Goal: Complete application form

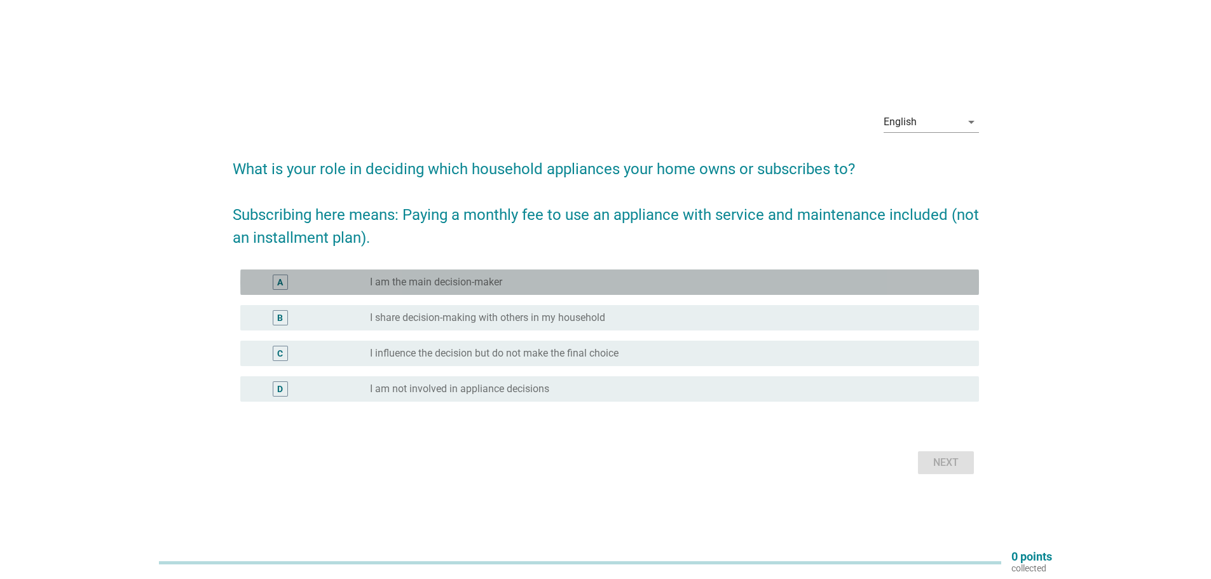
click at [543, 278] on div "radio_button_unchecked I am the main decision-maker" at bounding box center [664, 282] width 589 height 13
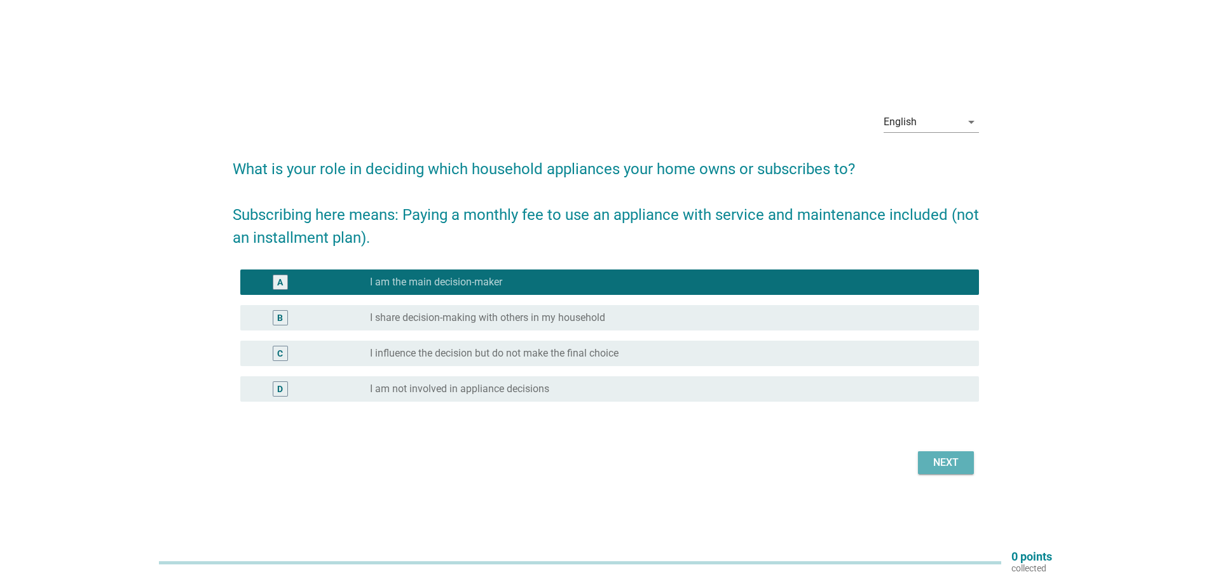
drag, startPoint x: 958, startPoint y: 474, endPoint x: 960, endPoint y: 467, distance: 7.2
click at [957, 474] on button "Next" at bounding box center [946, 462] width 56 height 23
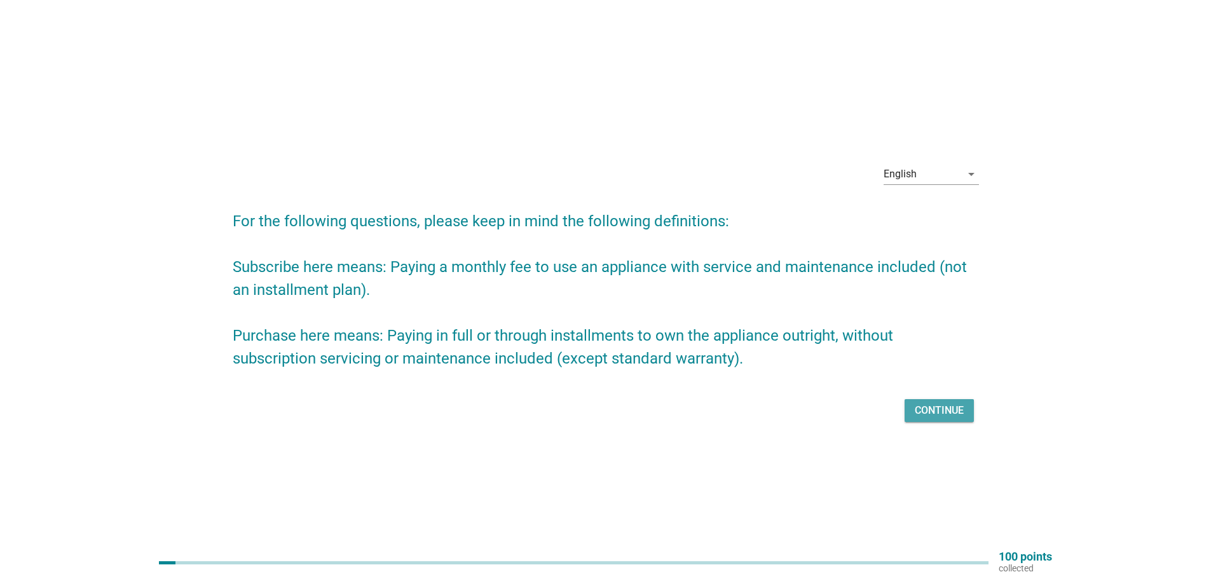
click at [947, 412] on div "Continue" at bounding box center [939, 410] width 49 height 15
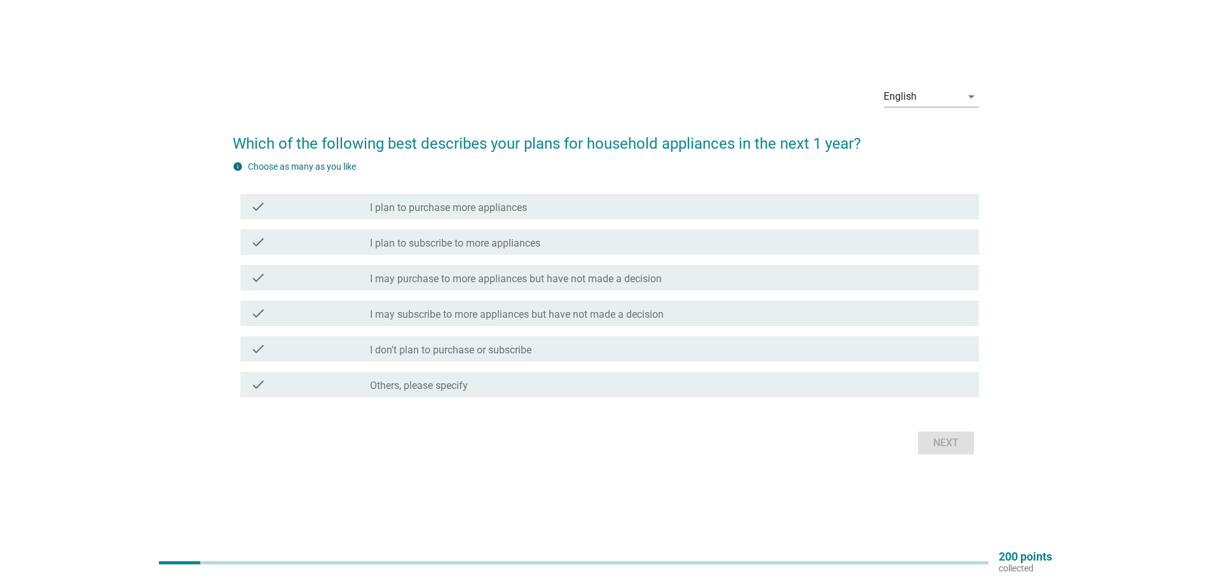
scroll to position [33, 0]
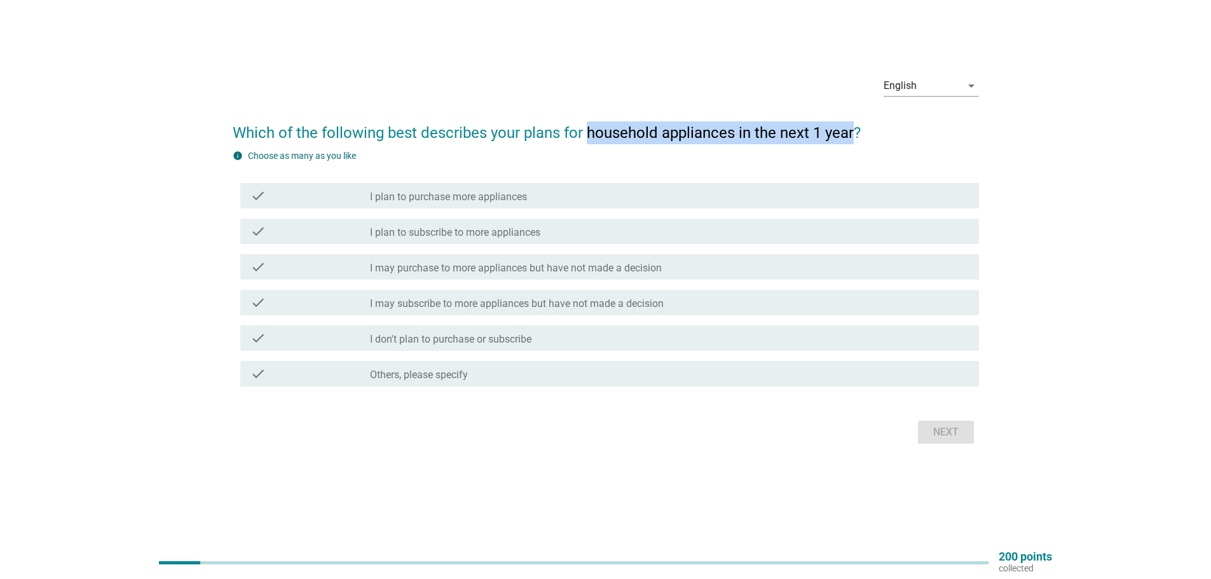
drag, startPoint x: 591, startPoint y: 130, endPoint x: 854, endPoint y: 131, distance: 263.2
click at [854, 131] on h2 "Which of the following best describes your plans for household appliances in th…" at bounding box center [606, 127] width 746 height 36
click at [754, 181] on div "check check_box_outline_blank I plan to purchase more appliances" at bounding box center [606, 196] width 746 height 36
click at [771, 322] on div "check check_box_outline_blank I don't plan to purchase or subscribe" at bounding box center [606, 338] width 746 height 36
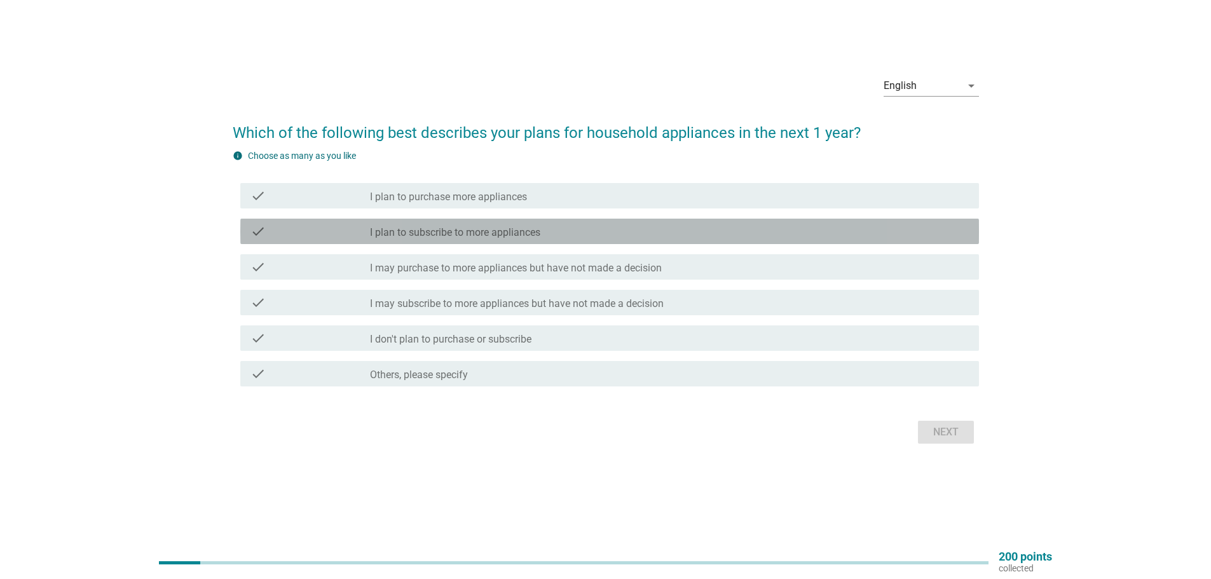
click at [737, 240] on div "check check_box_outline_blank I plan to subscribe to more appliances" at bounding box center [609, 231] width 739 height 25
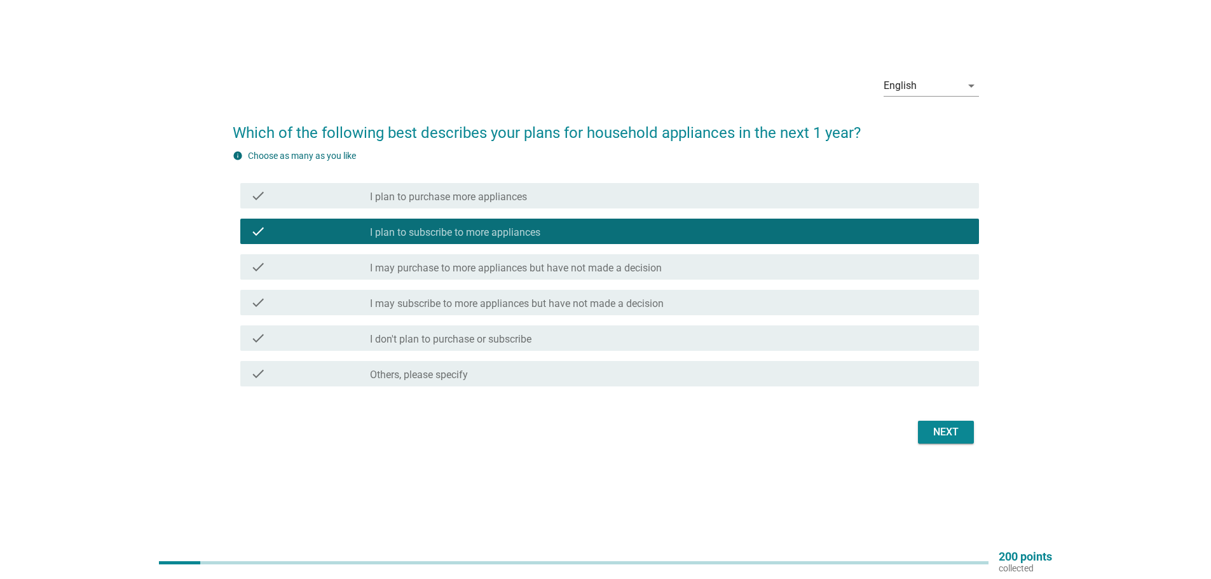
click at [984, 413] on div "English arrow_drop_down Which of the following best describes your plans for ho…" at bounding box center [605, 256] width 767 height 402
click at [938, 426] on div "Next" at bounding box center [946, 432] width 36 height 15
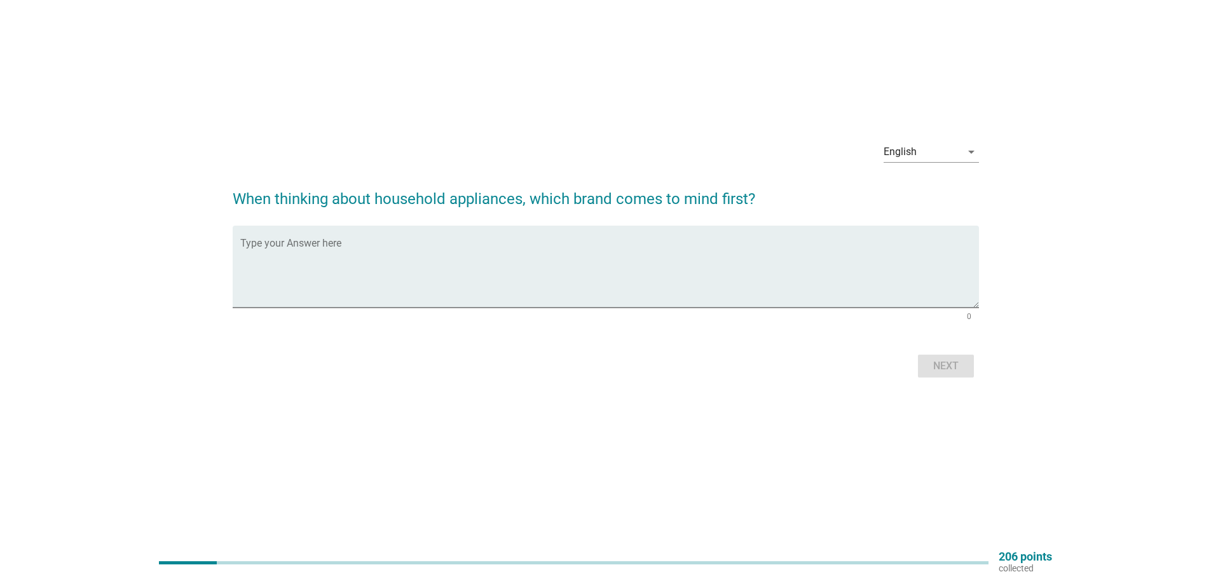
scroll to position [0, 0]
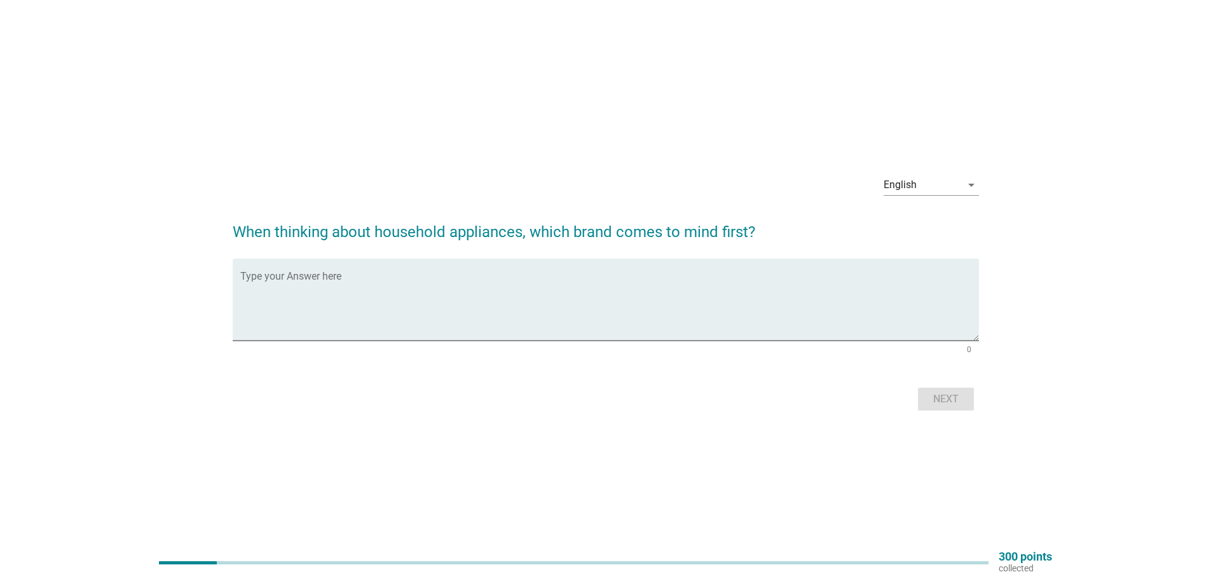
click at [923, 404] on div "Next" at bounding box center [606, 399] width 746 height 31
drag, startPoint x: 943, startPoint y: 390, endPoint x: 848, endPoint y: 313, distance: 122.9
click at [943, 390] on div "Next" at bounding box center [606, 399] width 746 height 31
click at [281, 252] on form "When thinking about household appliances, which brand comes to mind first? Type…" at bounding box center [606, 311] width 746 height 207
click at [571, 243] on form "When thinking about household appliances, which brand comes to mind first? Type…" at bounding box center [606, 311] width 746 height 207
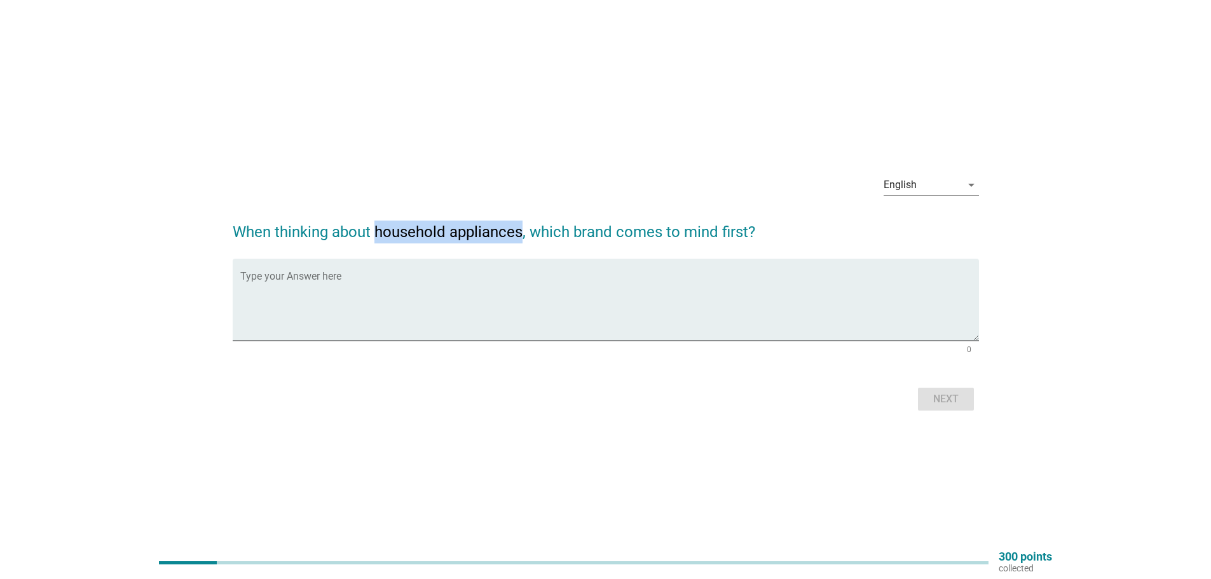
drag, startPoint x: 378, startPoint y: 235, endPoint x: 521, endPoint y: 229, distance: 142.5
click at [521, 229] on h2 "When thinking about household appliances, which brand comes to mind first?" at bounding box center [606, 226] width 746 height 36
copy h2 "household appliances"
paste textarea "refrigerators, washing machines"
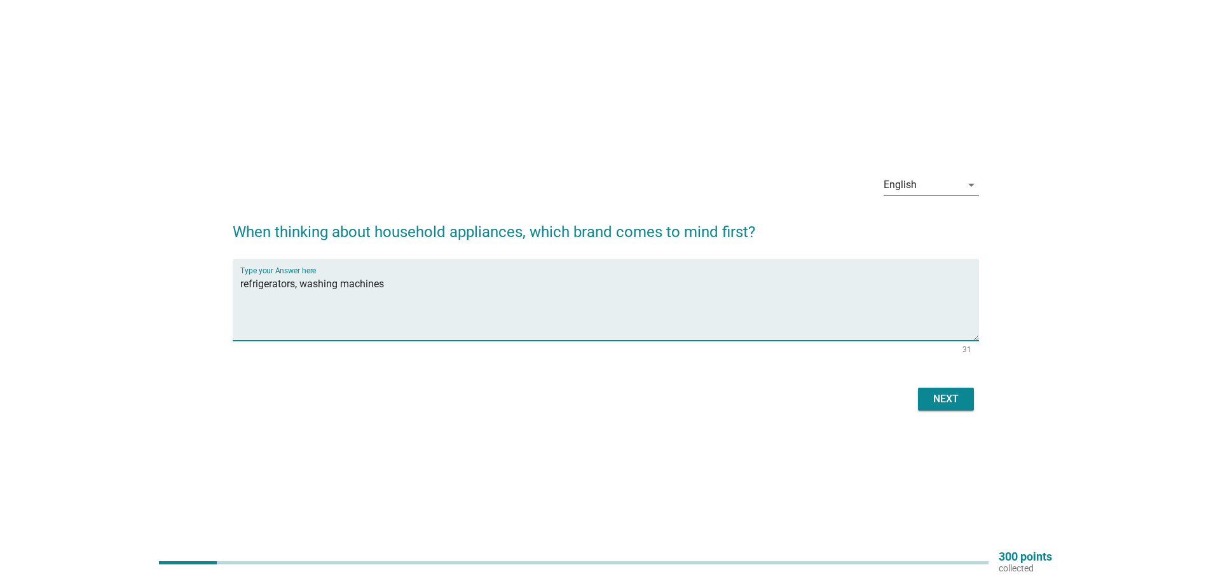
type textarea "refrigerators, washing machines"
click at [937, 401] on div "Next" at bounding box center [946, 399] width 36 height 15
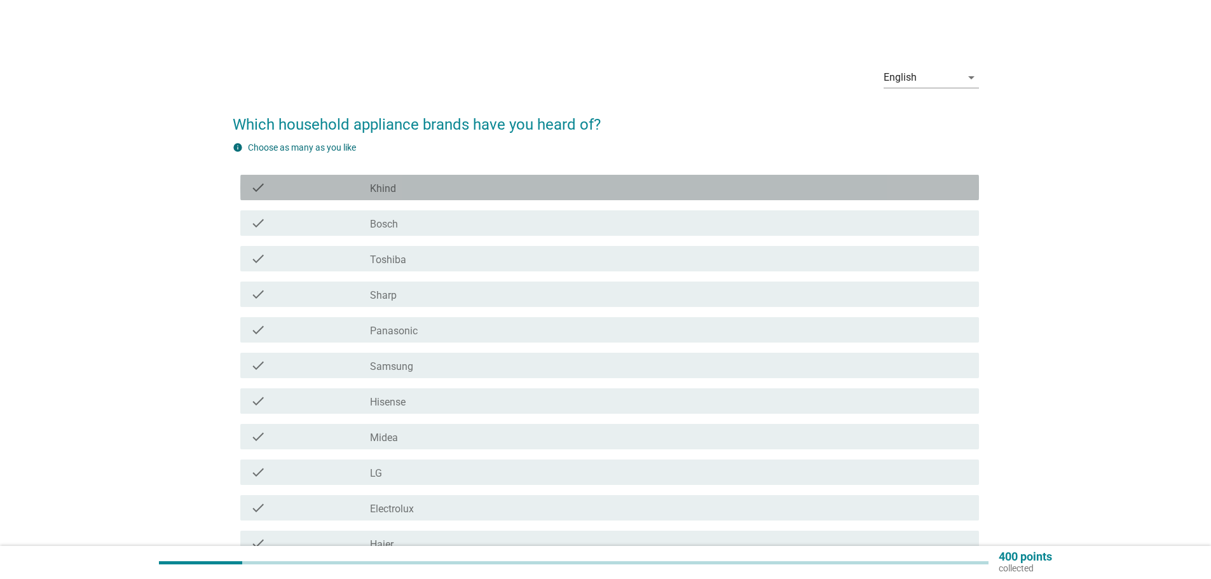
click at [442, 184] on div "check_box_outline_blank Khind" at bounding box center [669, 187] width 599 height 15
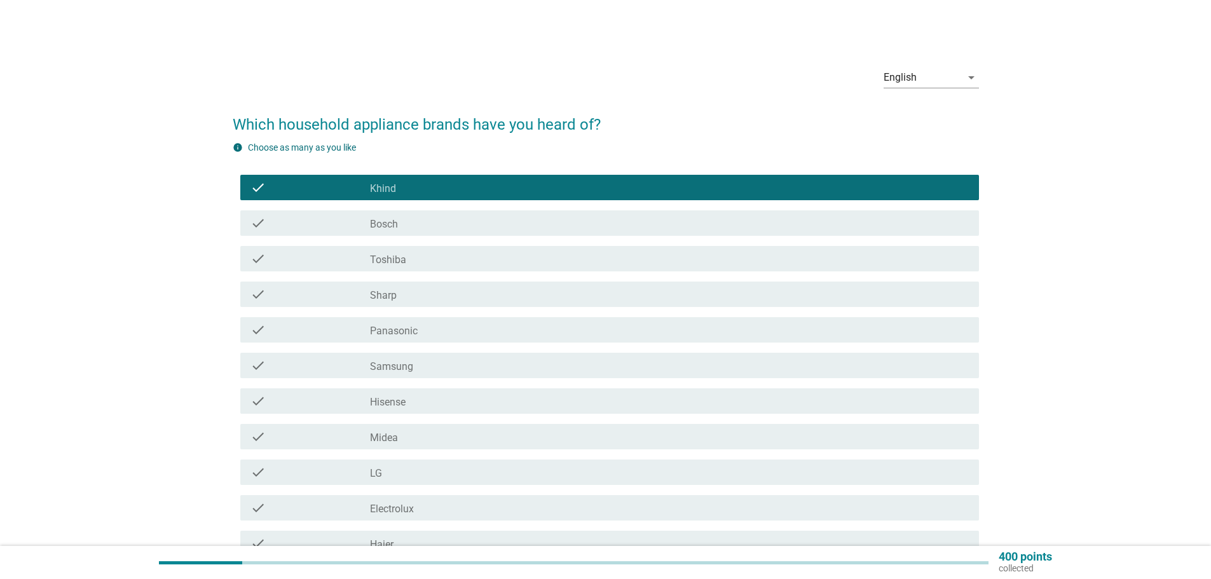
click at [432, 331] on div "check_box_outline_blank Panasonic" at bounding box center [669, 329] width 599 height 15
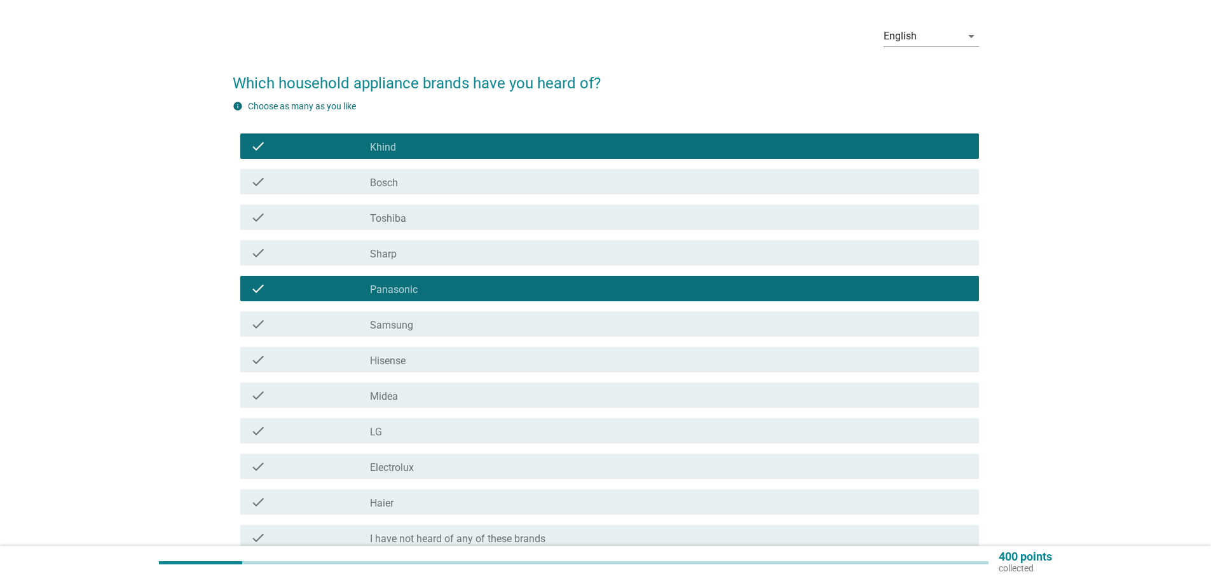
scroll to position [64, 0]
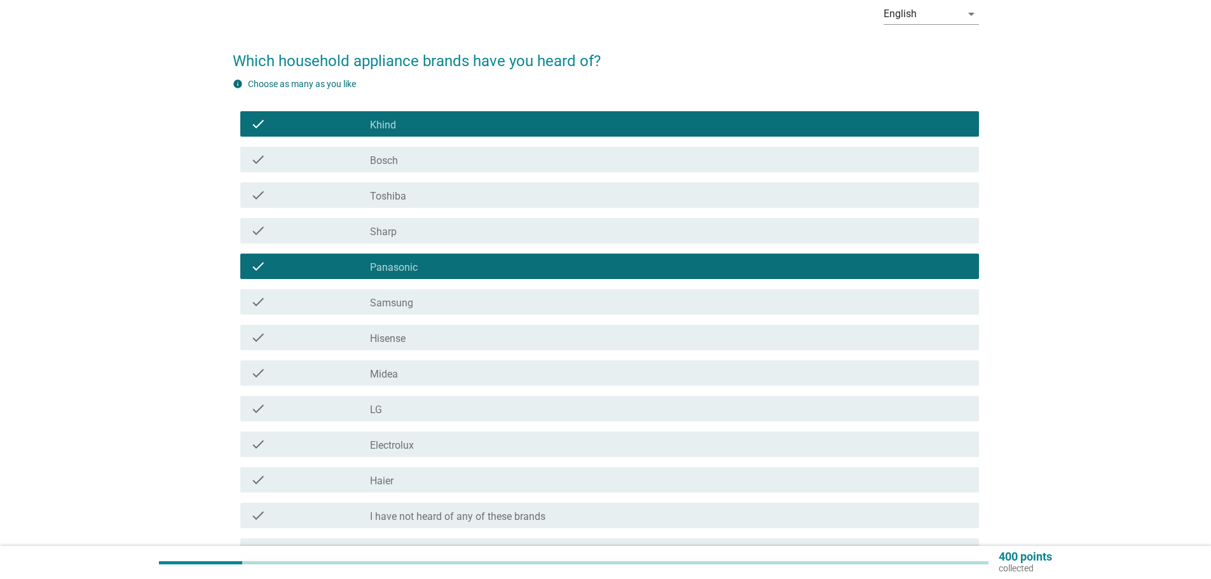
click at [440, 191] on div "check_box_outline_blank Toshiba" at bounding box center [669, 195] width 599 height 15
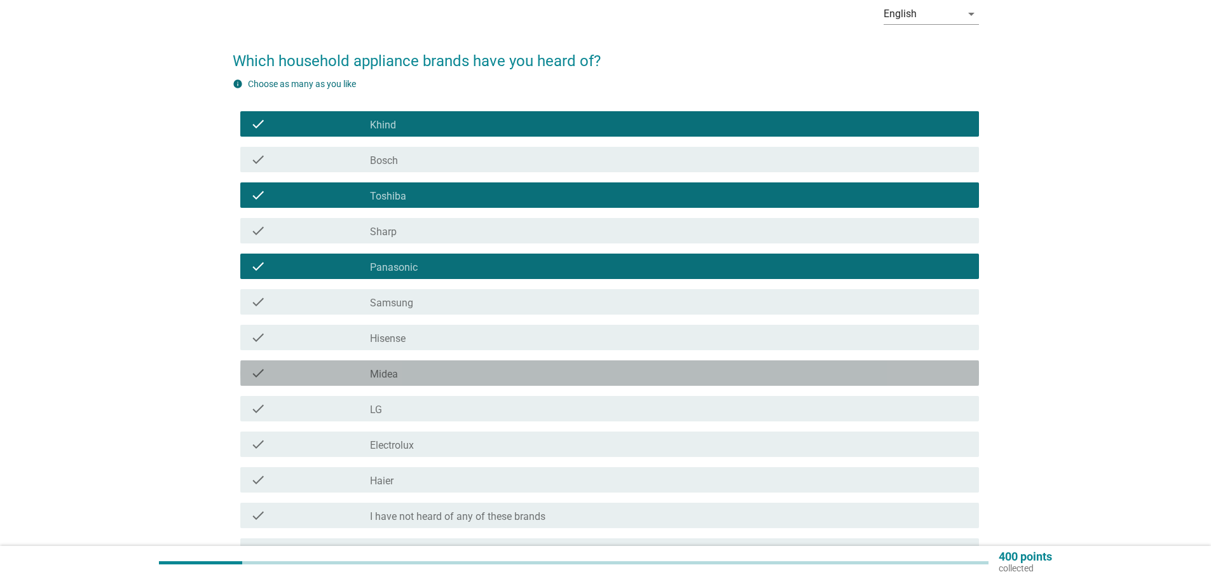
click at [430, 373] on div "check_box_outline_blank Midea" at bounding box center [669, 373] width 599 height 15
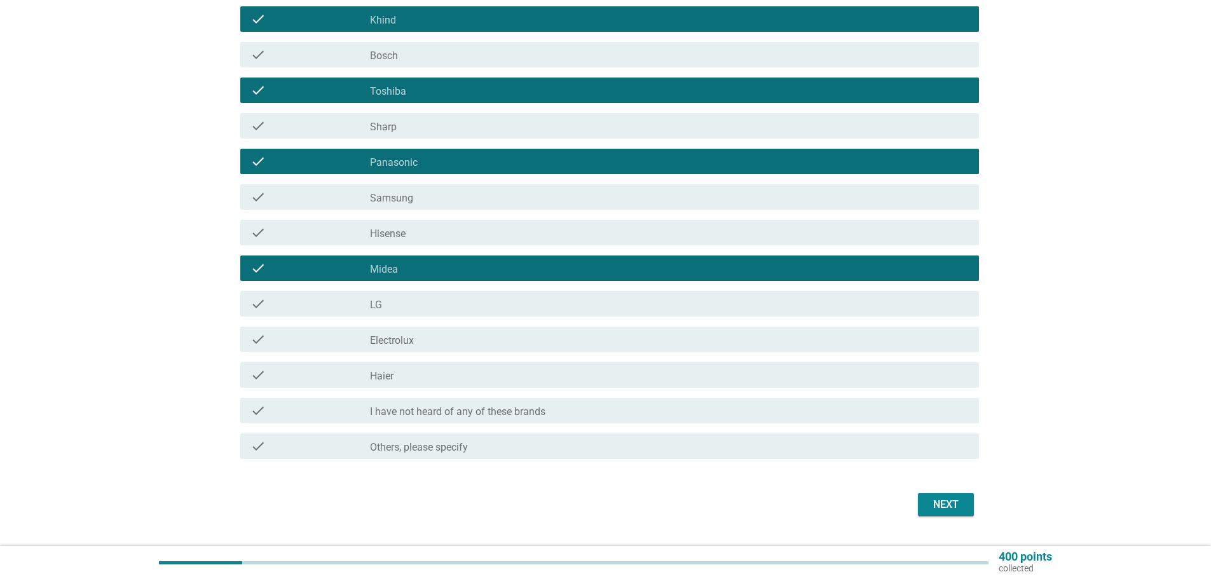
scroll to position [191, 0]
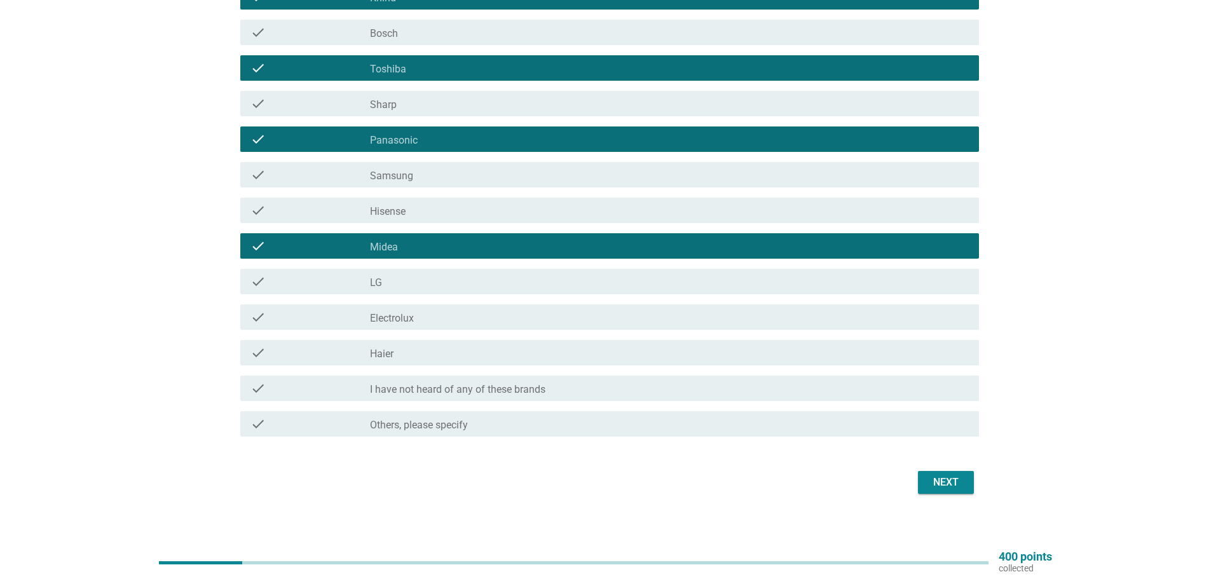
click at [425, 189] on div "check check_box_outline_blank Samsung" at bounding box center [606, 175] width 746 height 36
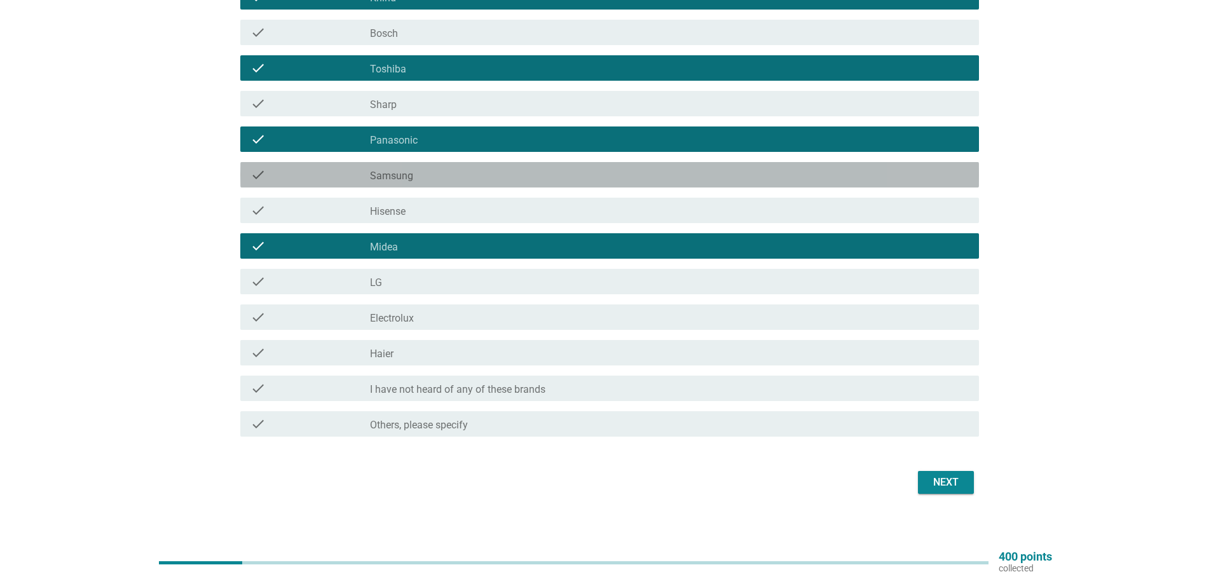
click at [439, 172] on div "check_box_outline_blank Samsung" at bounding box center [669, 174] width 599 height 15
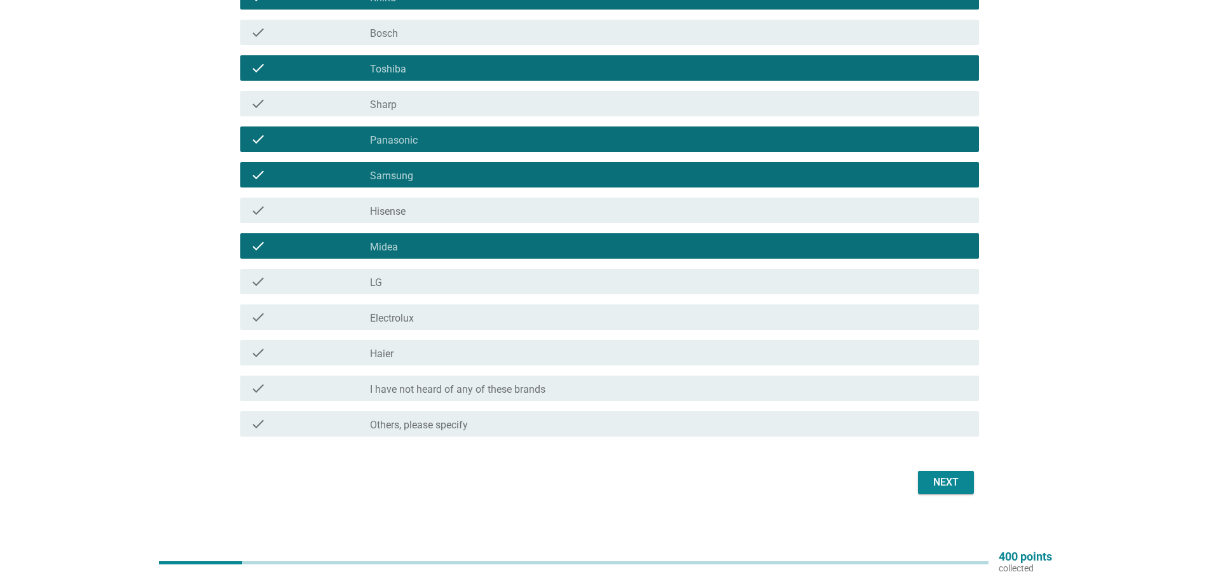
click at [957, 482] on div "Next" at bounding box center [946, 482] width 36 height 15
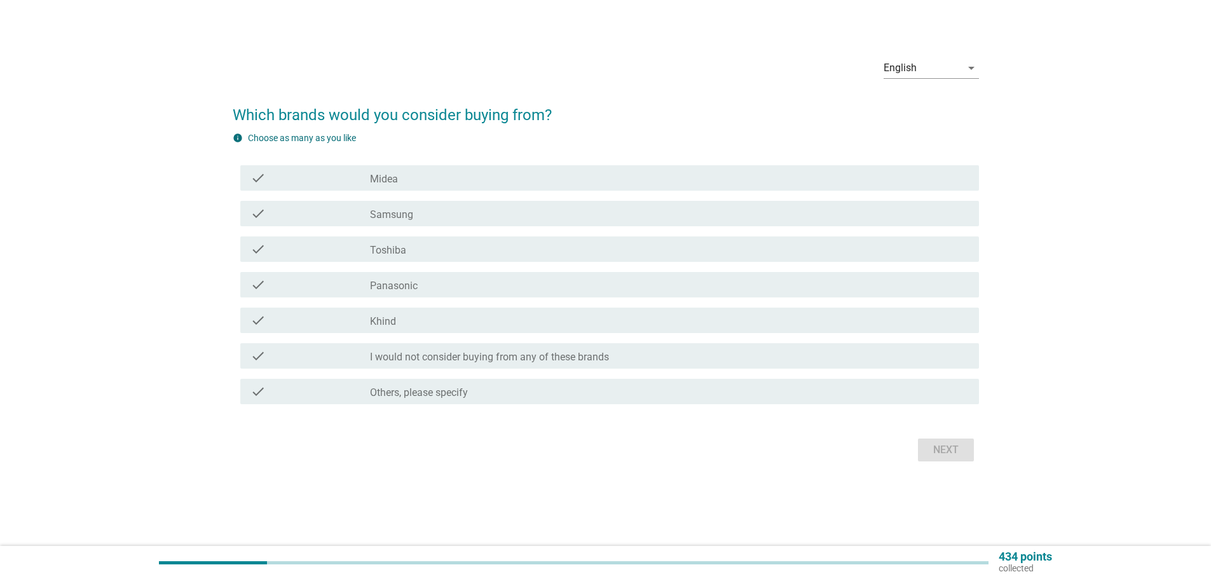
click at [929, 465] on div "Next" at bounding box center [606, 450] width 746 height 31
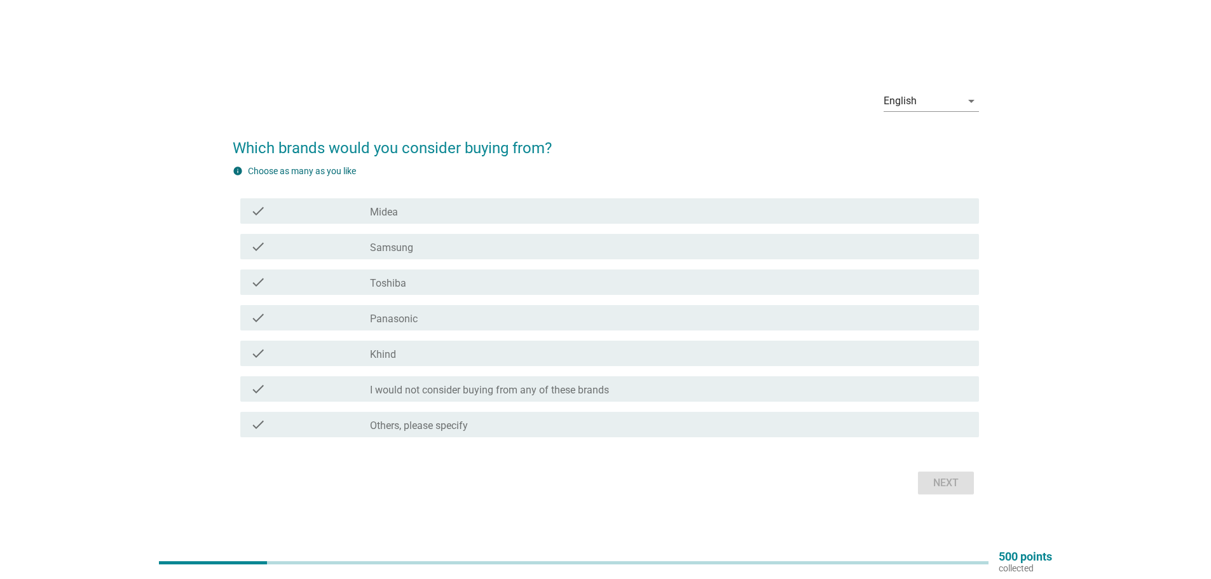
click at [392, 207] on label "Midea" at bounding box center [384, 212] width 28 height 13
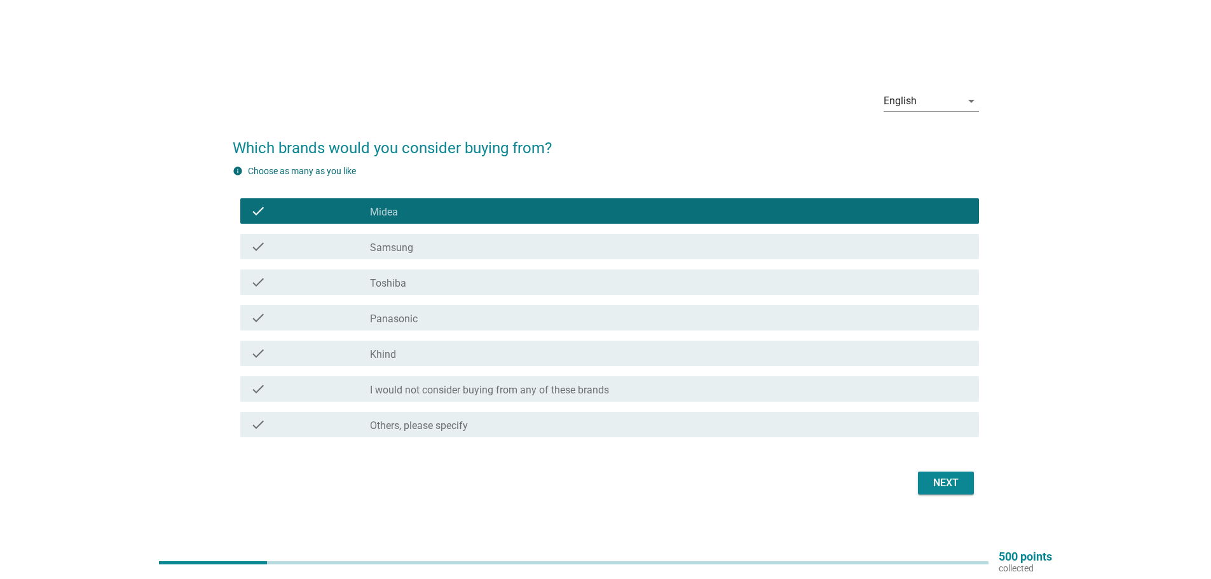
click at [416, 211] on div "check_box Midea" at bounding box center [669, 210] width 599 height 15
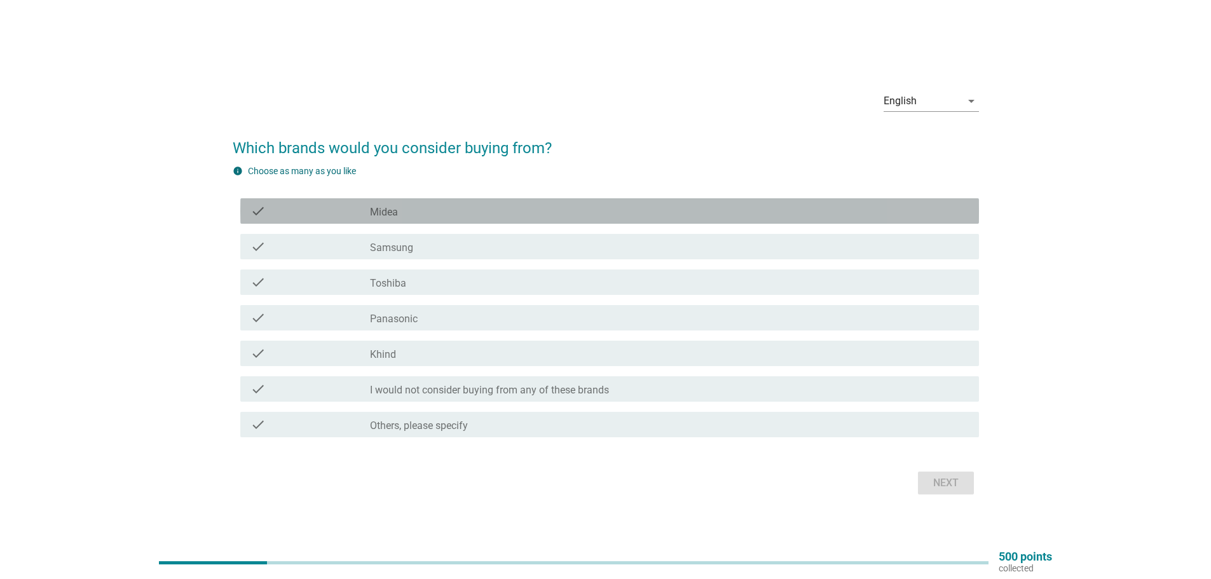
click at [415, 212] on div "check_box Midea" at bounding box center [669, 210] width 599 height 15
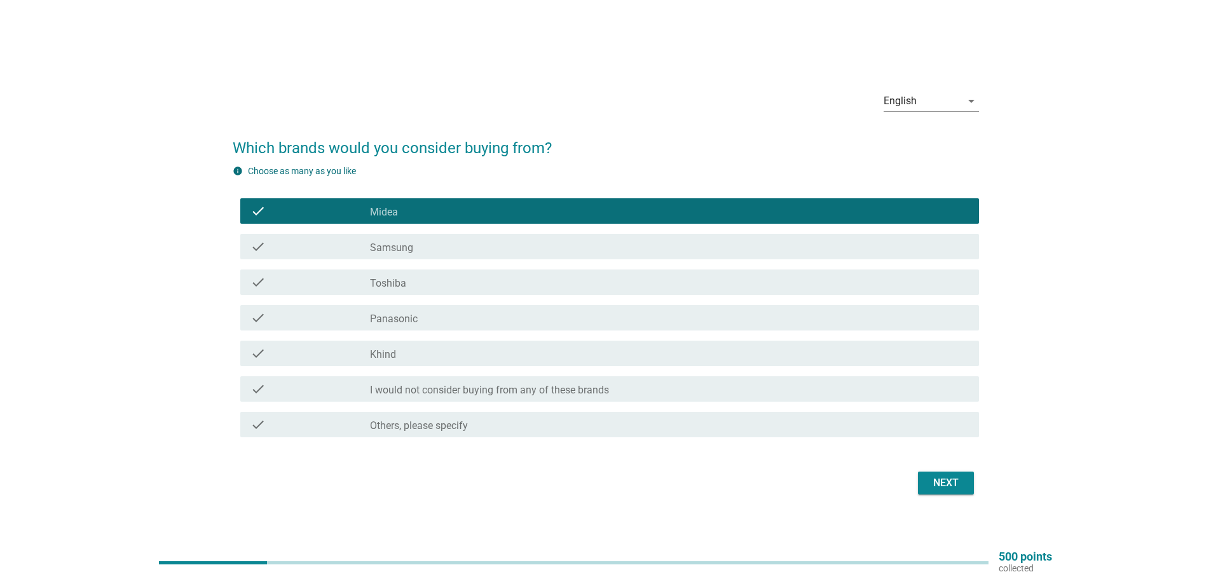
click at [456, 291] on div "check check_box_outline_blank Toshiba" at bounding box center [609, 282] width 739 height 25
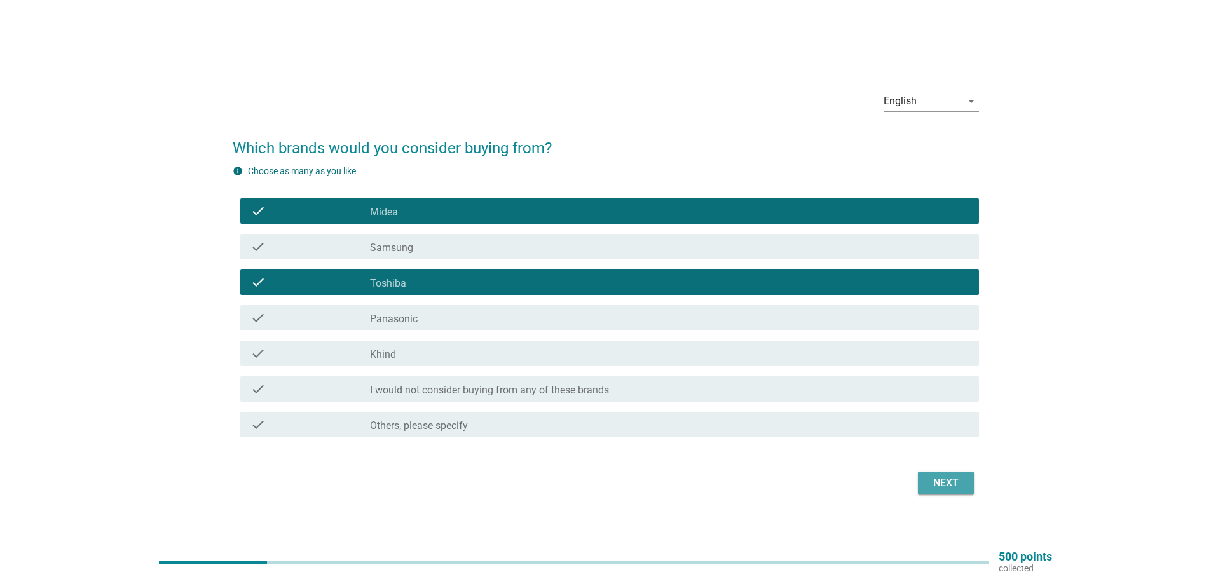
click at [931, 480] on div "Next" at bounding box center [946, 482] width 36 height 15
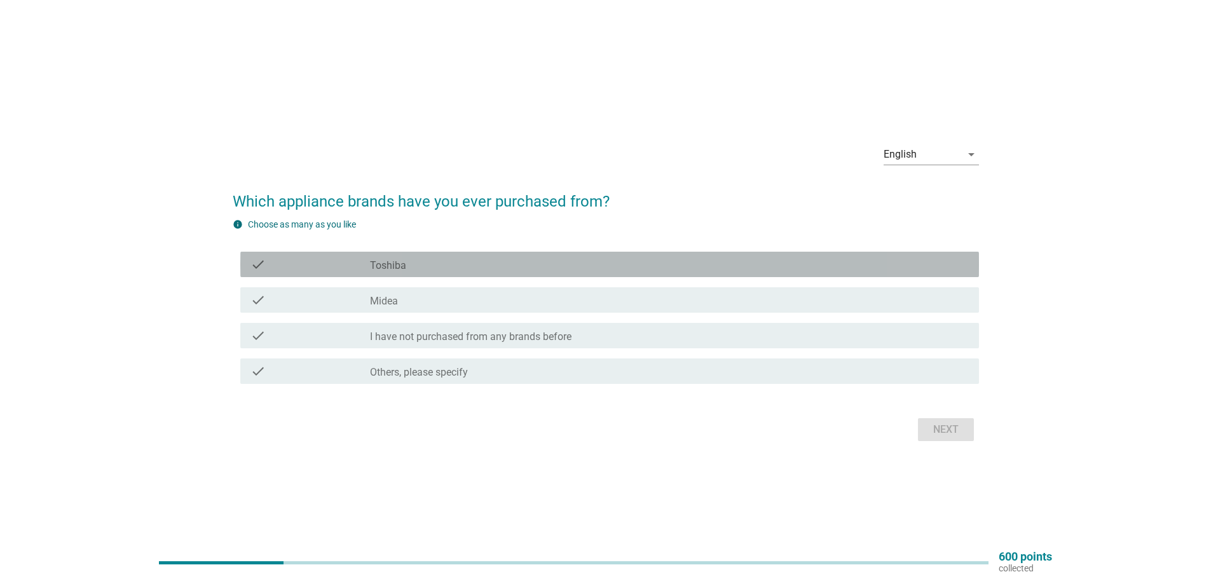
drag, startPoint x: 378, startPoint y: 261, endPoint x: 451, endPoint y: 292, distance: 79.5
click at [380, 261] on label "Toshiba" at bounding box center [388, 265] width 36 height 13
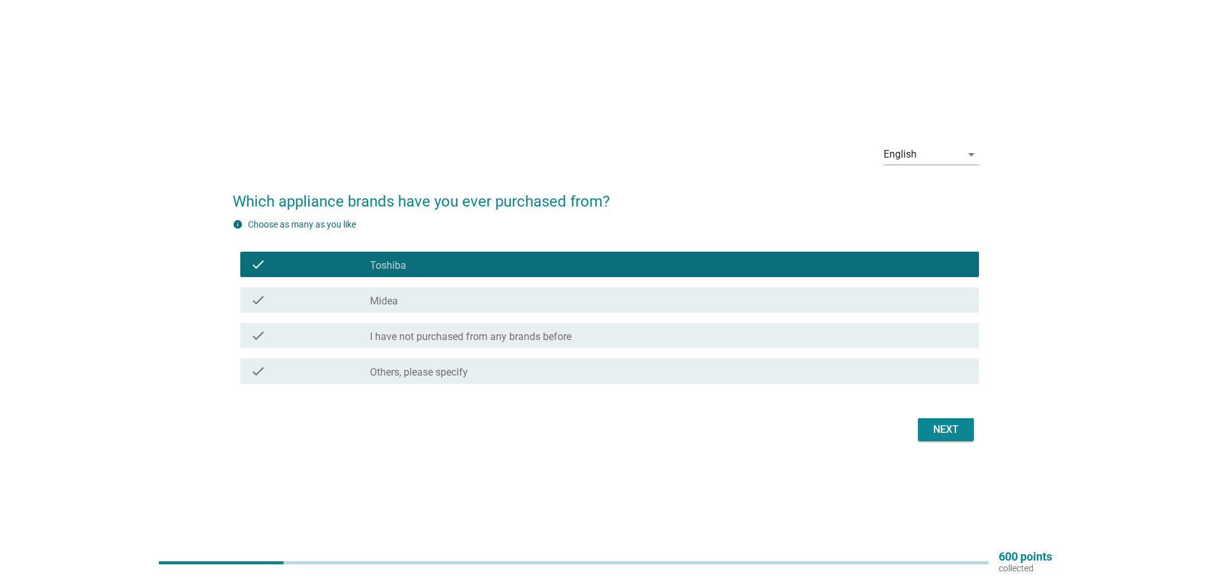
click at [938, 434] on div "Next" at bounding box center [946, 429] width 36 height 15
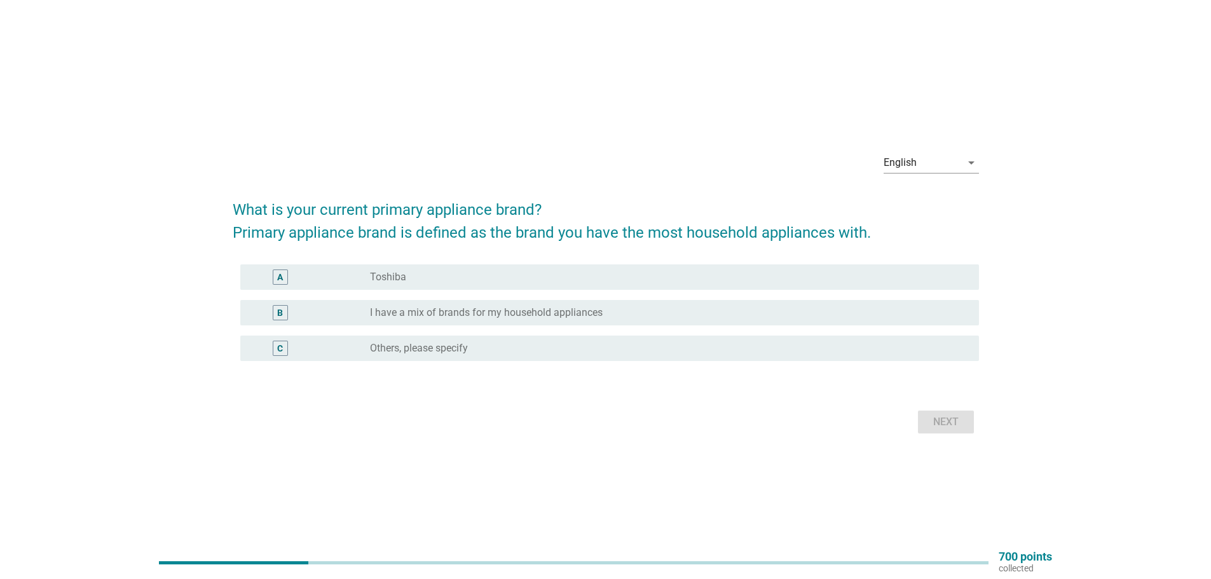
click at [521, 308] on label "I have a mix of brands for my household appliances" at bounding box center [486, 312] width 233 height 13
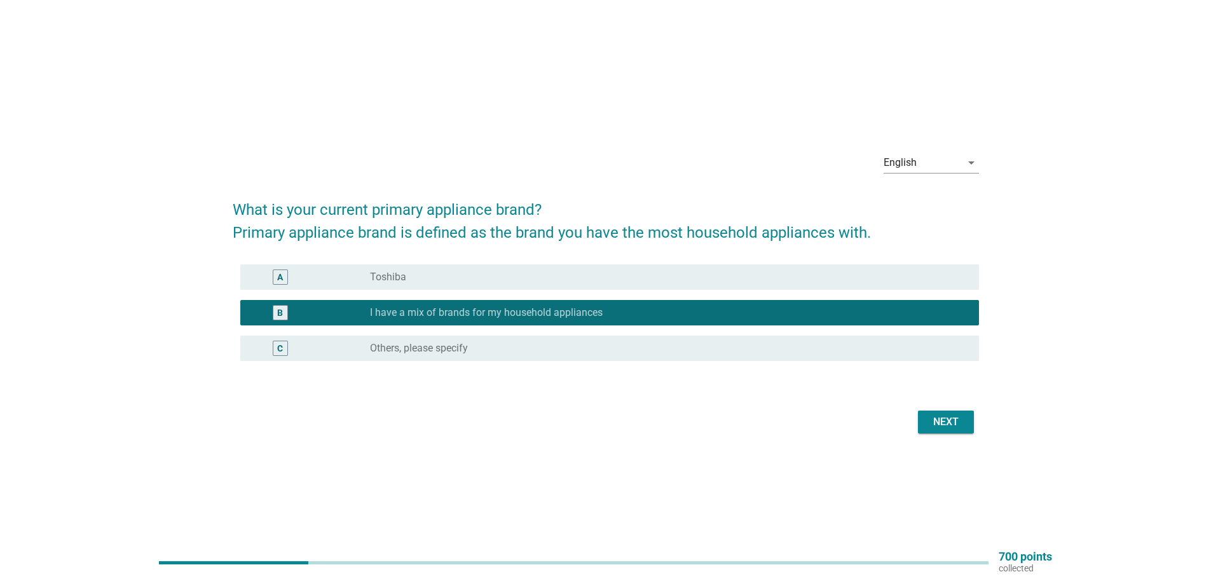
click at [547, 278] on div "radio_button_unchecked Toshiba" at bounding box center [664, 277] width 589 height 13
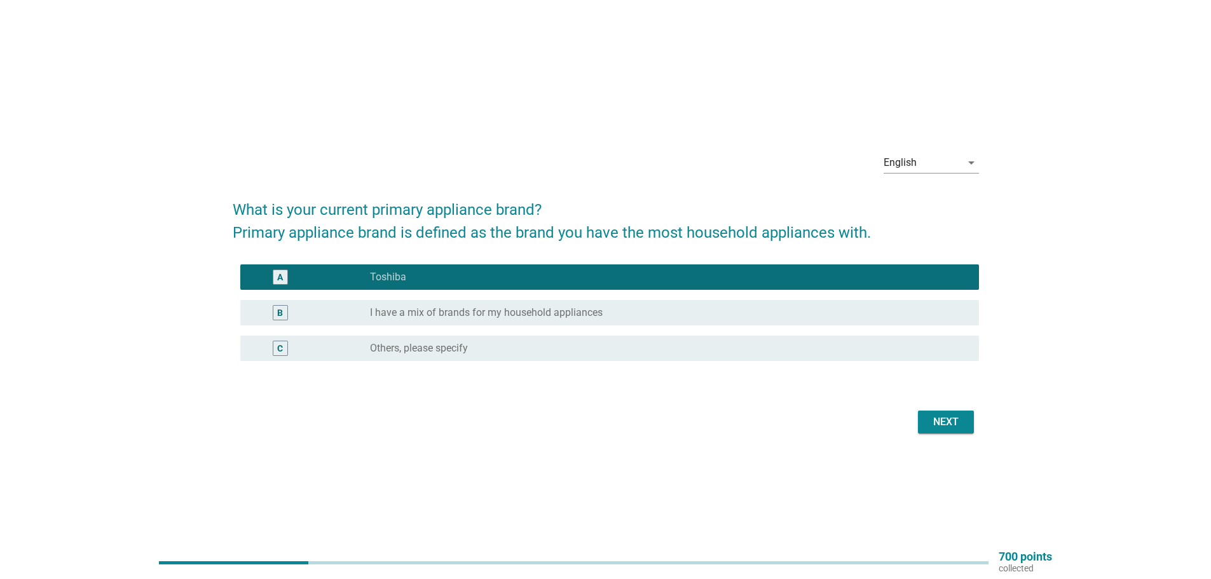
click at [807, 304] on div "B radio_button_unchecked I have a mix of brands for my household appliances" at bounding box center [609, 312] width 739 height 25
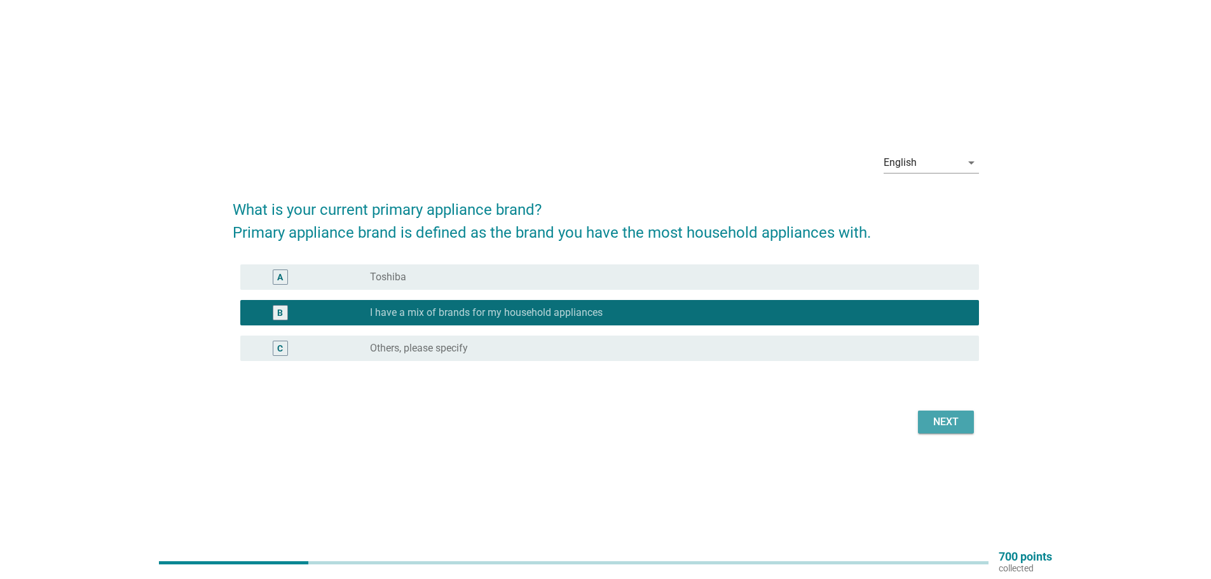
click at [926, 416] on button "Next" at bounding box center [946, 422] width 56 height 23
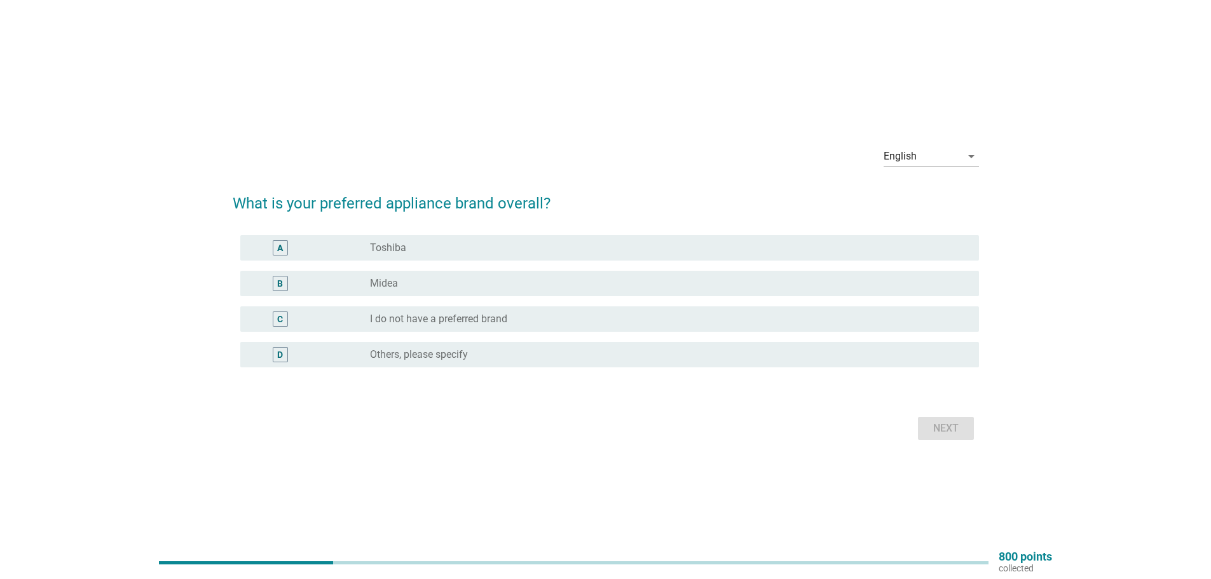
drag, startPoint x: 424, startPoint y: 313, endPoint x: 444, endPoint y: 315, distance: 20.4
click at [425, 313] on label "I do not have a preferred brand" at bounding box center [438, 319] width 137 height 13
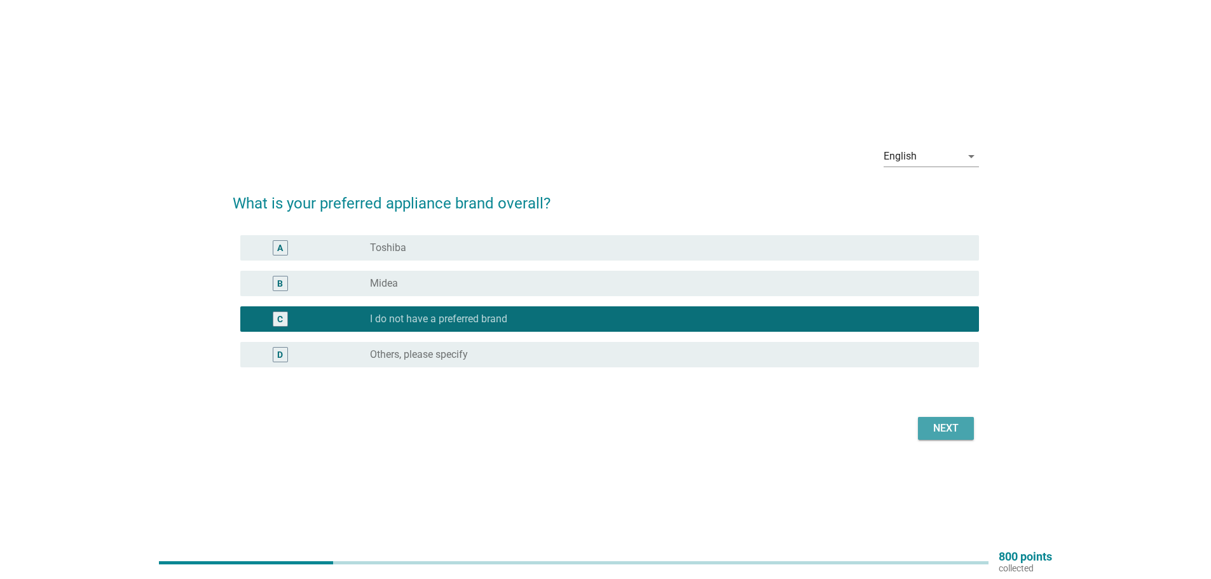
click at [935, 434] on div "Next" at bounding box center [946, 428] width 36 height 15
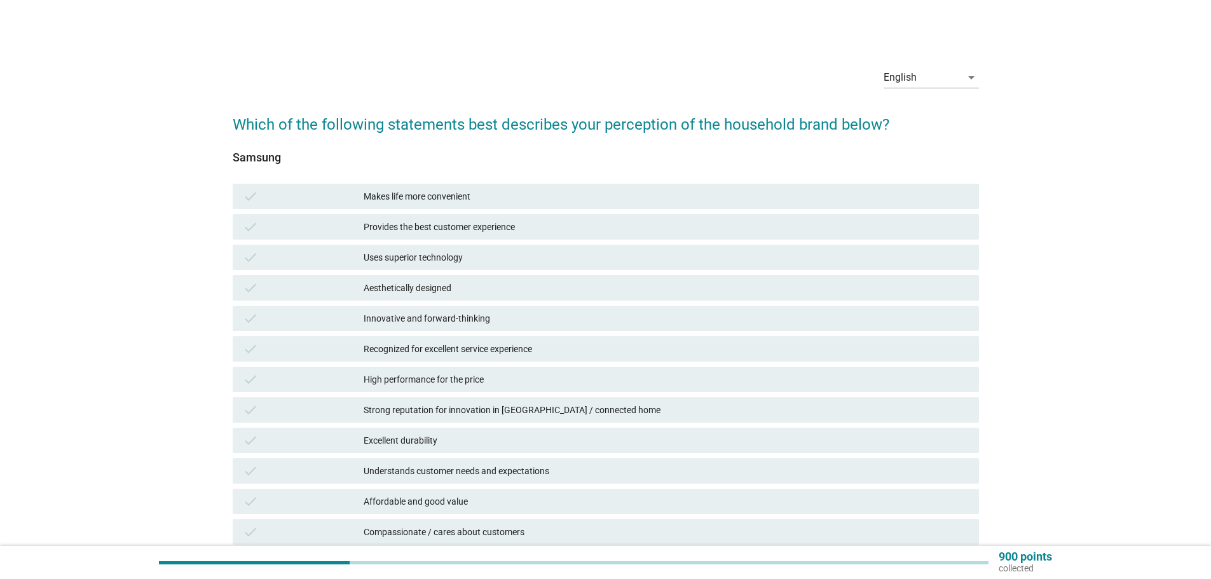
click at [487, 376] on div "High performance for the price" at bounding box center [666, 379] width 605 height 15
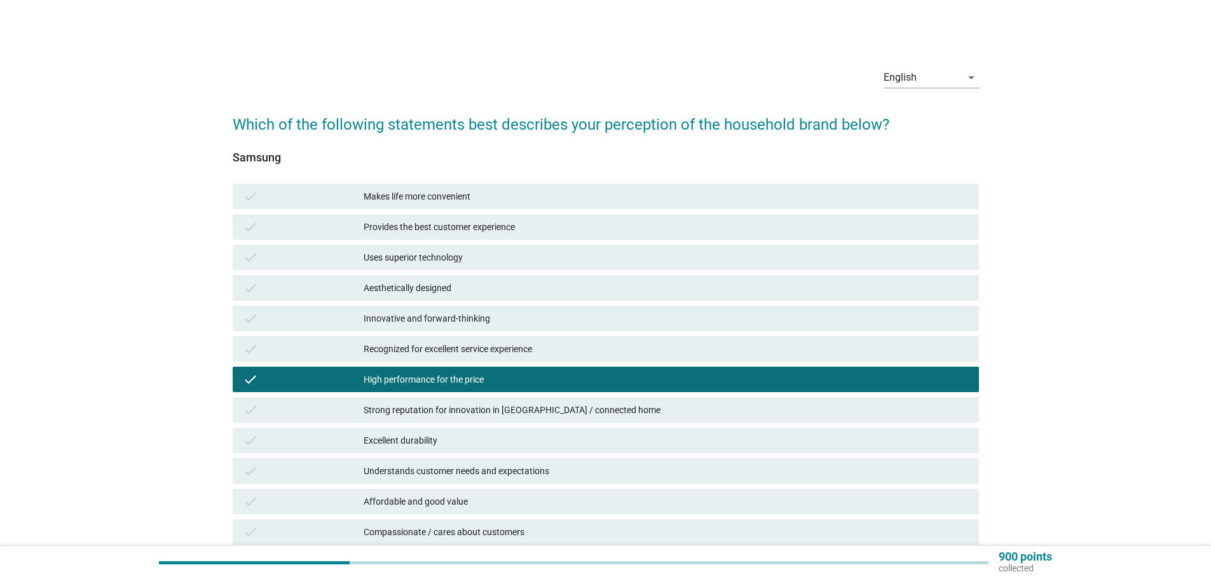
click at [507, 306] on div "check Innovative and forward-thinking" at bounding box center [606, 318] width 746 height 25
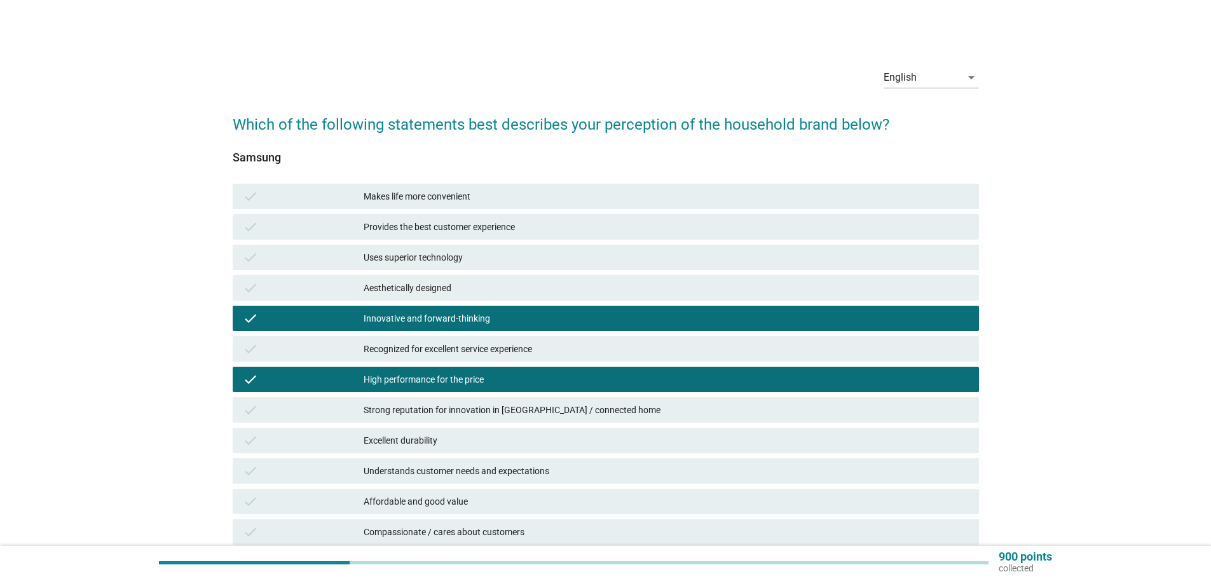
click at [509, 185] on div "check Makes life more convenient" at bounding box center [606, 196] width 746 height 25
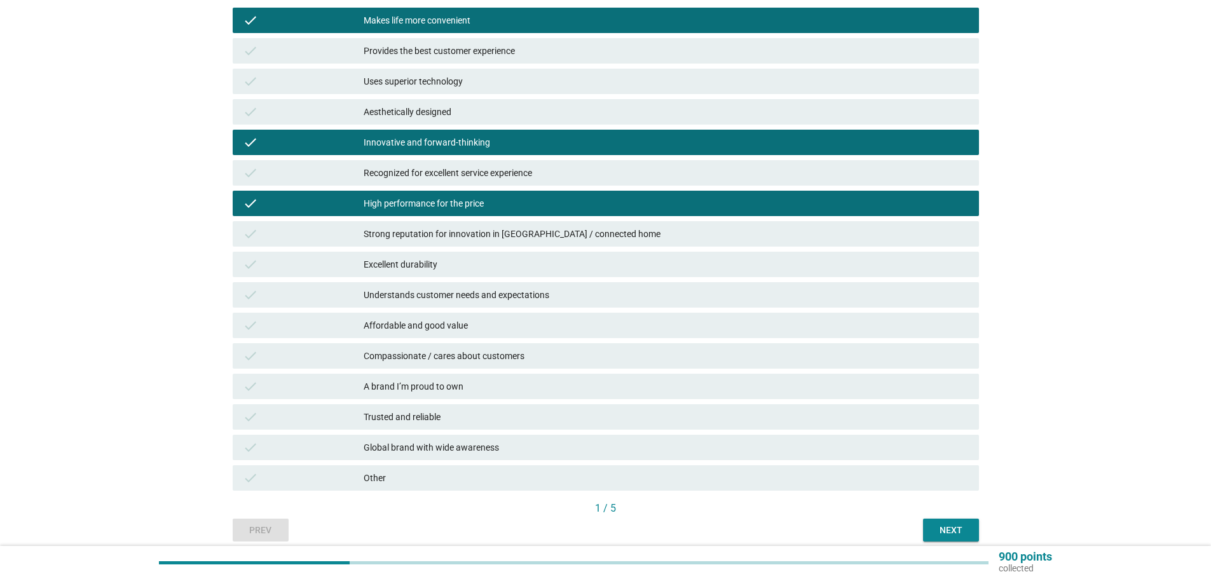
scroll to position [191, 0]
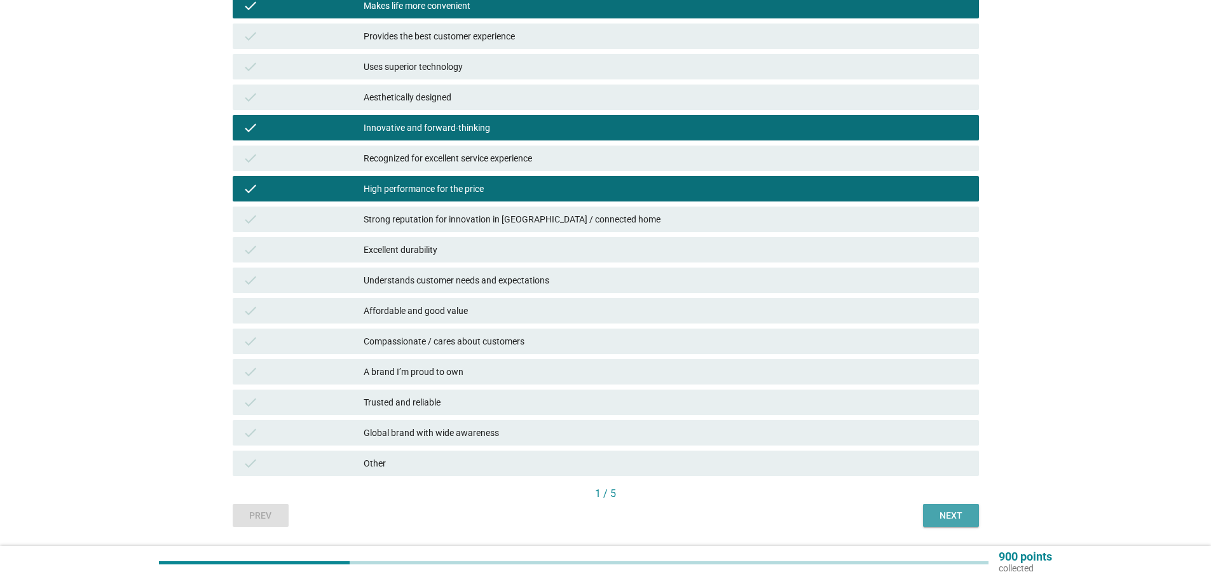
click at [936, 517] on div "Next" at bounding box center [951, 515] width 36 height 13
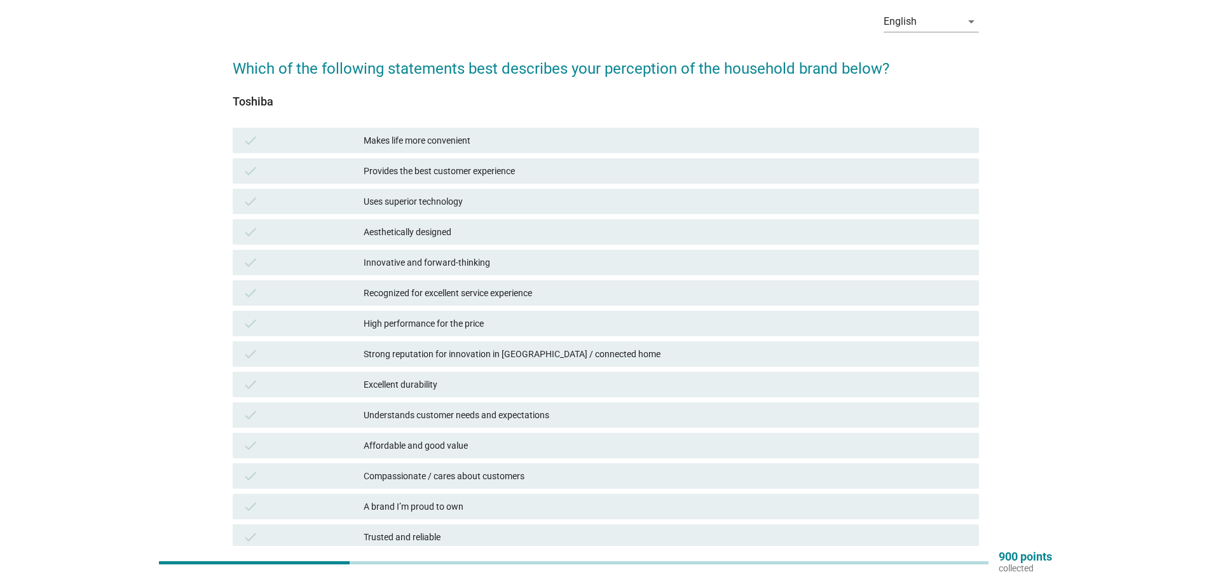
scroll to position [38, 0]
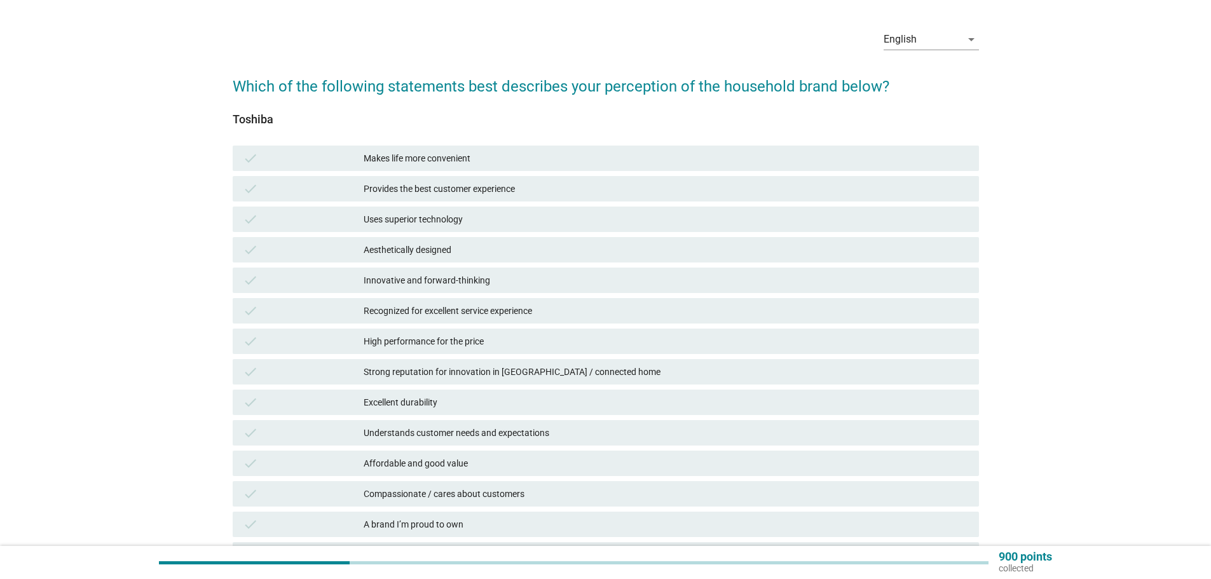
click at [433, 158] on div "Makes life more convenient" at bounding box center [666, 158] width 605 height 15
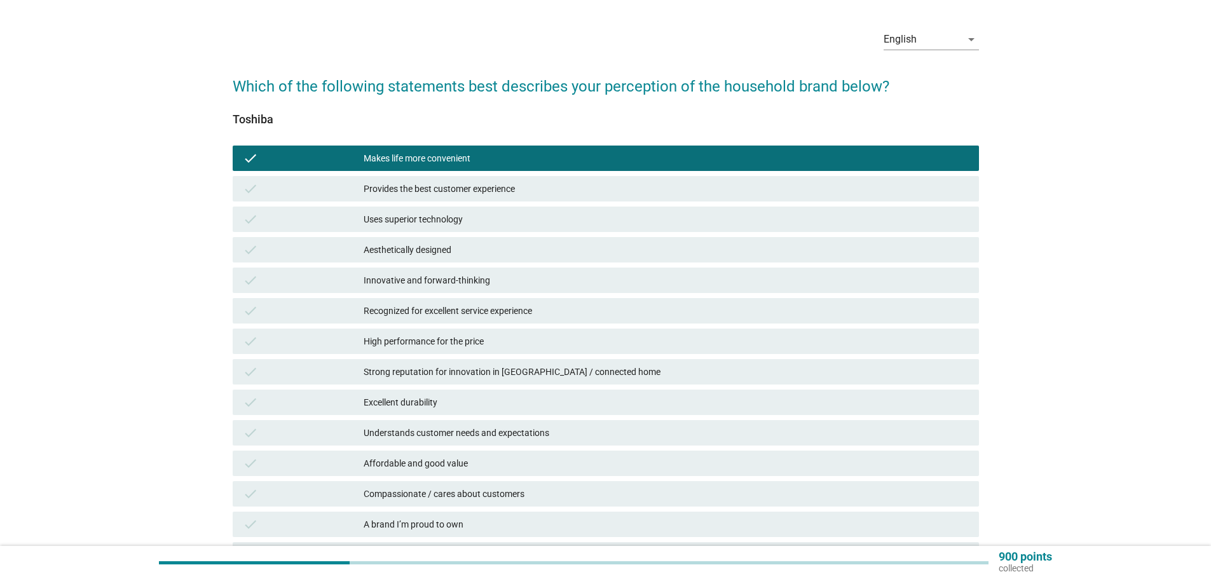
click at [430, 337] on div "High performance for the price" at bounding box center [666, 341] width 605 height 15
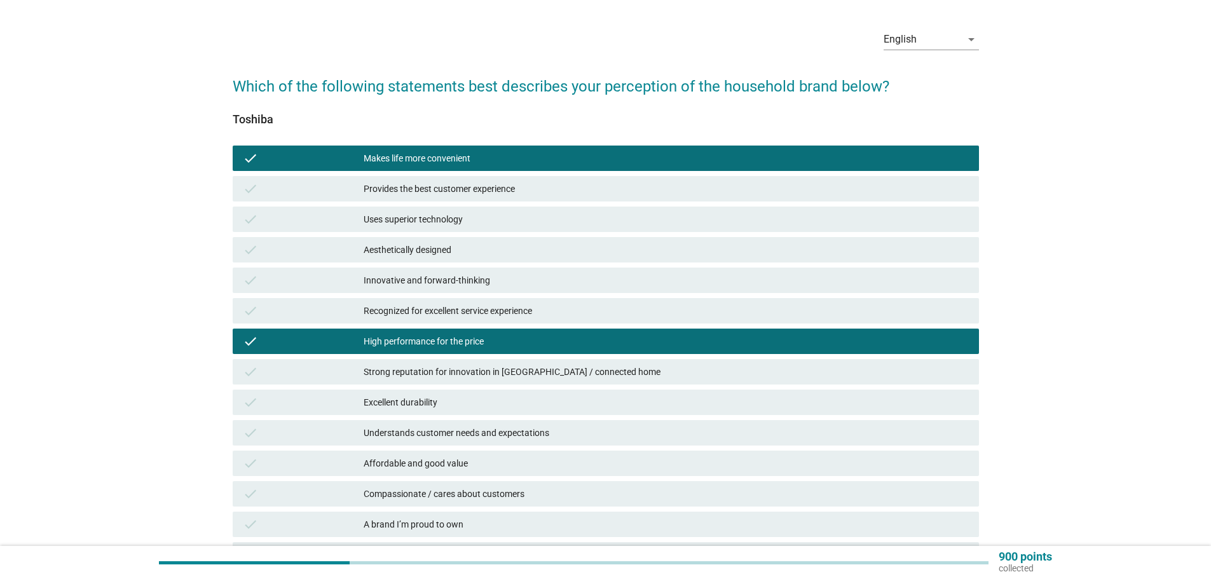
click at [444, 310] on div "Recognized for excellent service experience" at bounding box center [666, 310] width 605 height 15
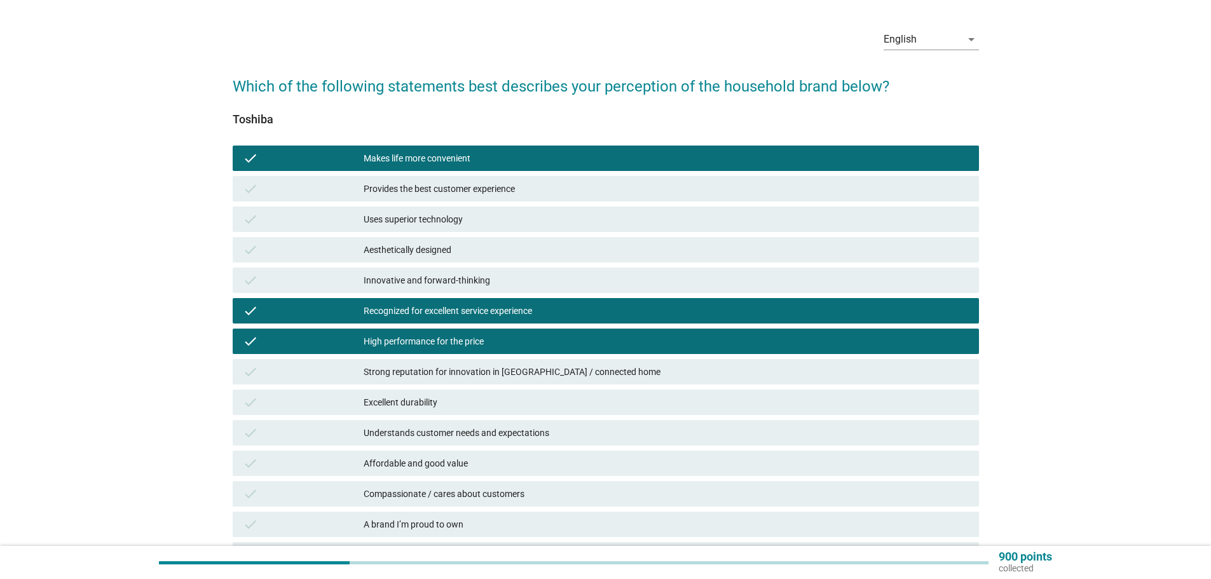
click at [409, 465] on div "Affordable and good value" at bounding box center [666, 463] width 605 height 15
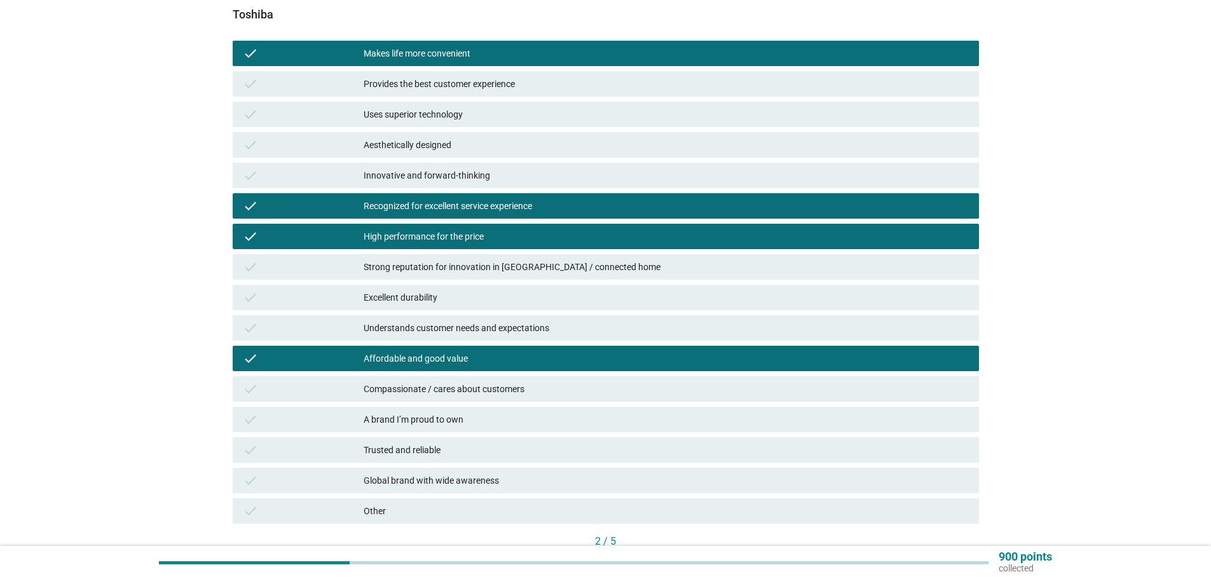
scroll to position [165, 0]
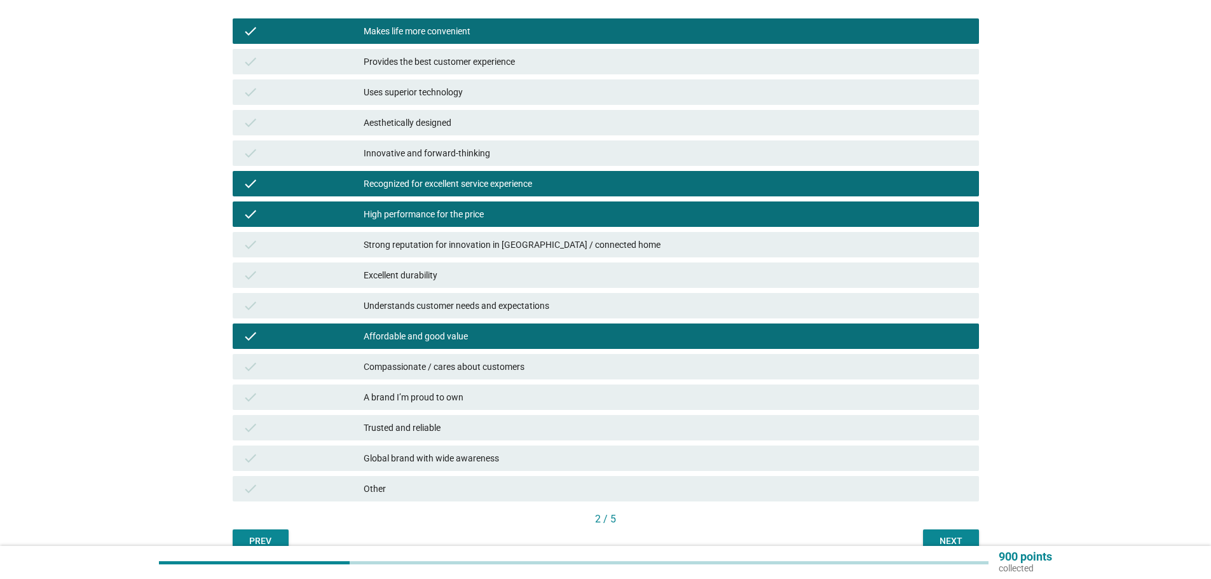
click at [468, 405] on div "check A brand I’m proud to own" at bounding box center [606, 397] width 746 height 25
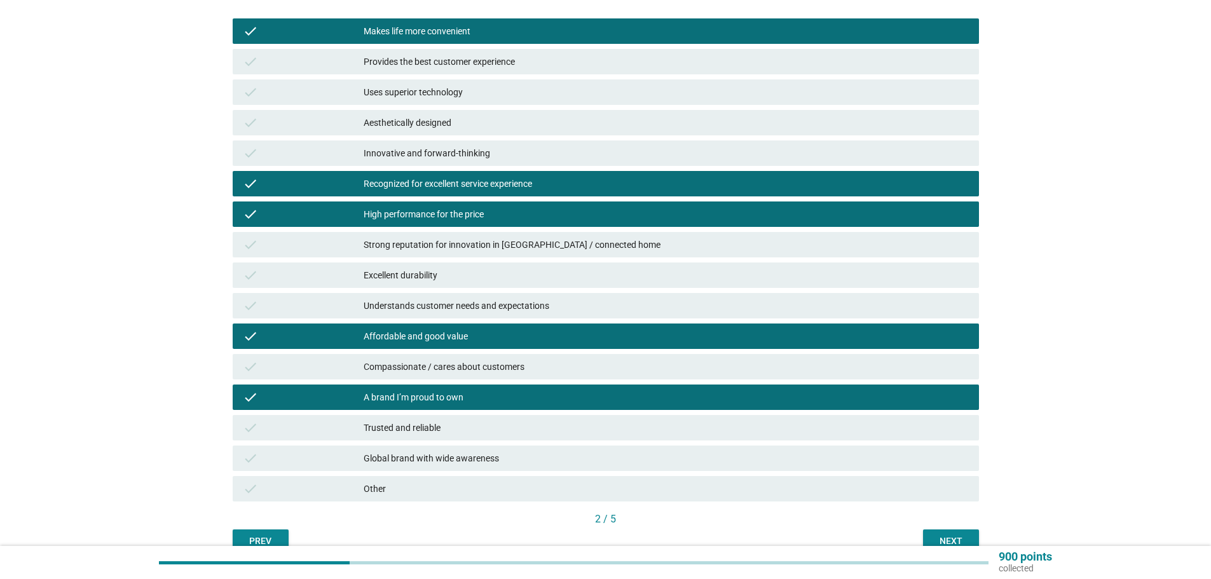
click at [466, 428] on div "Trusted and reliable" at bounding box center [666, 427] width 605 height 15
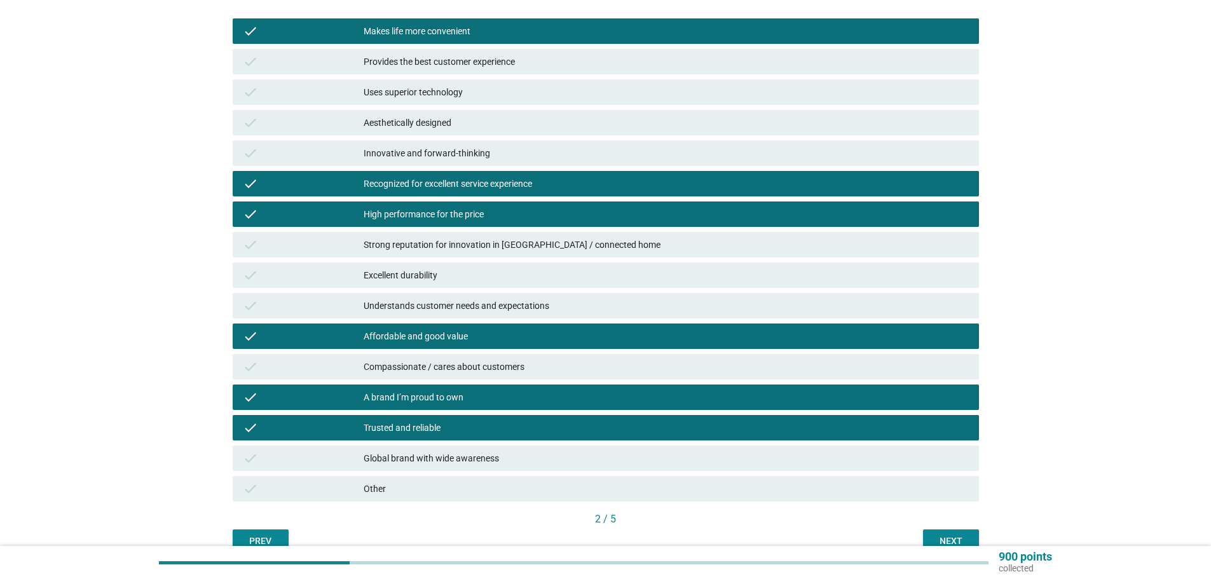
click at [949, 536] on div "Next" at bounding box center [951, 541] width 36 height 13
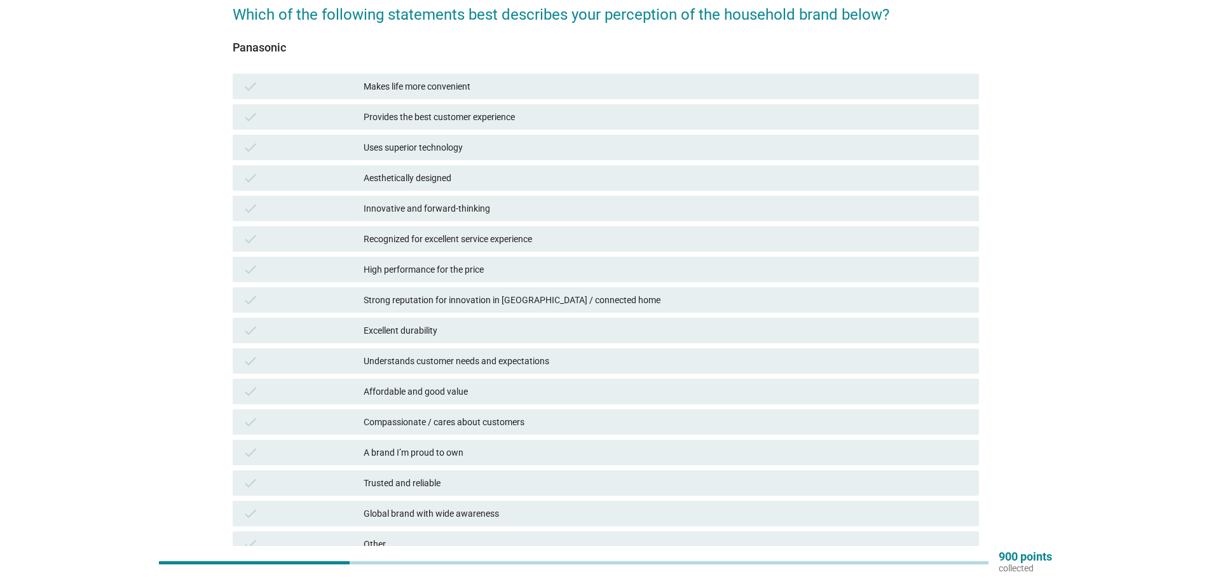
scroll to position [102, 0]
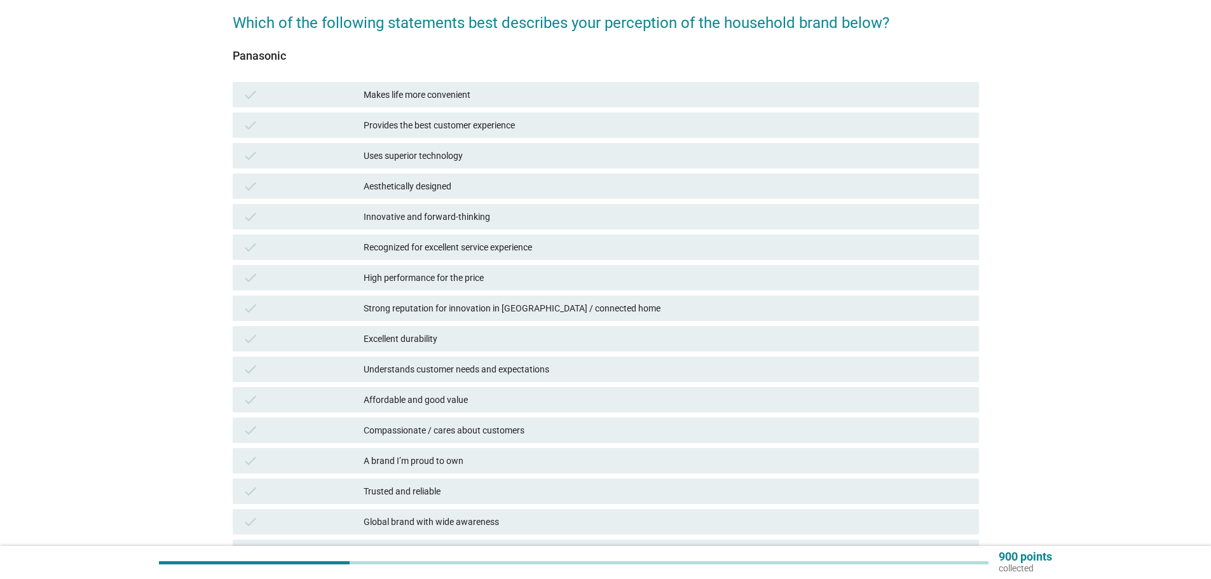
click at [433, 456] on div "A brand I’m proud to own" at bounding box center [666, 460] width 605 height 15
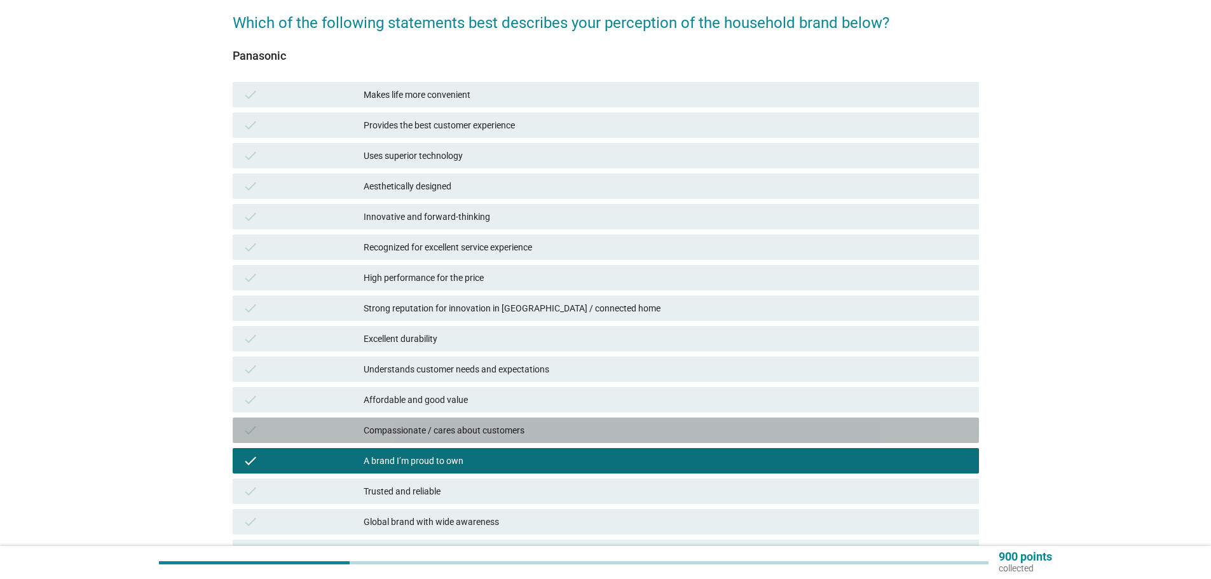
click at [437, 428] on div "Compassionate / cares about customers" at bounding box center [666, 430] width 605 height 15
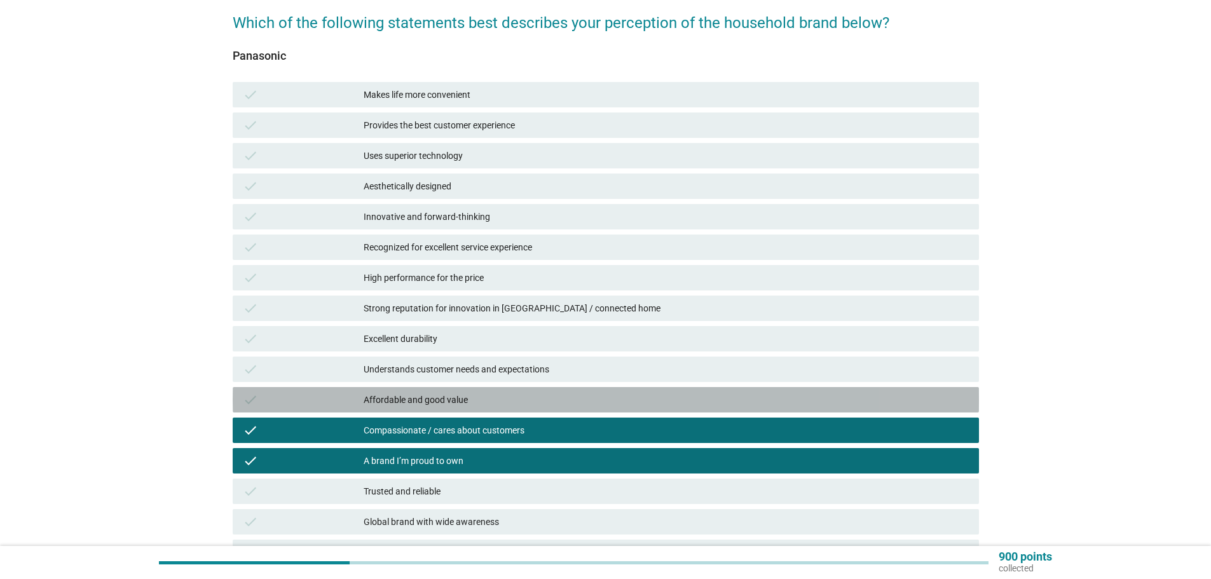
click at [439, 395] on div "Affordable and good value" at bounding box center [666, 399] width 605 height 15
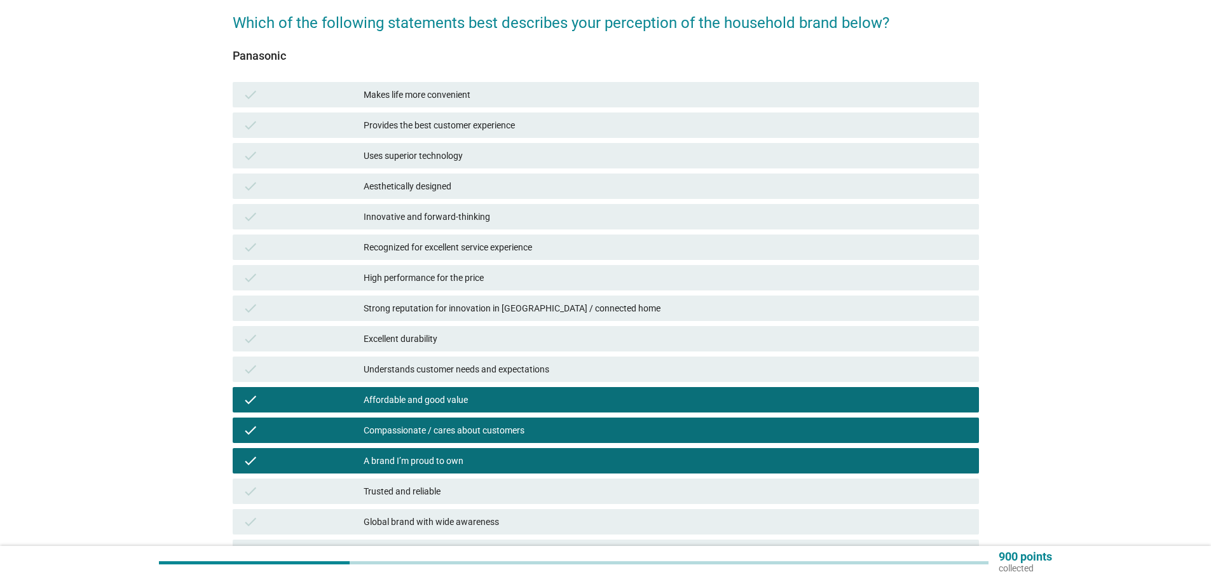
drag, startPoint x: 455, startPoint y: 125, endPoint x: 461, endPoint y: 99, distance: 26.7
click at [455, 124] on div "Provides the best customer experience" at bounding box center [666, 125] width 605 height 15
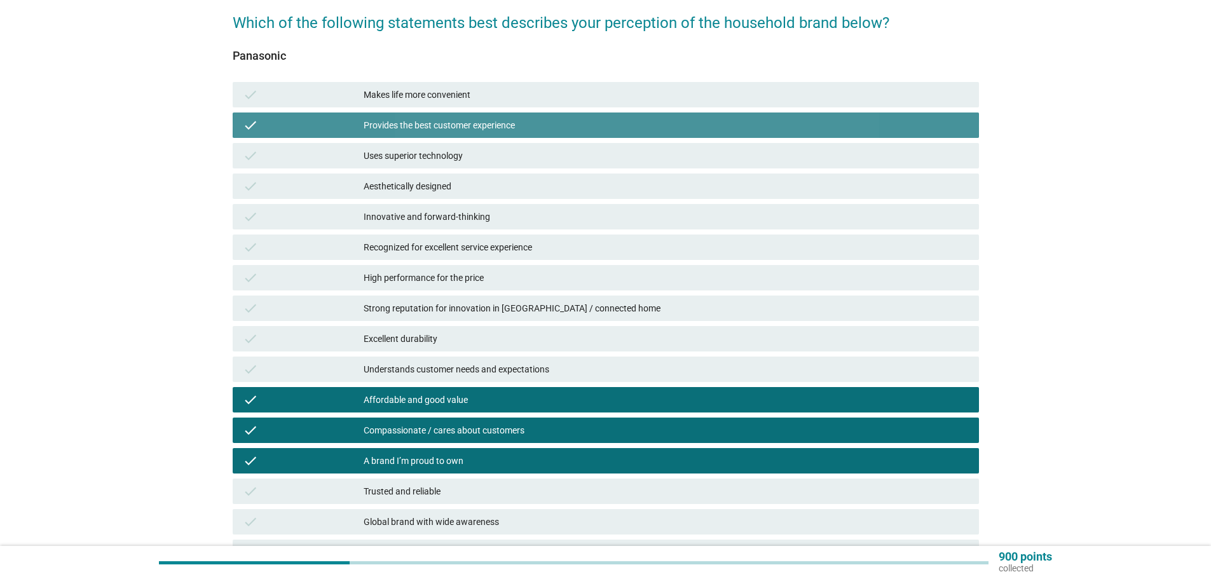
click at [463, 90] on div "Makes life more convenient" at bounding box center [666, 94] width 605 height 15
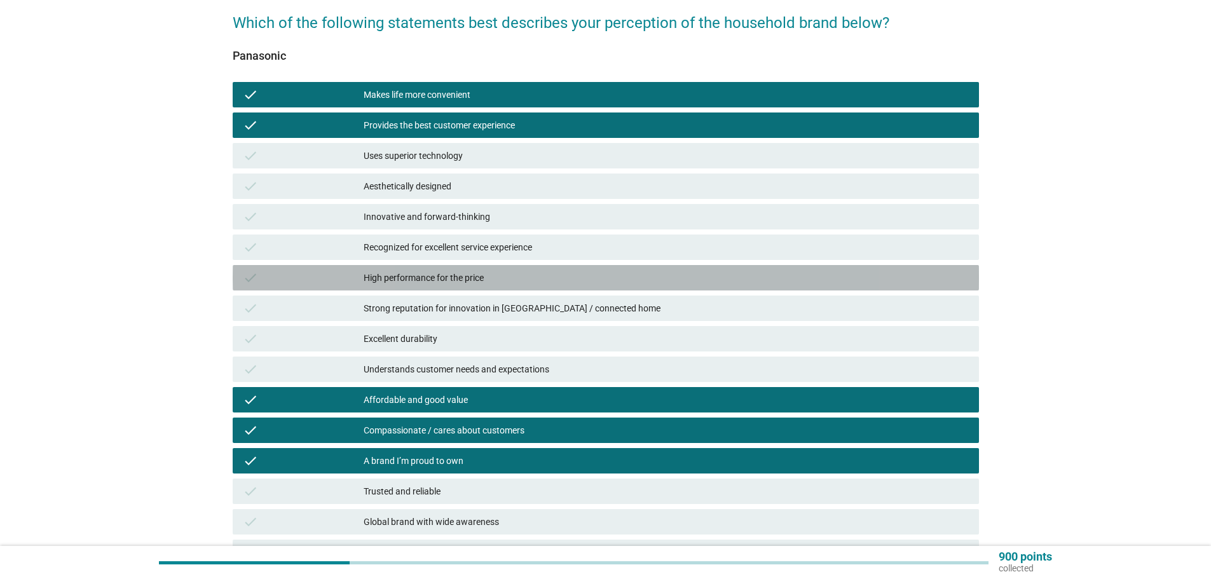
click at [481, 278] on div "High performance for the price" at bounding box center [666, 277] width 605 height 15
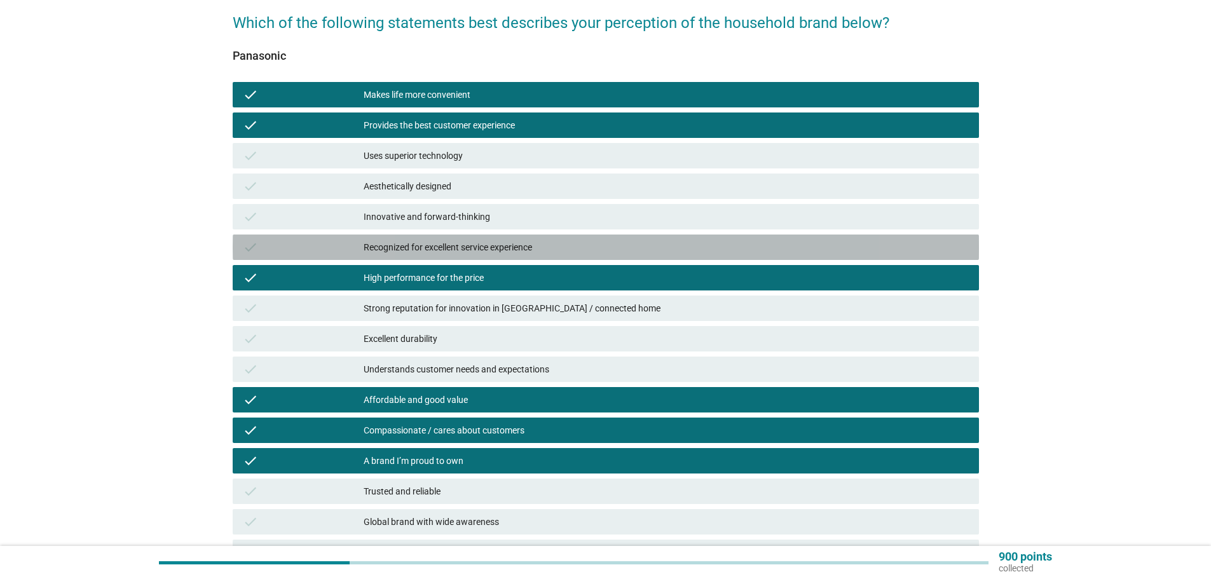
drag, startPoint x: 491, startPoint y: 251, endPoint x: 593, endPoint y: 346, distance: 139.9
click at [491, 253] on div "Recognized for excellent service experience" at bounding box center [666, 247] width 605 height 15
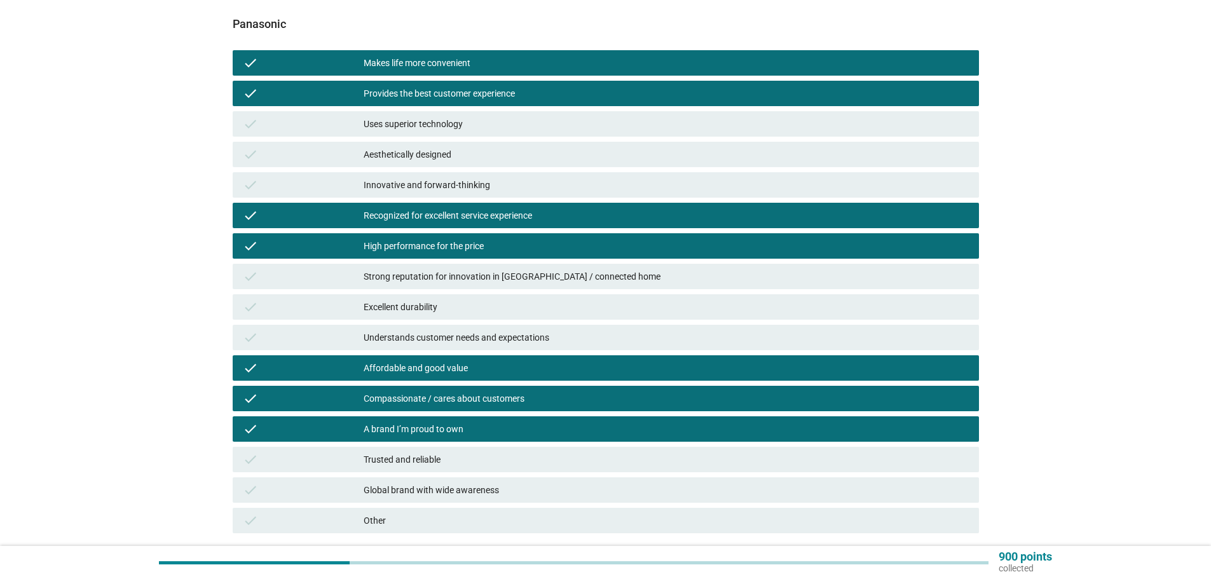
scroll to position [165, 0]
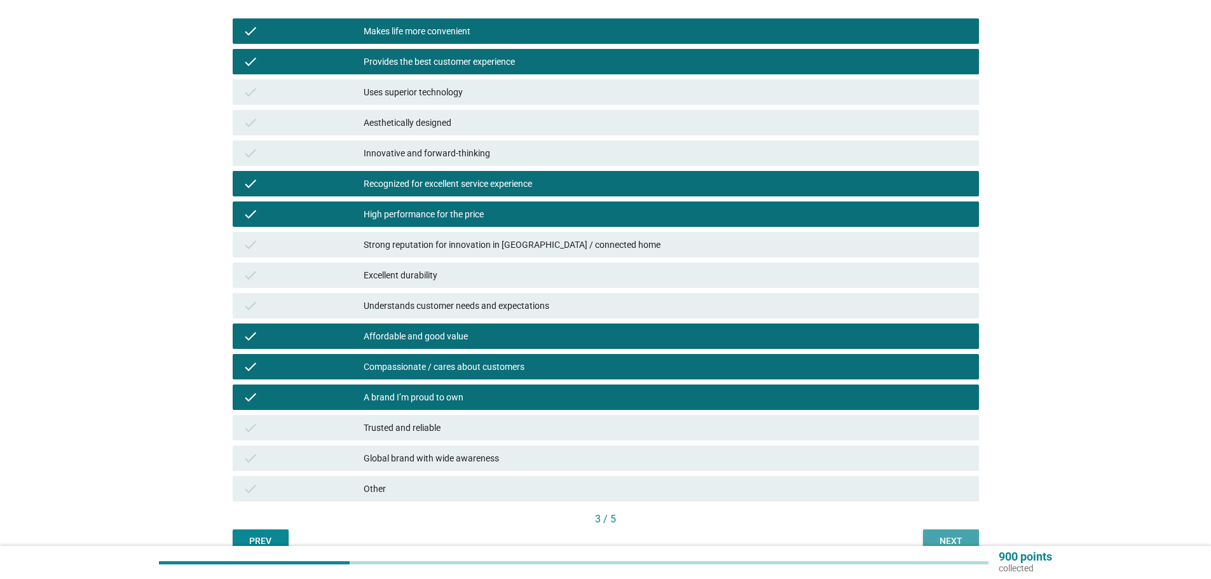
click at [950, 541] on div "Next" at bounding box center [951, 541] width 36 height 13
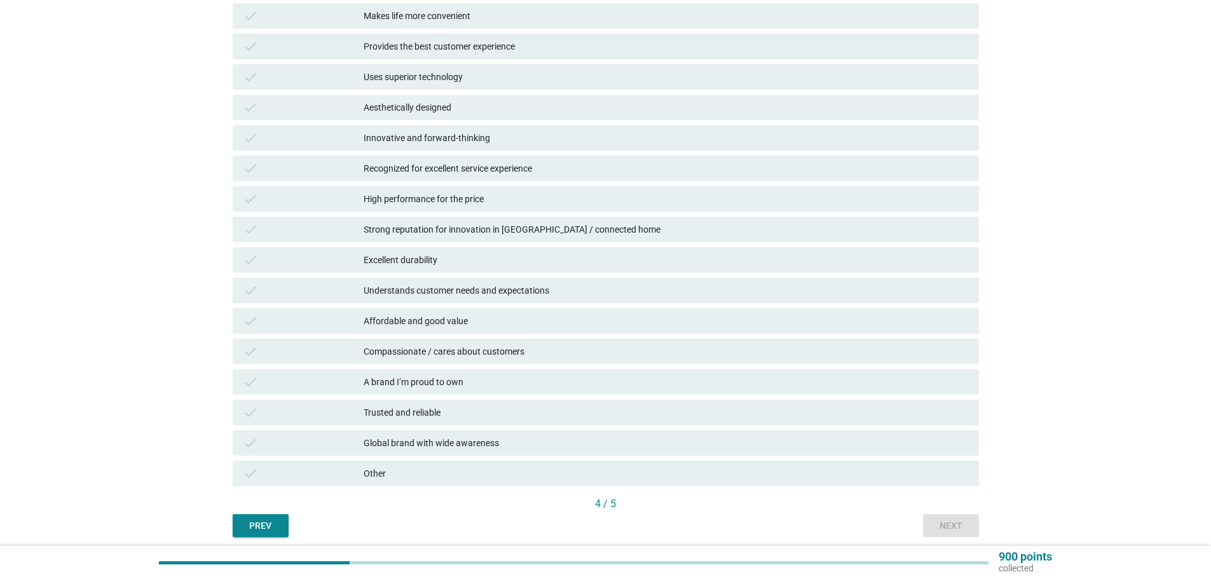
scroll to position [191, 0]
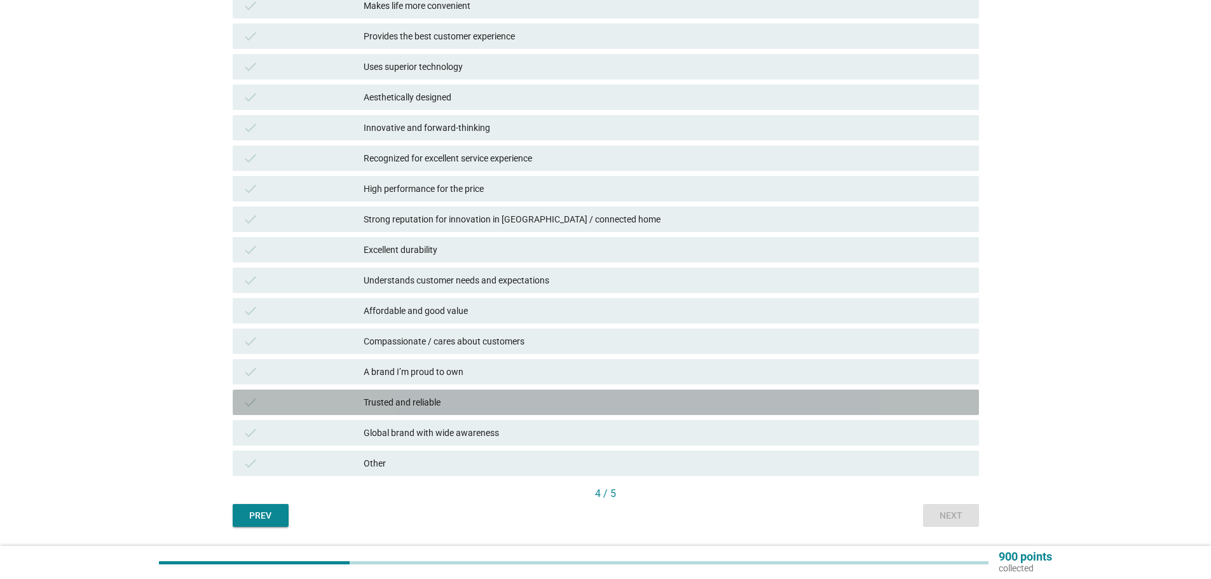
click at [451, 401] on div "Trusted and reliable" at bounding box center [666, 402] width 605 height 15
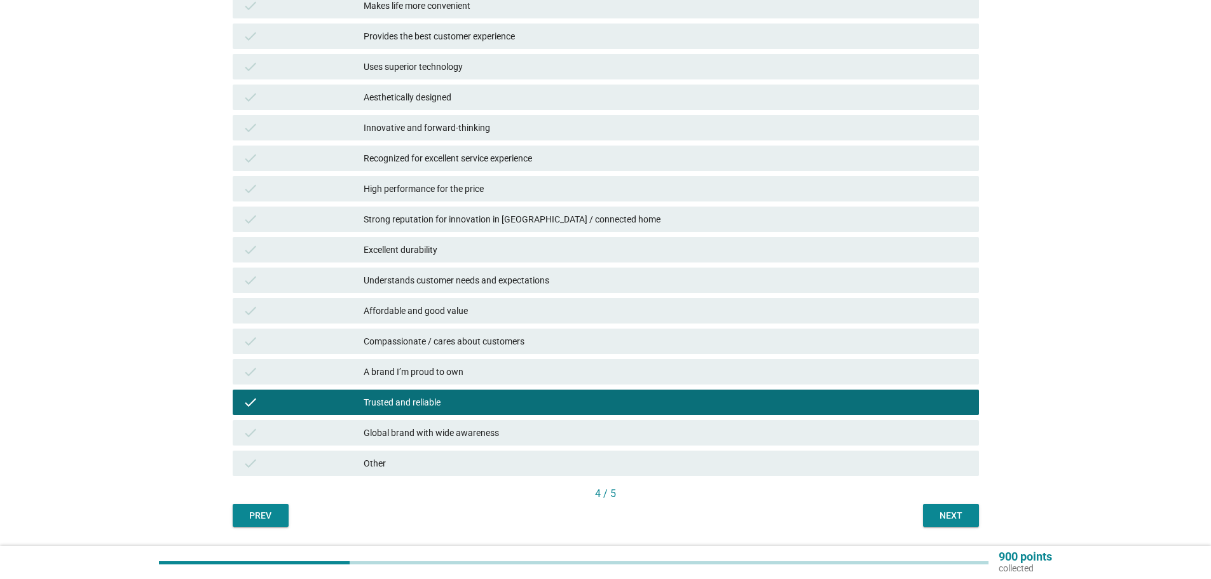
drag, startPoint x: 452, startPoint y: 377, endPoint x: 454, endPoint y: 366, distance: 11.0
click at [452, 374] on div "A brand I’m proud to own" at bounding box center [666, 371] width 605 height 15
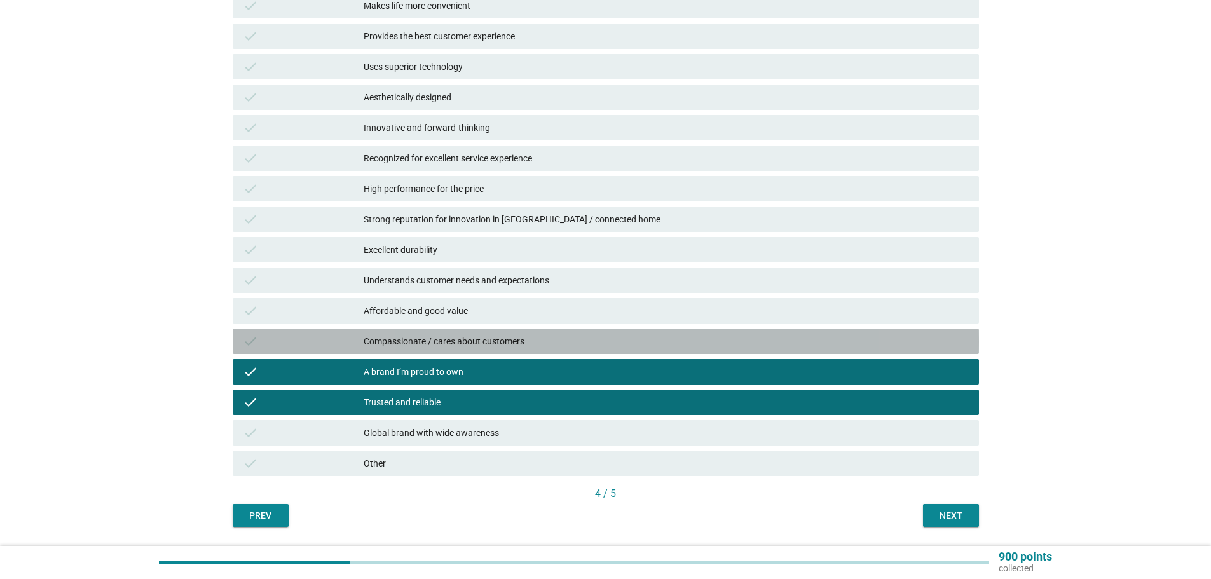
drag, startPoint x: 460, startPoint y: 350, endPoint x: 470, endPoint y: 285, distance: 65.7
click at [460, 348] on div "check Compassionate / cares about customers" at bounding box center [606, 341] width 746 height 25
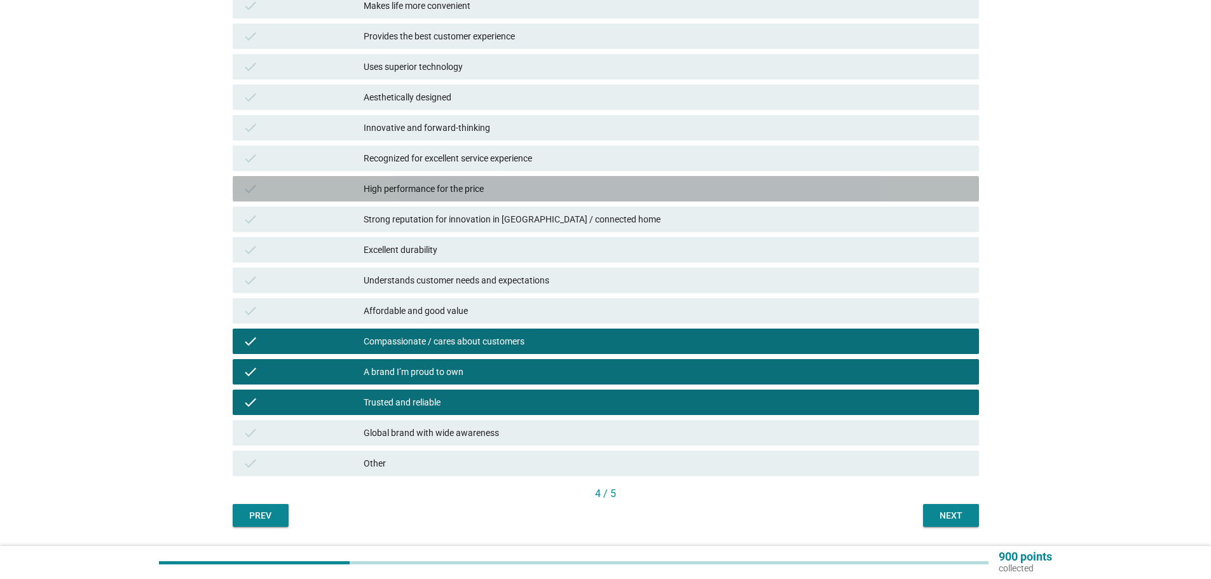
drag, startPoint x: 478, startPoint y: 198, endPoint x: 477, endPoint y: 222, distance: 24.2
click at [480, 203] on div "check High performance for the price" at bounding box center [605, 189] width 751 height 31
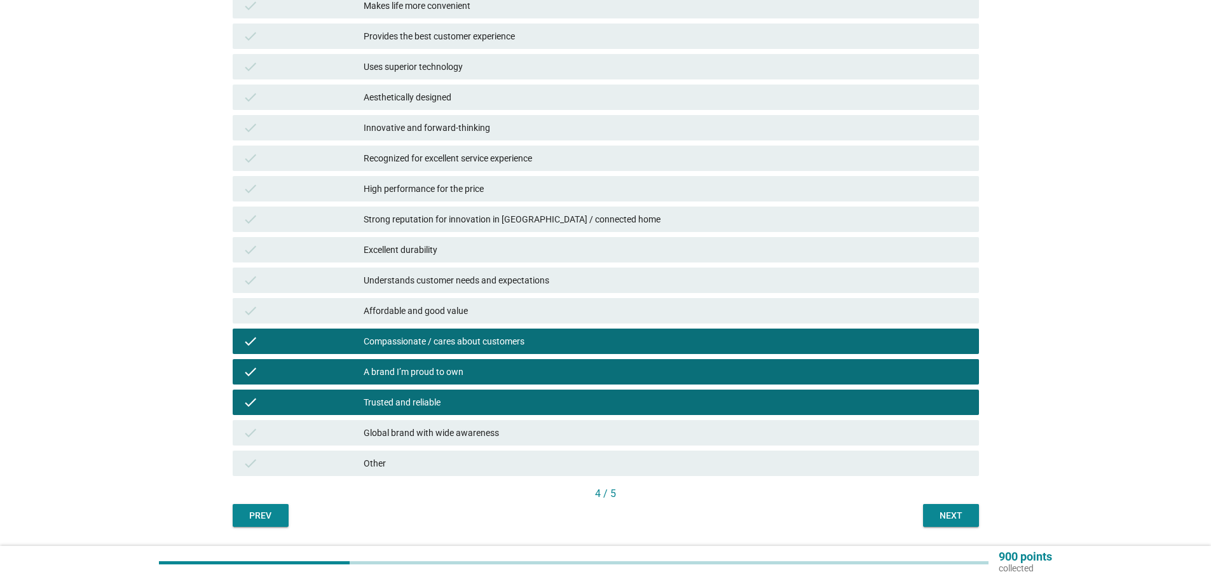
drag, startPoint x: 437, startPoint y: 316, endPoint x: 439, endPoint y: 303, distance: 13.0
click at [435, 315] on div "Affordable and good value" at bounding box center [666, 310] width 605 height 15
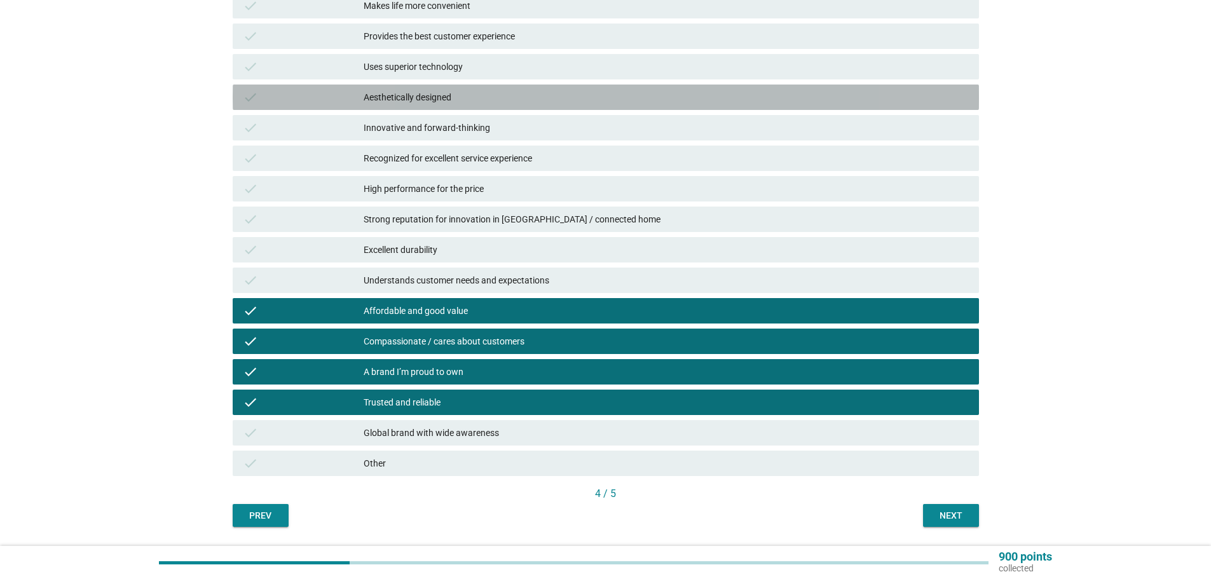
click at [456, 95] on div "Aesthetically designed" at bounding box center [666, 97] width 605 height 15
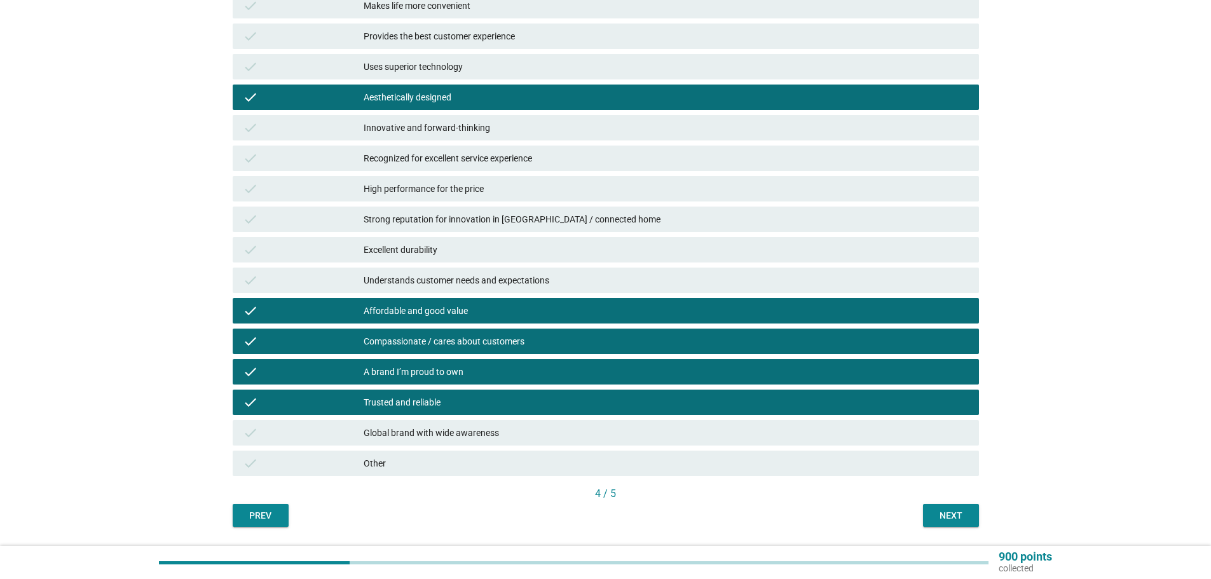
click at [481, 51] on div "check Provides the best customer experience" at bounding box center [605, 36] width 751 height 31
click at [502, 27] on div "check Provides the best customer experience" at bounding box center [606, 36] width 746 height 25
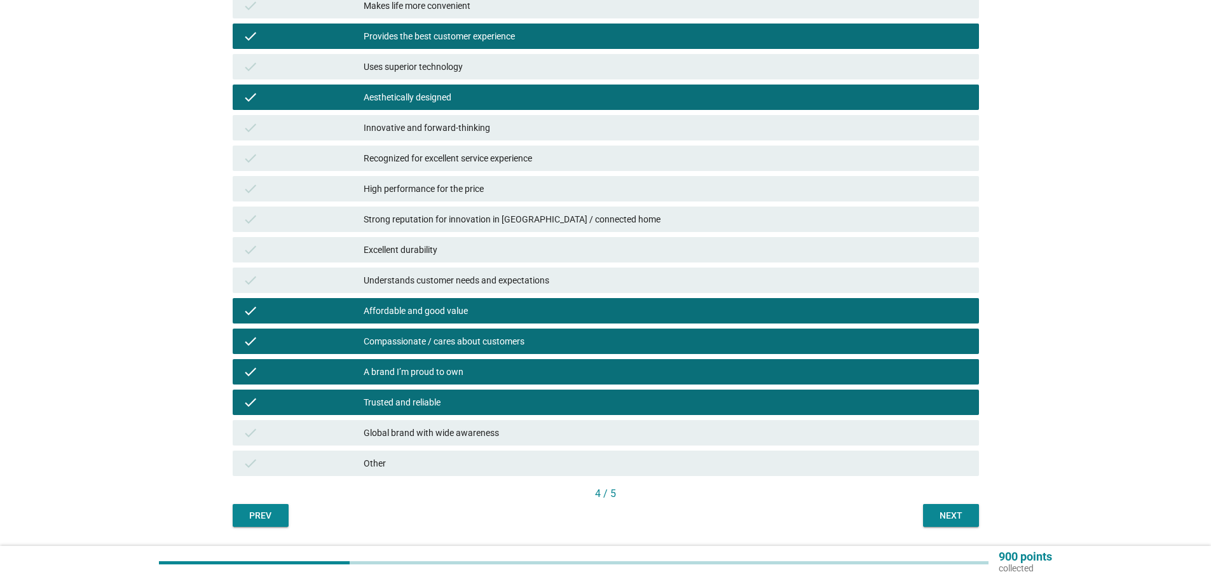
drag, startPoint x: 500, startPoint y: 67, endPoint x: 514, endPoint y: 72, distance: 14.3
click at [500, 67] on div "Uses superior technology" at bounding box center [666, 66] width 605 height 15
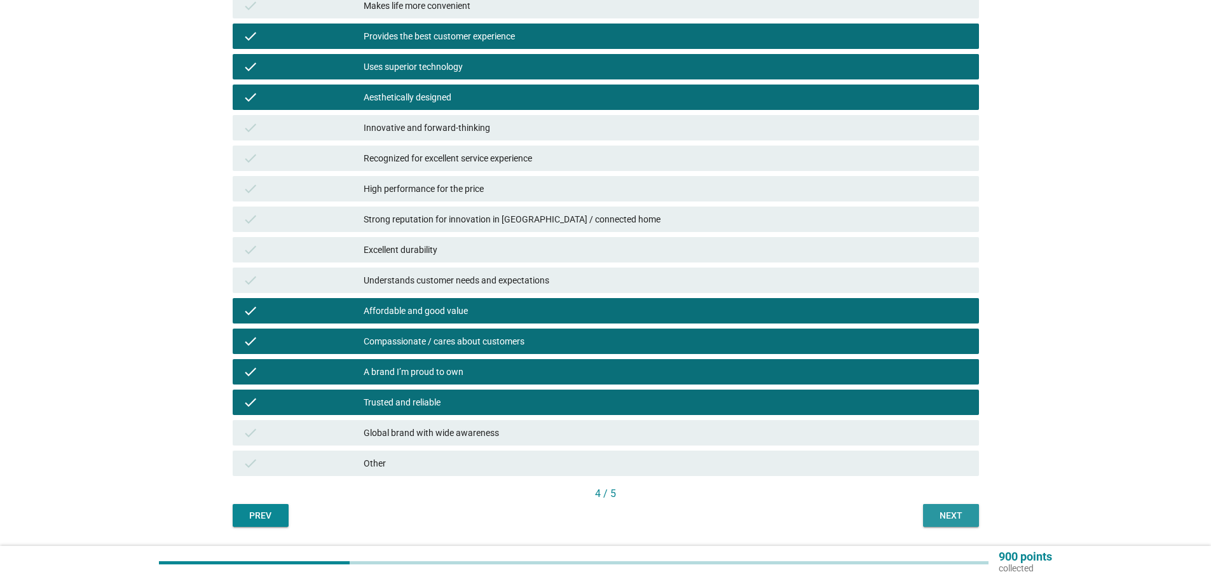
click at [962, 521] on div "Next" at bounding box center [951, 515] width 36 height 13
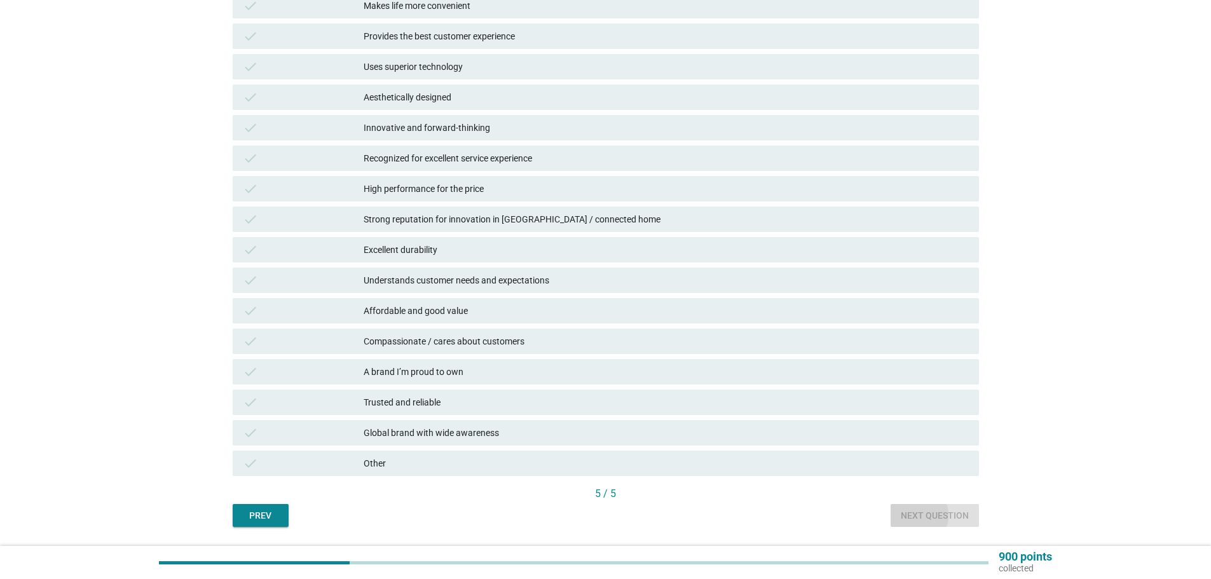
scroll to position [0, 0]
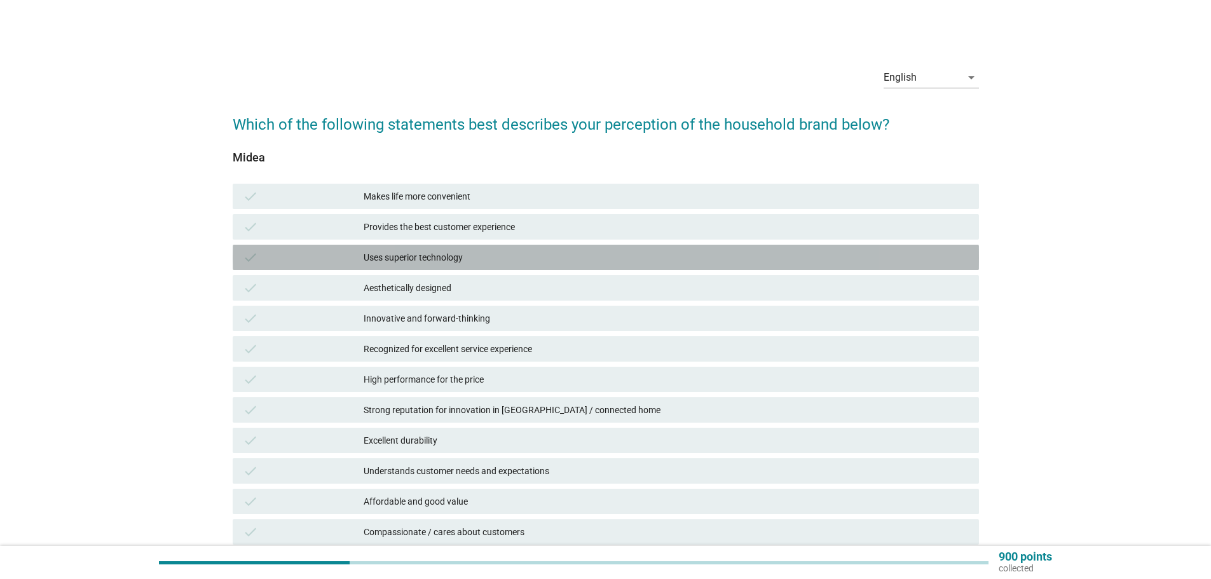
click at [431, 263] on div "Uses superior technology" at bounding box center [666, 257] width 605 height 15
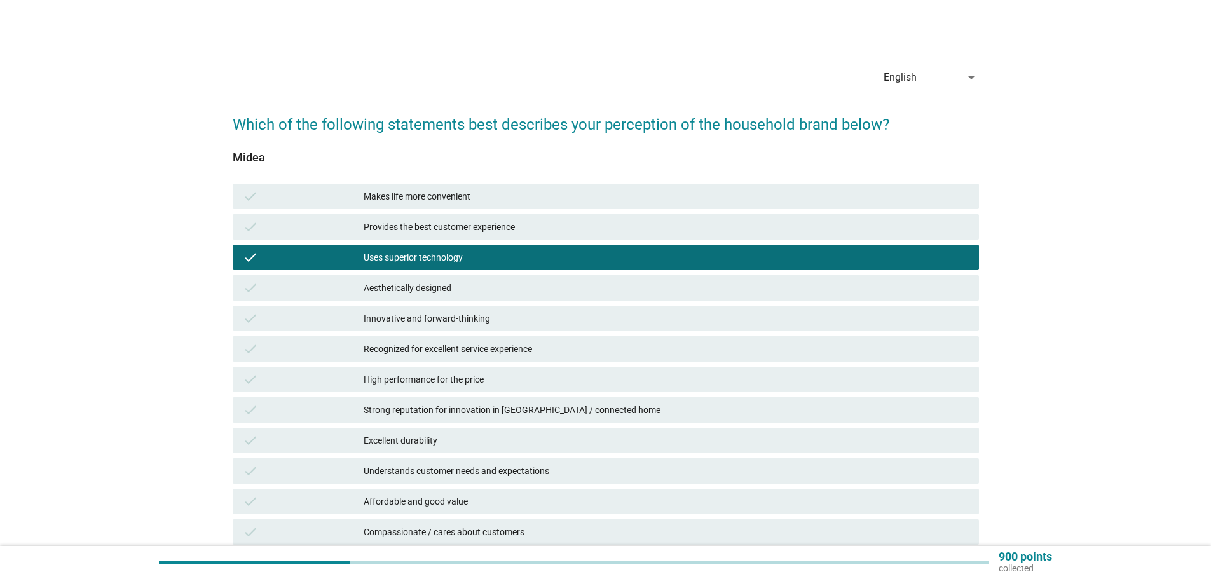
click at [444, 238] on div "check Provides the best customer experience" at bounding box center [606, 226] width 746 height 25
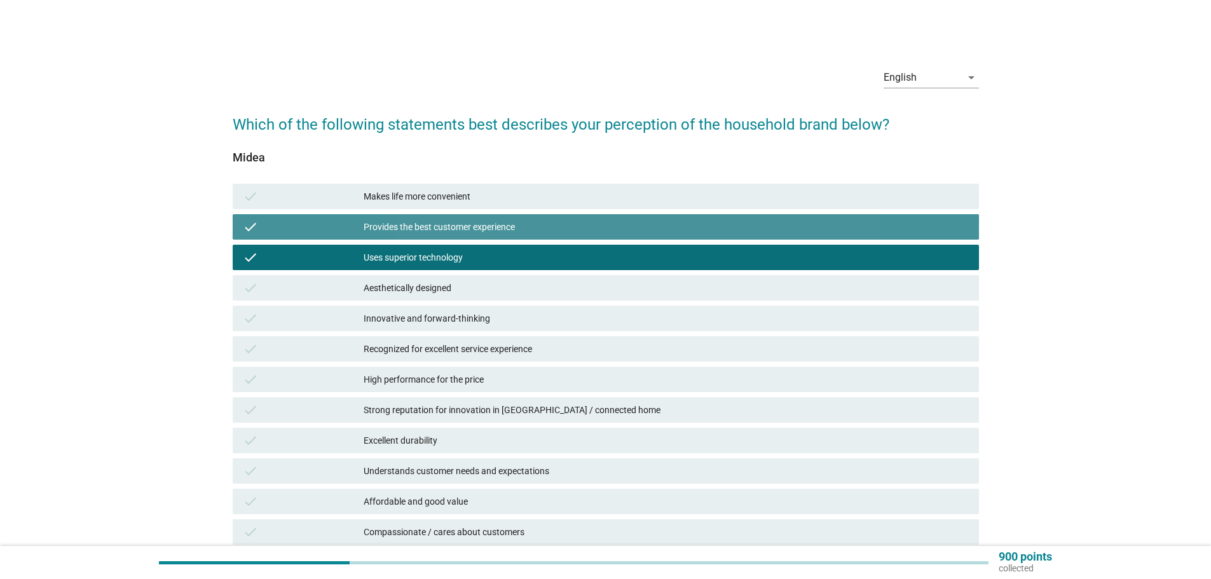
click at [451, 215] on div "check Provides the best customer experience" at bounding box center [606, 226] width 746 height 25
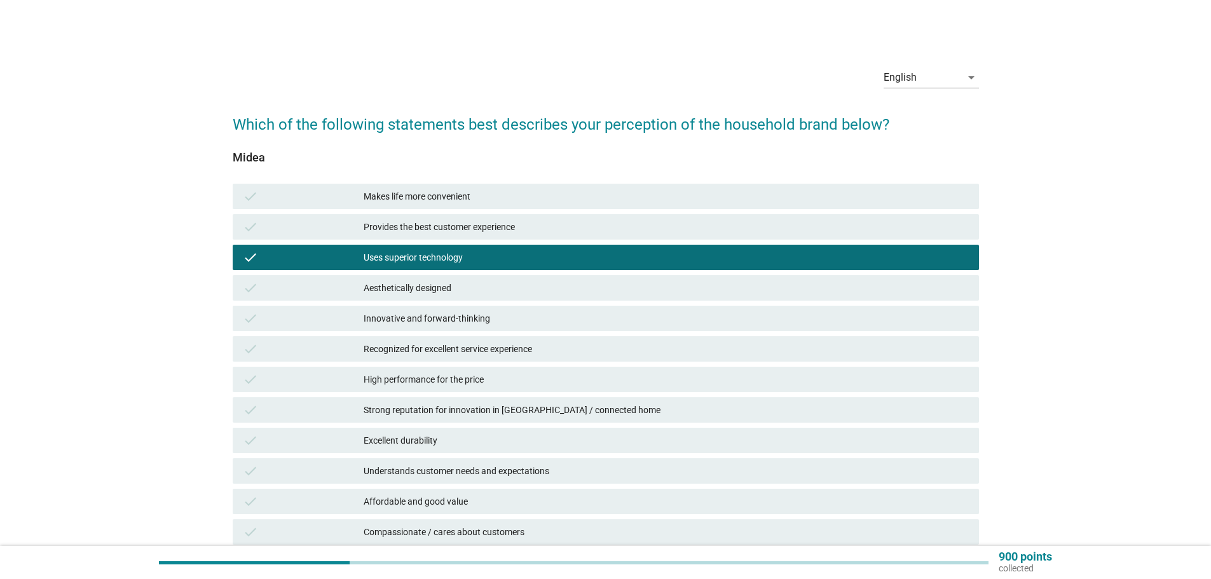
click at [461, 199] on div "Makes life more convenient" at bounding box center [666, 196] width 605 height 15
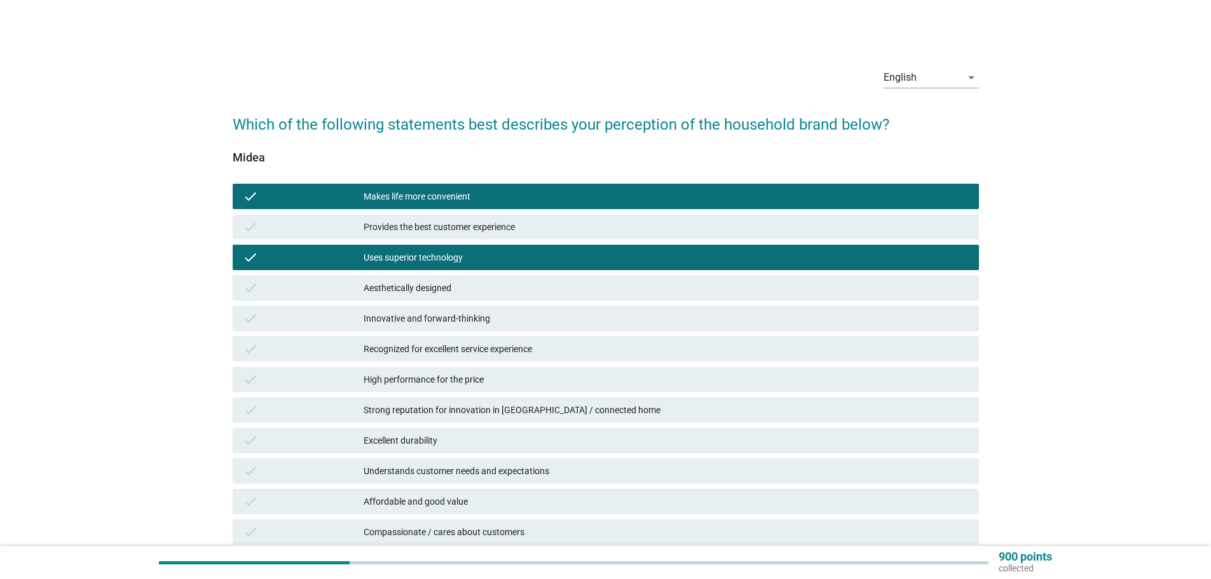
click at [457, 242] on div "check Provides the best customer experience" at bounding box center [605, 227] width 751 height 31
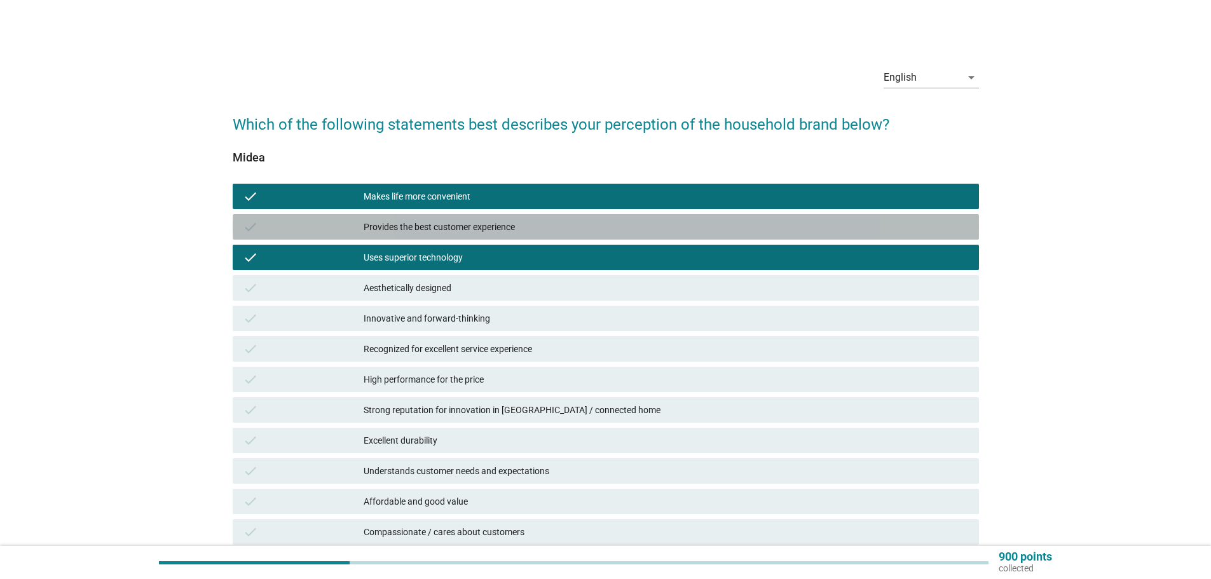
click at [457, 228] on div "Provides the best customer experience" at bounding box center [666, 226] width 605 height 15
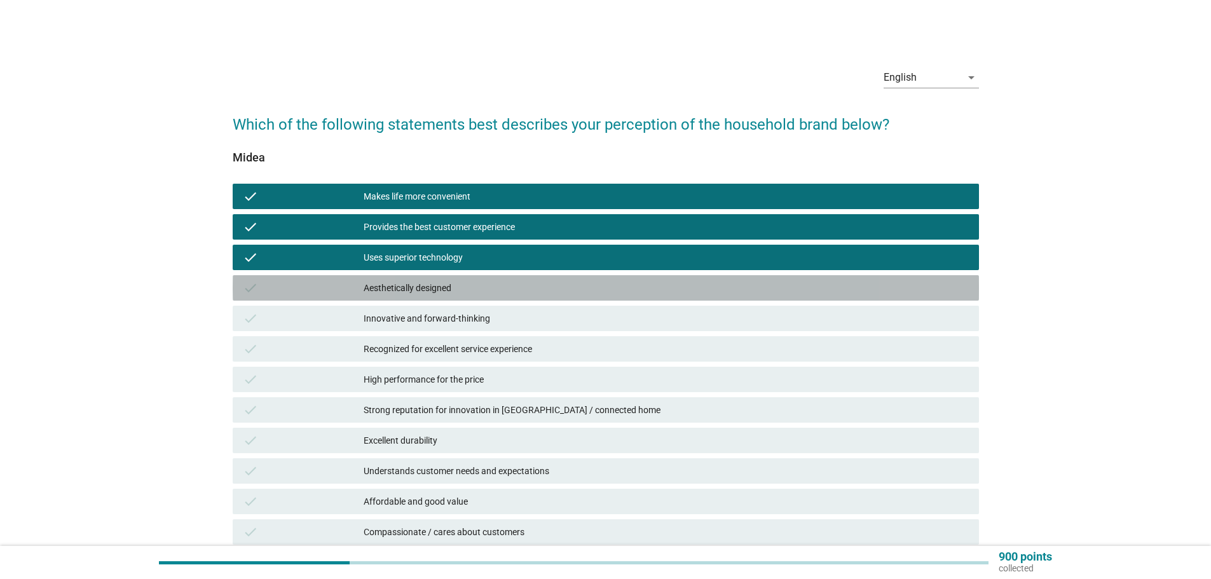
click at [465, 285] on div "Aesthetically designed" at bounding box center [666, 287] width 605 height 15
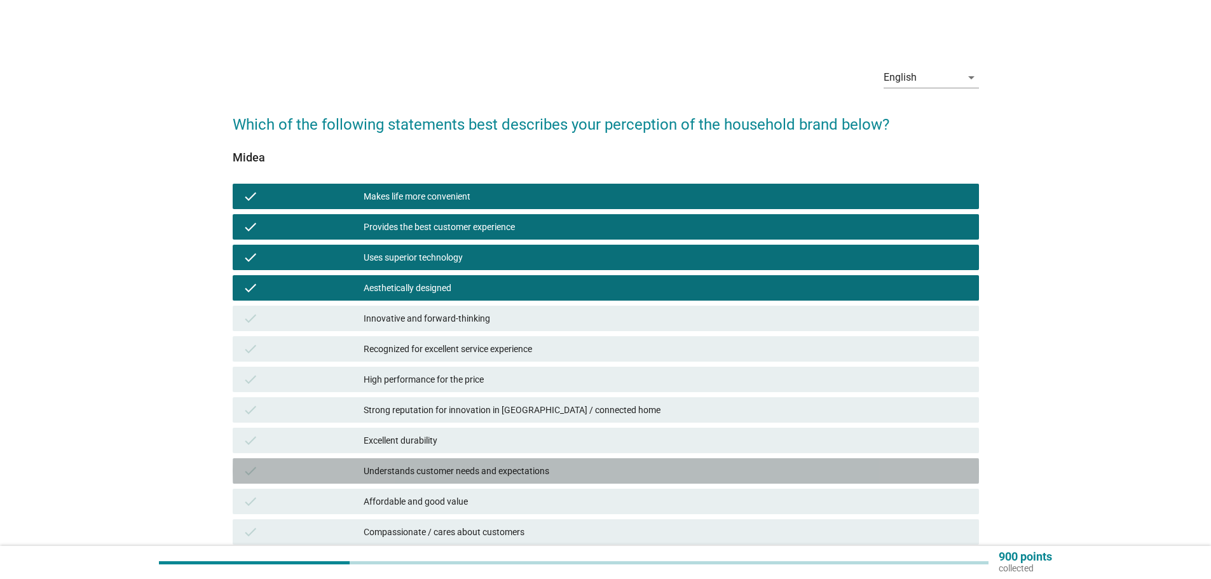
click at [458, 481] on div "check Understands customer needs and expectations" at bounding box center [606, 470] width 746 height 25
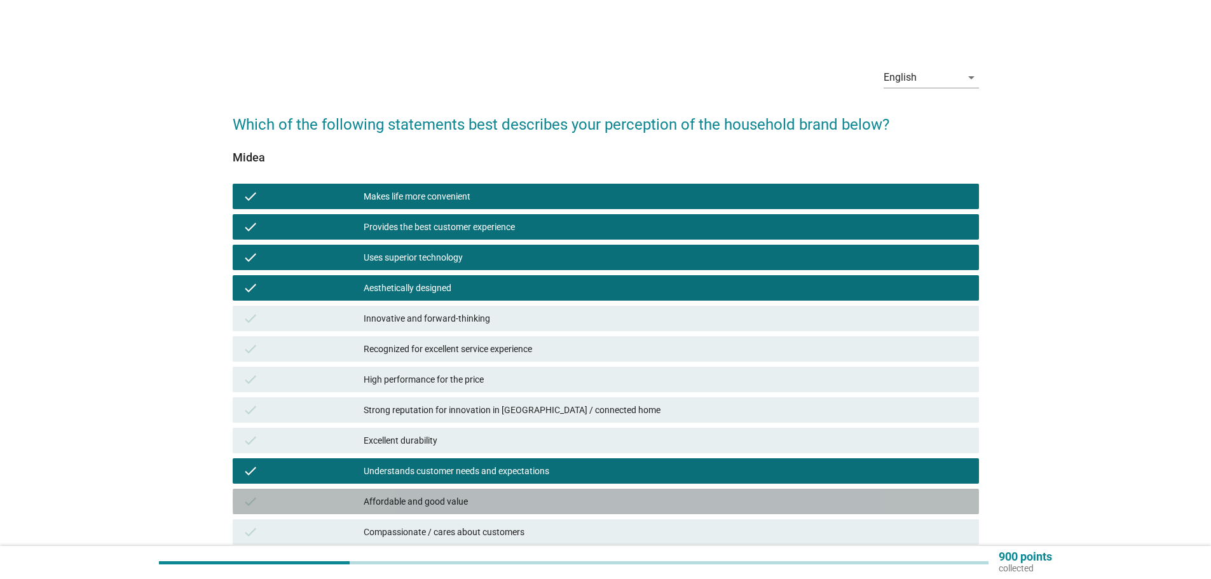
drag, startPoint x: 456, startPoint y: 501, endPoint x: 459, endPoint y: 470, distance: 30.7
click at [455, 501] on div "Affordable and good value" at bounding box center [666, 501] width 605 height 15
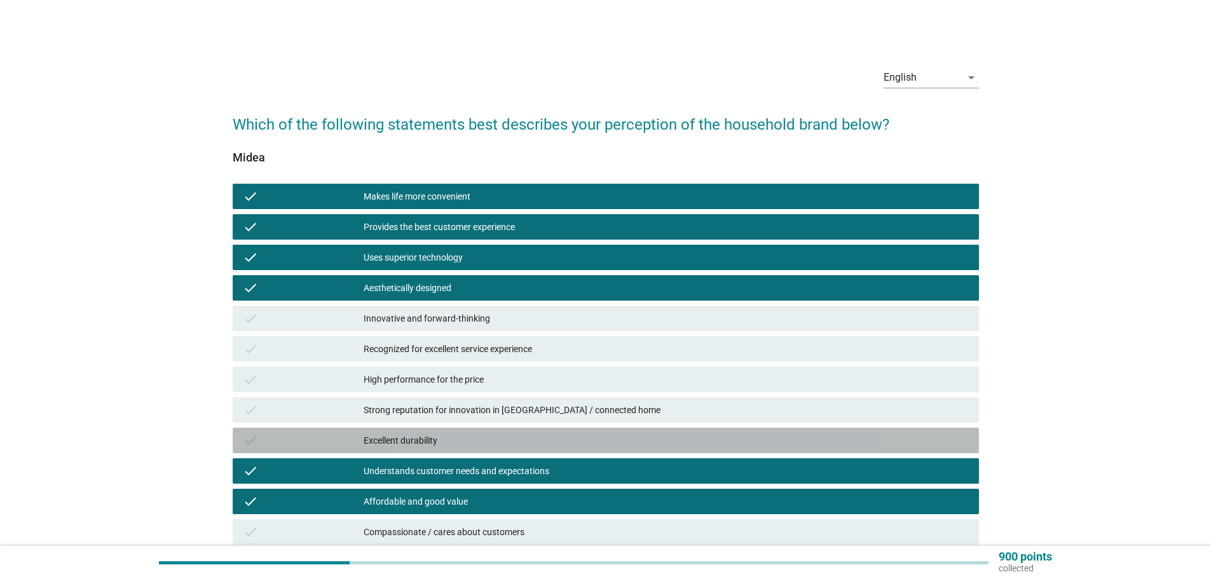
click at [461, 437] on div "Excellent durability" at bounding box center [666, 440] width 605 height 15
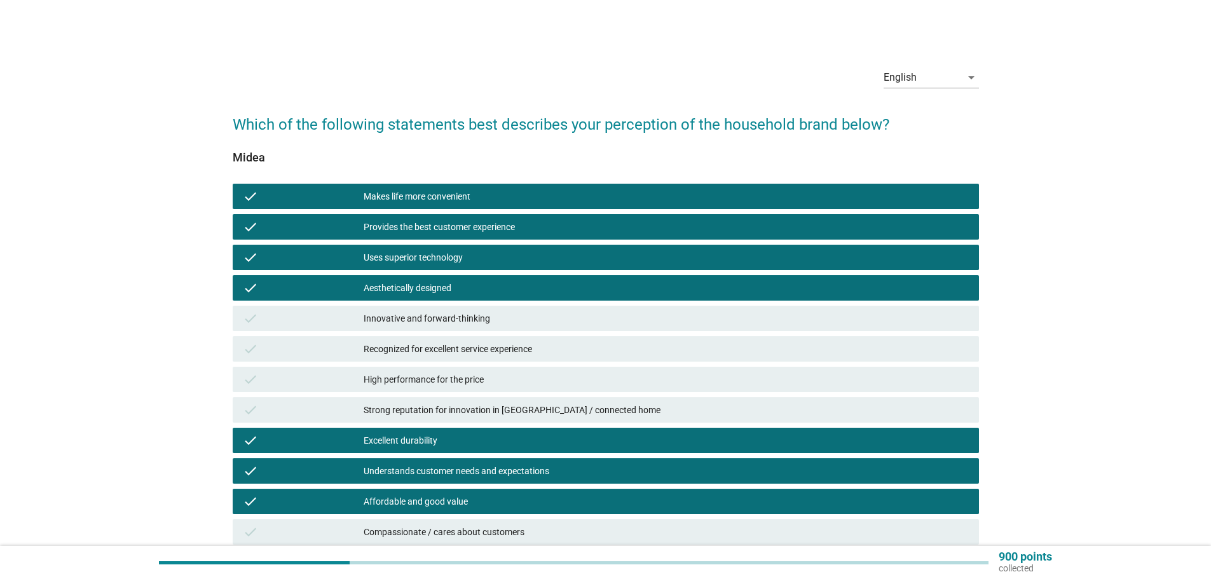
click at [503, 397] on div "check Strong reputation for innovation in [GEOGRAPHIC_DATA] / connected home" at bounding box center [606, 409] width 746 height 25
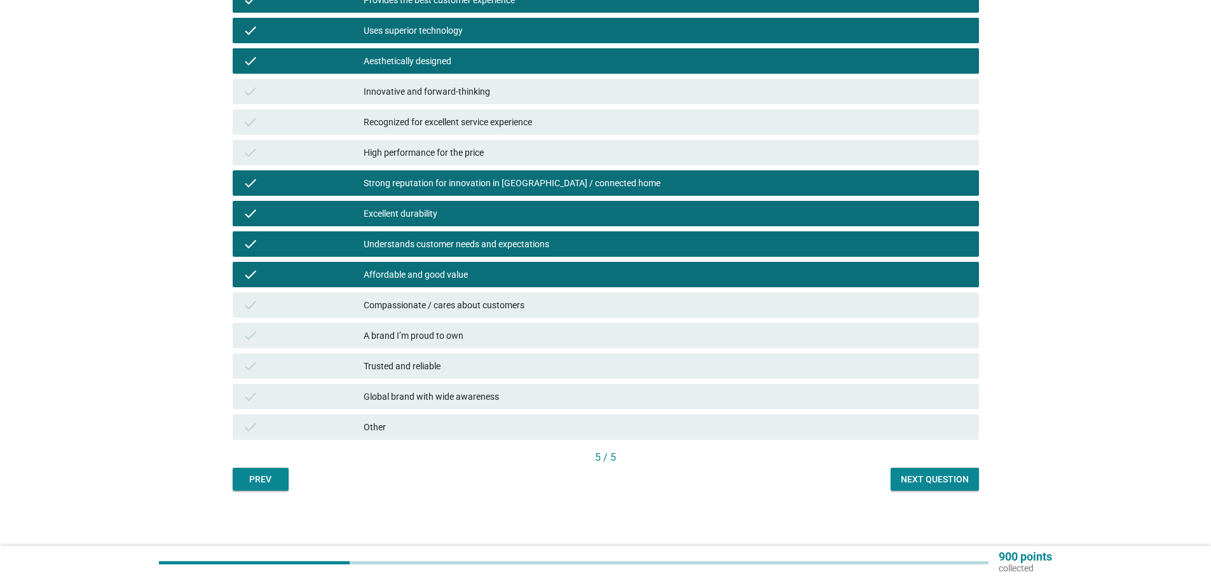
scroll to position [229, 0]
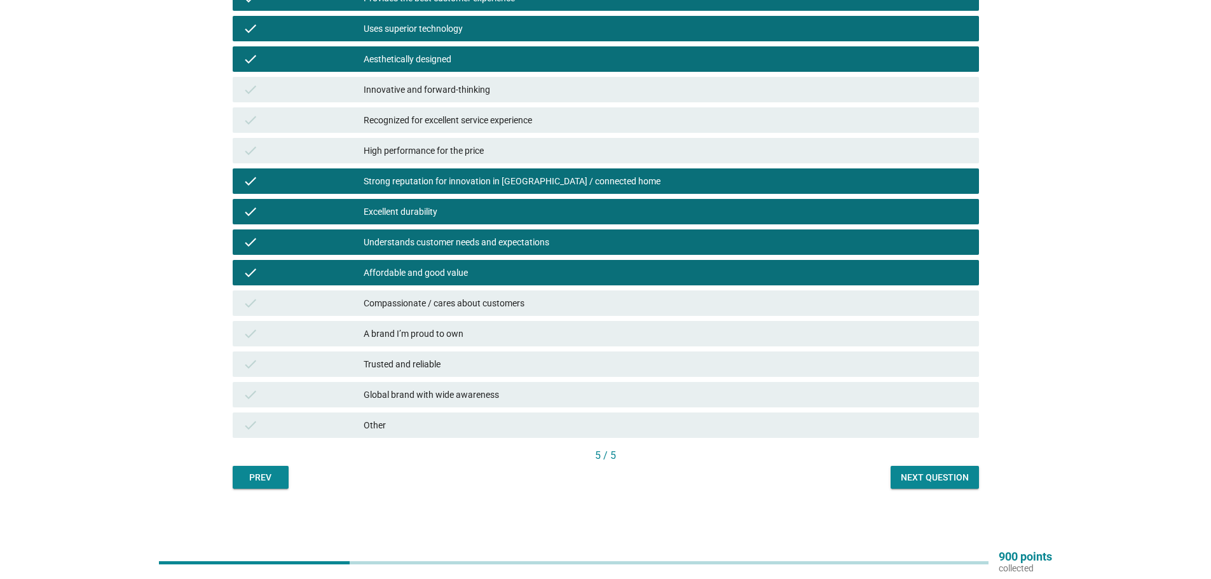
click at [932, 478] on div "Next question" at bounding box center [935, 477] width 68 height 13
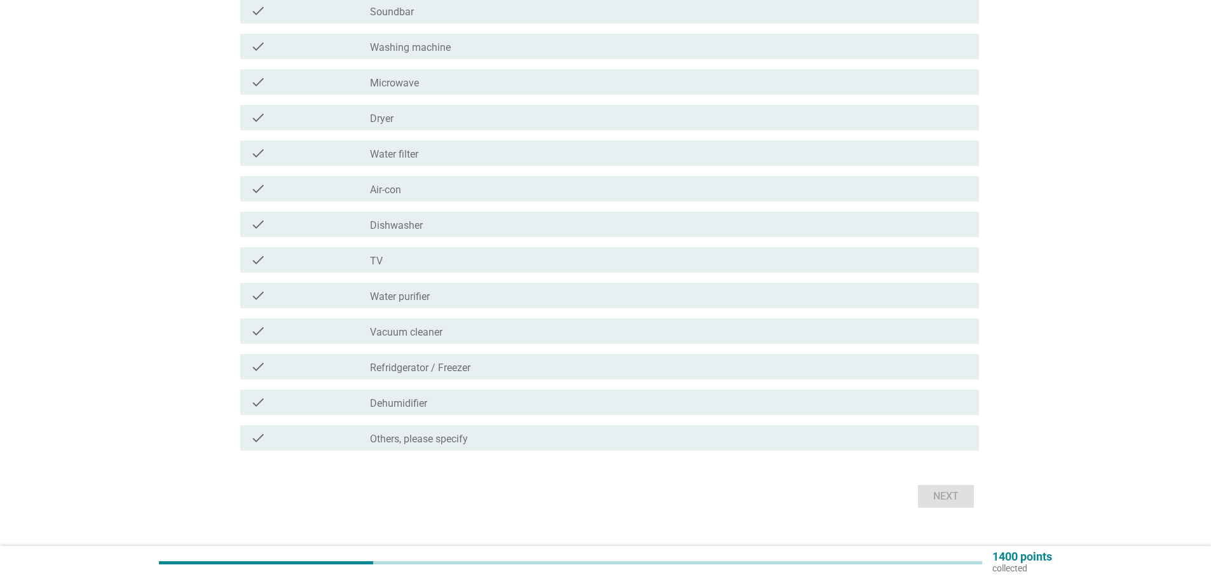
scroll to position [306, 0]
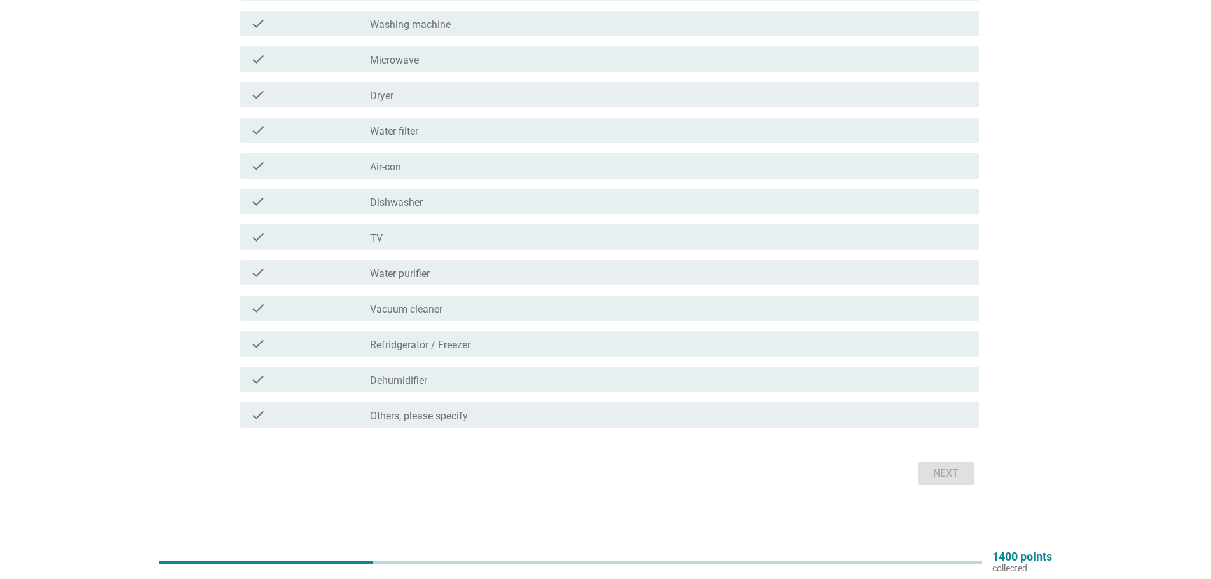
click at [463, 416] on label "Others, please specify" at bounding box center [419, 416] width 98 height 13
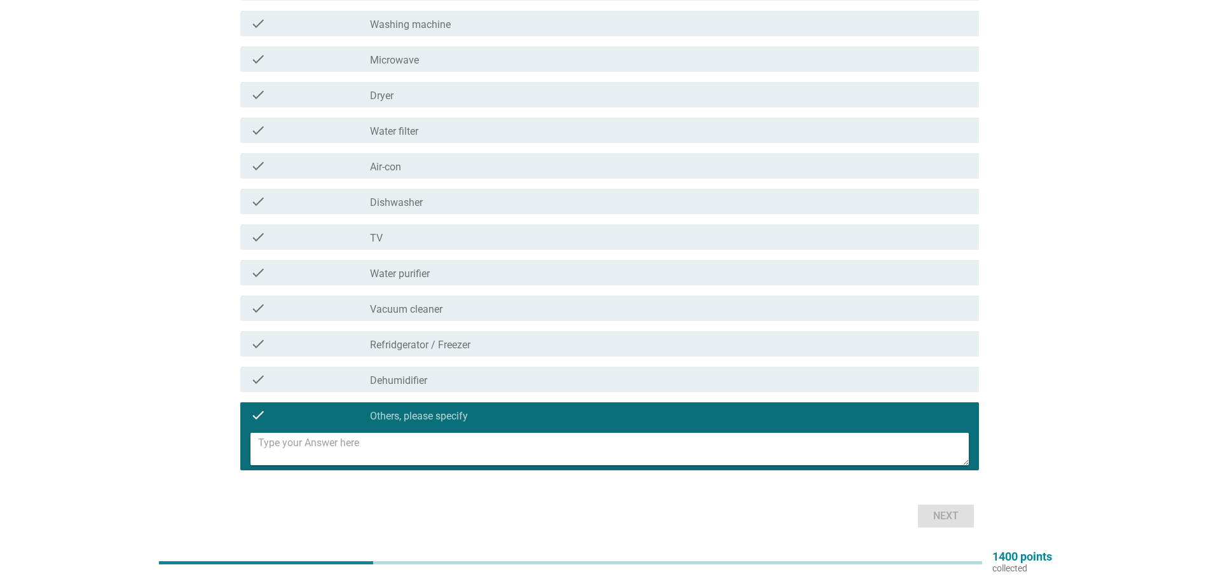
click at [469, 435] on textarea at bounding box center [613, 449] width 711 height 32
type textarea "Air fryer"
click at [946, 520] on div "Next" at bounding box center [946, 516] width 36 height 15
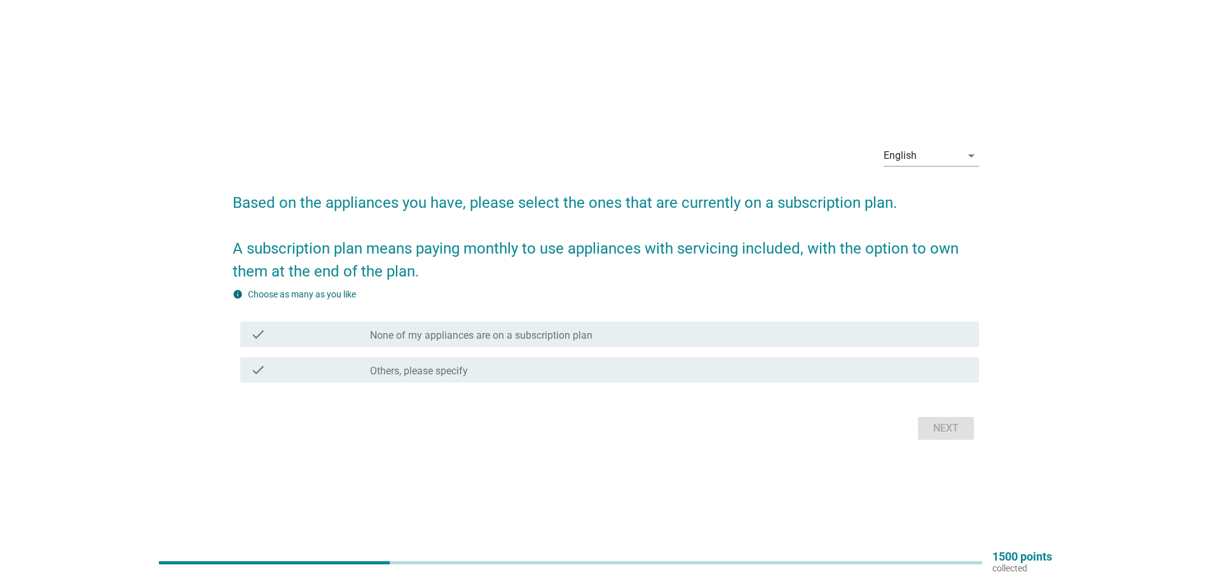
click at [491, 332] on label "None of my appliances are on a subscription plan" at bounding box center [481, 335] width 222 height 13
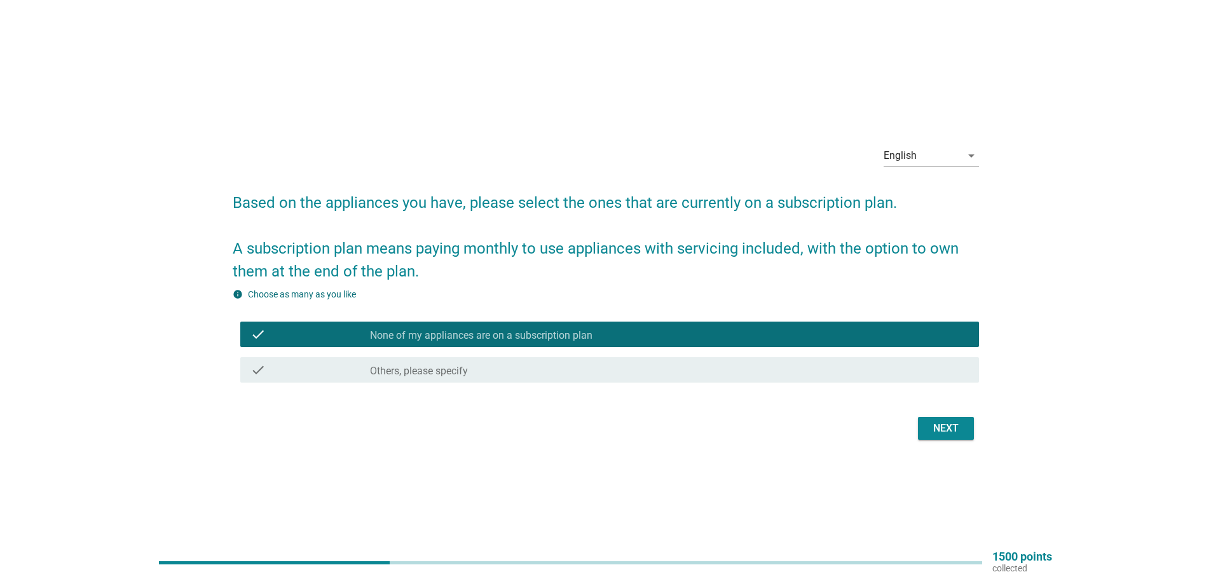
click at [943, 423] on div "Next" at bounding box center [946, 428] width 36 height 15
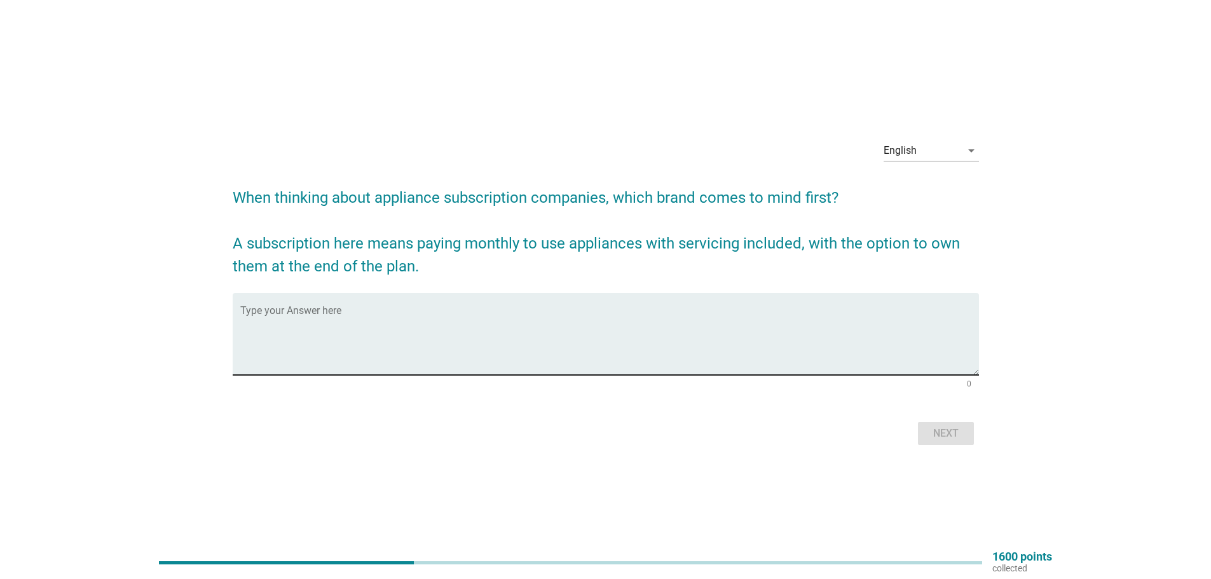
click at [553, 298] on div "Type your Answer here" at bounding box center [609, 334] width 739 height 82
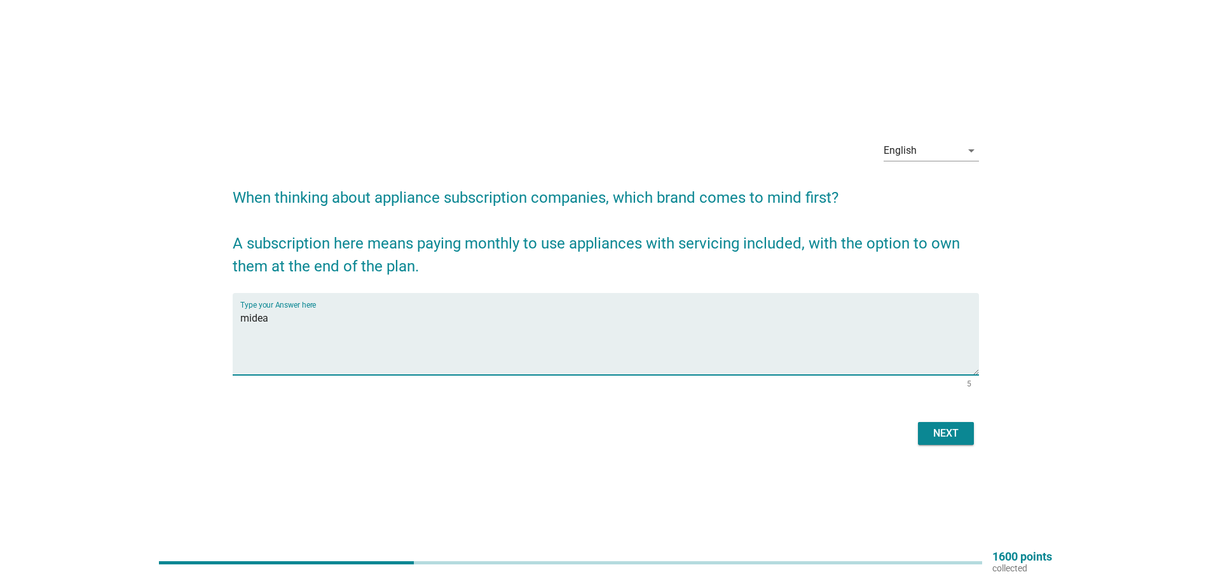
type textarea "midea"
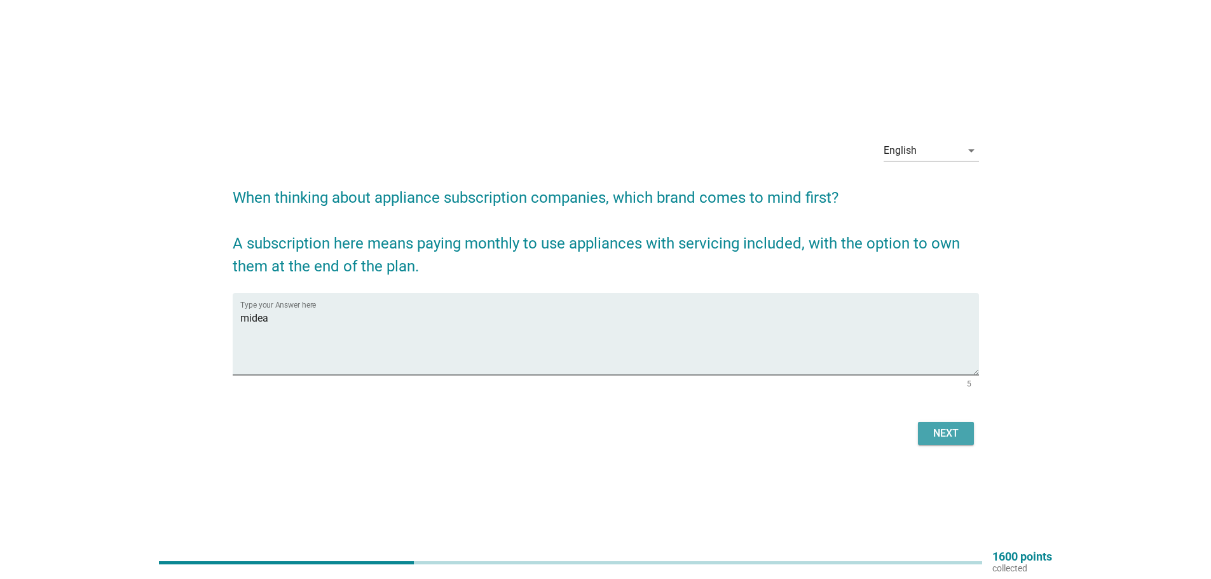
click at [933, 428] on div "Next" at bounding box center [946, 433] width 36 height 15
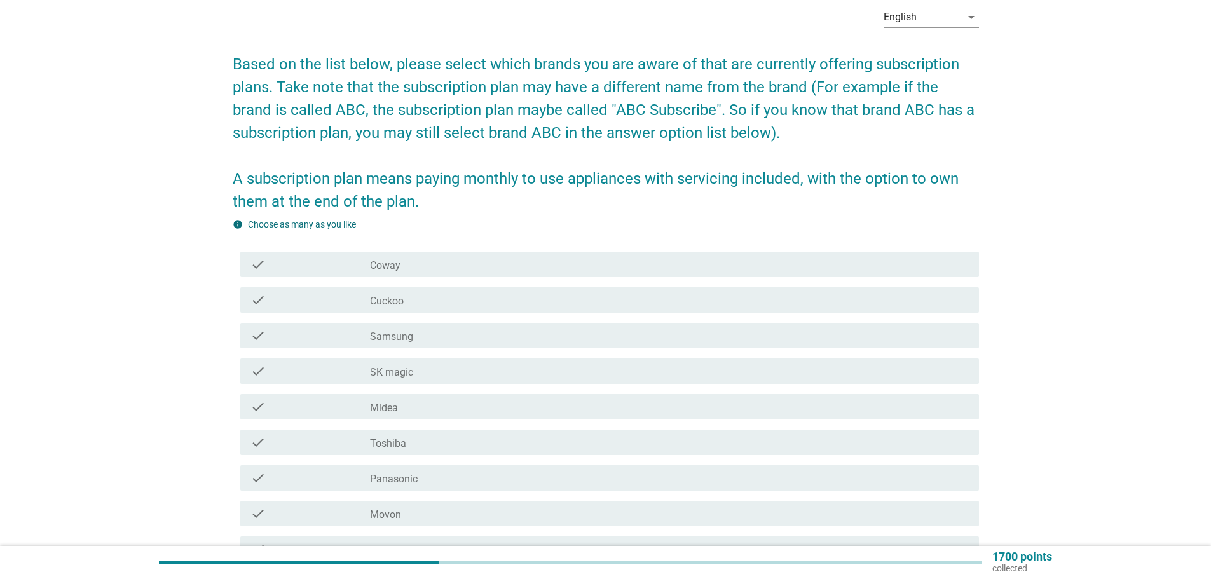
scroll to position [64, 0]
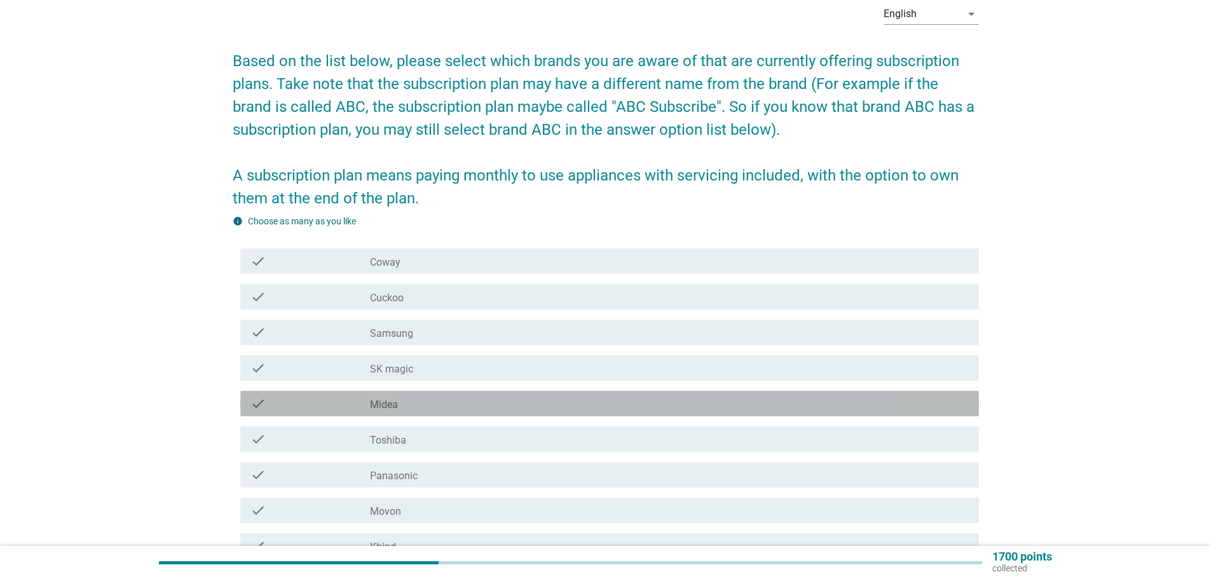
click at [379, 405] on label "Midea" at bounding box center [384, 405] width 28 height 13
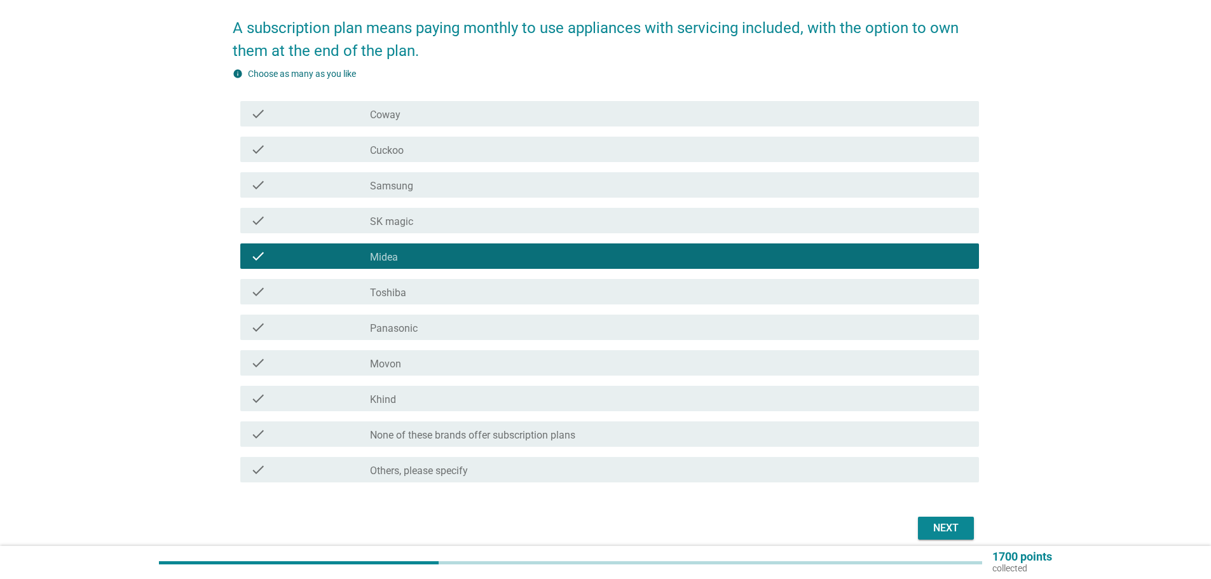
scroll to position [254, 0]
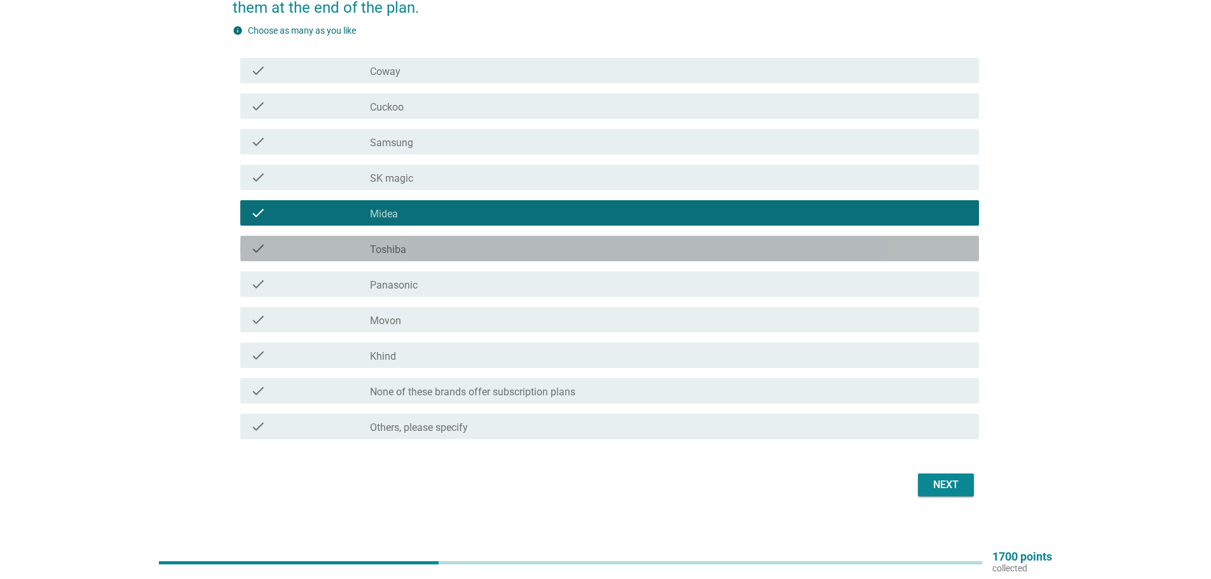
click at [460, 249] on div "check_box_outline_blank Toshiba" at bounding box center [669, 248] width 599 height 15
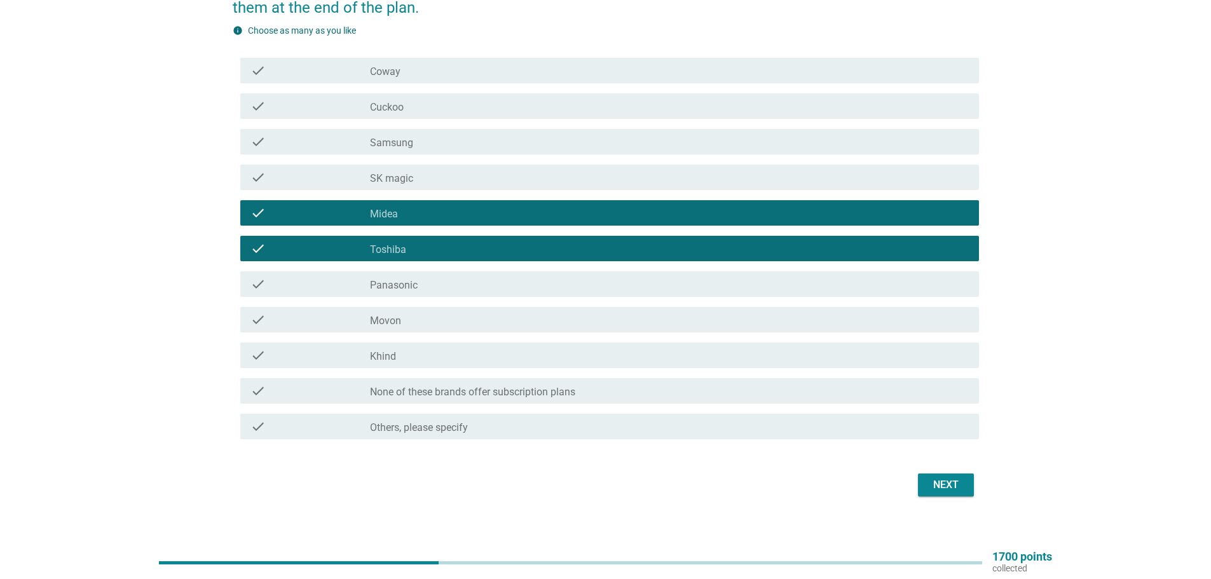
click at [459, 271] on div "check check_box_outline_blank Panasonic" at bounding box center [609, 283] width 739 height 25
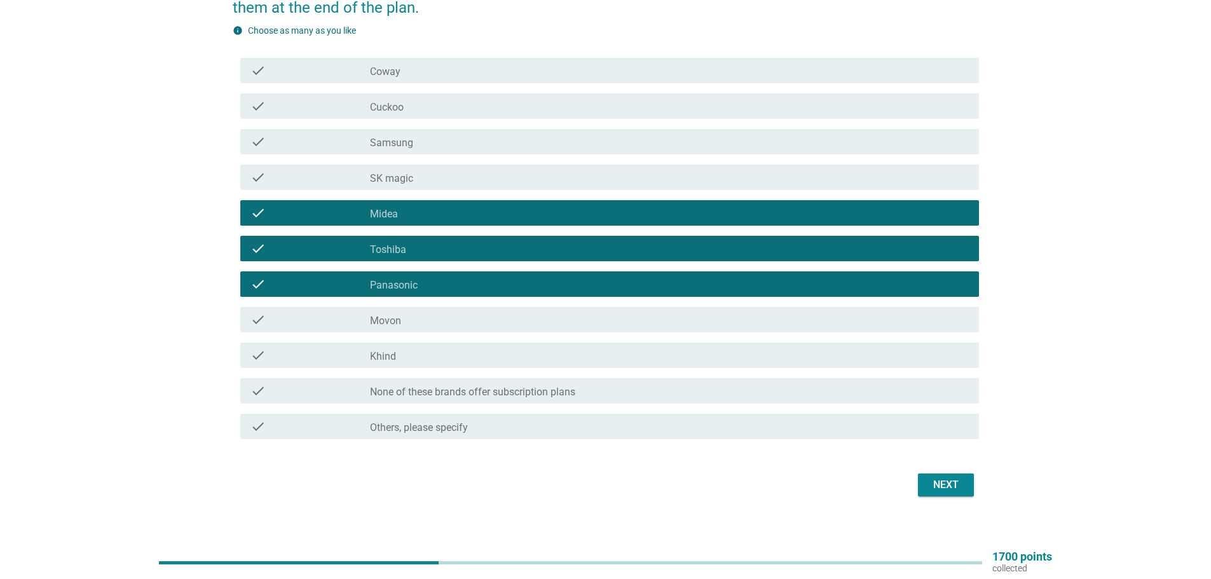
click at [936, 489] on div "Next" at bounding box center [946, 484] width 36 height 15
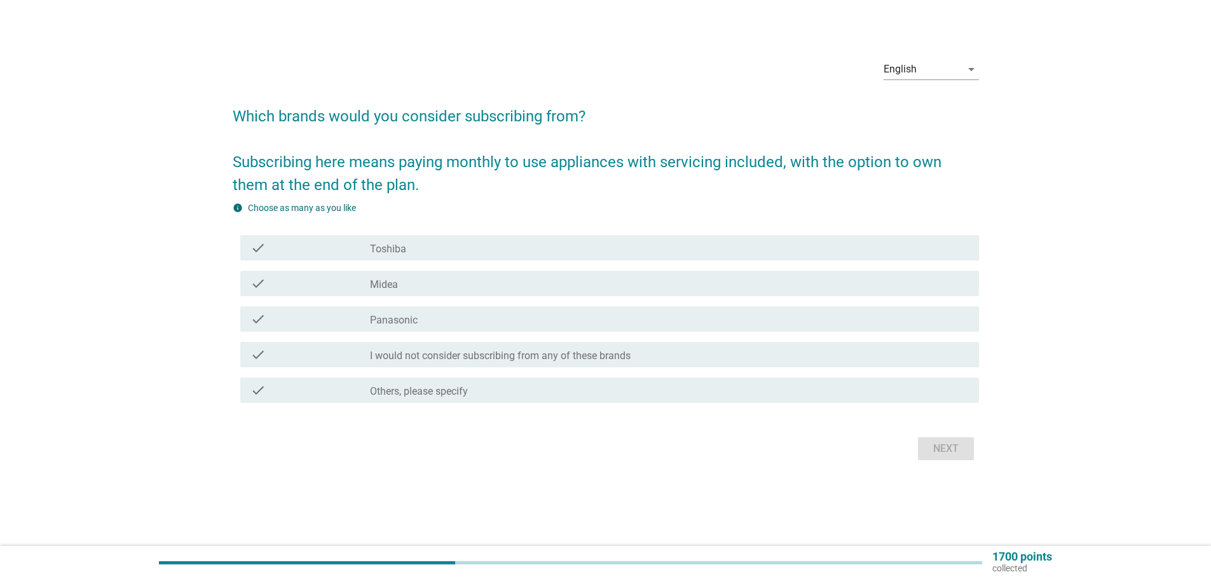
scroll to position [0, 0]
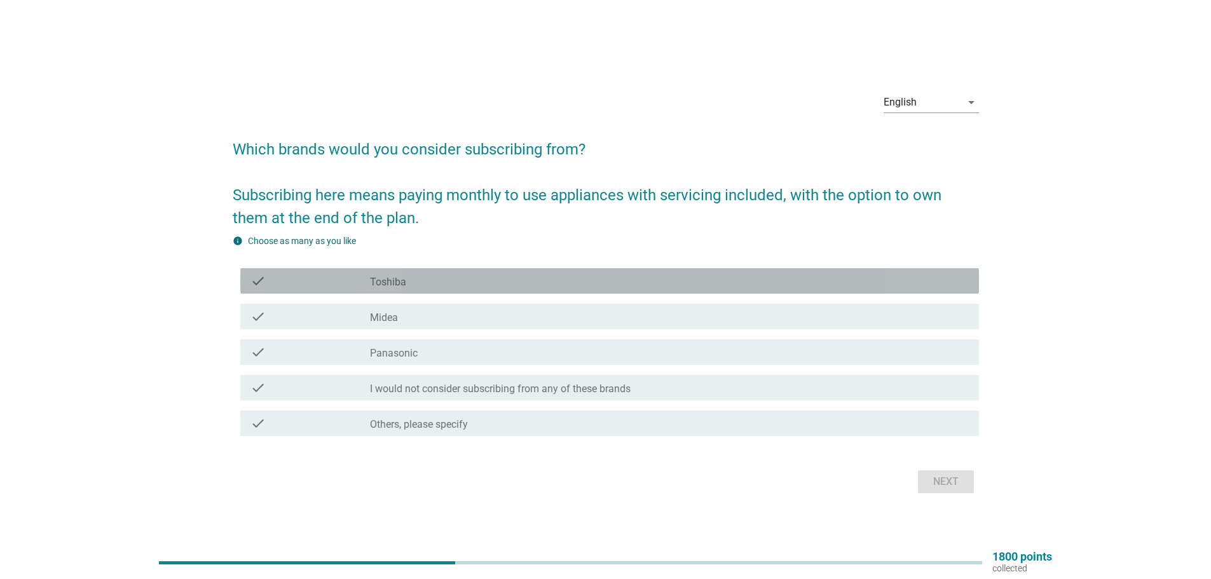
click at [417, 281] on div "check_box Toshiba" at bounding box center [669, 280] width 599 height 15
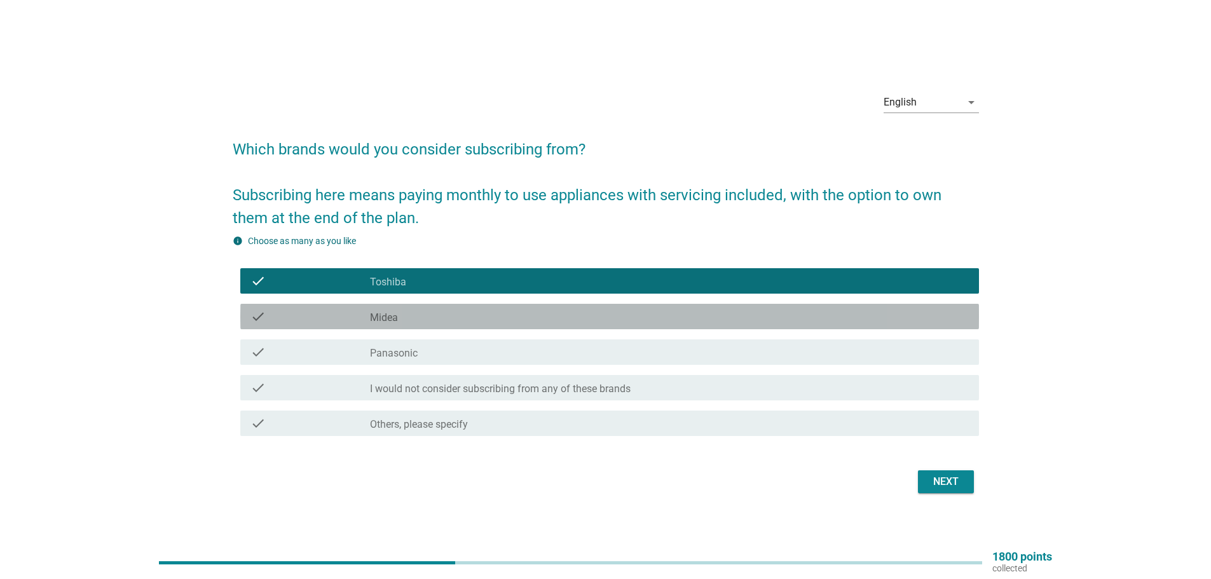
click at [409, 317] on div "check_box Midea" at bounding box center [669, 316] width 599 height 15
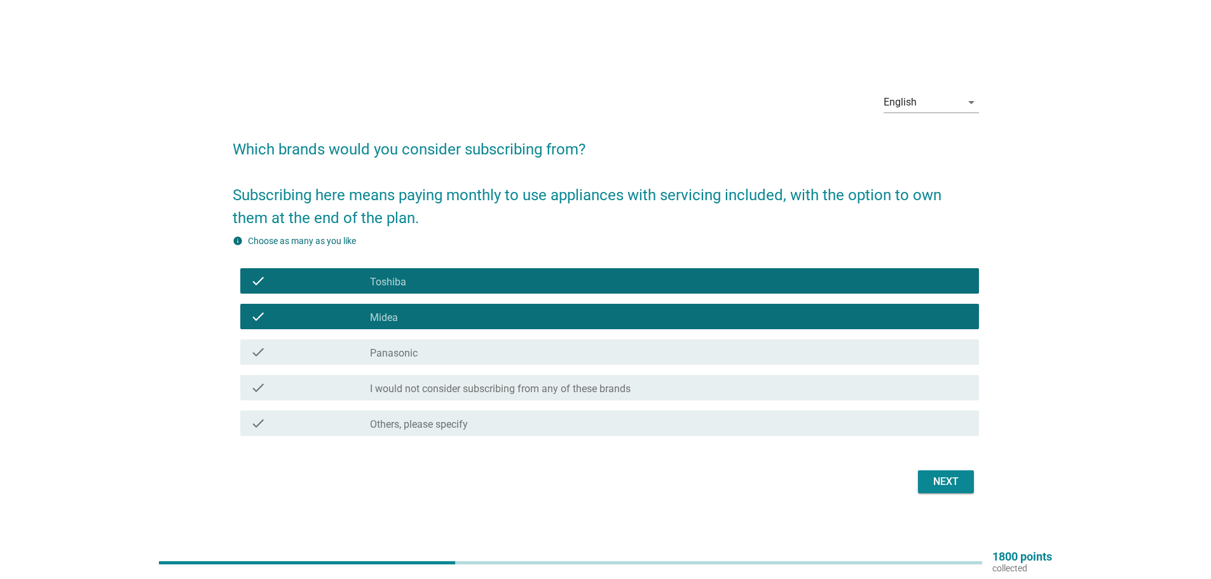
drag, startPoint x: 414, startPoint y: 329, endPoint x: 422, endPoint y: 346, distance: 18.8
click at [414, 329] on div "check check_box Midea" at bounding box center [606, 317] width 746 height 36
click at [423, 348] on div "check_box Panasonic" at bounding box center [669, 352] width 599 height 15
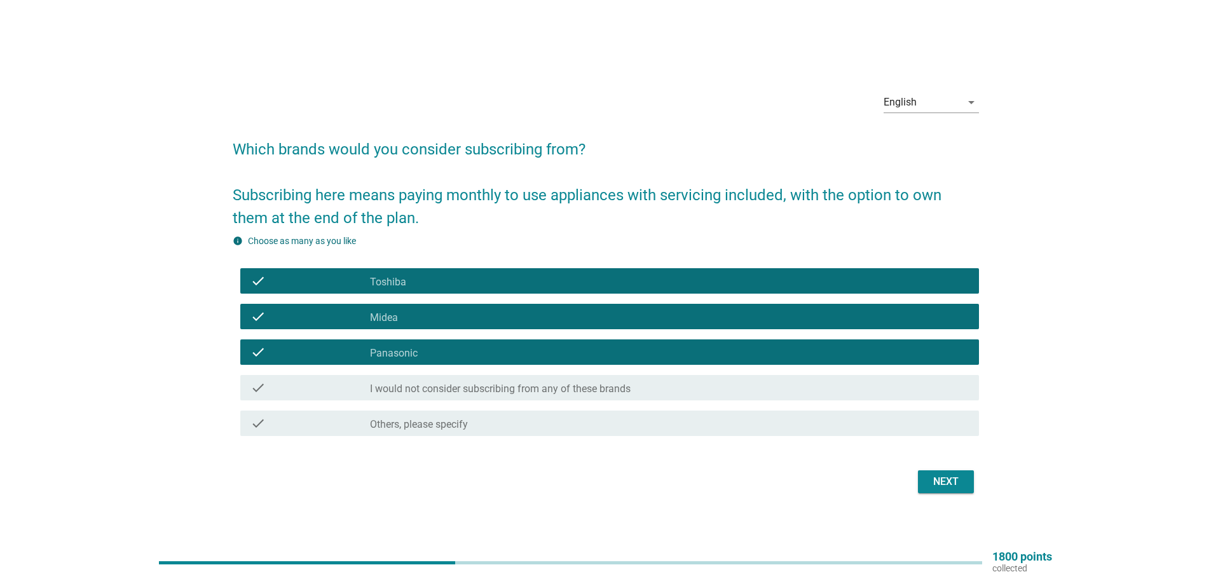
drag, startPoint x: 995, startPoint y: 489, endPoint x: 959, endPoint y: 484, distance: 37.2
click at [994, 489] on div "English arrow_drop_down Which brands would you consider subscribing from? Subsc…" at bounding box center [606, 289] width 1150 height 435
click at [959, 484] on div "Next" at bounding box center [946, 481] width 36 height 15
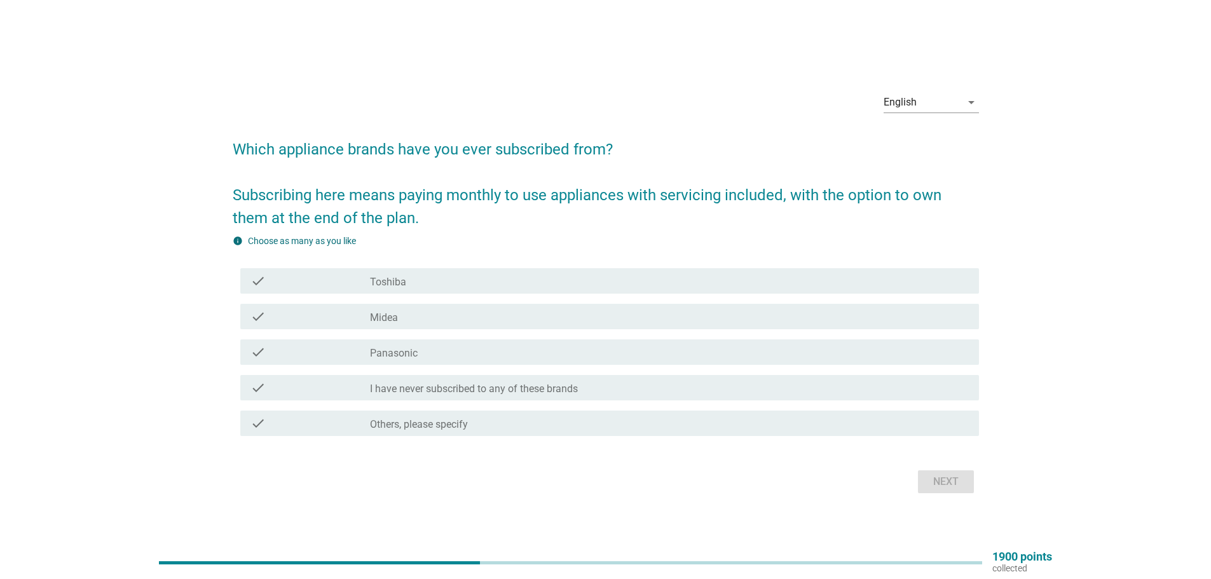
drag, startPoint x: 446, startPoint y: 280, endPoint x: 444, endPoint y: 310, distance: 29.9
click at [444, 281] on div "check_box Toshiba" at bounding box center [669, 280] width 599 height 15
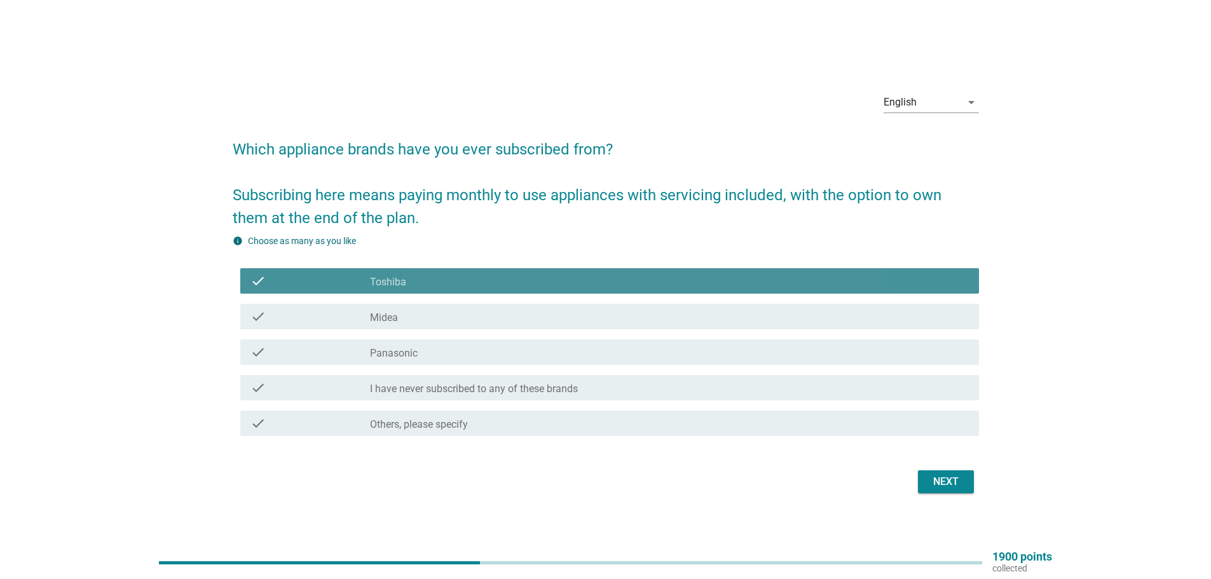
click at [444, 314] on div "check_box Midea" at bounding box center [669, 316] width 599 height 15
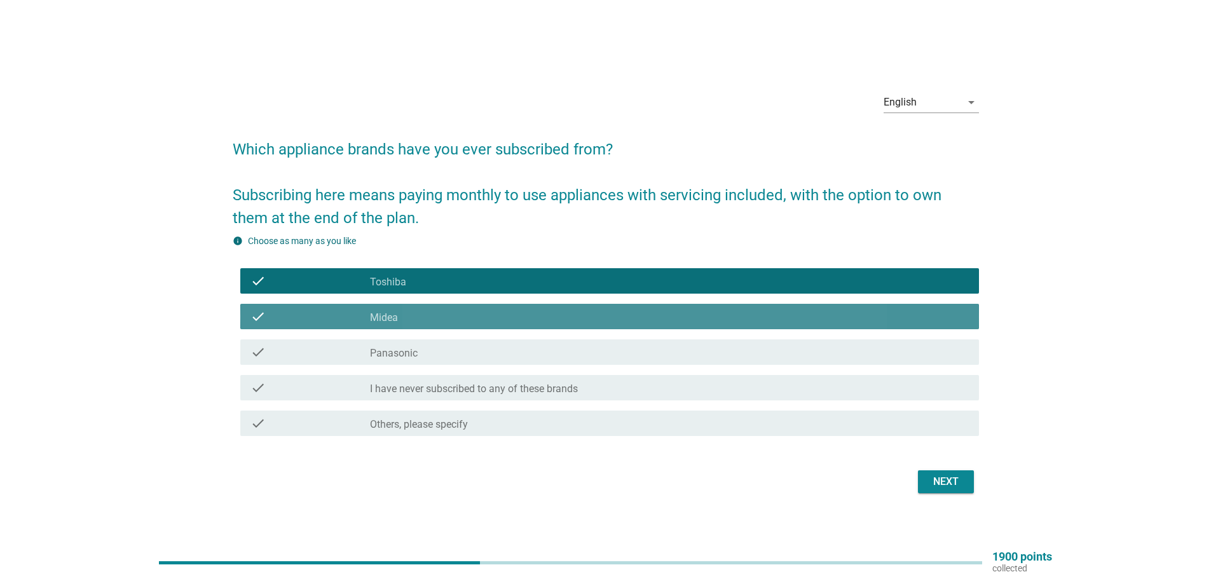
click at [446, 332] on div "check check_box Midea" at bounding box center [606, 317] width 746 height 36
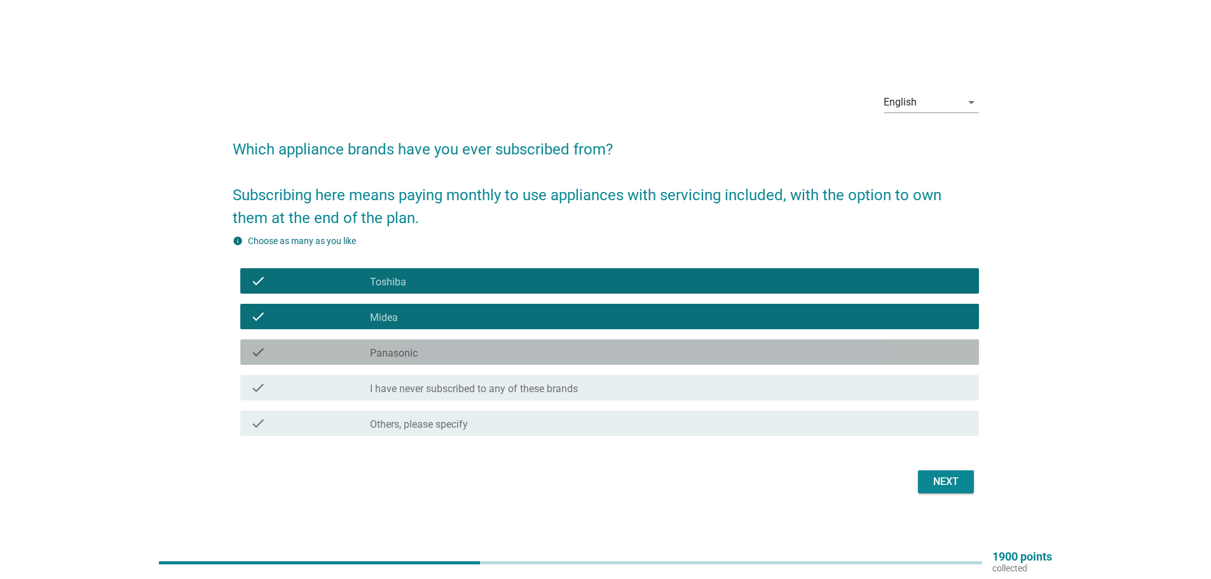
click at [486, 352] on div "check_box Panasonic" at bounding box center [669, 352] width 599 height 15
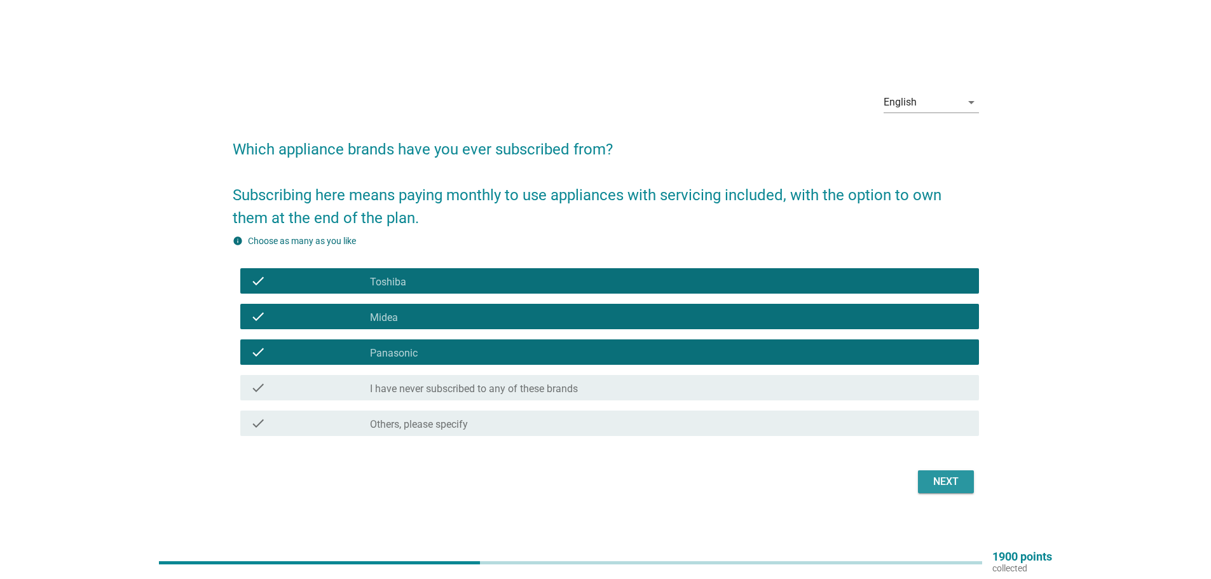
click at [959, 477] on div "Next" at bounding box center [946, 481] width 36 height 15
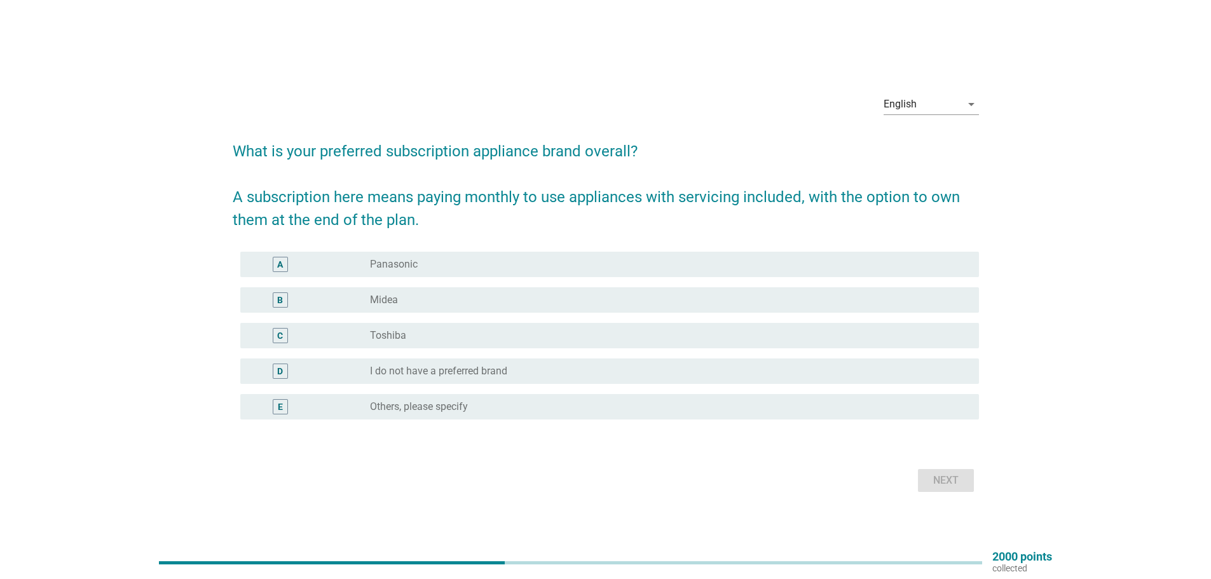
drag, startPoint x: 426, startPoint y: 287, endPoint x: 428, endPoint y: 271, distance: 16.0
click at [426, 284] on div "B radio_button_unchecked Midea" at bounding box center [606, 300] width 746 height 36
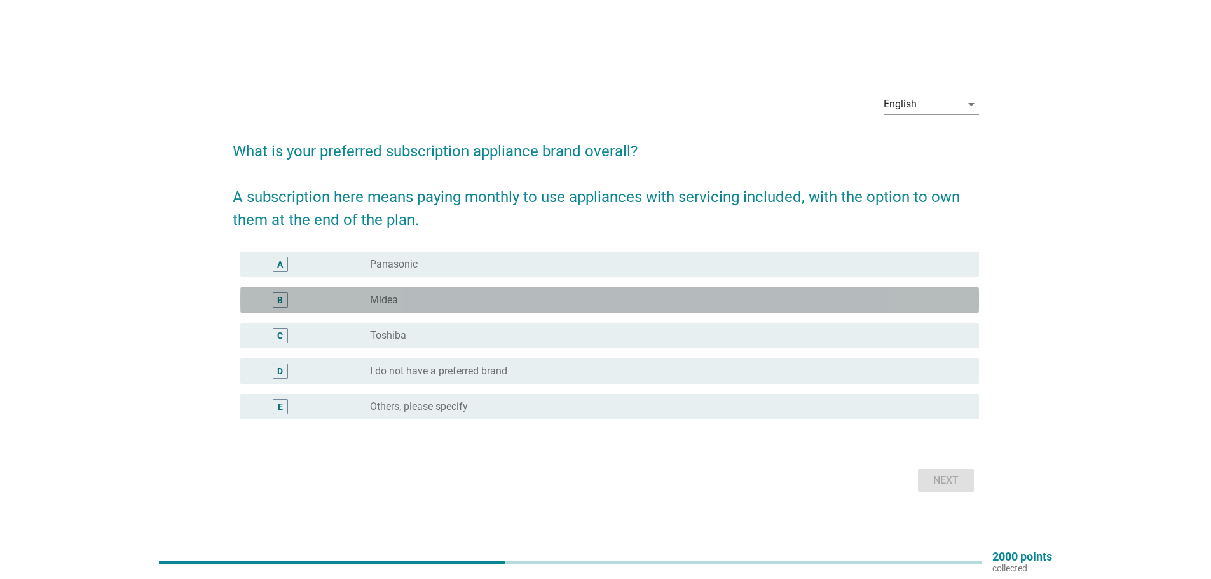
click at [428, 271] on div "radio_button_unchecked Panasonic" at bounding box center [669, 264] width 599 height 15
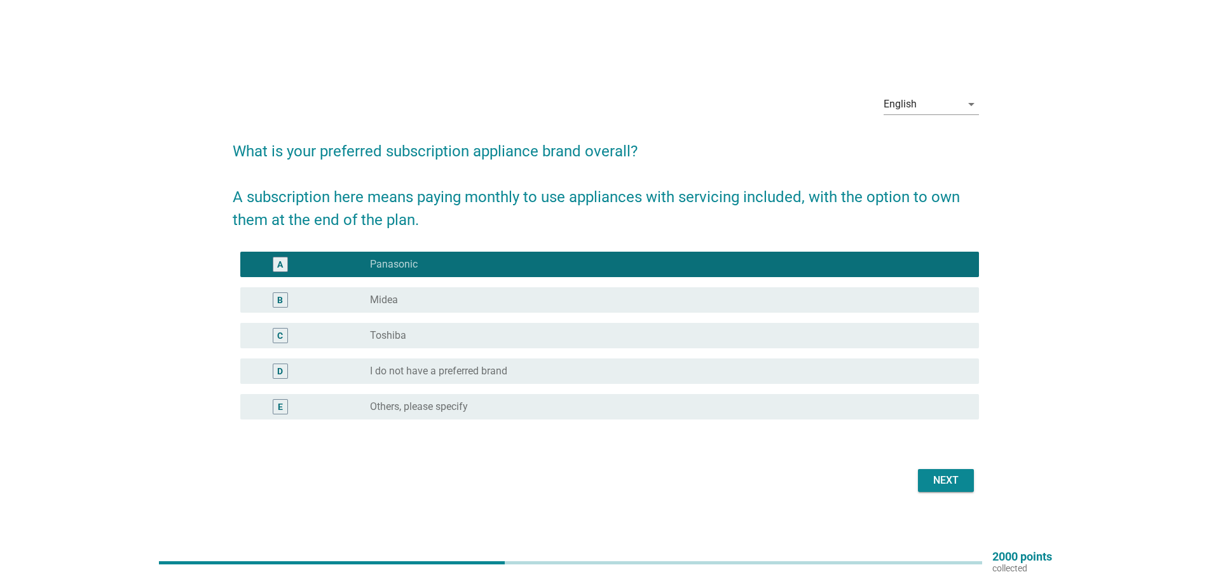
drag, startPoint x: 423, startPoint y: 313, endPoint x: 421, endPoint y: 301, distance: 12.1
click at [421, 314] on div "B radio_button_unchecked Midea" at bounding box center [606, 300] width 746 height 36
click at [422, 299] on div "radio_button_unchecked Midea" at bounding box center [664, 300] width 589 height 13
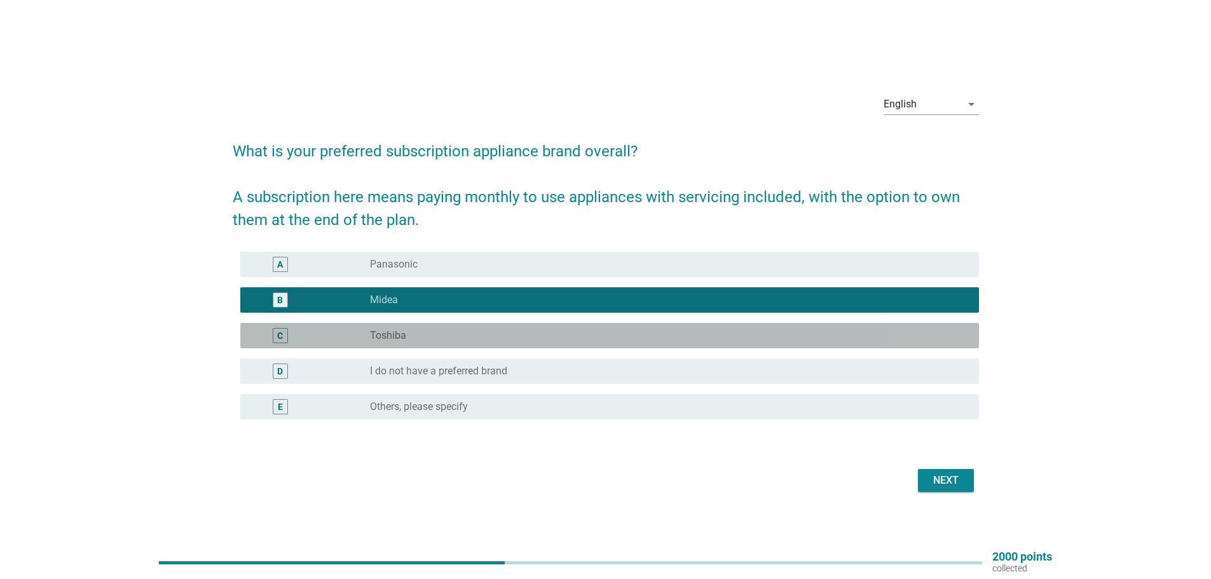
drag, startPoint x: 415, startPoint y: 331, endPoint x: 459, endPoint y: 359, distance: 51.7
click at [414, 331] on div "radio_button_unchecked Toshiba" at bounding box center [664, 335] width 589 height 13
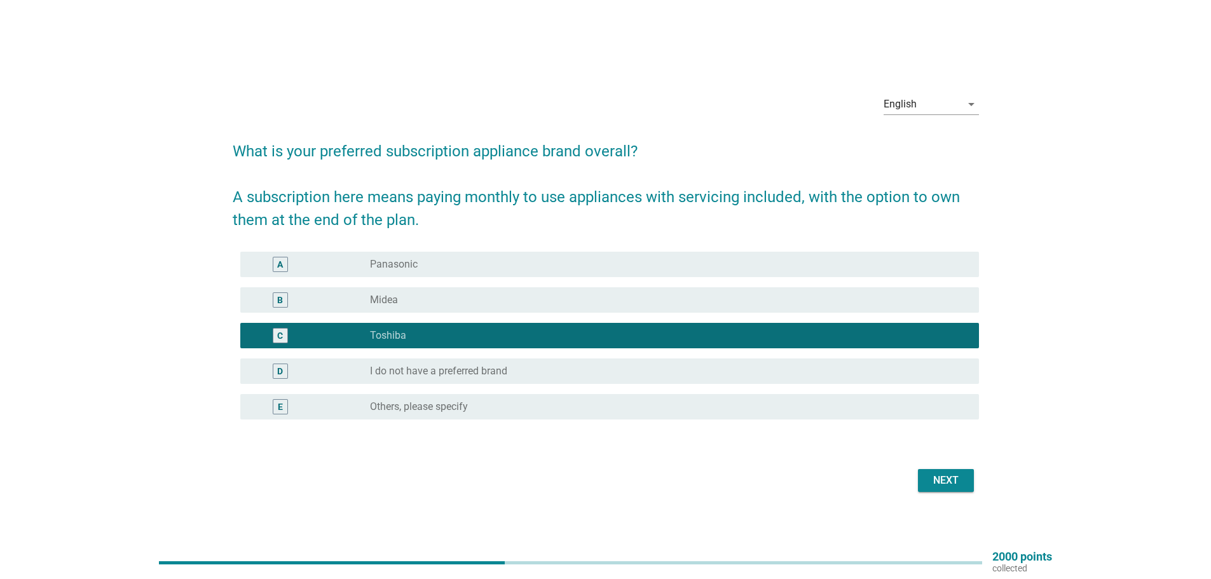
click at [551, 306] on div "radio_button_unchecked Midea" at bounding box center [669, 299] width 599 height 15
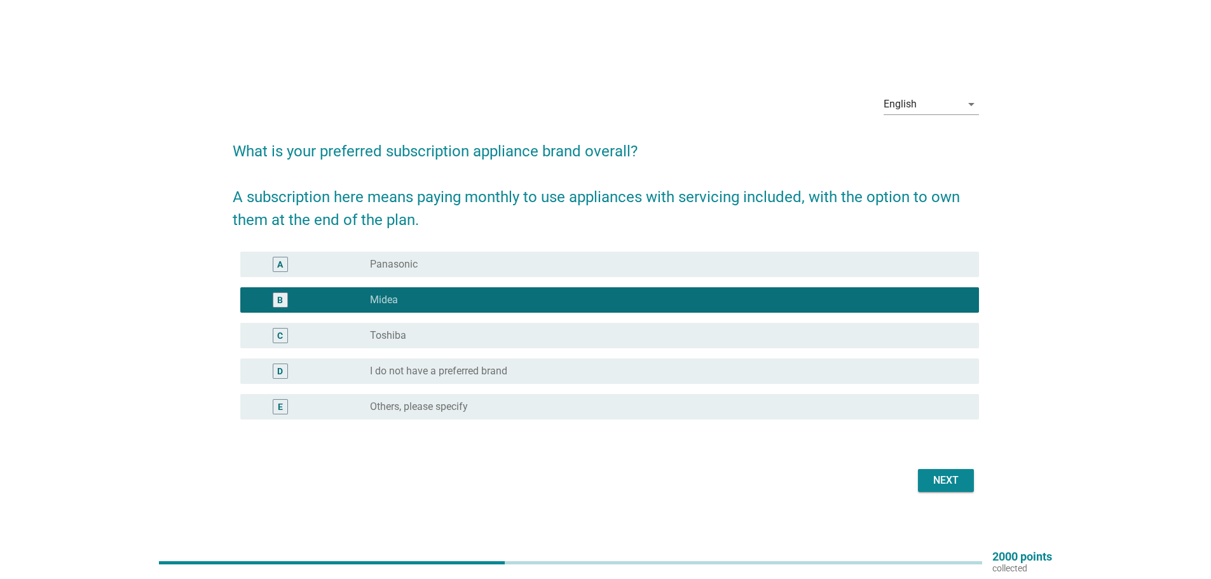
click at [557, 281] on div "A radio_button_unchecked Panasonic" at bounding box center [606, 265] width 746 height 36
click at [948, 485] on div "Next" at bounding box center [946, 480] width 36 height 15
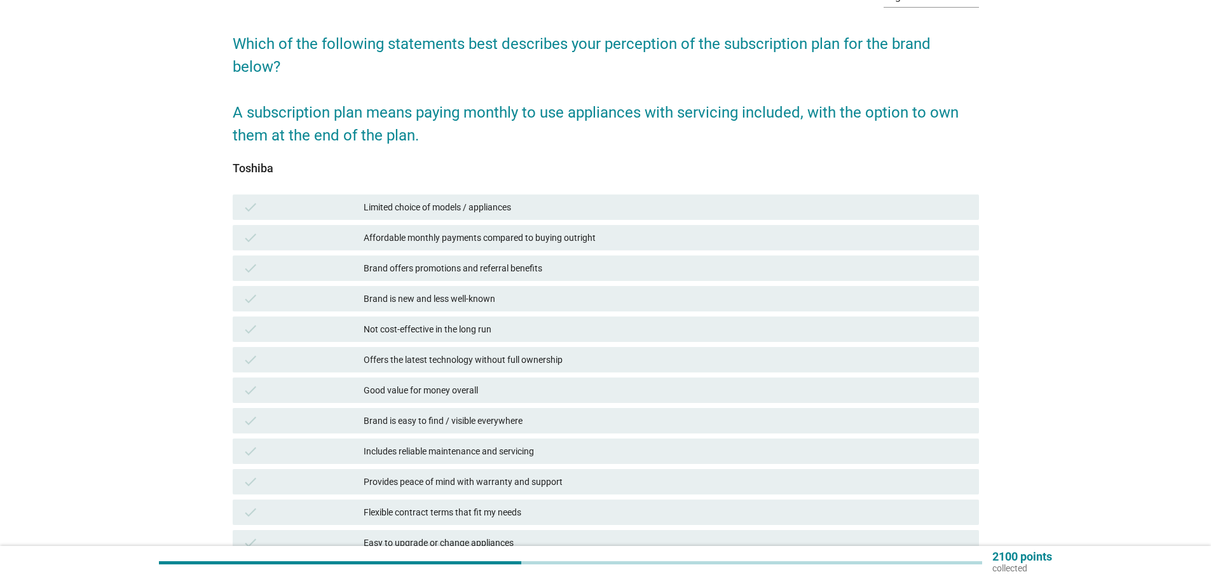
scroll to position [64, 0]
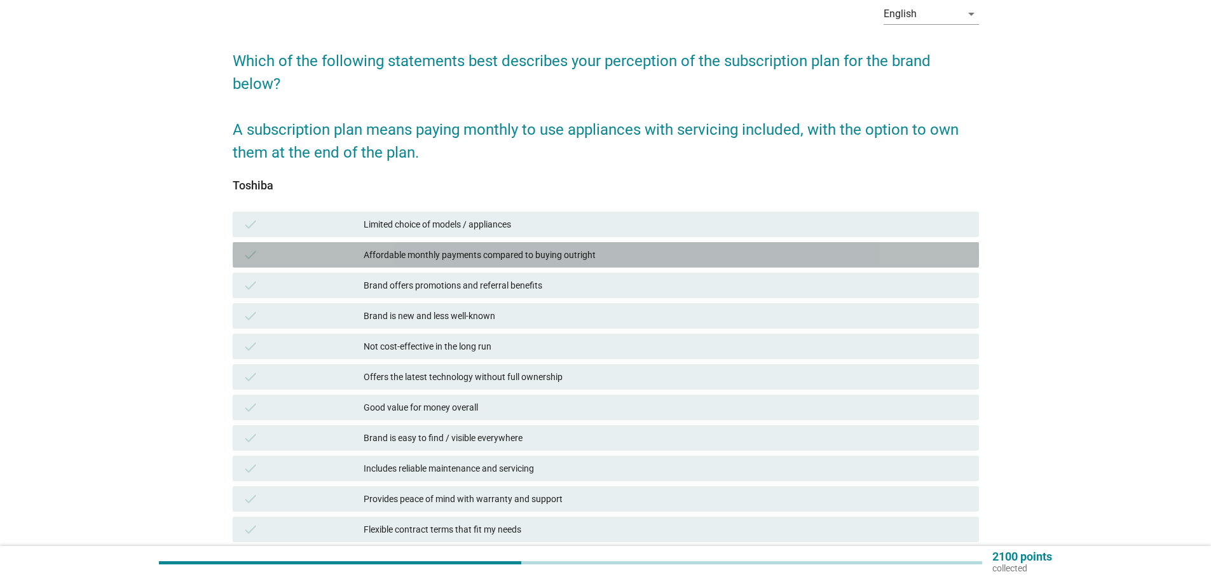
click at [617, 263] on div "check Affordable monthly payments compared to buying outright" at bounding box center [606, 254] width 746 height 25
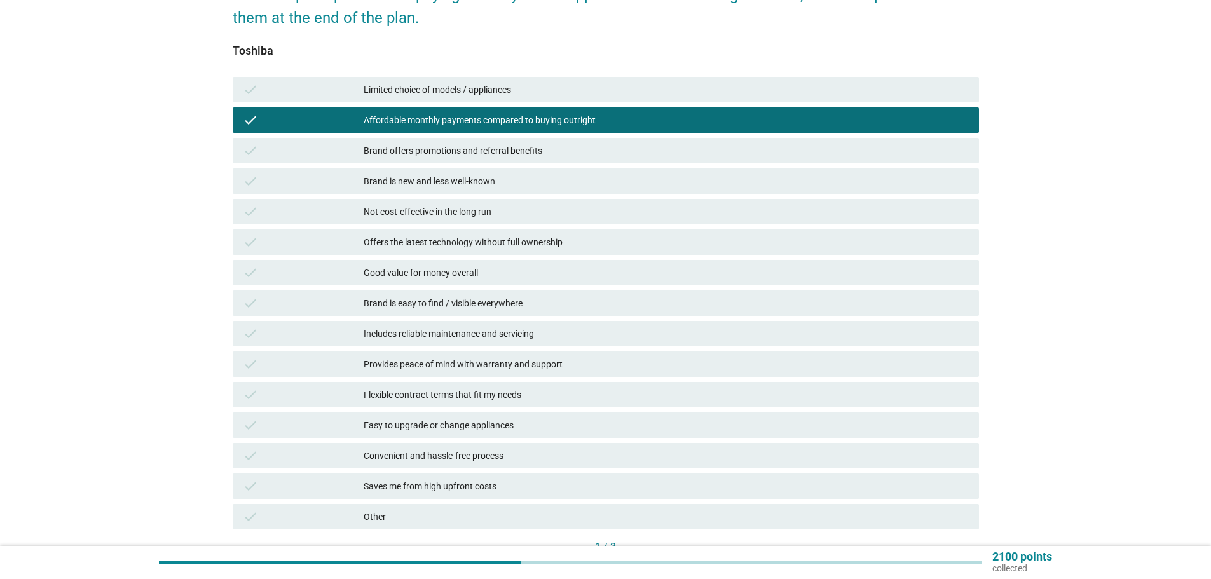
scroll to position [254, 0]
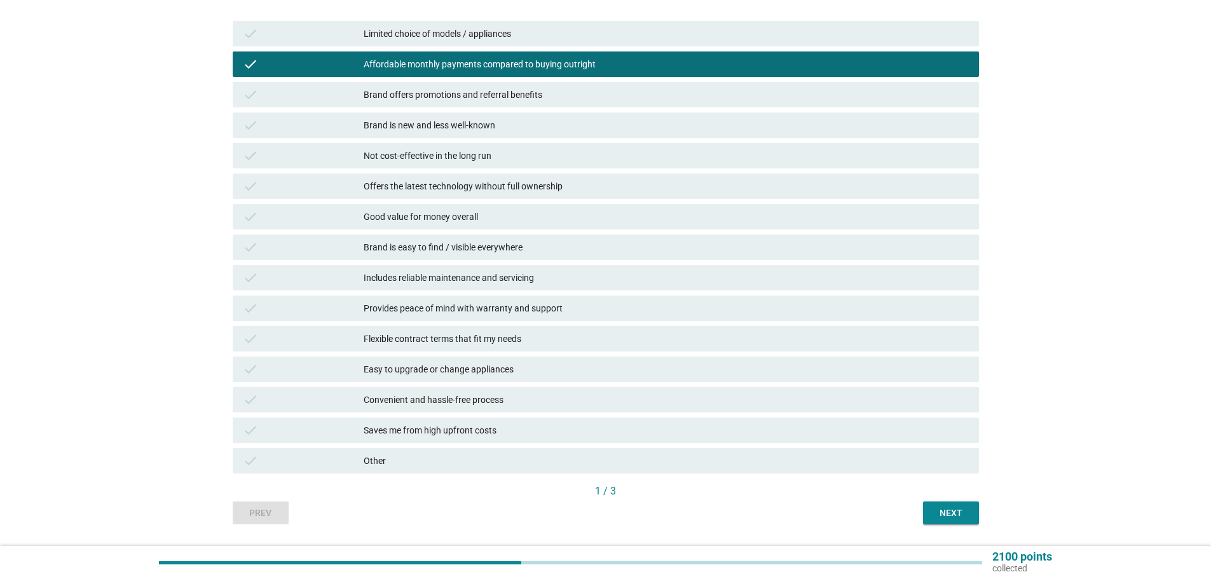
click at [560, 236] on div "check Brand is easy to find / visible everywhere" at bounding box center [606, 247] width 746 height 25
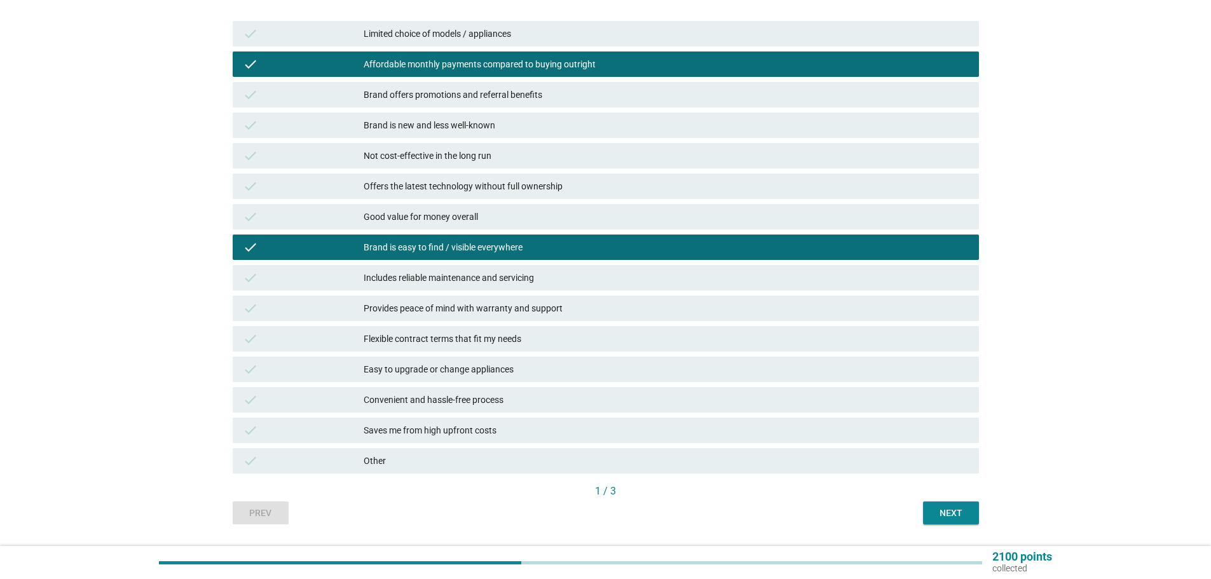
click at [540, 250] on div "Brand is easy to find / visible everywhere" at bounding box center [666, 247] width 605 height 15
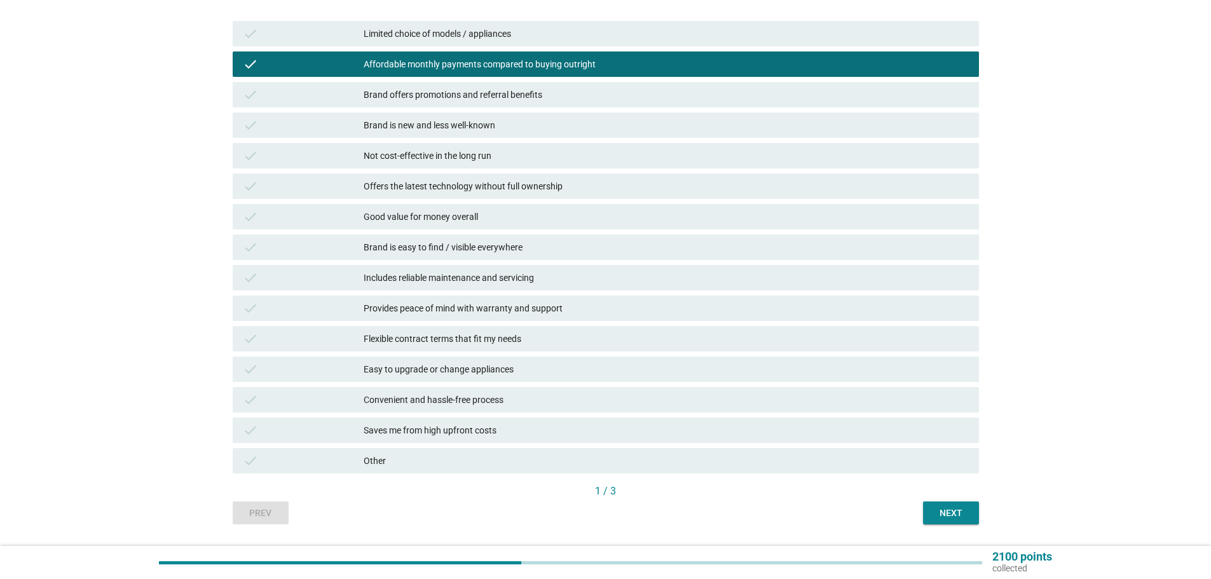
click at [494, 217] on div "Good value for money overall" at bounding box center [666, 216] width 605 height 15
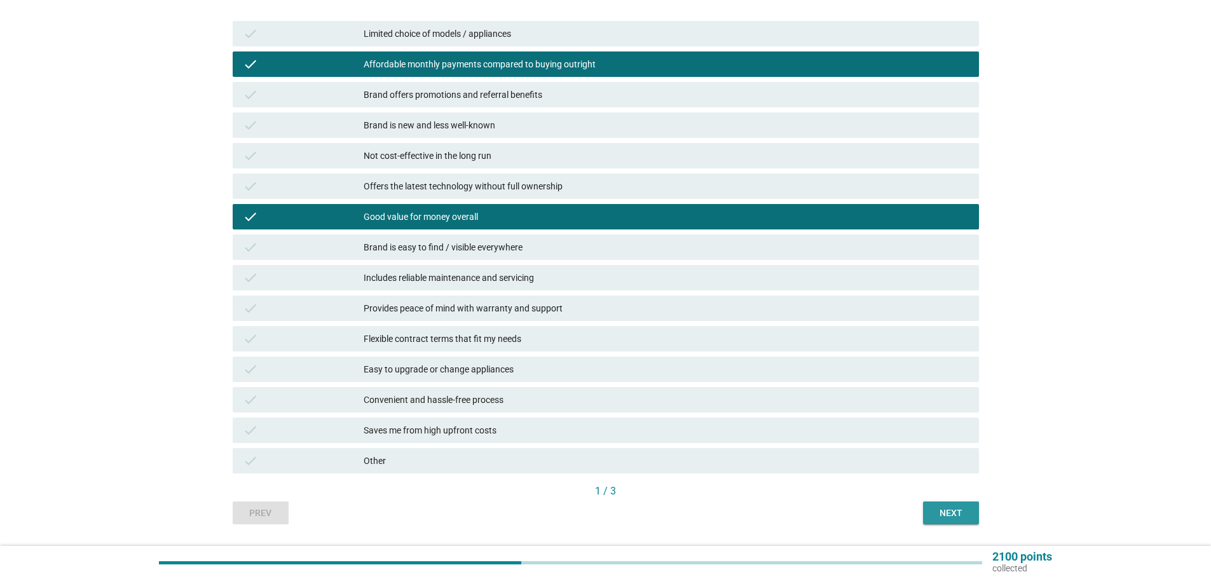
click at [926, 505] on button "Next" at bounding box center [951, 513] width 56 height 23
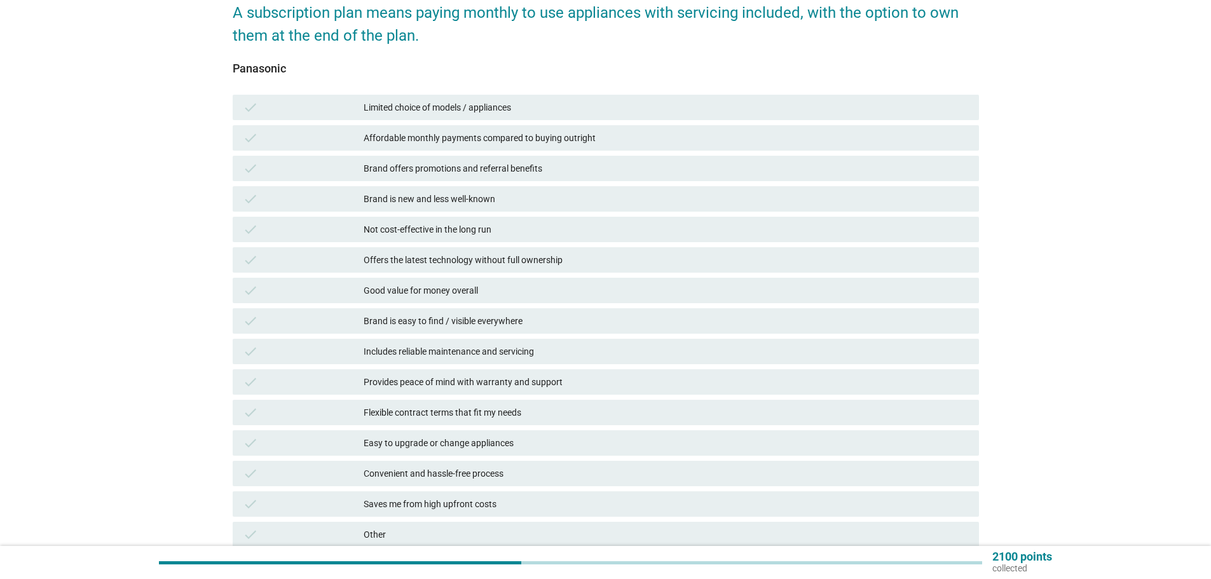
scroll to position [191, 0]
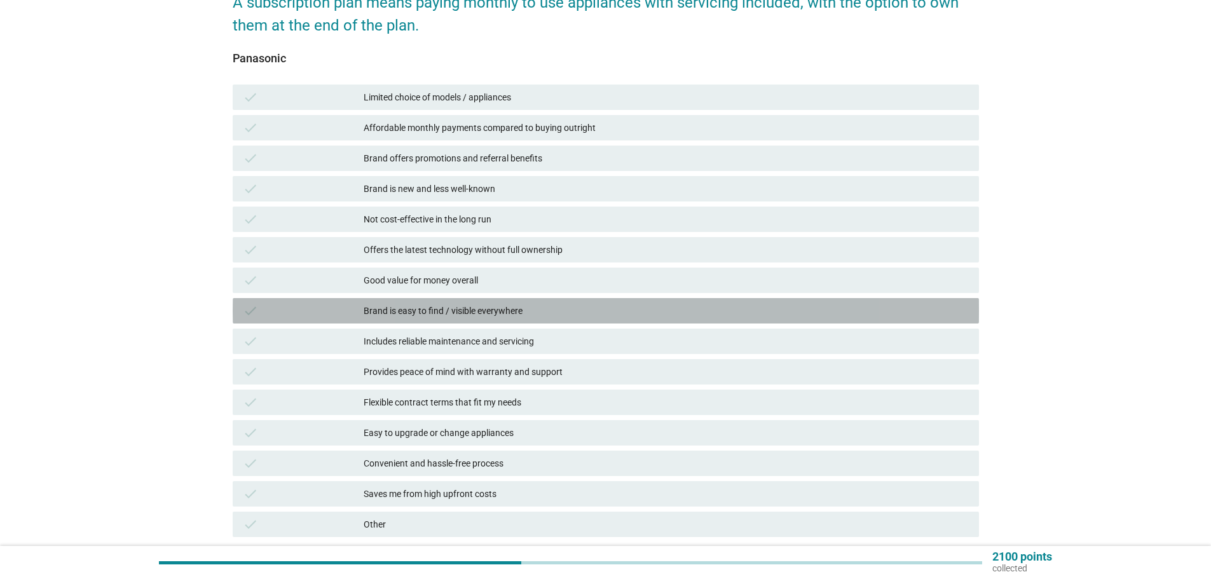
click at [414, 315] on div "Brand is easy to find / visible everywhere" at bounding box center [666, 310] width 605 height 15
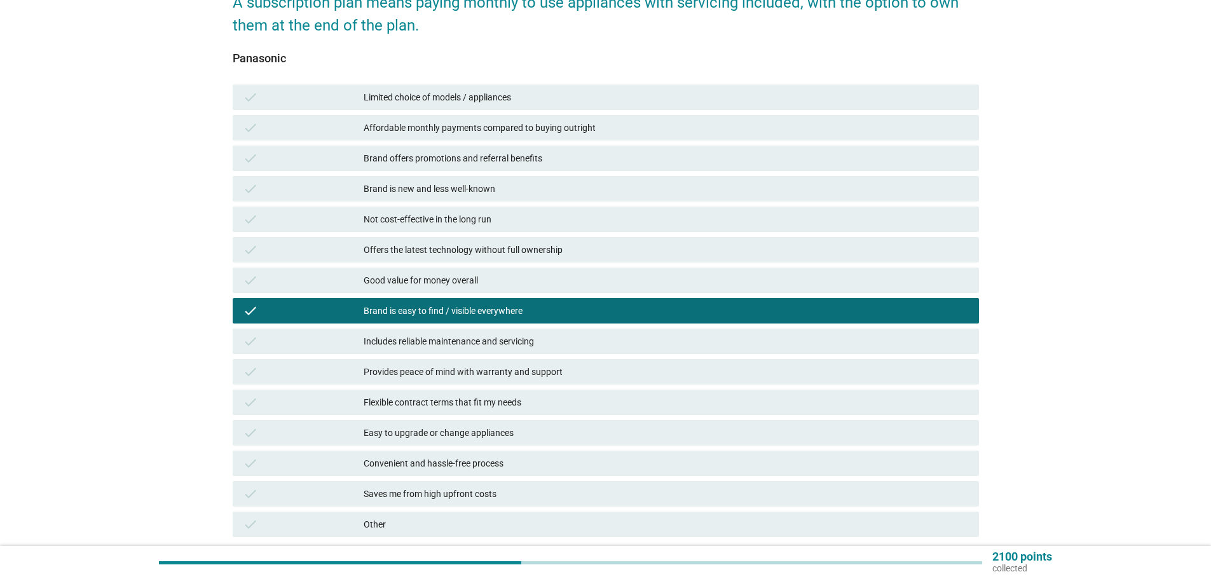
click at [402, 128] on div "Affordable monthly payments compared to buying outright" at bounding box center [666, 127] width 605 height 15
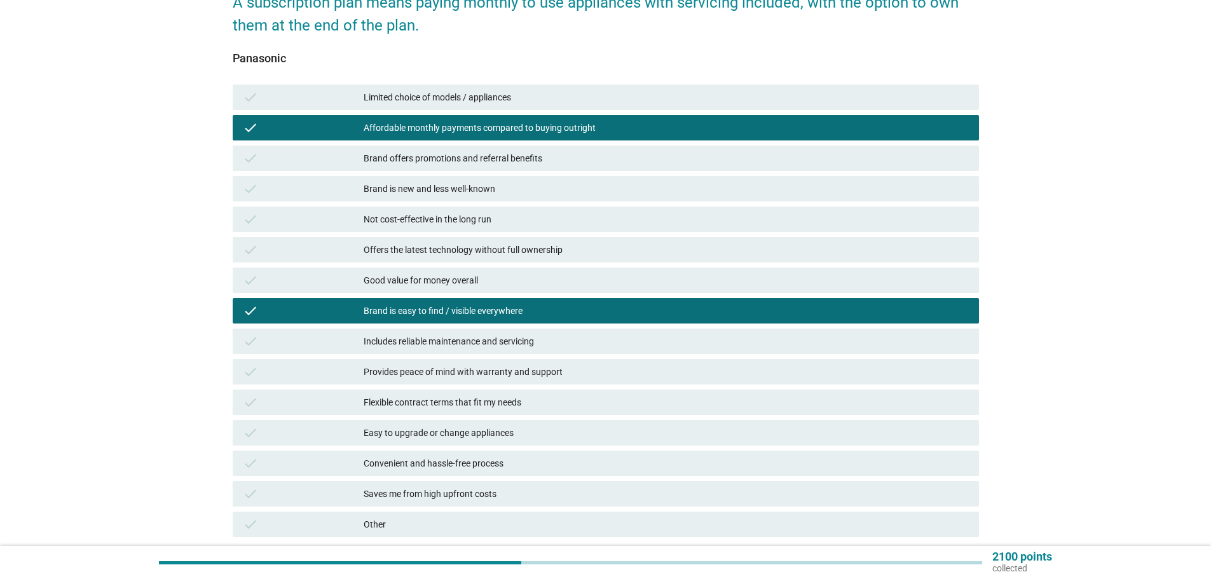
click at [395, 187] on div "Brand is new and less well-known" at bounding box center [666, 188] width 605 height 15
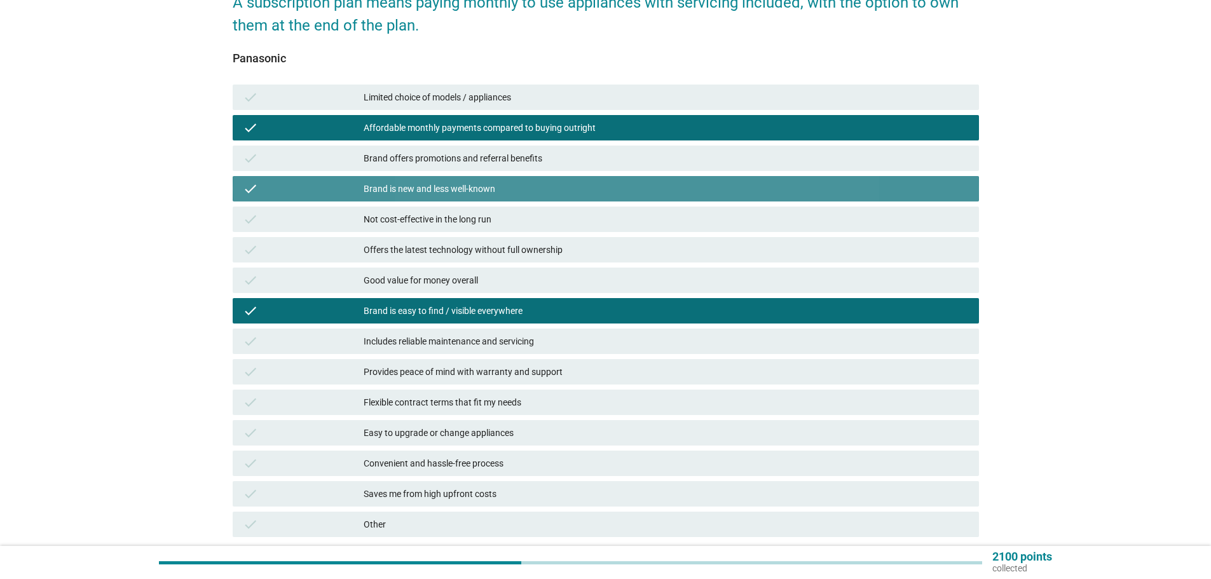
click at [518, 191] on div "Brand is new and less well-known" at bounding box center [666, 188] width 605 height 15
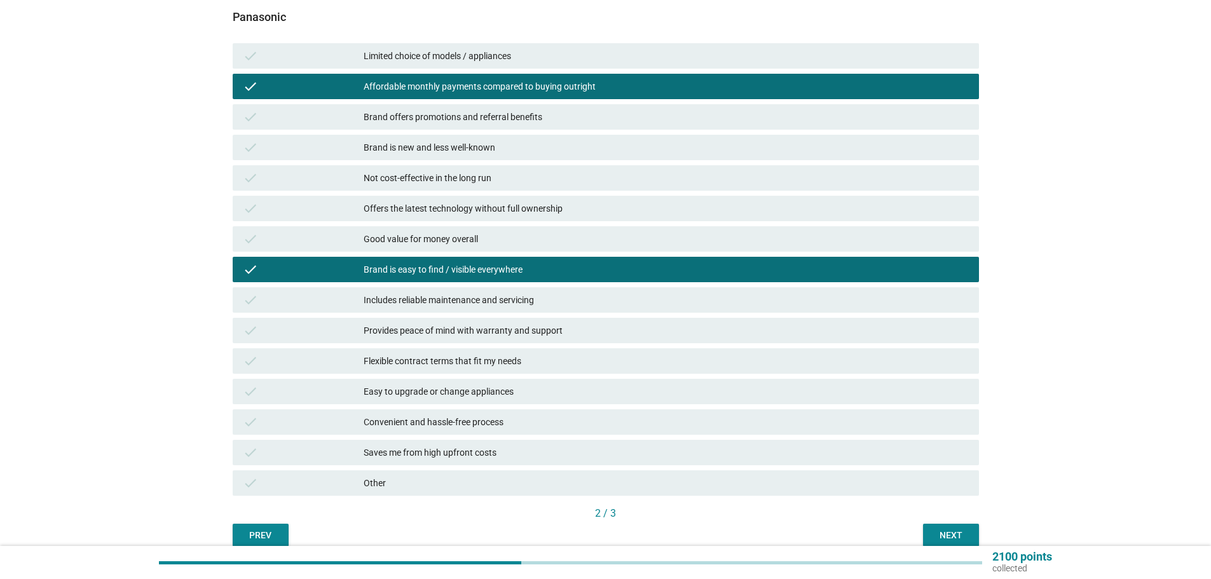
scroll to position [254, 0]
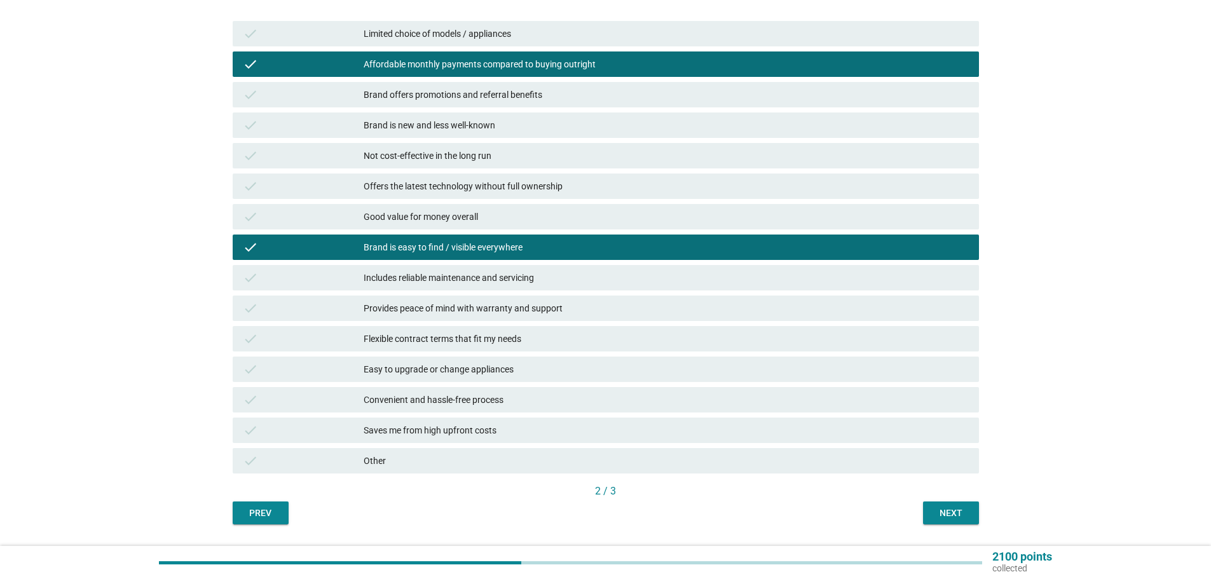
click at [505, 397] on div "Convenient and hassle-free process" at bounding box center [666, 399] width 605 height 15
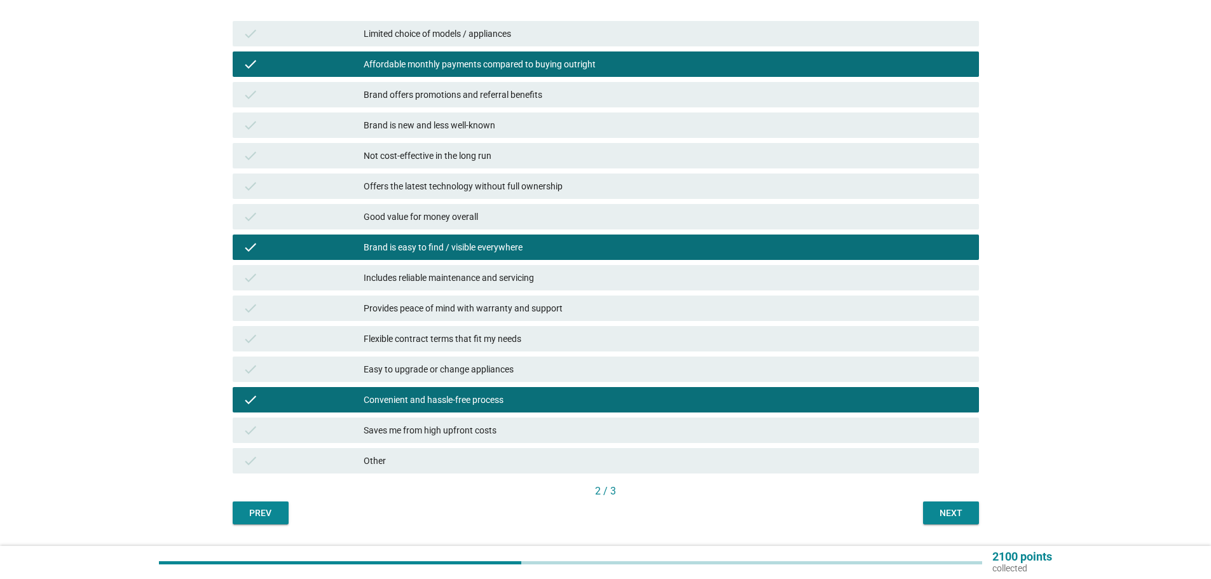
click at [531, 373] on div "Easy to upgrade or change appliances" at bounding box center [666, 369] width 605 height 15
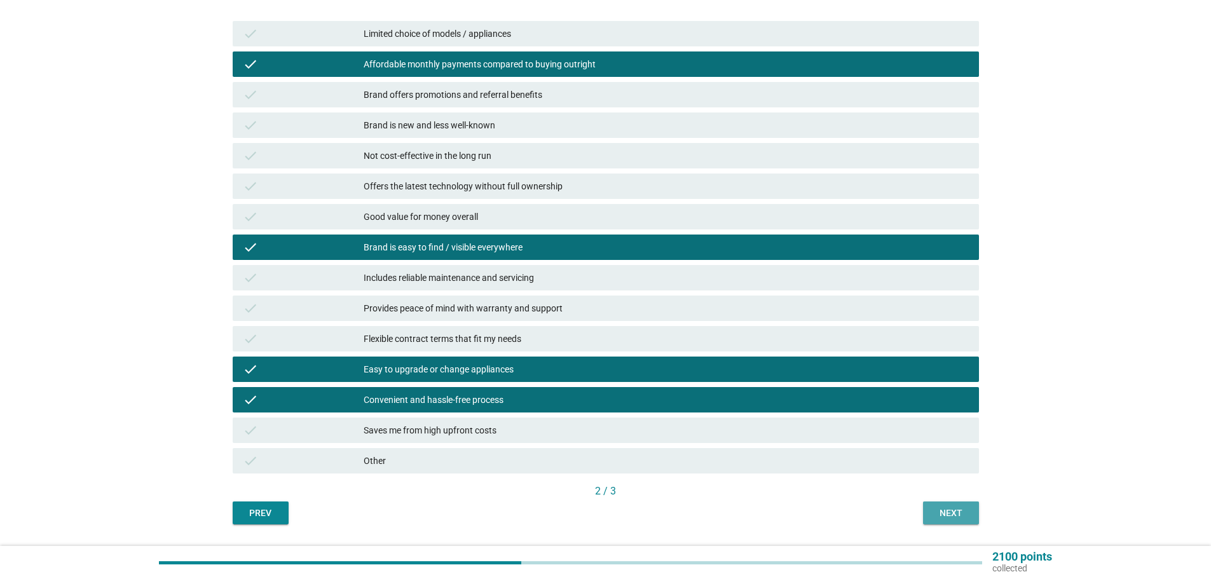
click at [942, 515] on div "Next" at bounding box center [951, 513] width 36 height 13
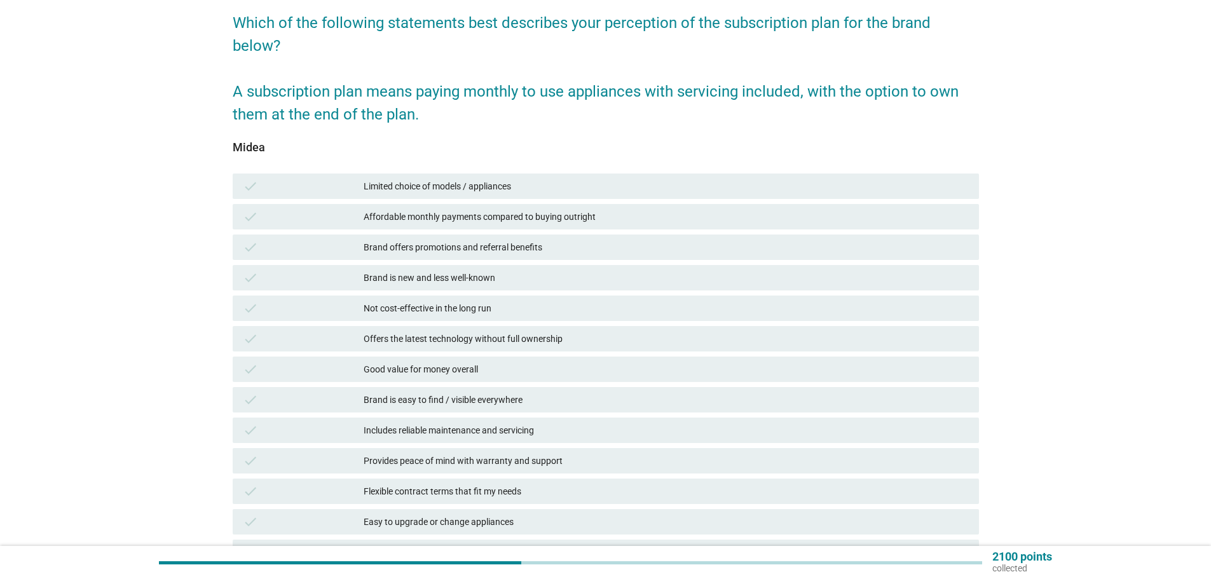
scroll to position [127, 0]
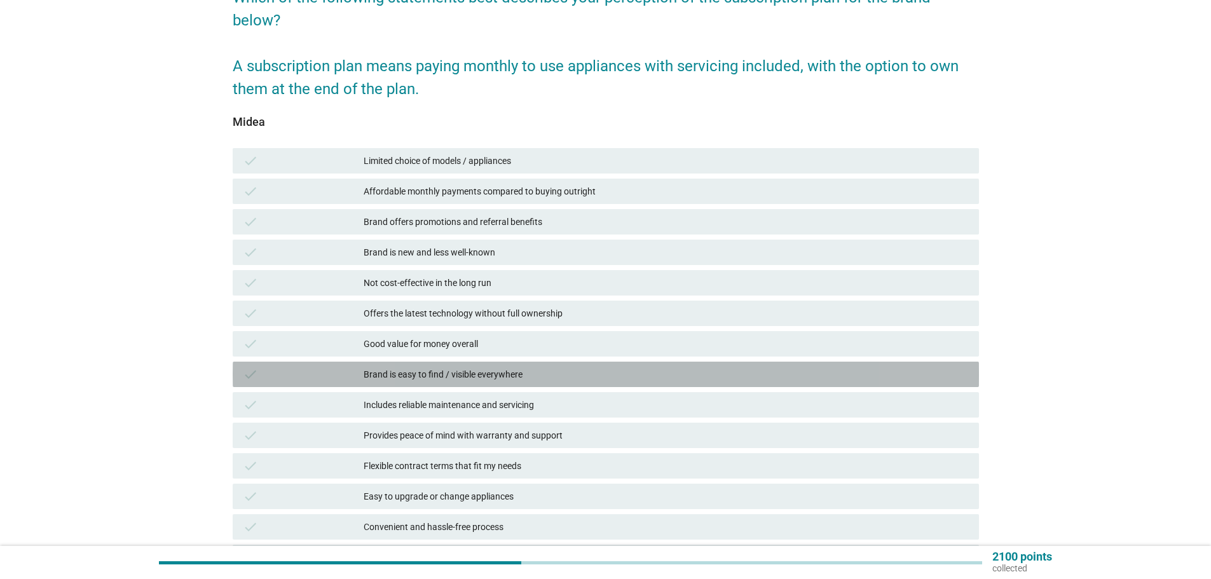
click at [424, 374] on div "Brand is easy to find / visible everywhere" at bounding box center [666, 374] width 605 height 15
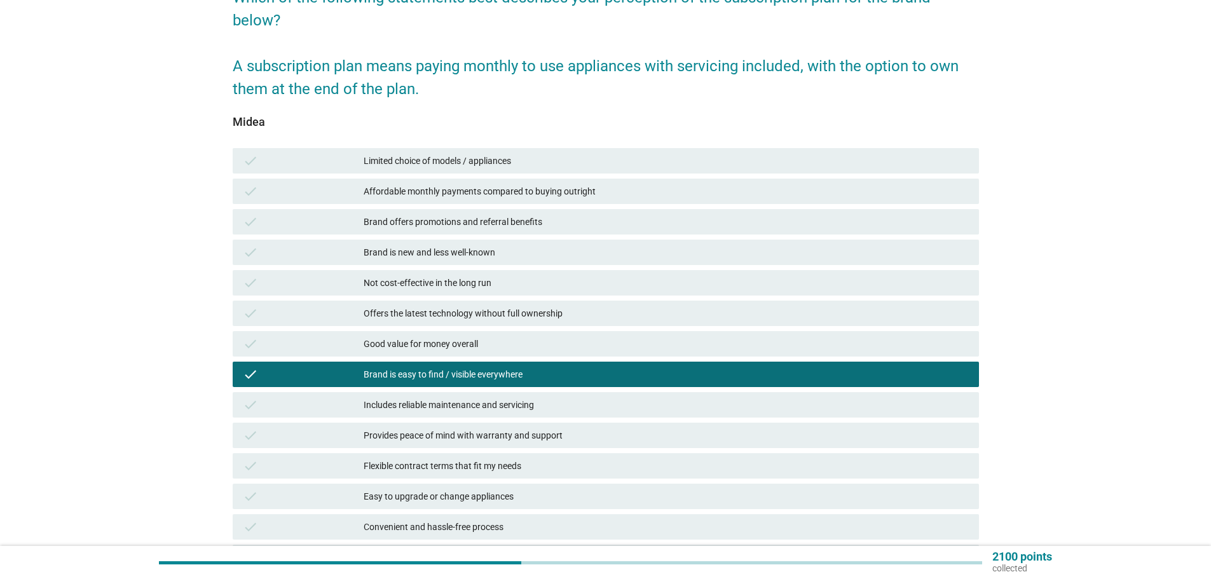
click at [430, 324] on div "check Offers the latest technology without full ownership" at bounding box center [606, 313] width 746 height 25
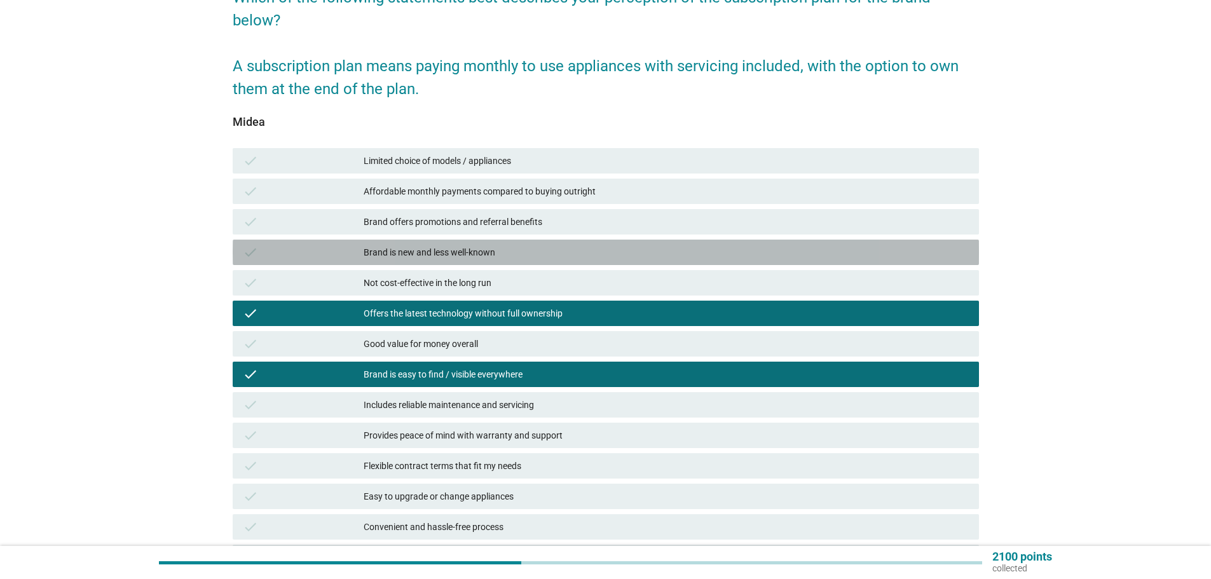
click at [446, 255] on div "Brand is new and less well-known" at bounding box center [666, 252] width 605 height 15
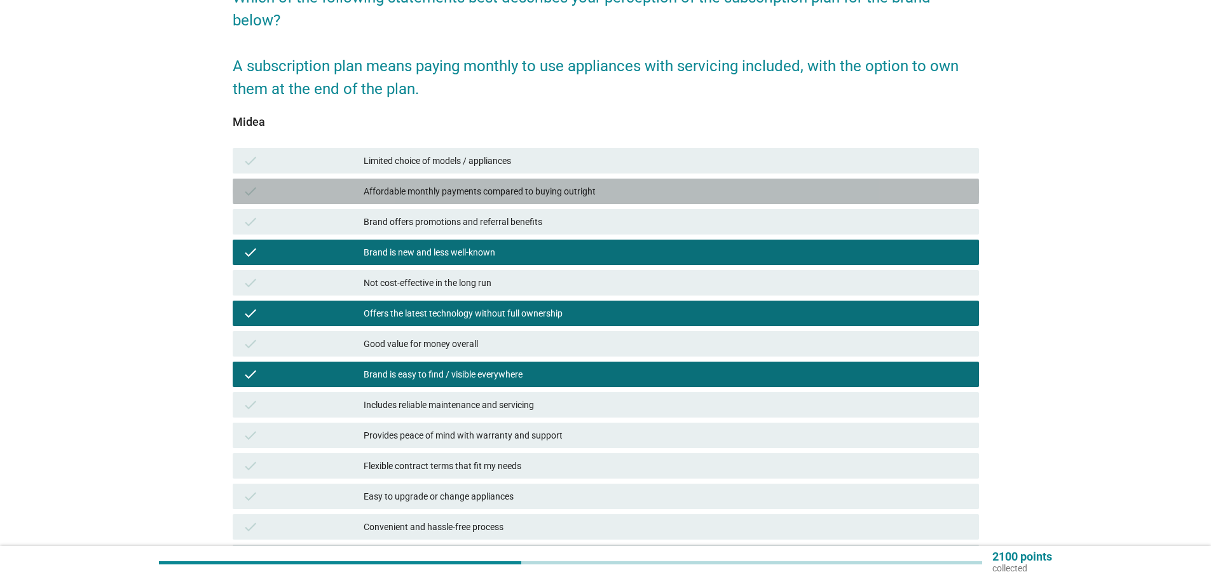
click at [456, 197] on div "Affordable monthly payments compared to buying outright" at bounding box center [666, 191] width 605 height 15
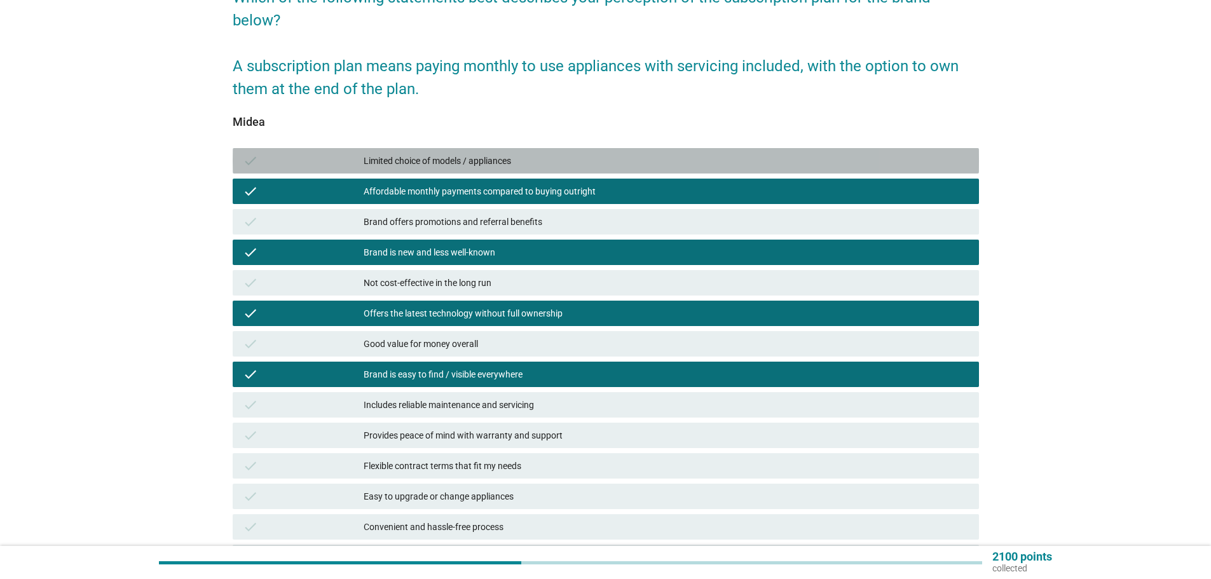
drag, startPoint x: 478, startPoint y: 163, endPoint x: 472, endPoint y: 174, distance: 12.8
click at [477, 165] on div "Limited choice of models / appliances" at bounding box center [666, 160] width 605 height 15
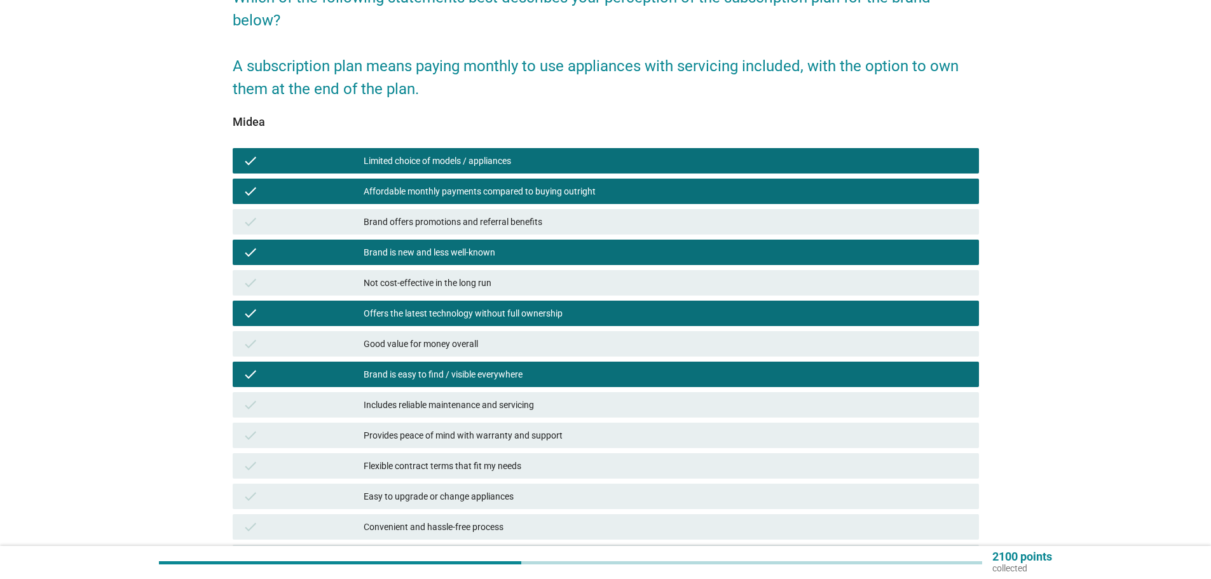
click at [433, 509] on div "check Easy to upgrade or change appliances" at bounding box center [606, 496] width 746 height 25
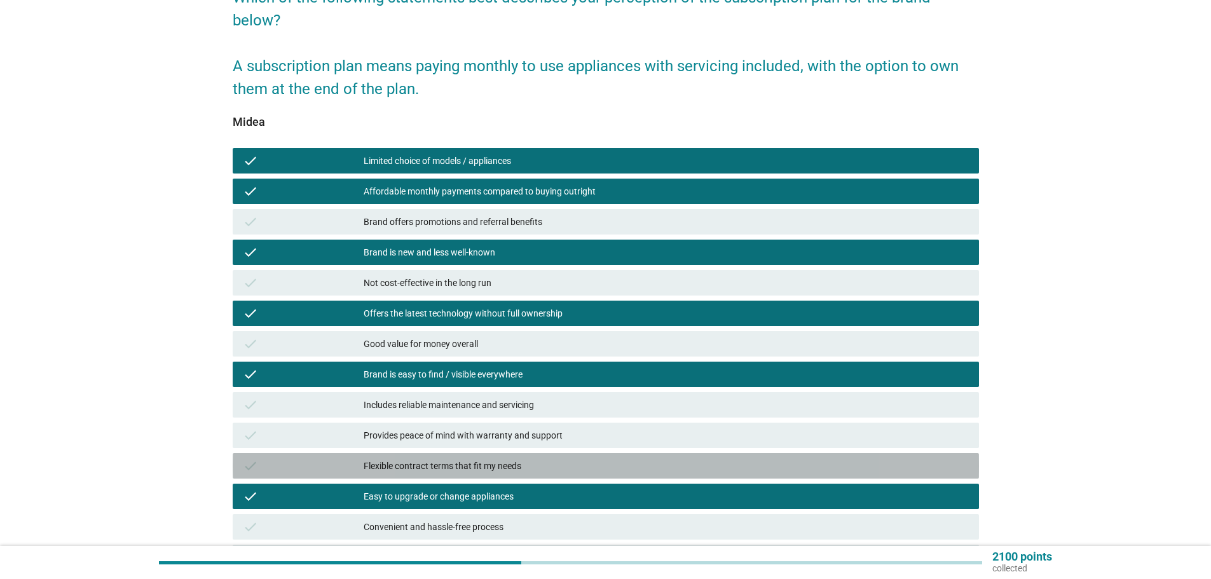
click at [451, 458] on div "check Flexible contract terms that fit my needs" at bounding box center [606, 465] width 746 height 25
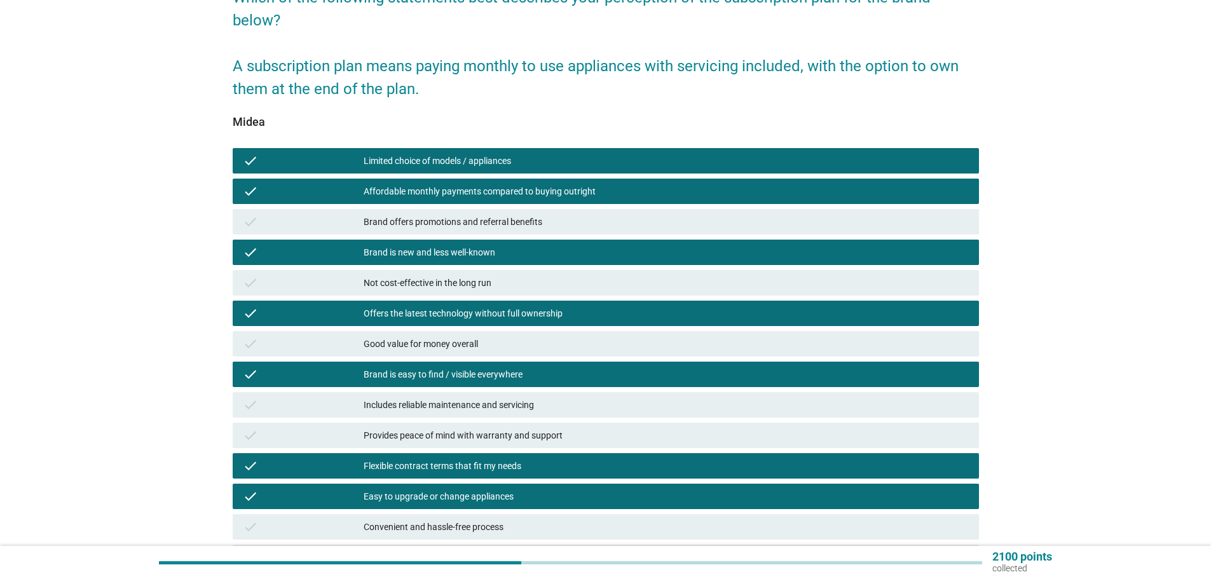
click at [594, 445] on div "check Provides peace of mind with warranty and support" at bounding box center [606, 435] width 746 height 25
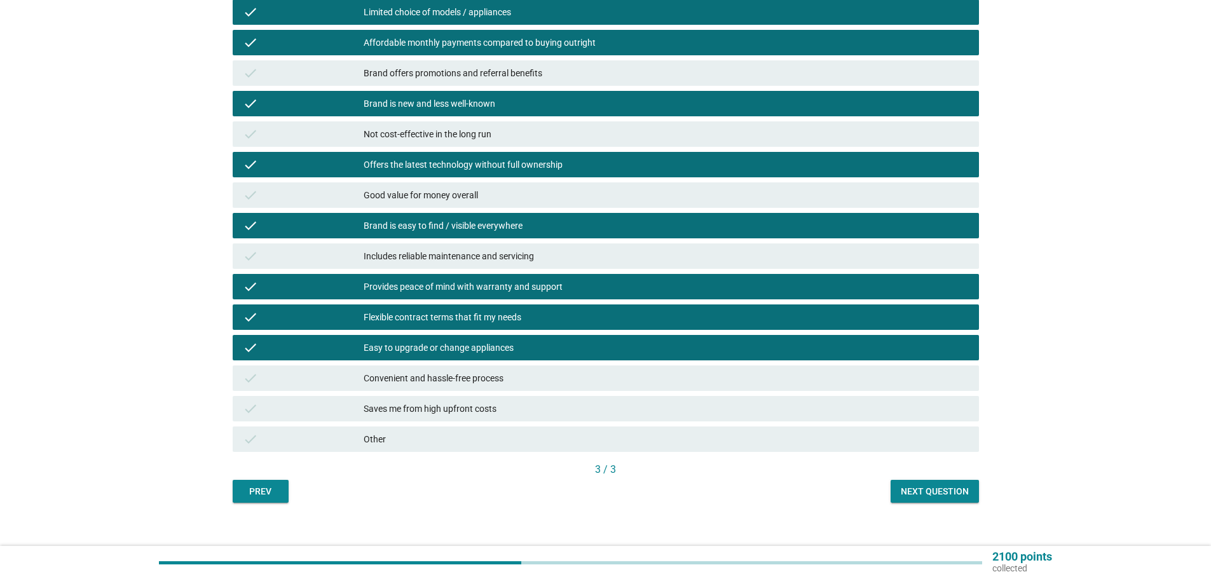
scroll to position [290, 0]
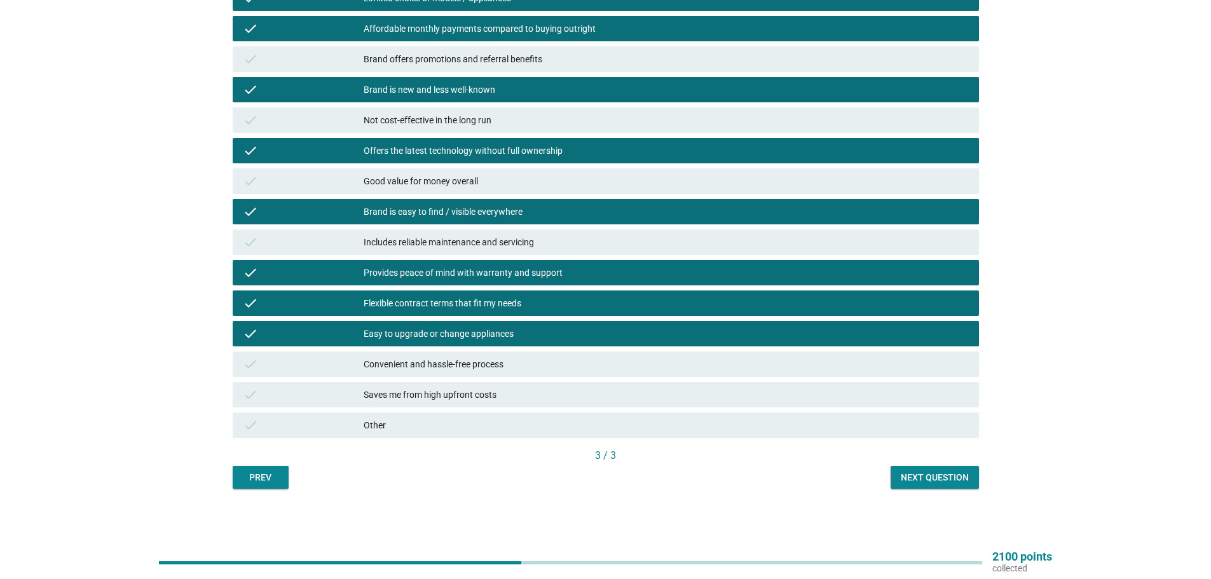
click at [943, 494] on div "English arrow_drop_down Which of the following statements best describes your p…" at bounding box center [605, 128] width 767 height 742
click at [940, 477] on div "Next question" at bounding box center [935, 477] width 68 height 13
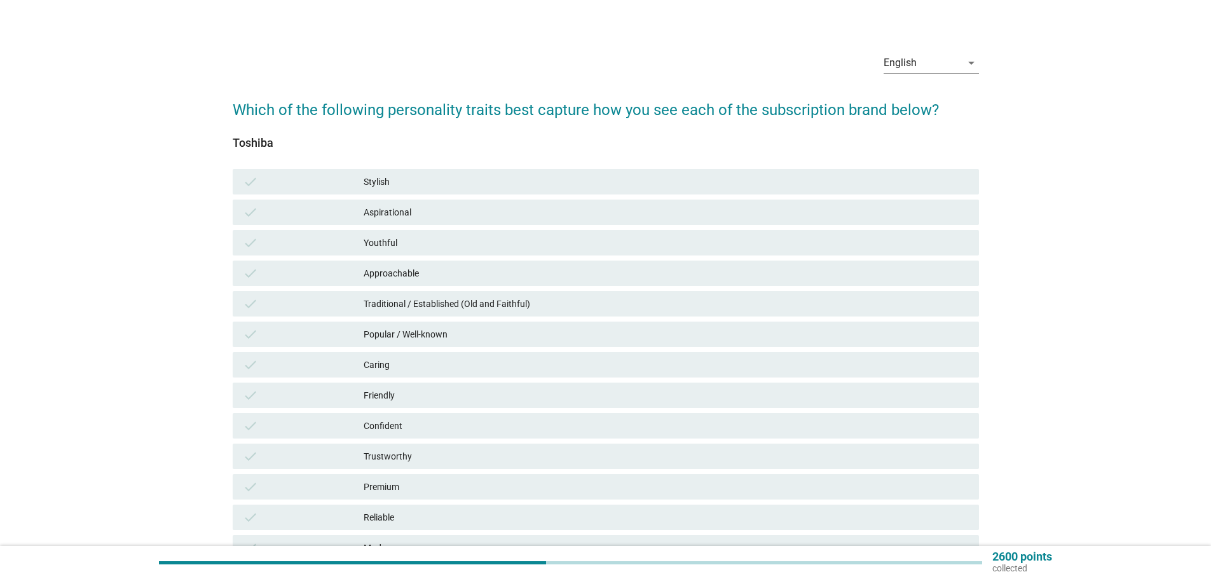
scroll to position [0, 0]
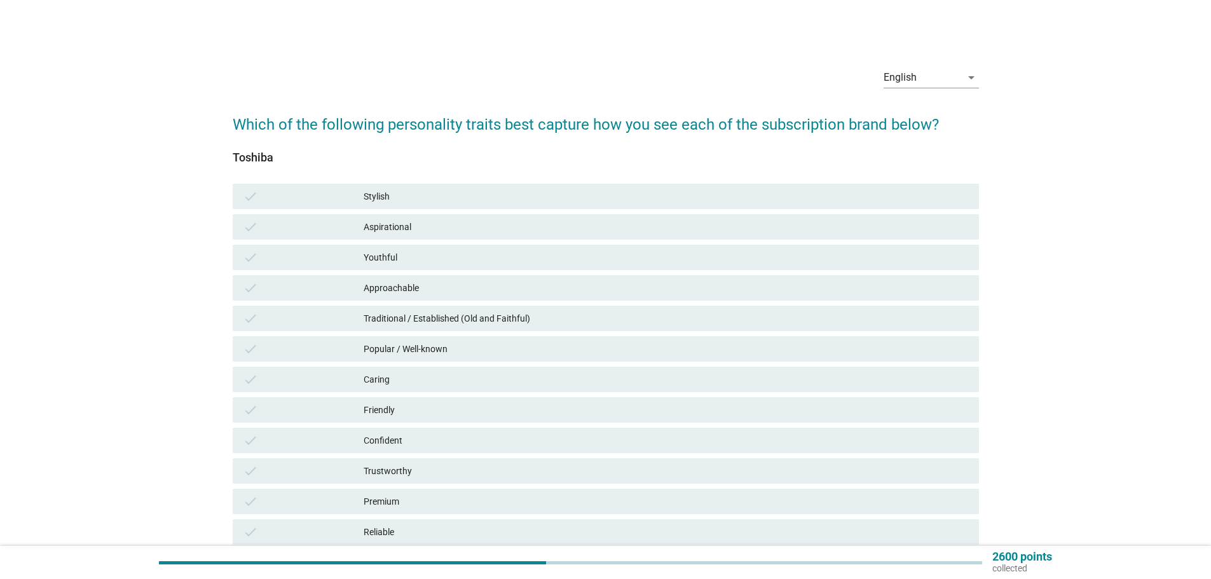
drag, startPoint x: 410, startPoint y: 528, endPoint x: 414, endPoint y: 505, distance: 23.3
click at [411, 529] on div "Reliable" at bounding box center [666, 531] width 605 height 15
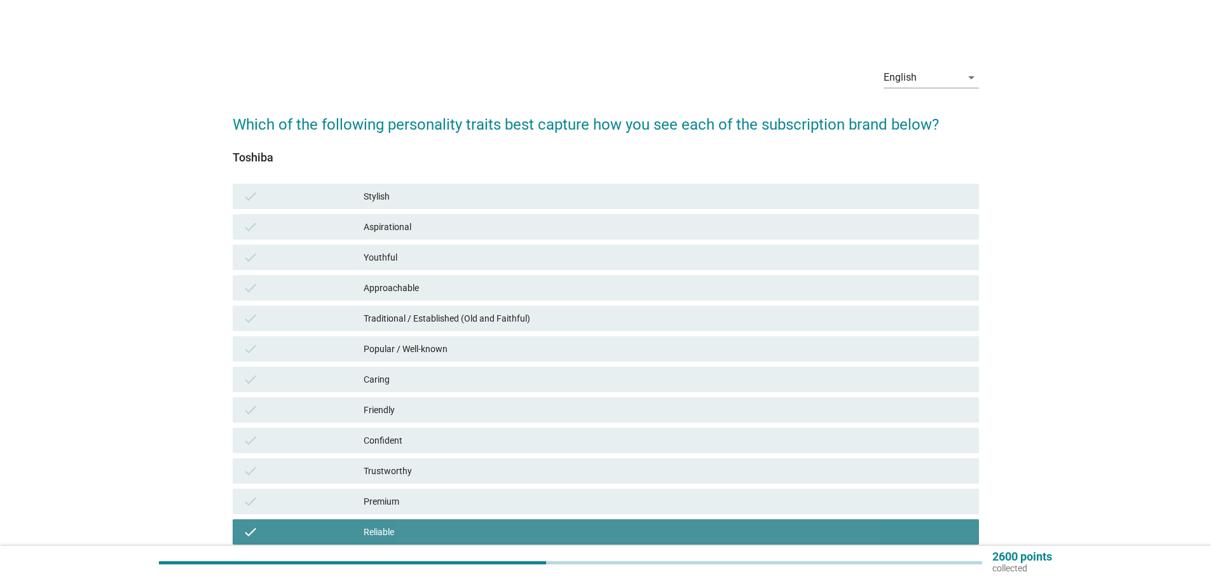
click at [420, 491] on div "check Premium" at bounding box center [606, 501] width 746 height 25
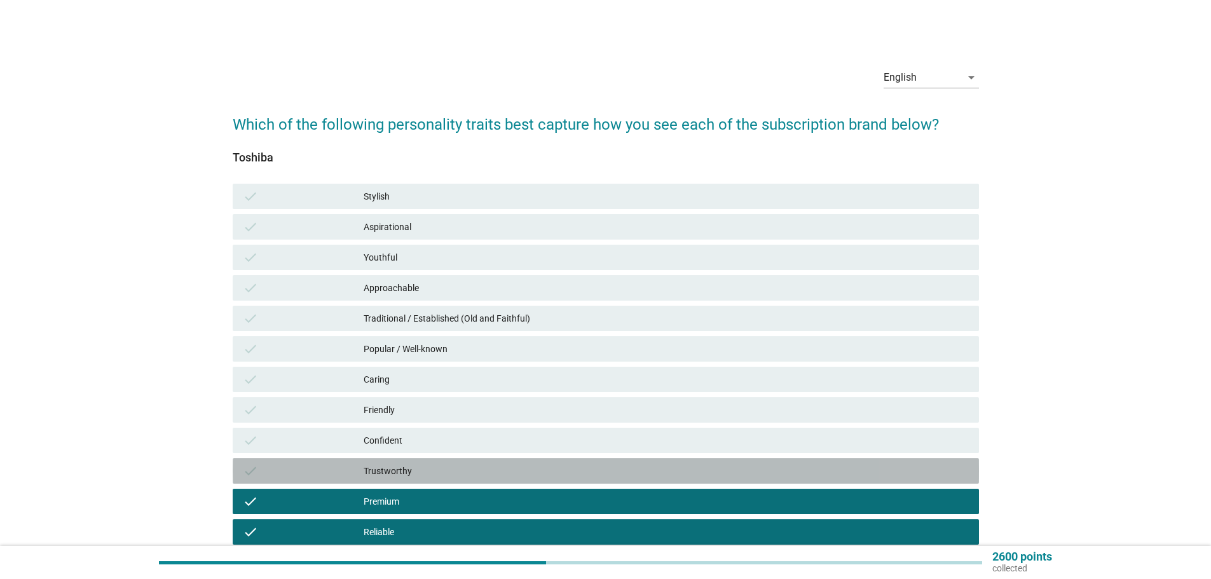
click at [428, 468] on div "Trustworthy" at bounding box center [666, 470] width 605 height 15
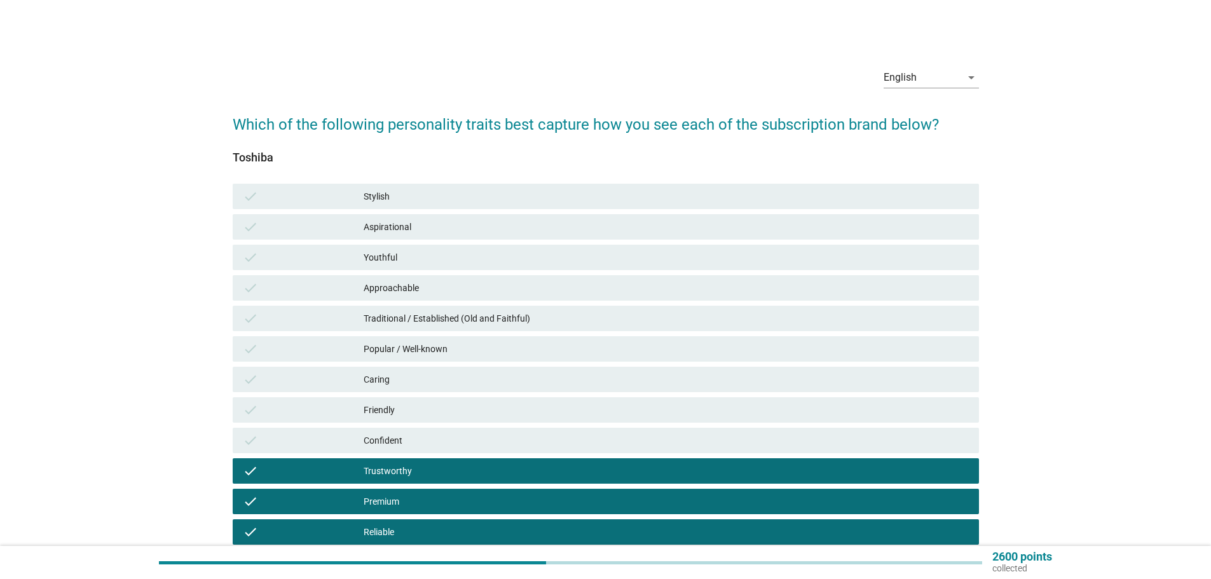
click at [445, 441] on div "Confident" at bounding box center [666, 440] width 605 height 15
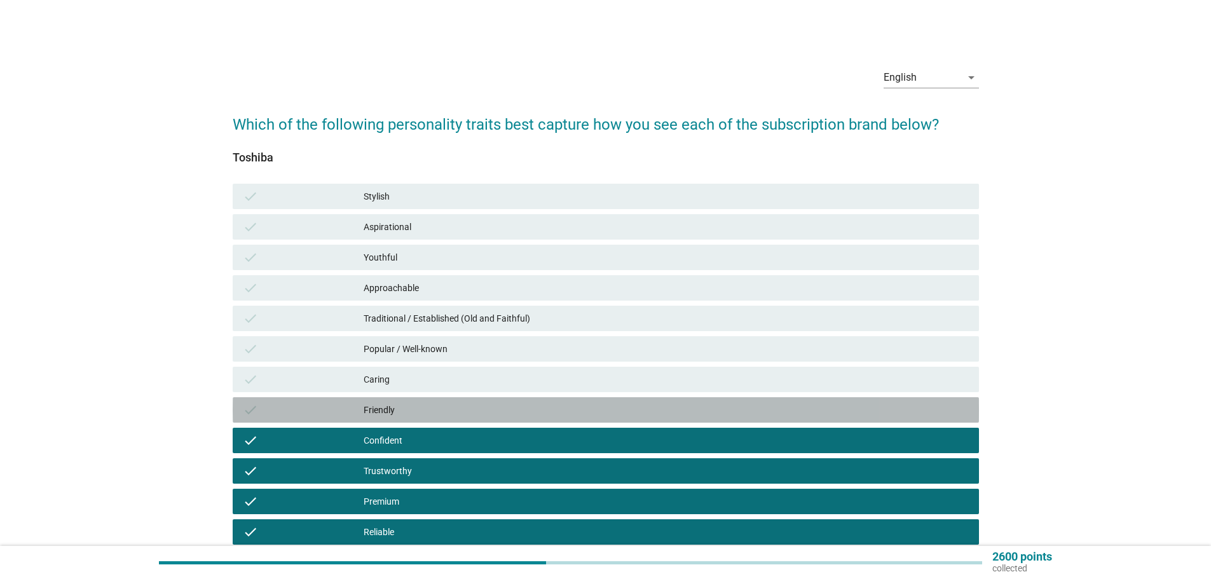
click at [453, 412] on div "Friendly" at bounding box center [666, 409] width 605 height 15
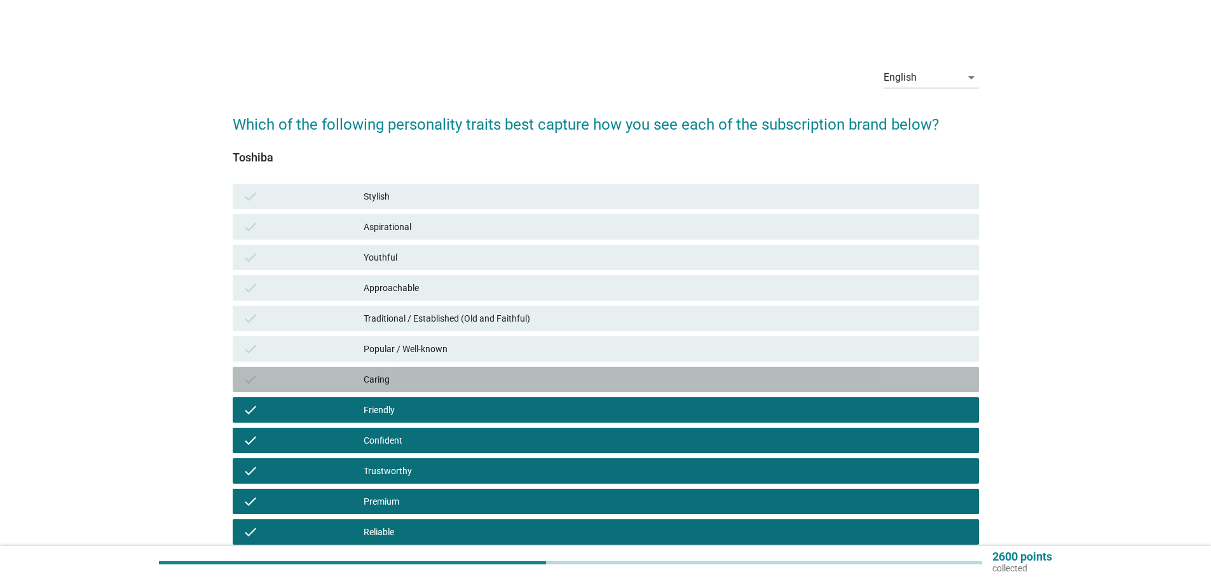
click at [470, 380] on div "Caring" at bounding box center [666, 379] width 605 height 15
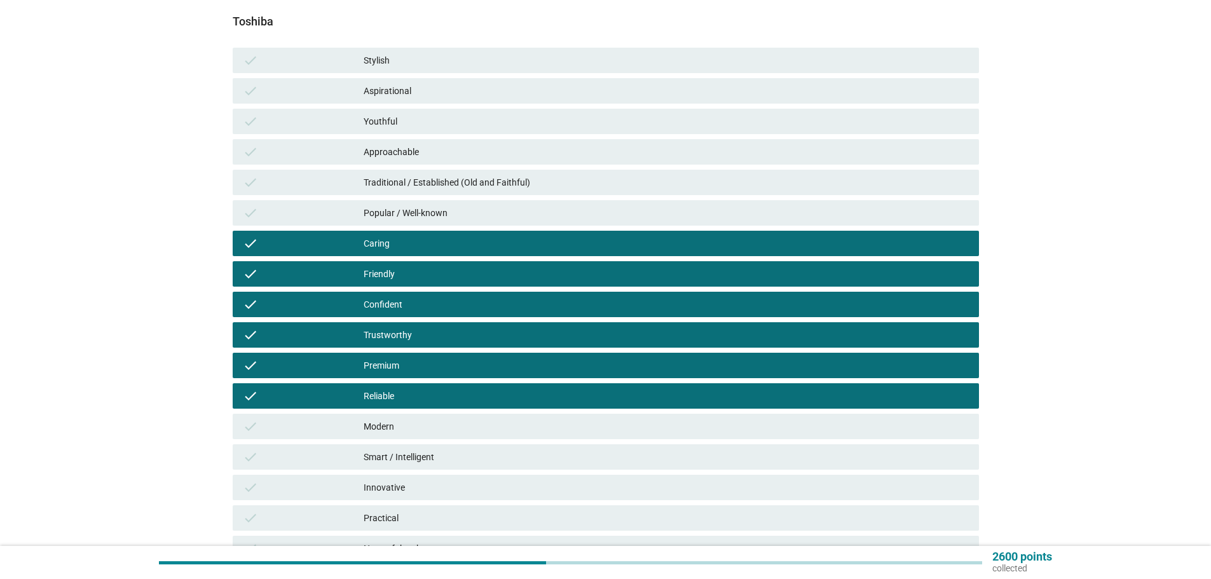
scroll to position [191, 0]
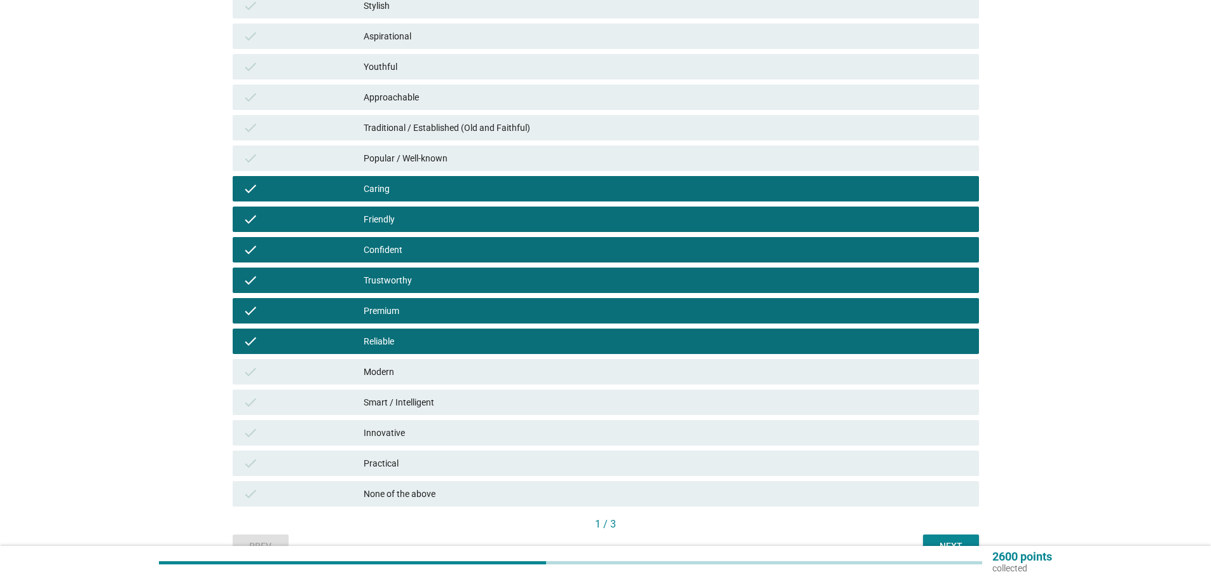
click at [457, 366] on div "Modern" at bounding box center [666, 371] width 605 height 15
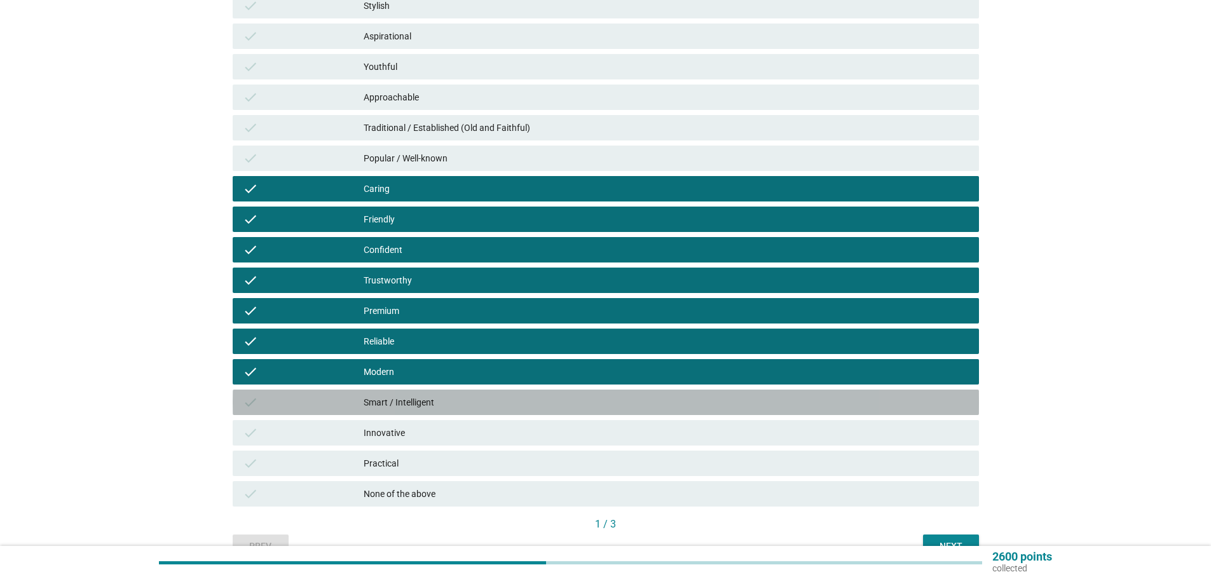
click at [460, 395] on div "Smart / Intelligent" at bounding box center [666, 402] width 605 height 15
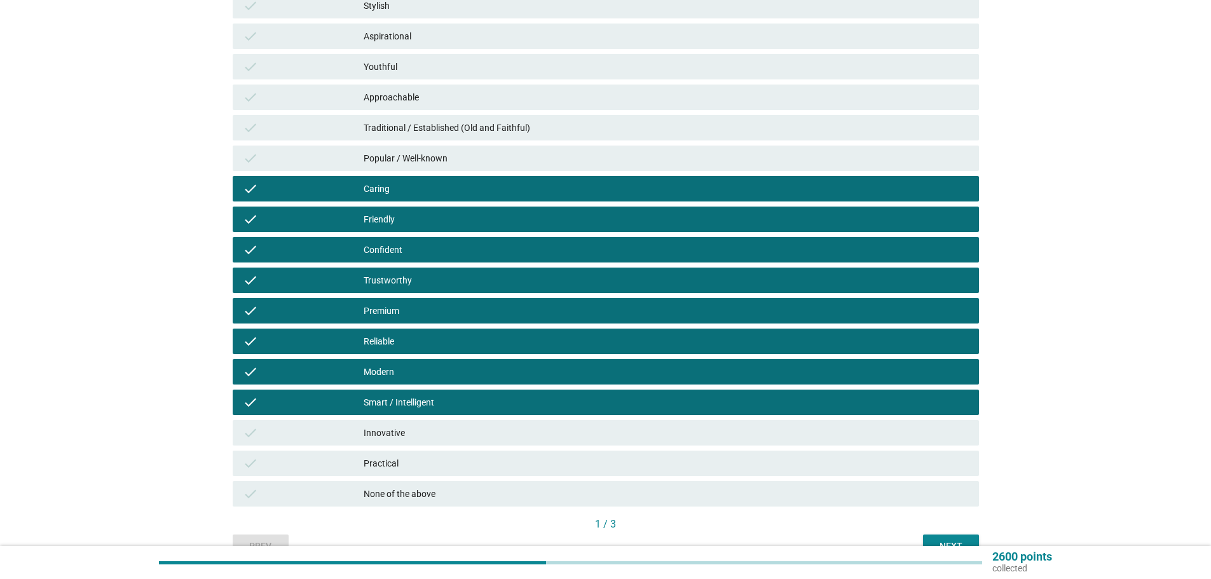
click at [907, 548] on div "2600 points collected" at bounding box center [605, 562] width 1211 height 33
click at [949, 547] on div "2600 points collected" at bounding box center [605, 562] width 1211 height 33
click at [951, 538] on button "Next" at bounding box center [951, 546] width 56 height 23
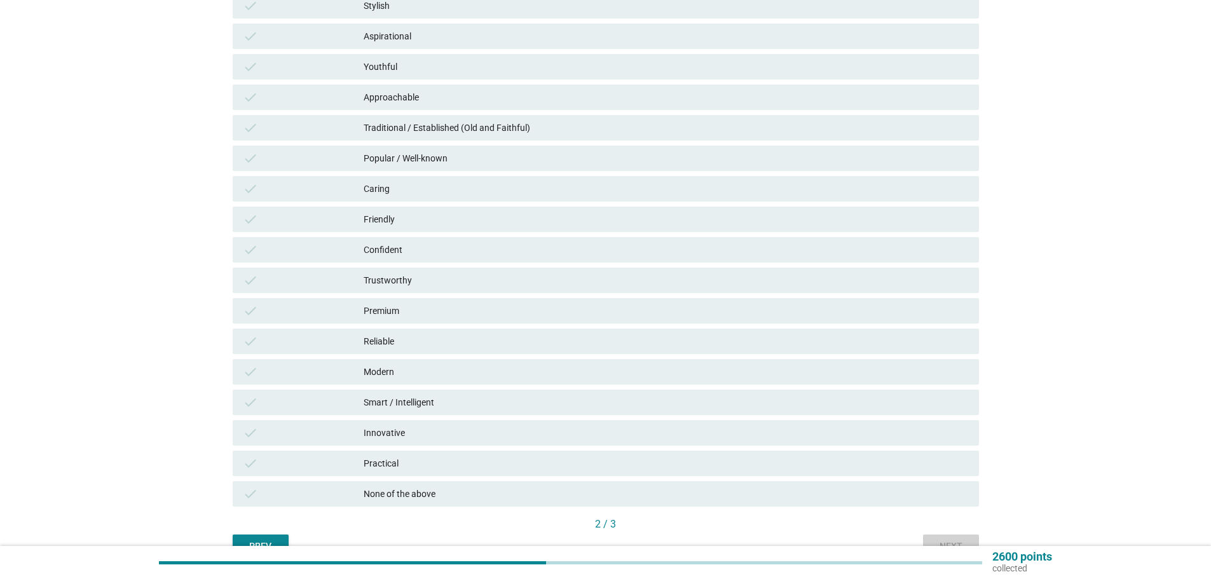
scroll to position [0, 0]
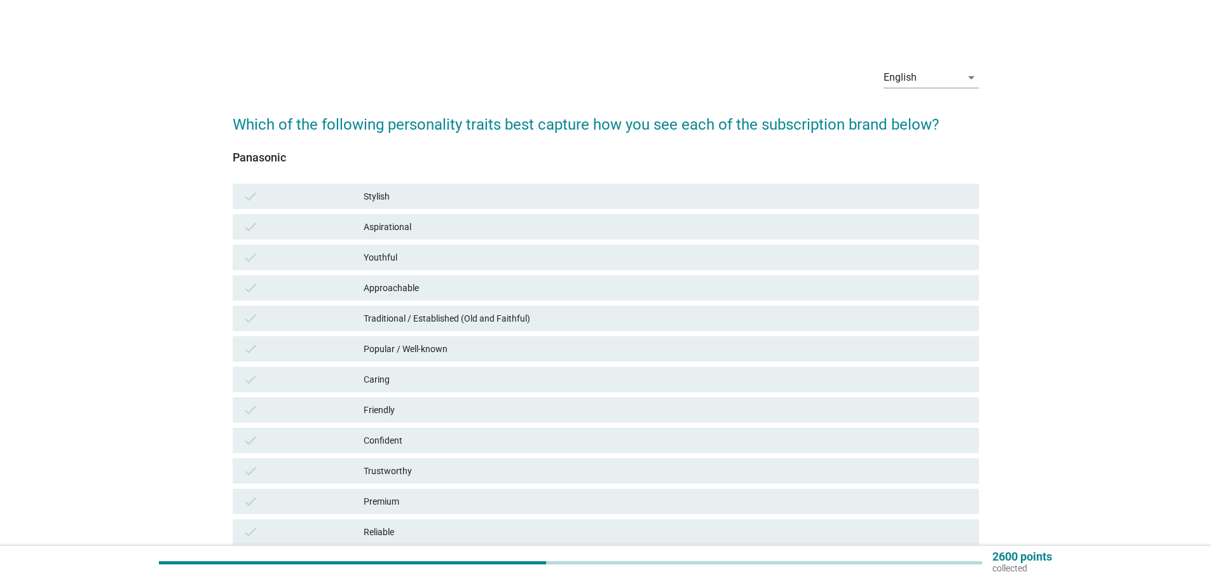
drag, startPoint x: 561, startPoint y: 304, endPoint x: 557, endPoint y: 333, distance: 29.0
click at [560, 305] on div "check Traditional / Established (Old and Faithful)" at bounding box center [605, 318] width 751 height 31
click at [554, 364] on div "check Popular / Well-known" at bounding box center [605, 349] width 751 height 31
drag, startPoint x: 533, startPoint y: 397, endPoint x: 530, endPoint y: 333, distance: 63.6
click at [531, 397] on div "check Friendly" at bounding box center [605, 410] width 751 height 31
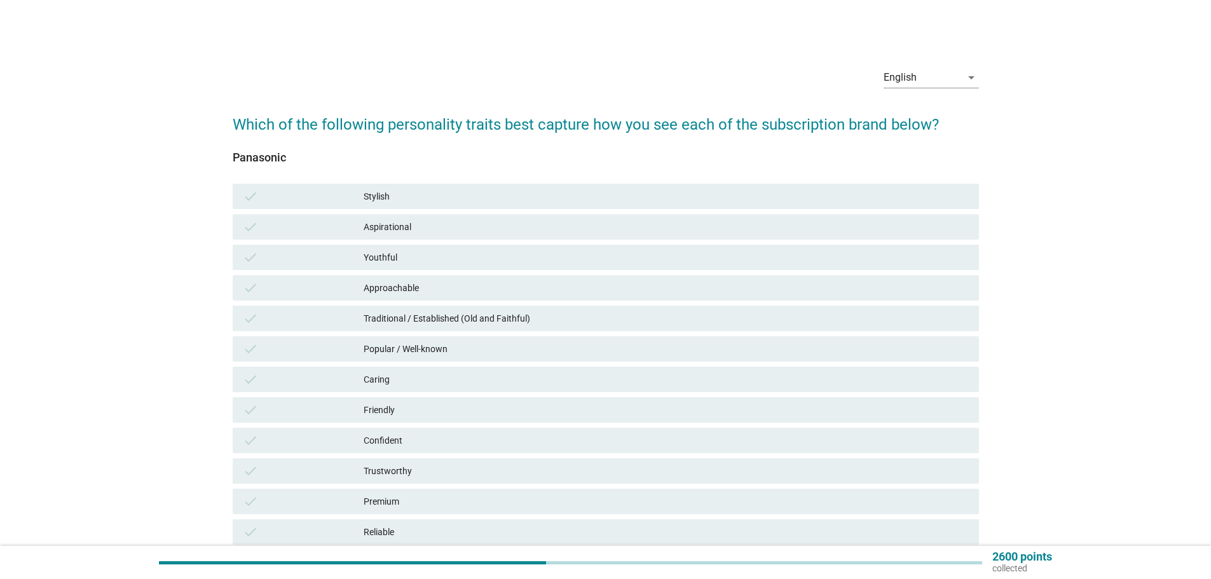
click at [530, 310] on div "check Traditional / Established (Old and Faithful)" at bounding box center [606, 318] width 746 height 25
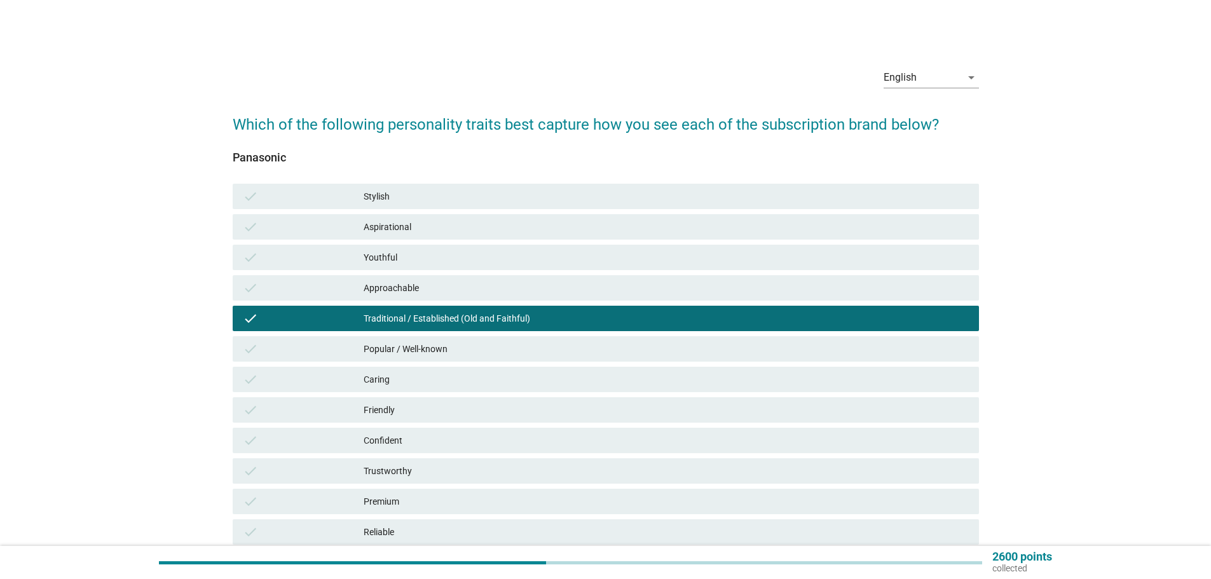
drag, startPoint x: 489, startPoint y: 358, endPoint x: 459, endPoint y: 453, distance: 99.5
click at [488, 358] on div "check Popular / Well-known" at bounding box center [606, 348] width 746 height 25
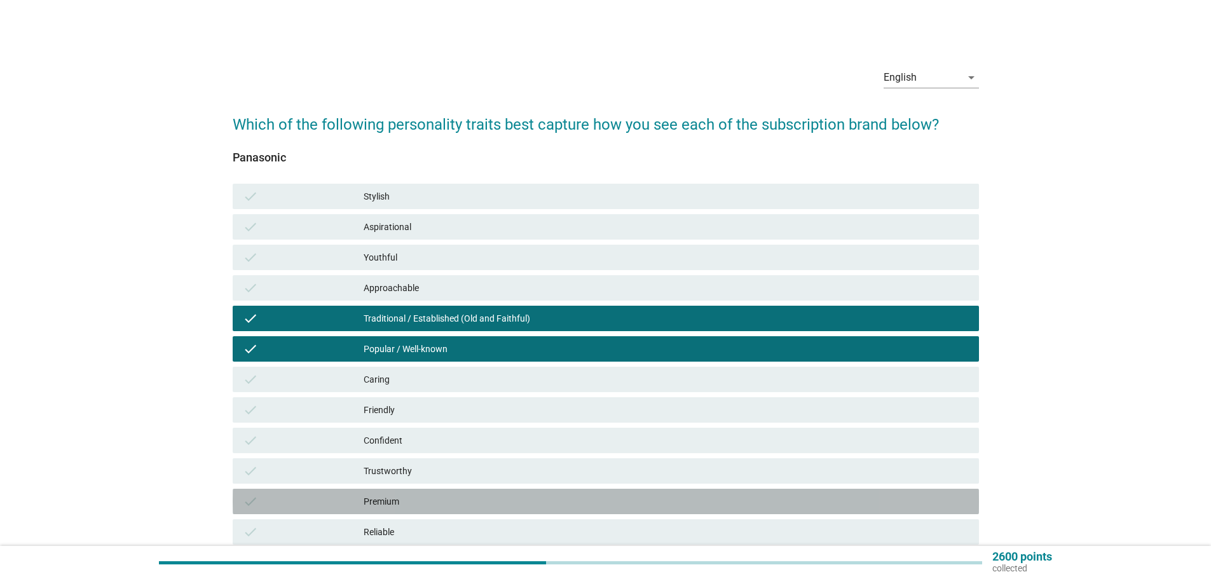
drag, startPoint x: 437, startPoint y: 495, endPoint x: 435, endPoint y: 453, distance: 41.4
click at [435, 487] on div "check Premium" at bounding box center [605, 501] width 751 height 31
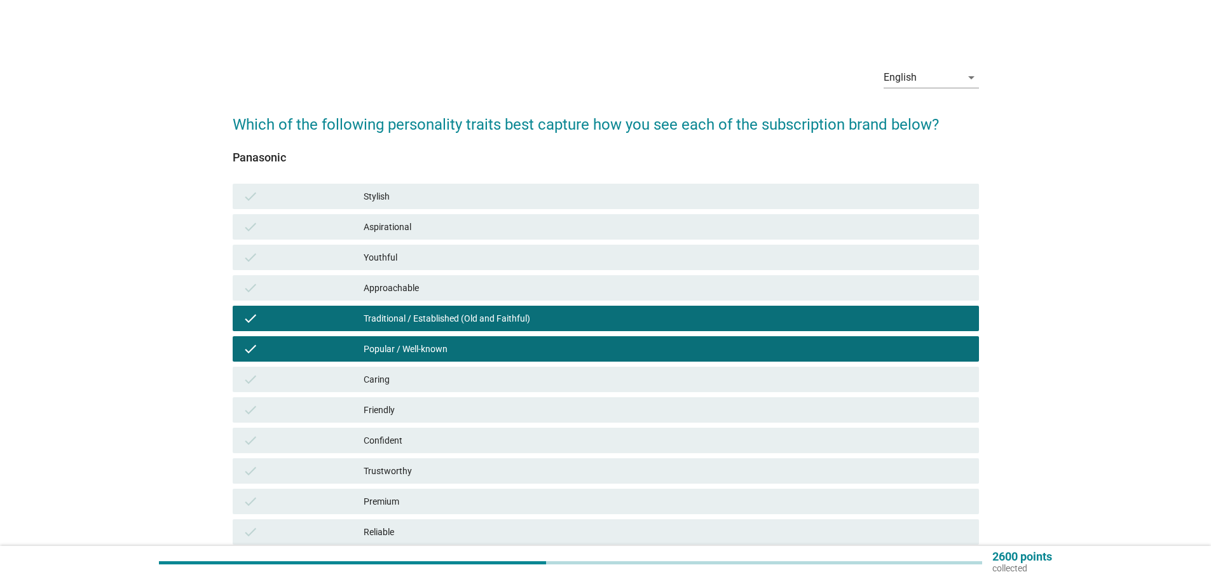
click at [455, 261] on div "Youthful" at bounding box center [666, 257] width 605 height 15
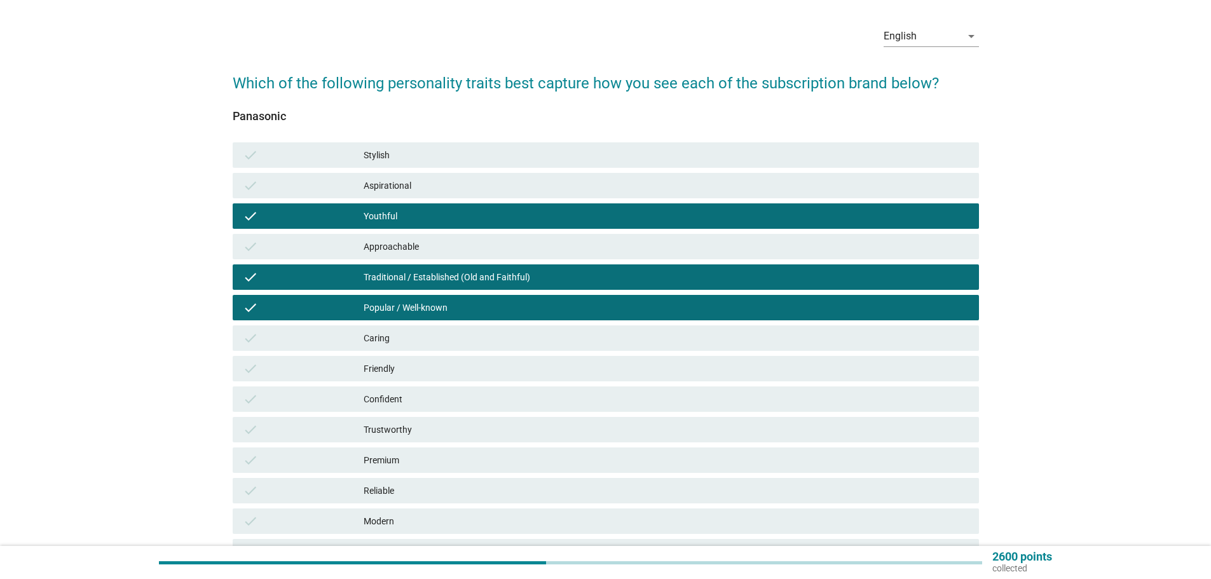
scroll to position [64, 0]
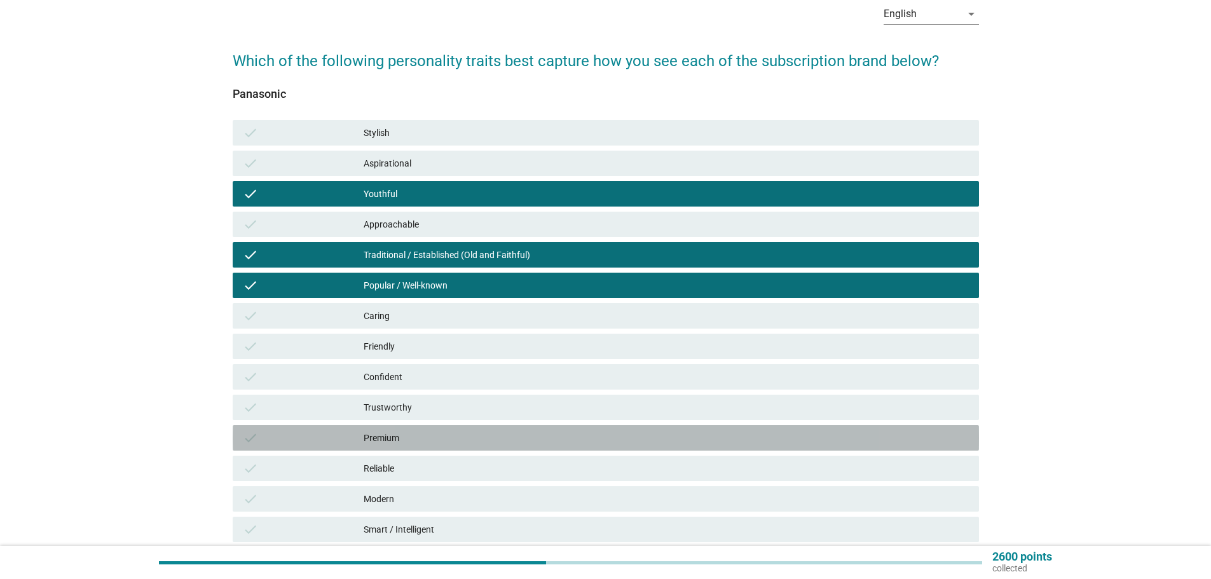
click at [585, 448] on div "check Premium" at bounding box center [606, 437] width 746 height 25
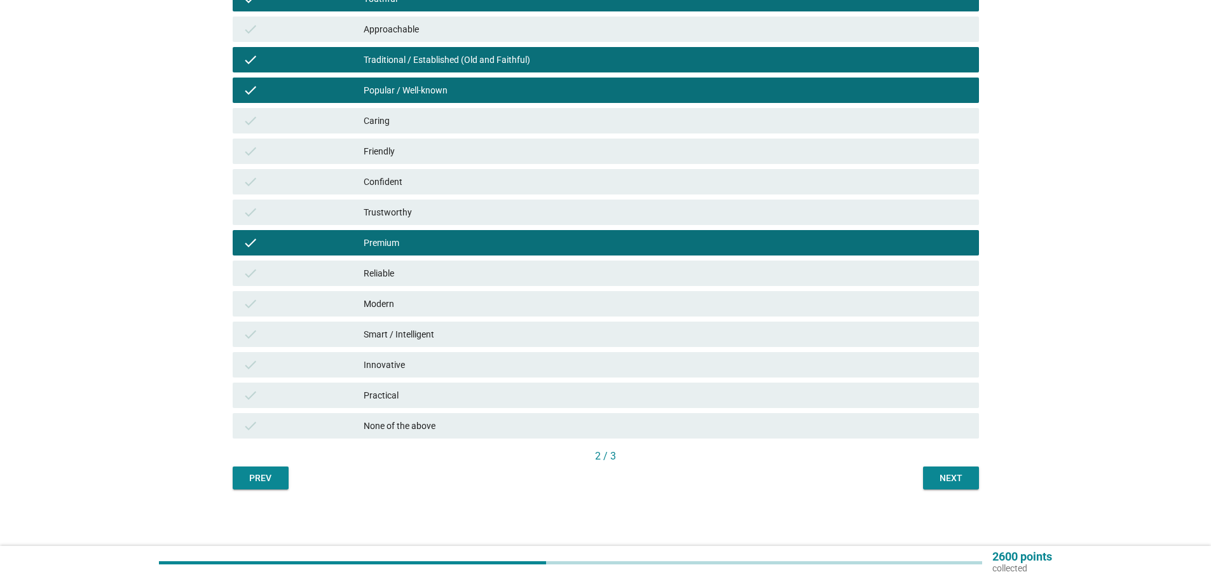
scroll to position [259, 0]
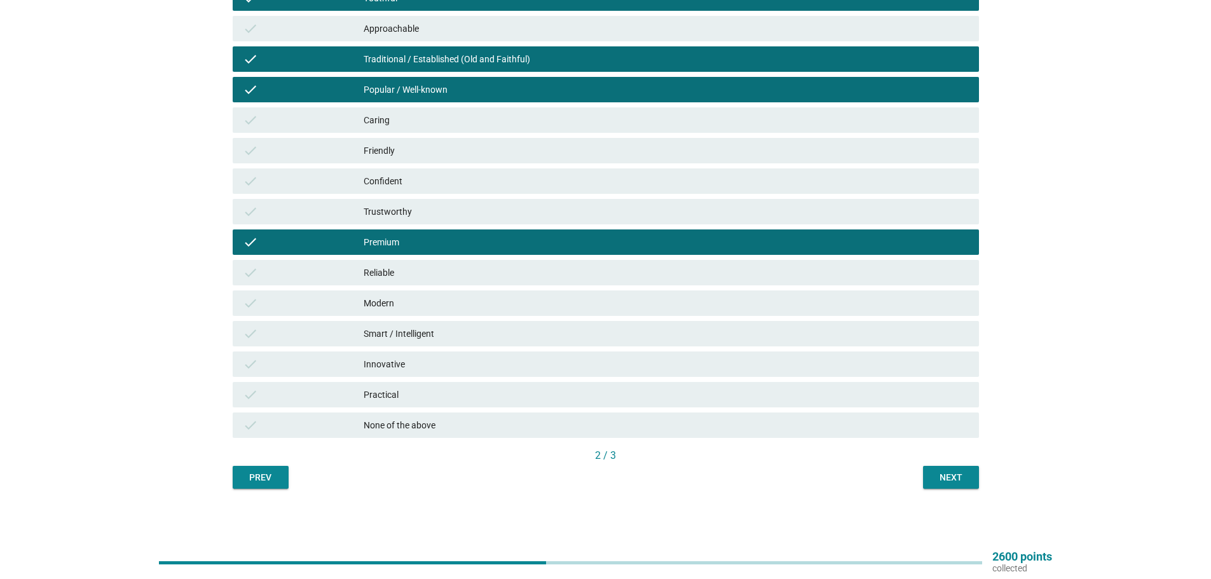
click at [936, 473] on div "Next" at bounding box center [951, 477] width 36 height 13
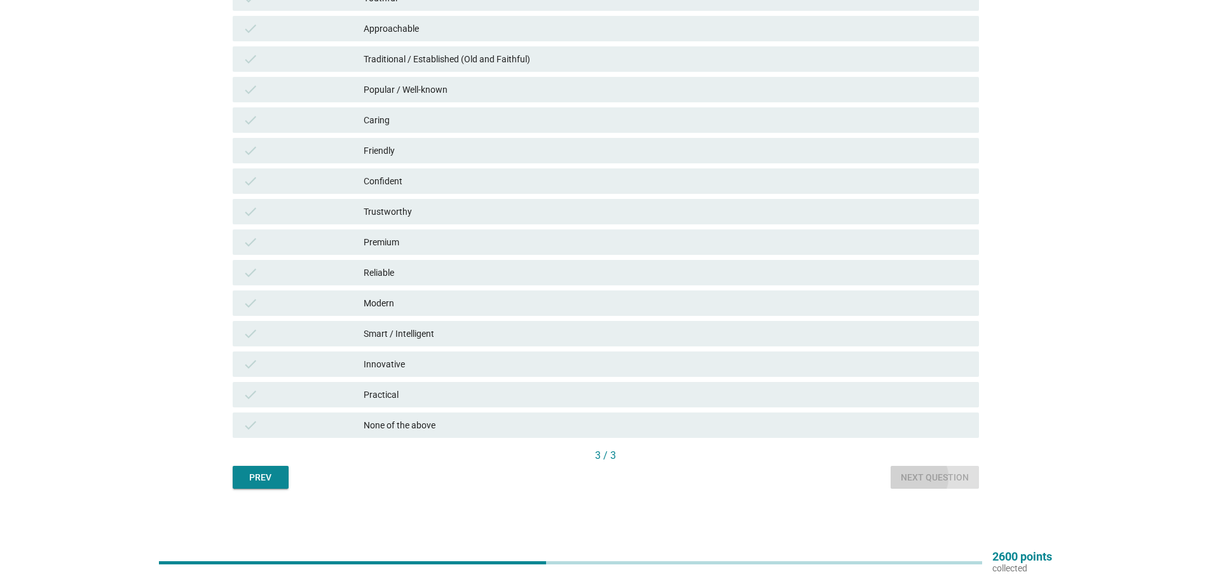
scroll to position [0, 0]
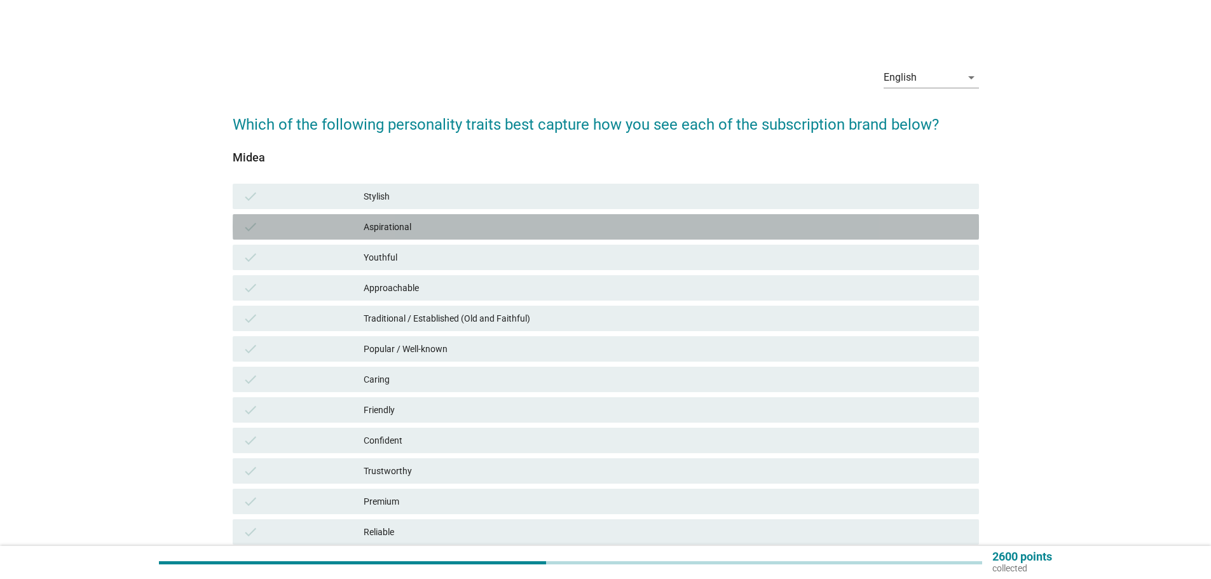
click at [421, 230] on div "Aspirational" at bounding box center [666, 226] width 605 height 15
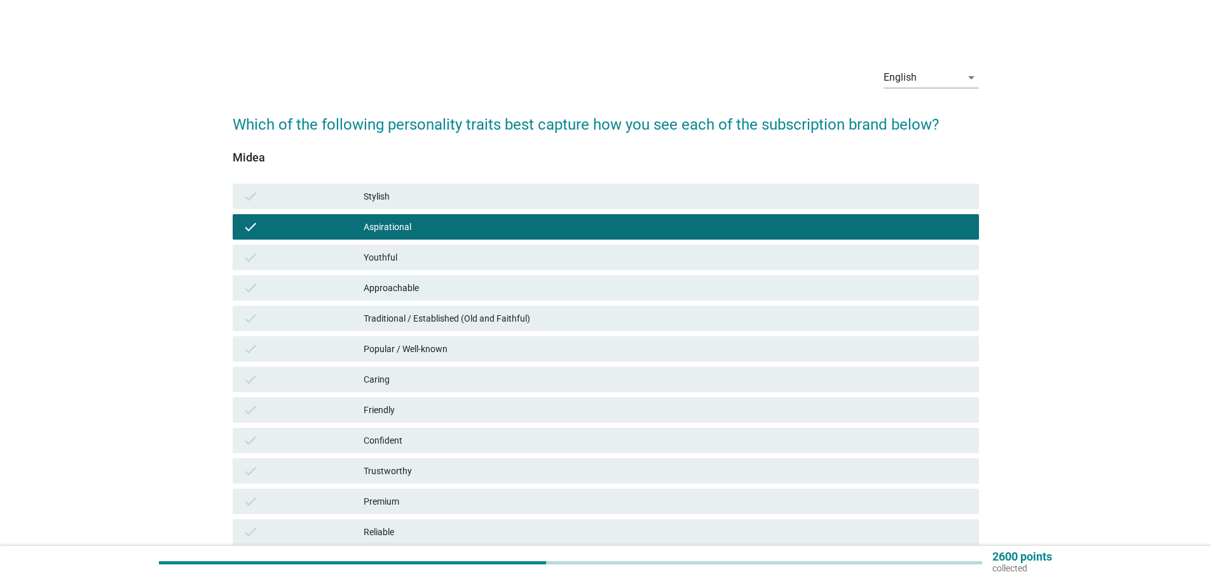
click at [421, 286] on div "Approachable" at bounding box center [666, 287] width 605 height 15
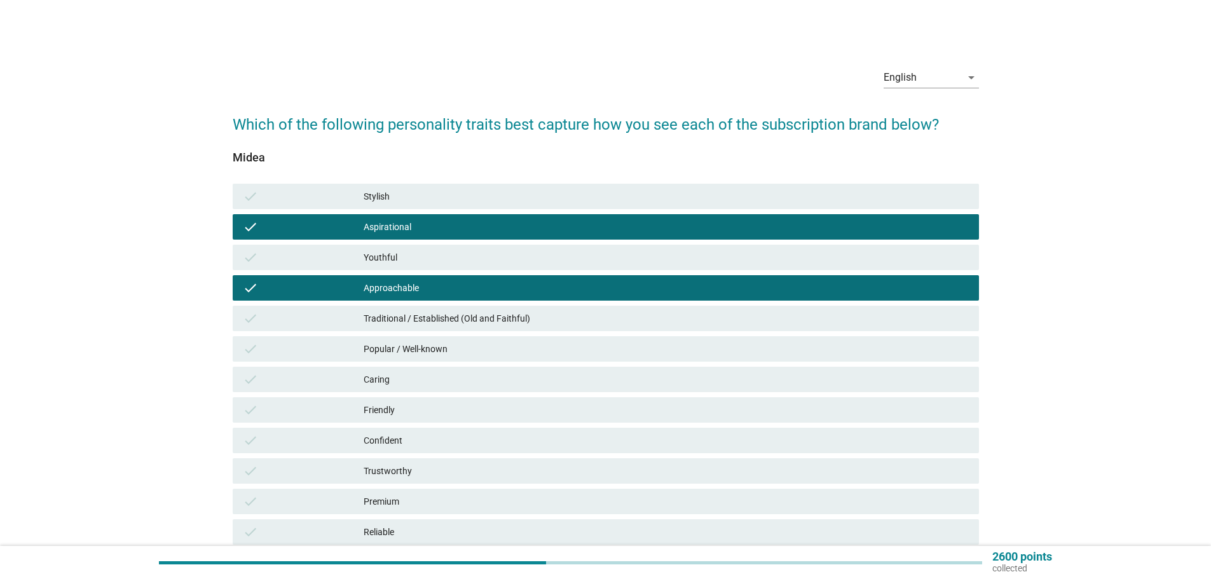
drag, startPoint x: 418, startPoint y: 333, endPoint x: 414, endPoint y: 350, distance: 17.0
click at [414, 336] on div "check Stylish check Aspirational check Youthful check Approachable check Tradit…" at bounding box center [605, 440] width 751 height 519
click at [373, 535] on div "Reliable" at bounding box center [666, 531] width 605 height 15
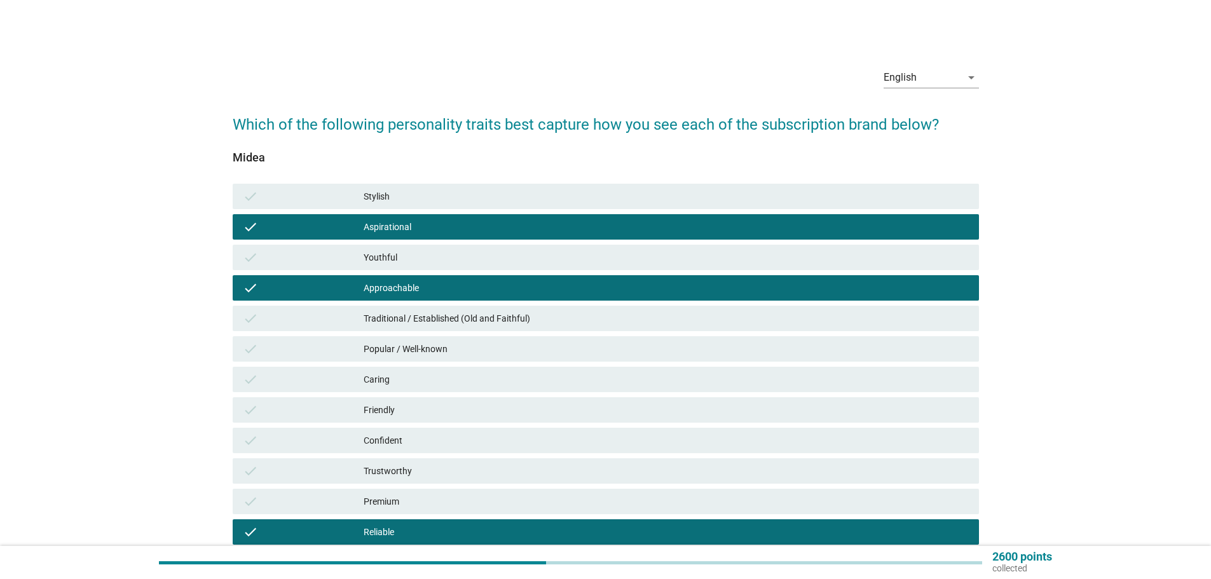
click at [397, 495] on div "Premium" at bounding box center [666, 501] width 605 height 15
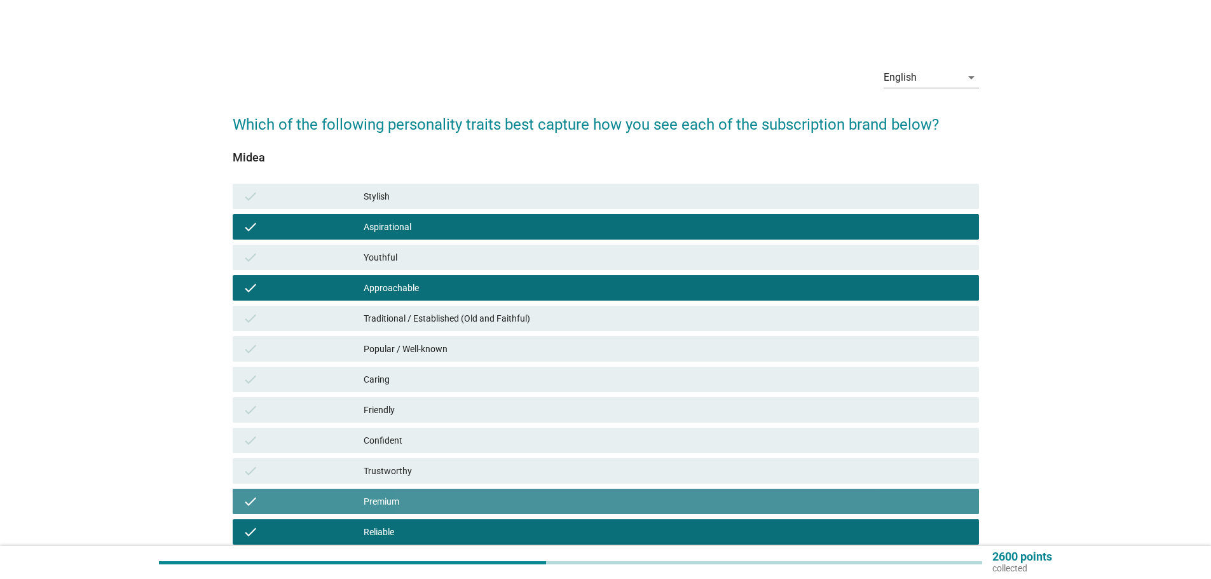
click at [399, 478] on div "Trustworthy" at bounding box center [666, 470] width 605 height 15
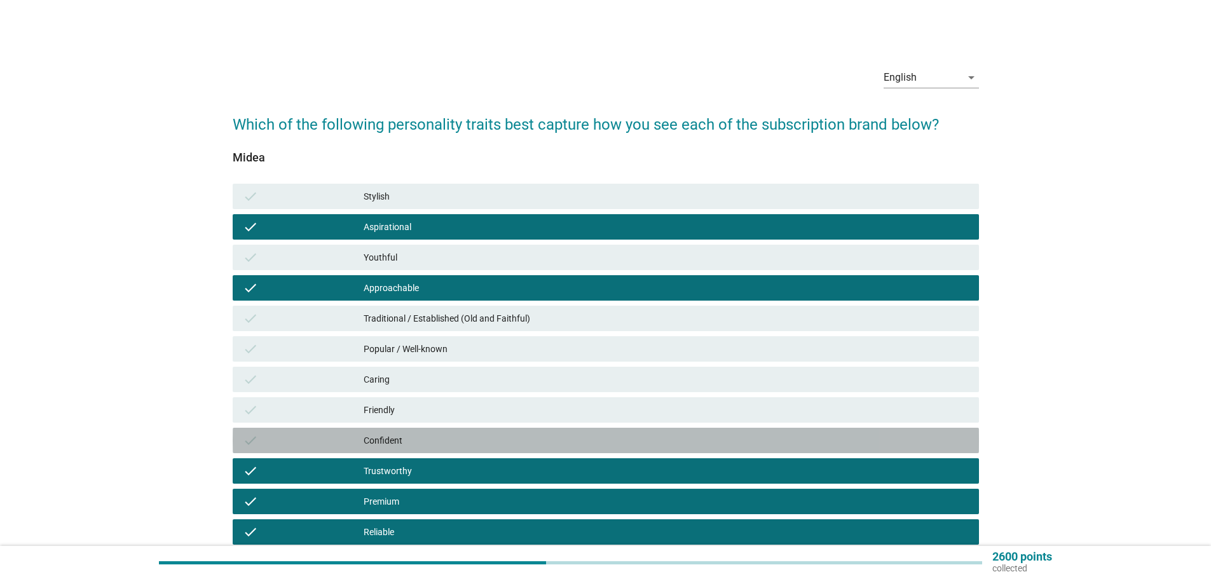
drag, startPoint x: 402, startPoint y: 428, endPoint x: 406, endPoint y: 401, distance: 27.5
click at [402, 427] on div "check Confident" at bounding box center [605, 440] width 751 height 31
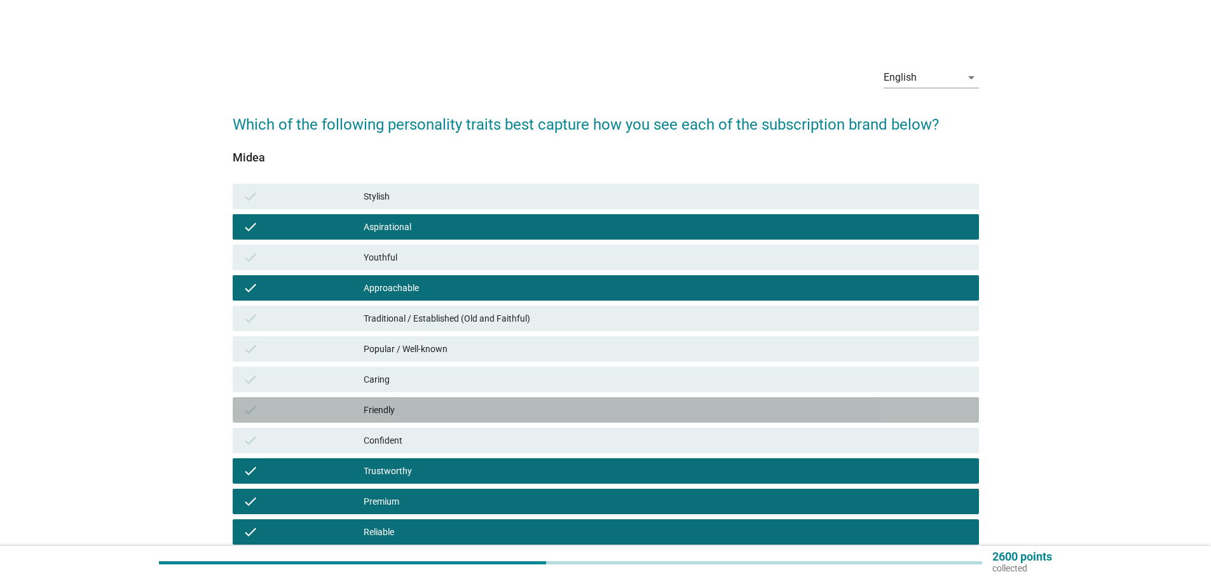
click at [406, 401] on div "check Friendly" at bounding box center [606, 409] width 746 height 25
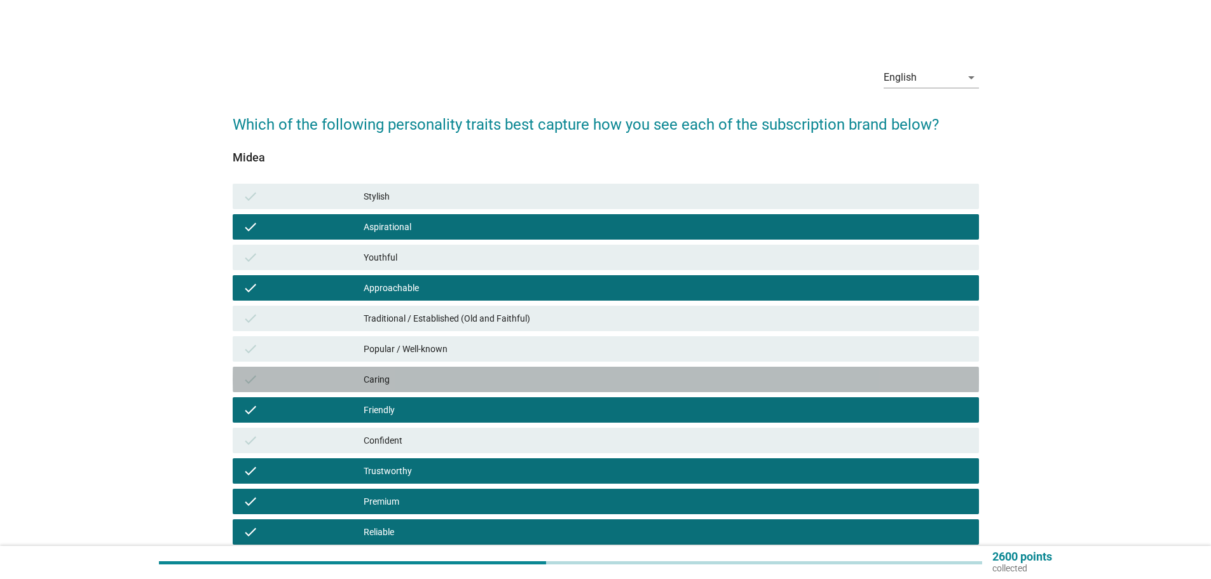
click at [409, 385] on div "Caring" at bounding box center [666, 379] width 605 height 15
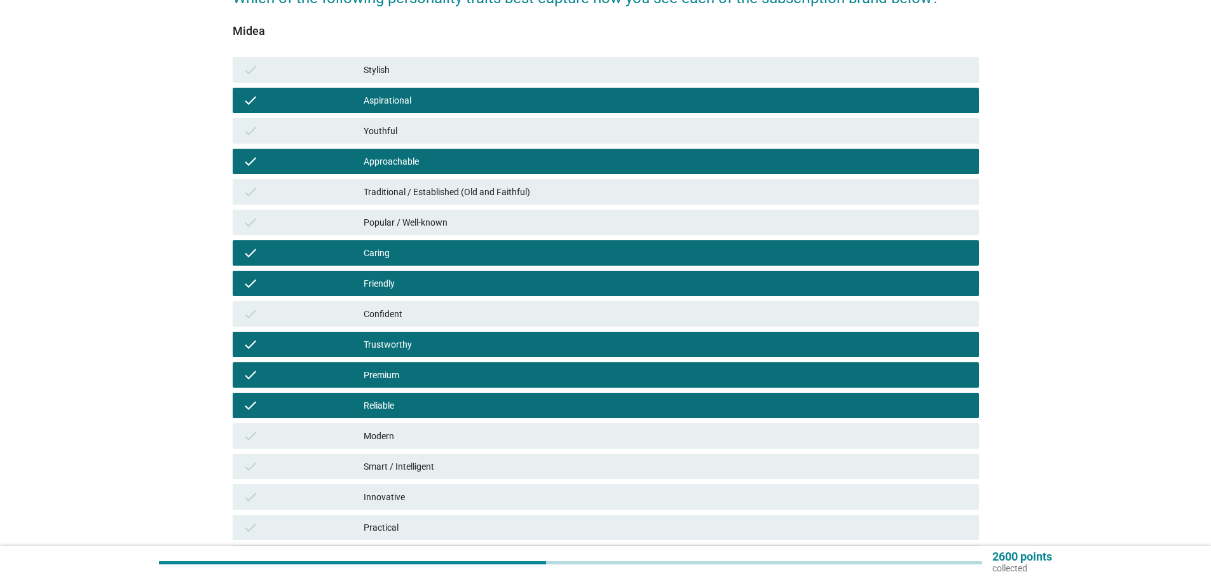
scroll to position [127, 0]
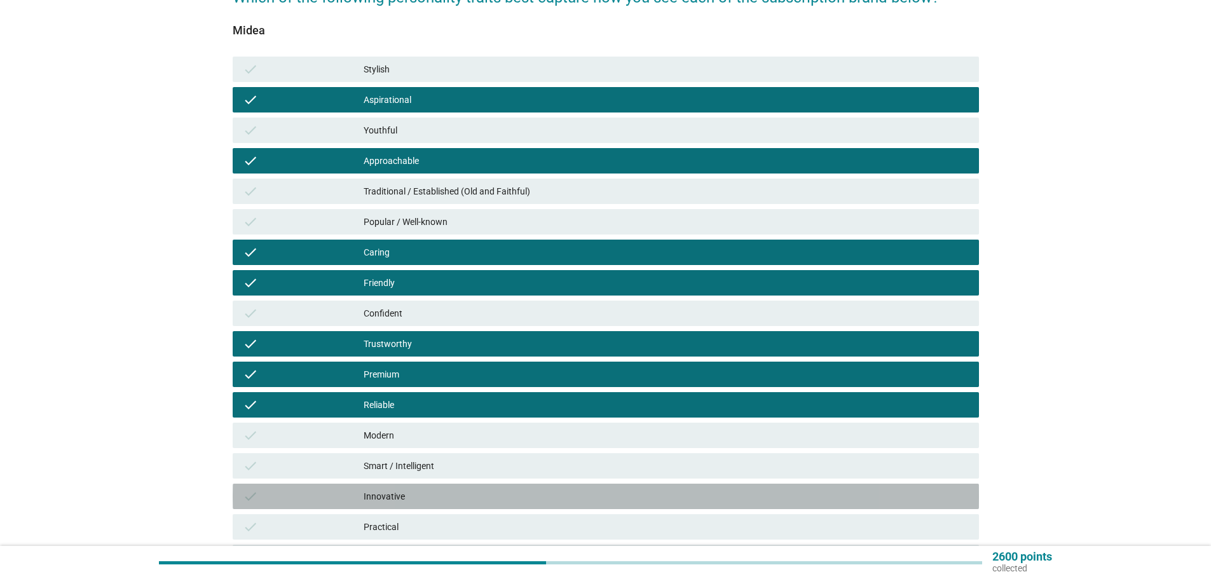
click at [573, 487] on div "check Innovative" at bounding box center [606, 496] width 746 height 25
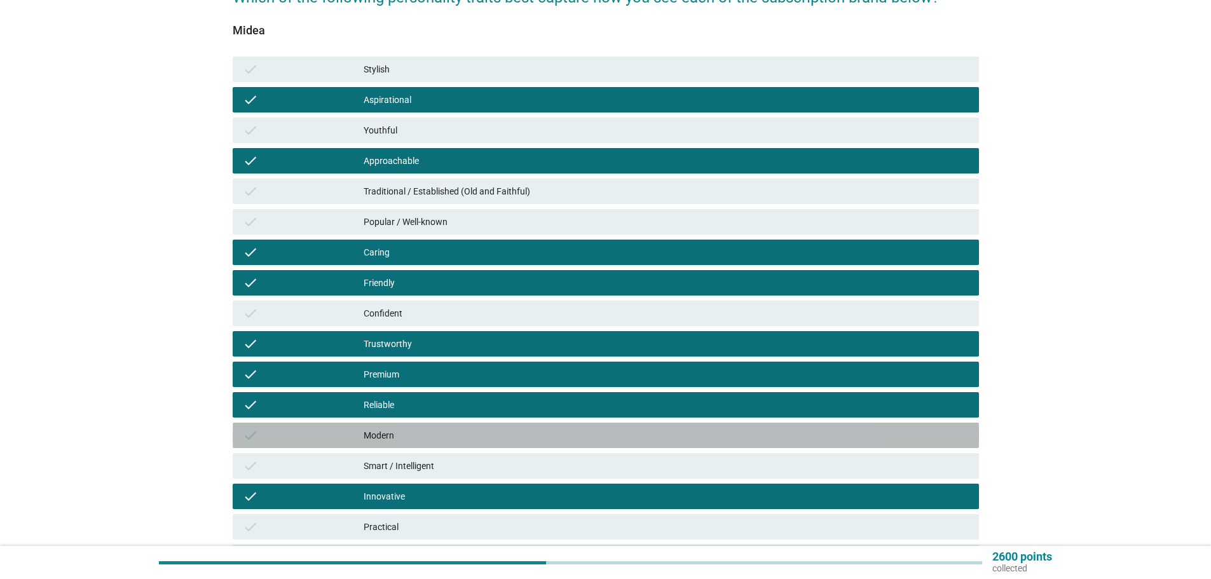
click at [746, 447] on div "check Modern" at bounding box center [606, 435] width 746 height 25
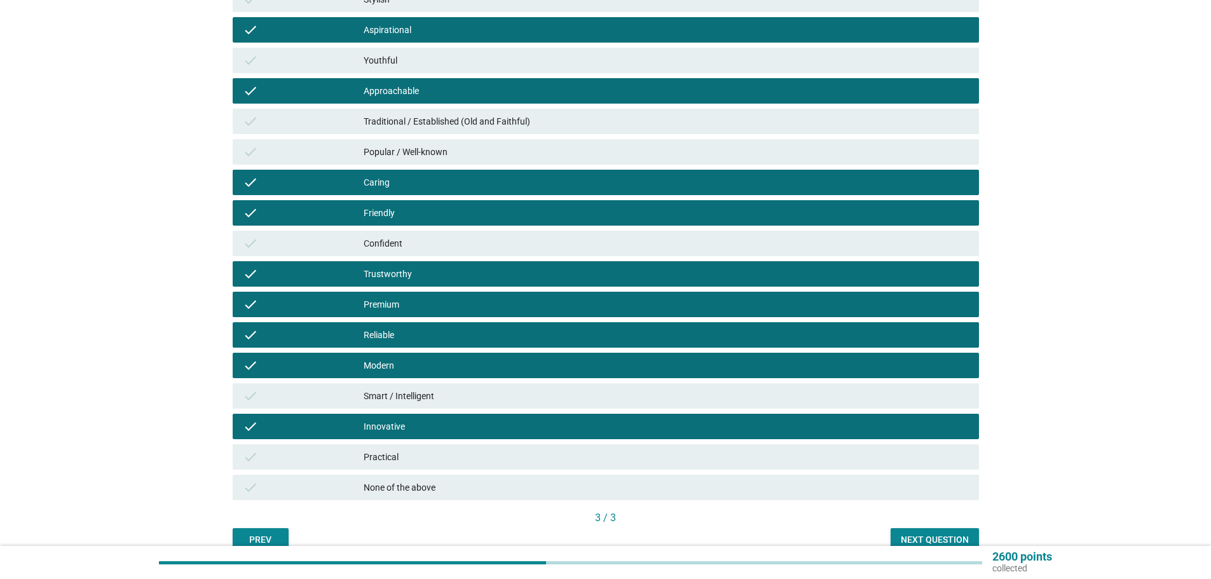
scroll to position [259, 0]
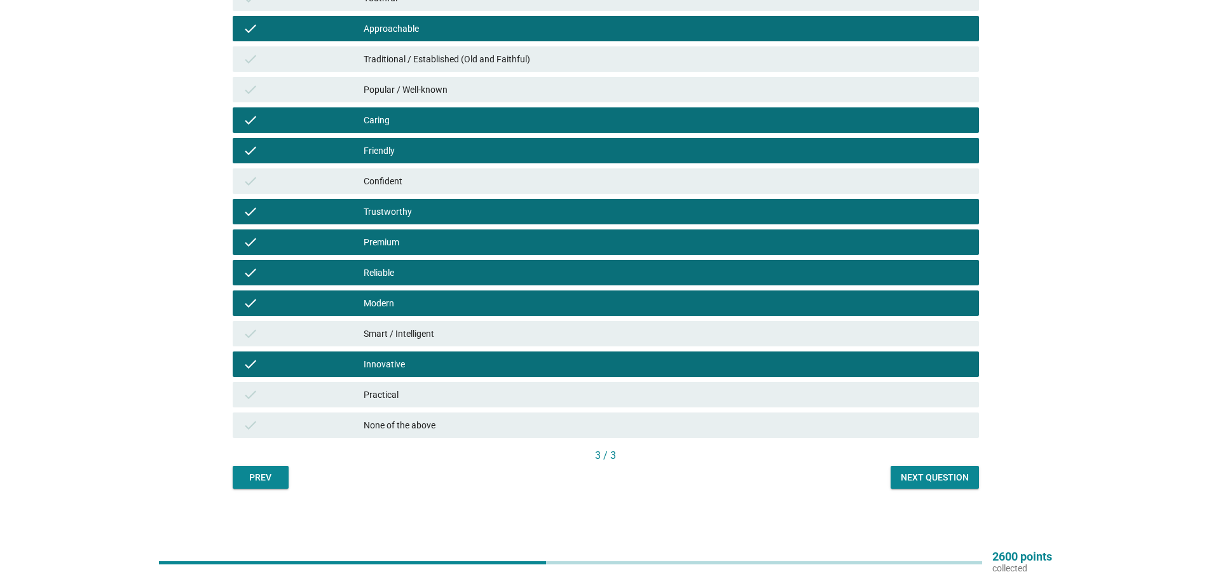
click at [973, 479] on button "Next question" at bounding box center [935, 477] width 88 height 23
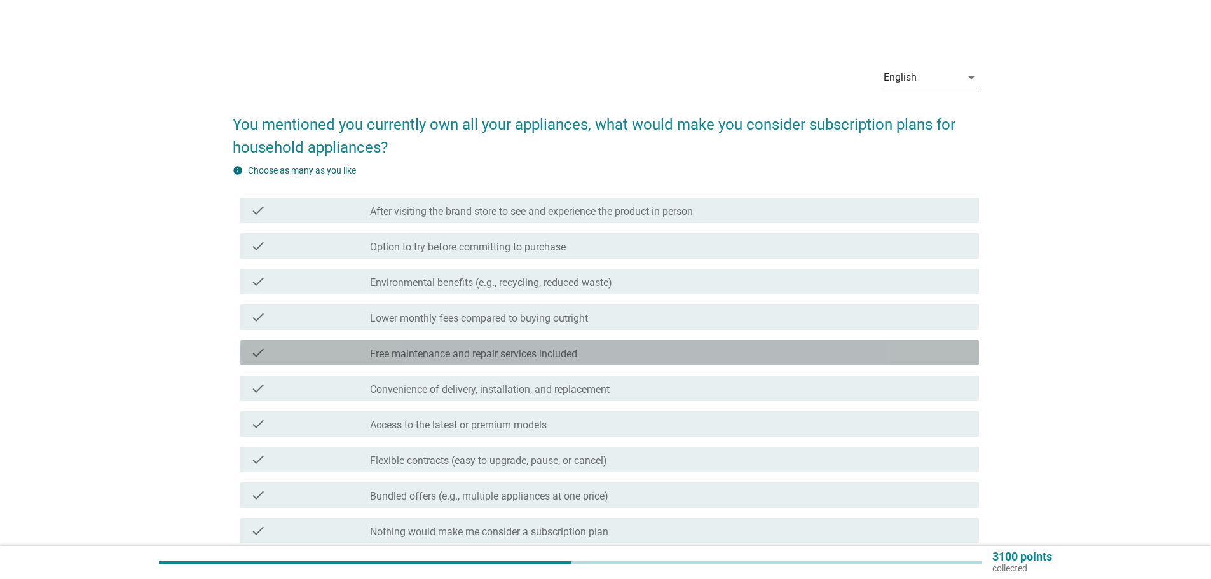
click at [441, 352] on label "Free maintenance and repair services included" at bounding box center [473, 354] width 207 height 13
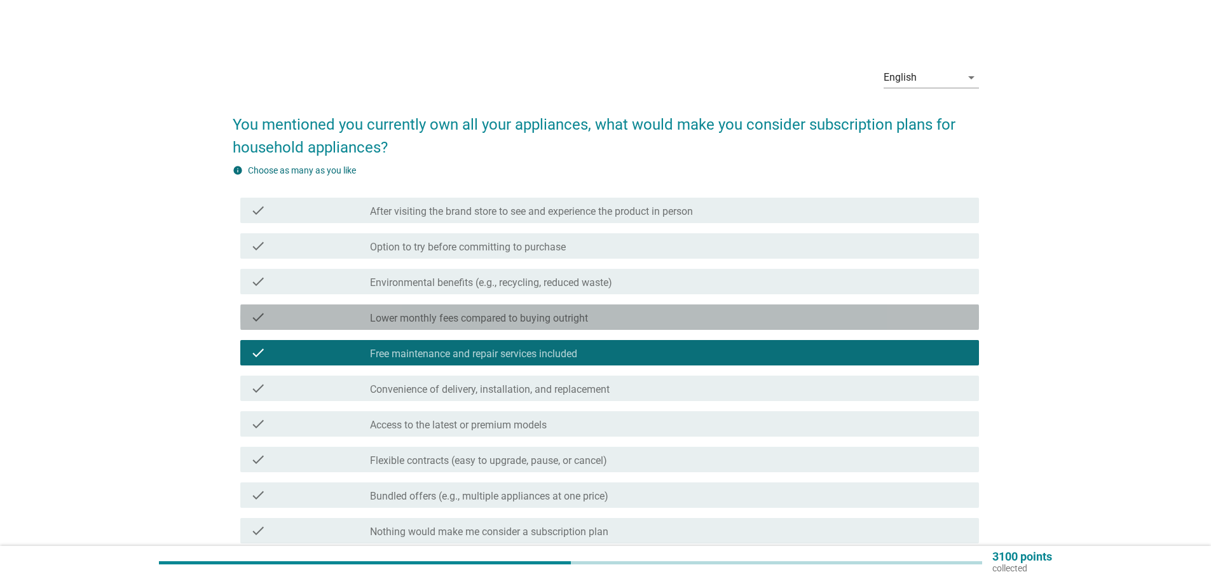
click at [462, 320] on label "Lower monthly fees compared to buying outright" at bounding box center [479, 318] width 218 height 13
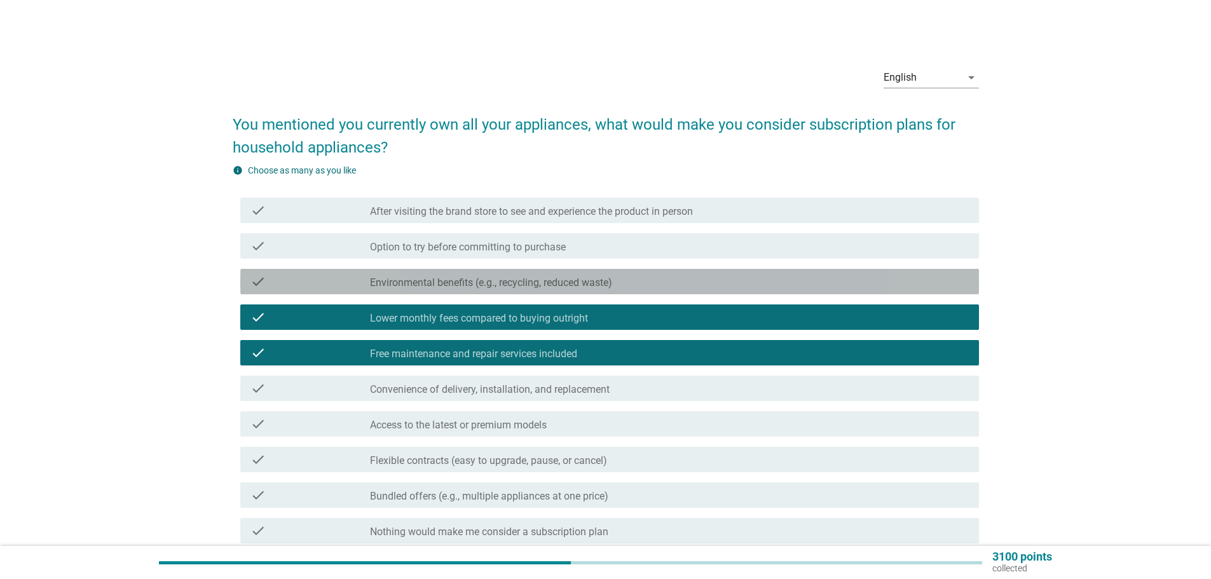
click at [481, 277] on label "Environmental benefits (e.g., recycling, reduced waste)" at bounding box center [491, 283] width 242 height 13
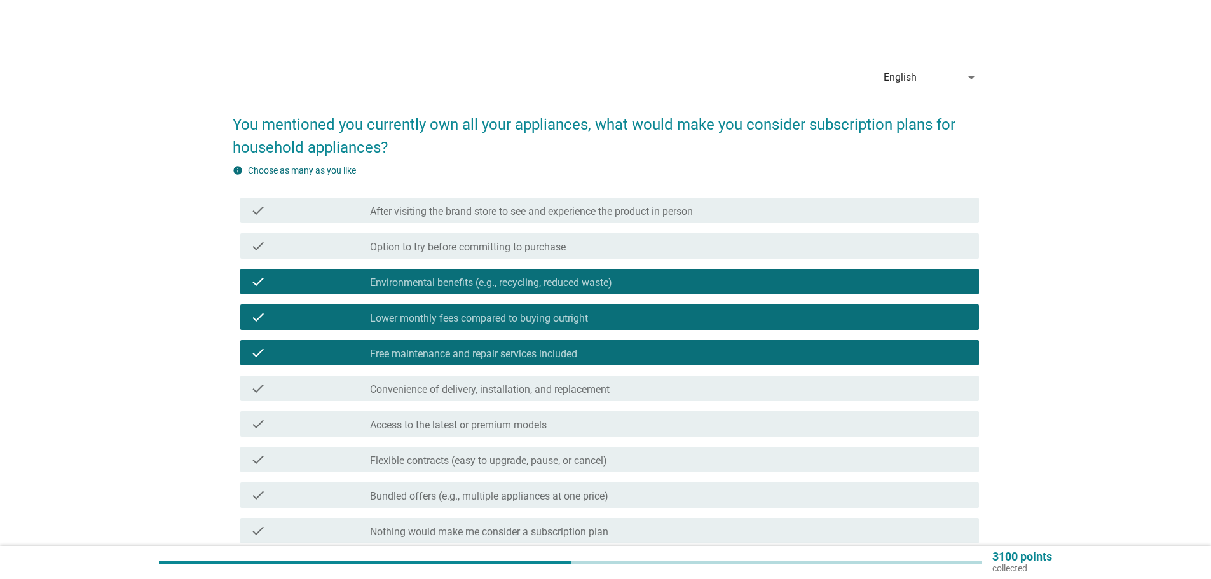
click at [468, 489] on div "check_box_outline_blank Bundled offers (e.g., multiple appliances at one price)" at bounding box center [669, 495] width 599 height 15
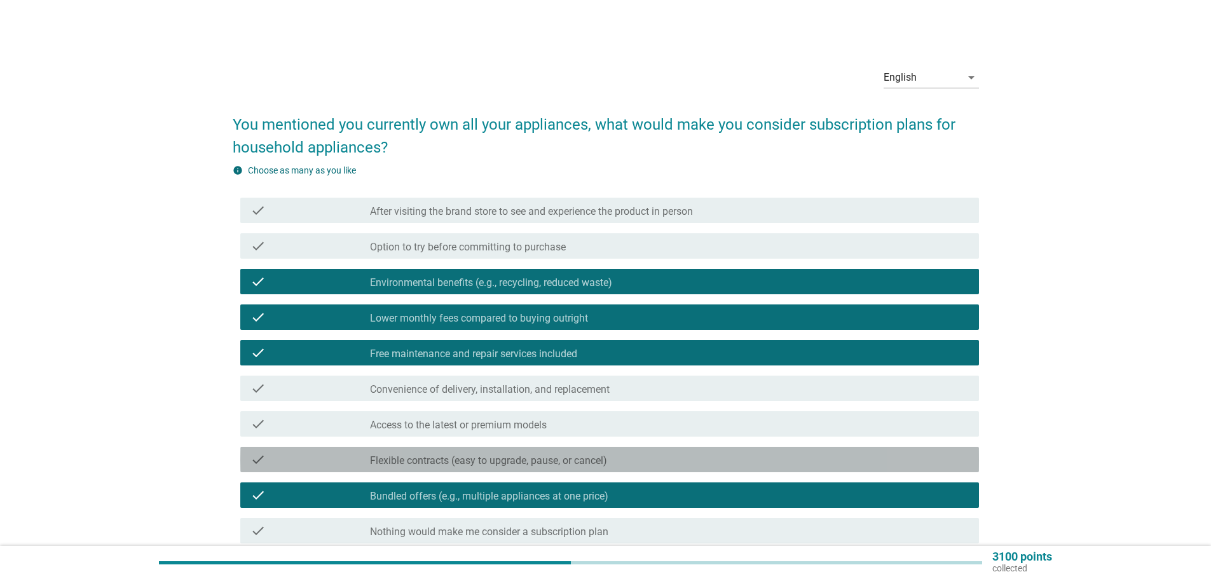
click at [478, 453] on div "check_box_outline_blank Flexible contracts (easy to upgrade, pause, or cancel)" at bounding box center [669, 459] width 599 height 15
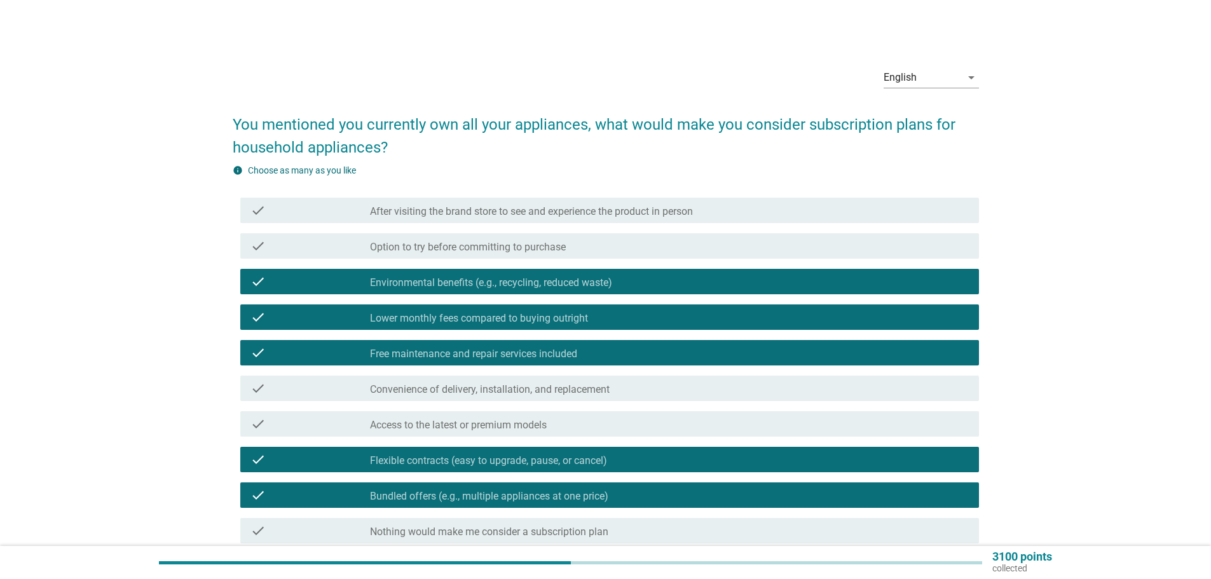
click at [465, 500] on label "Bundled offers (e.g., multiple appliances at one price)" at bounding box center [489, 496] width 238 height 13
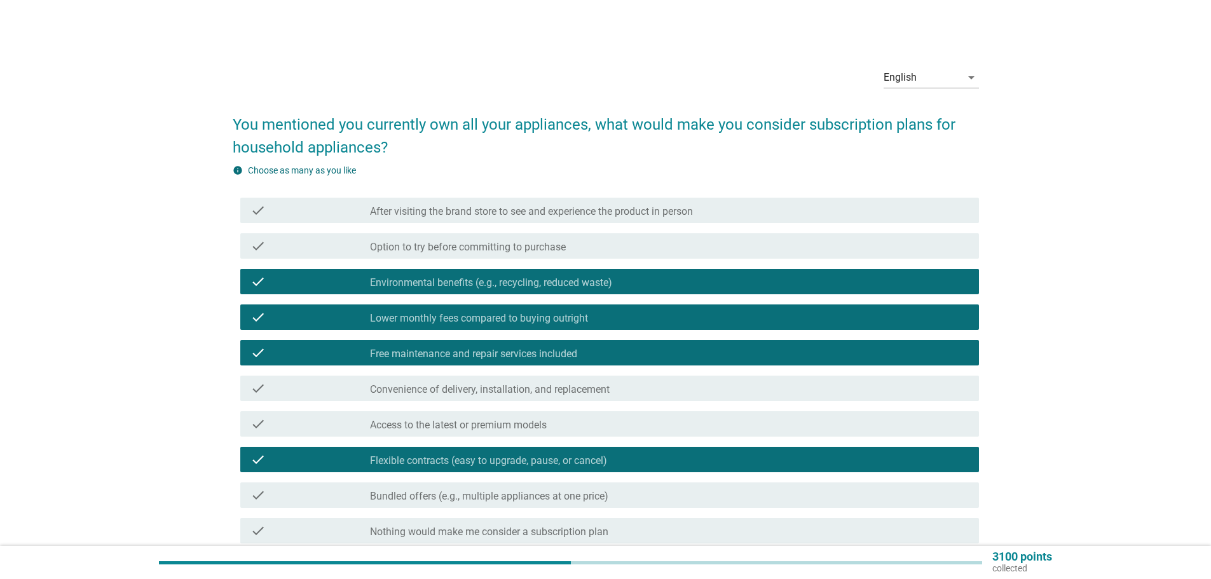
click at [483, 446] on div "check check_box_outline_blank Flexible contracts (easy to upgrade, pause, or ca…" at bounding box center [606, 460] width 746 height 36
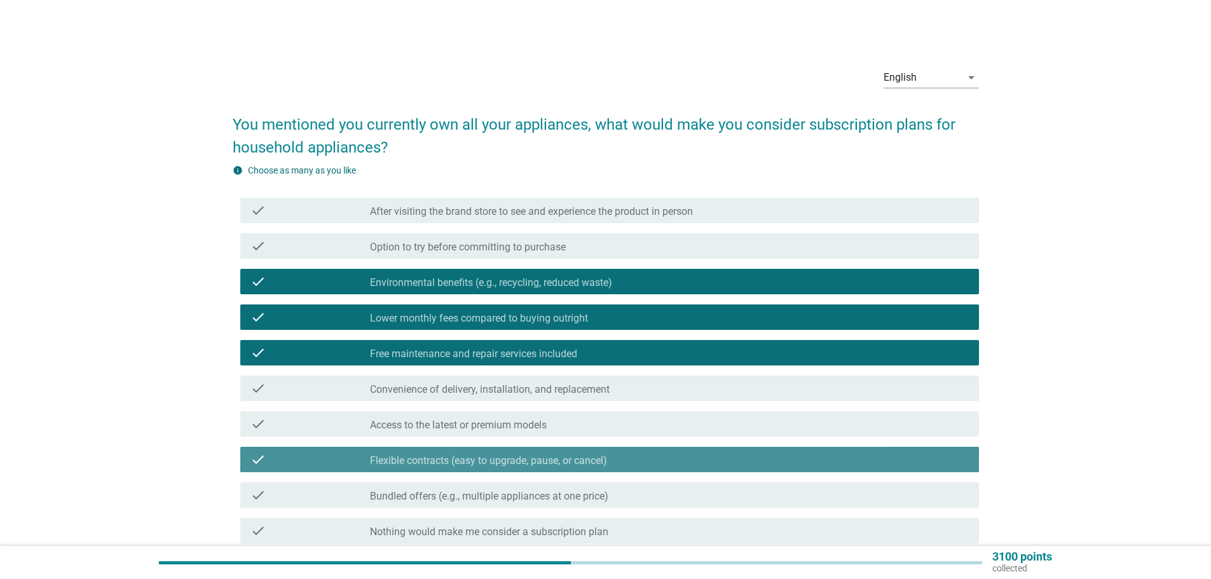
click at [479, 460] on label "Flexible contracts (easy to upgrade, pause, or cancel)" at bounding box center [488, 461] width 237 height 13
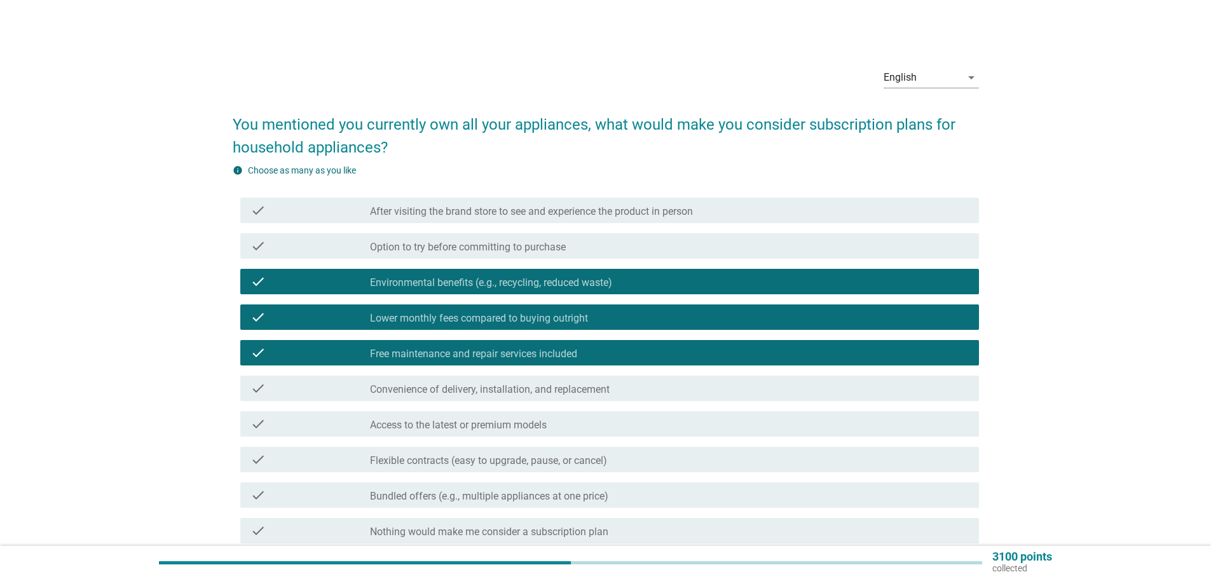
click at [465, 462] on label "Flexible contracts (easy to upgrade, pause, or cancel)" at bounding box center [488, 461] width 237 height 13
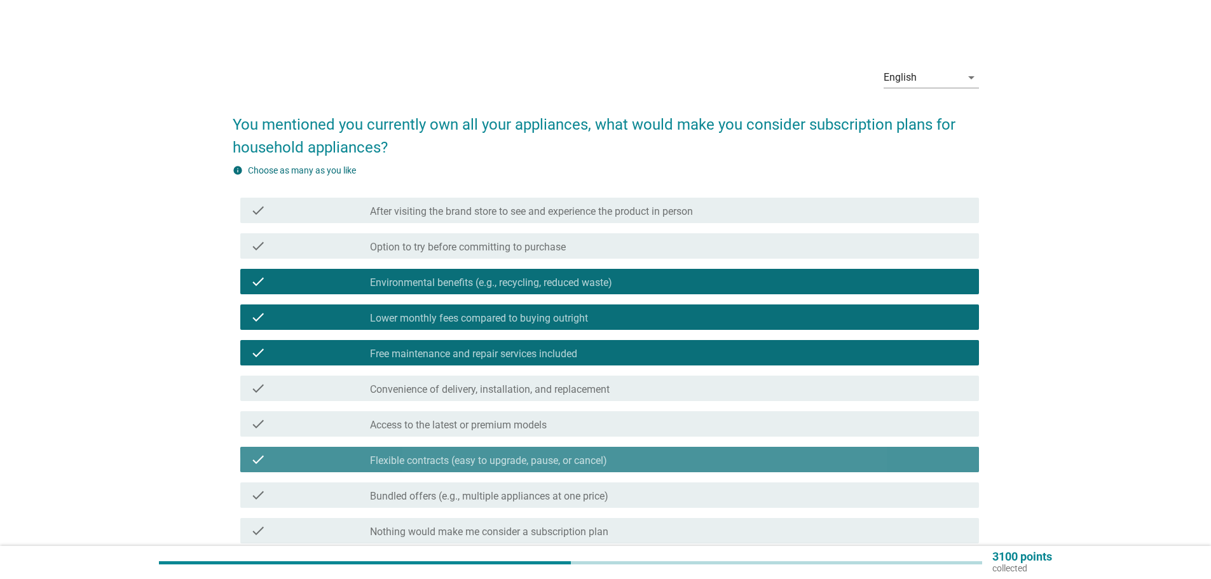
click at [465, 459] on label "Flexible contracts (easy to upgrade, pause, or cancel)" at bounding box center [488, 461] width 237 height 13
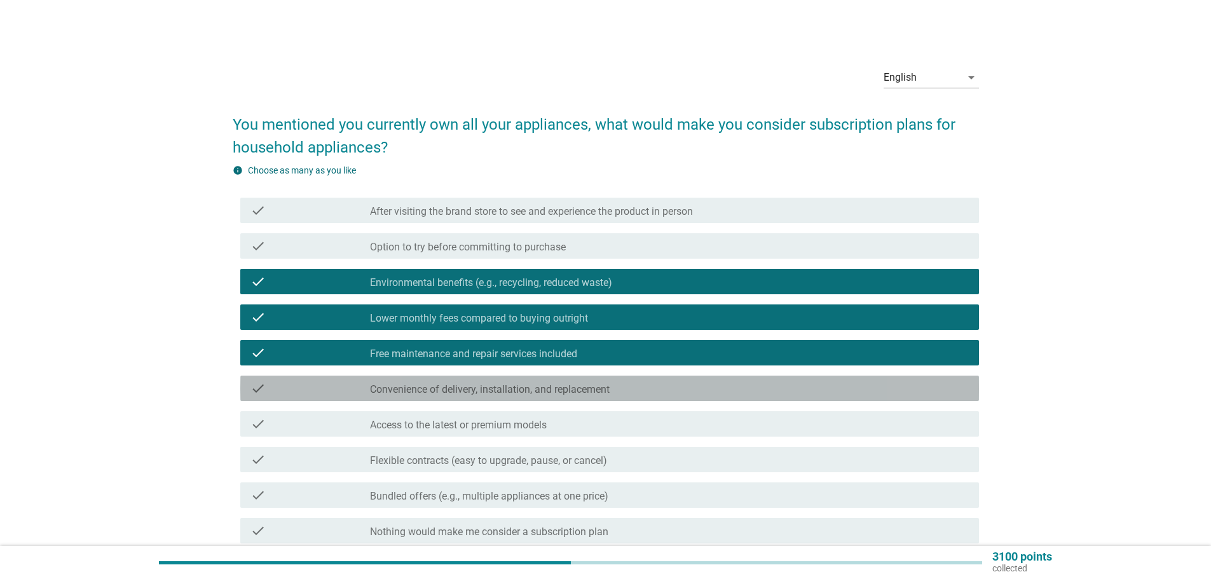
click at [483, 391] on label "Convenience of delivery, installation, and replacement" at bounding box center [490, 389] width 240 height 13
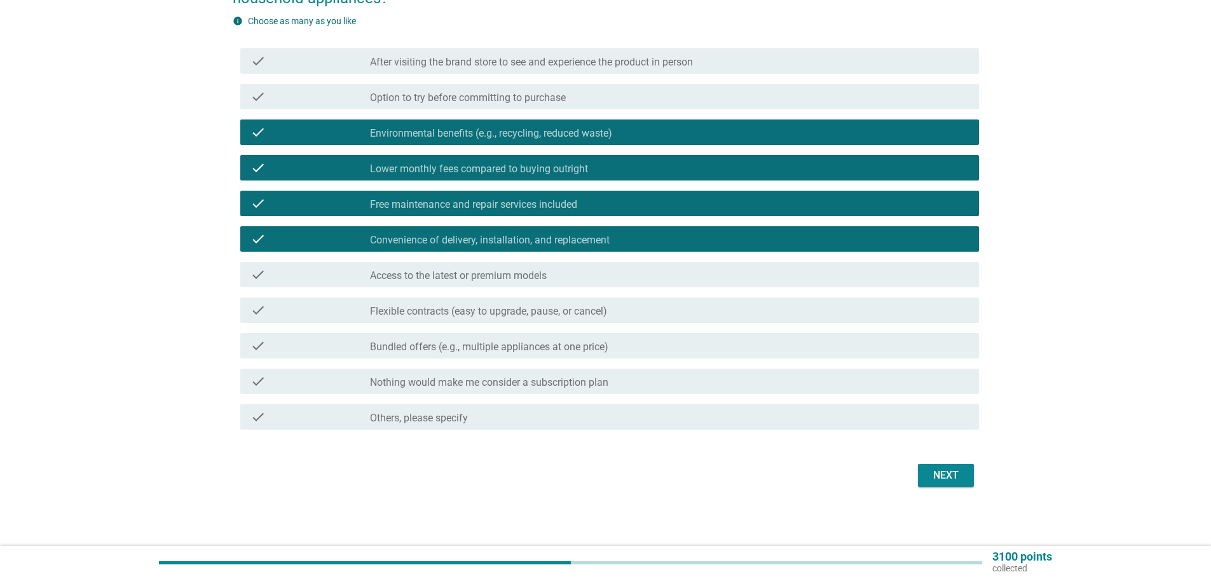
scroll to position [151, 0]
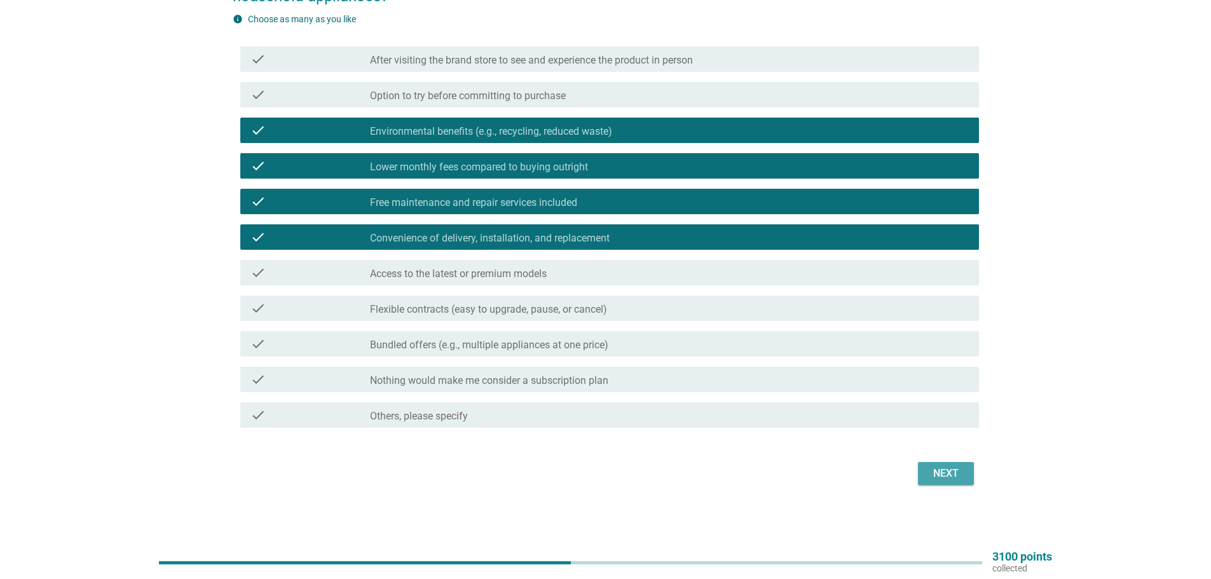
click at [941, 471] on div "Next" at bounding box center [946, 473] width 36 height 15
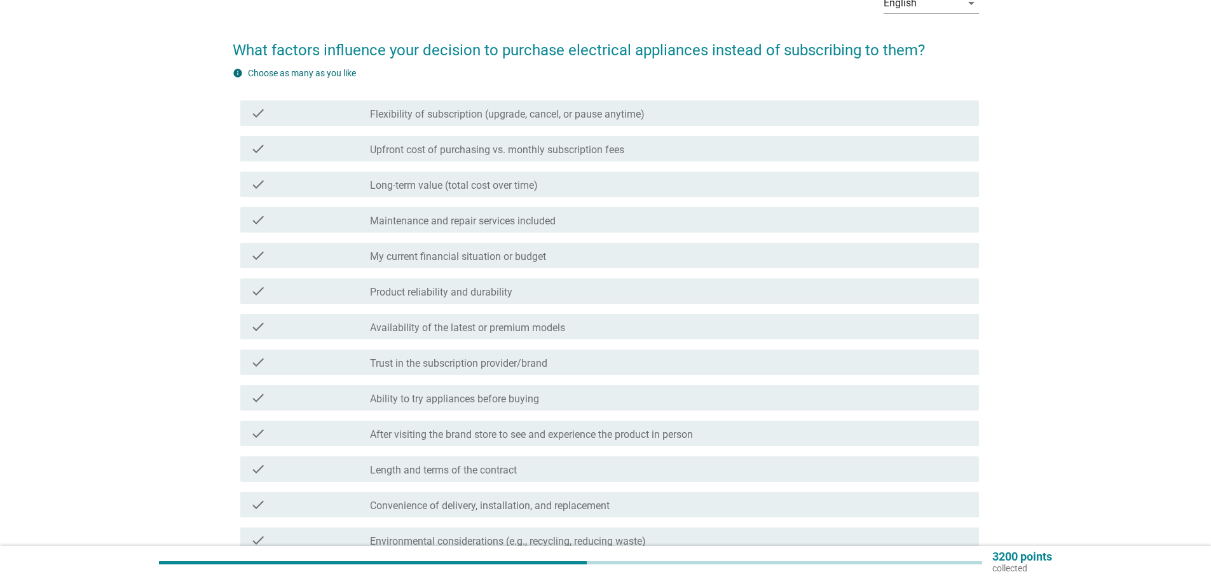
scroll to position [75, 0]
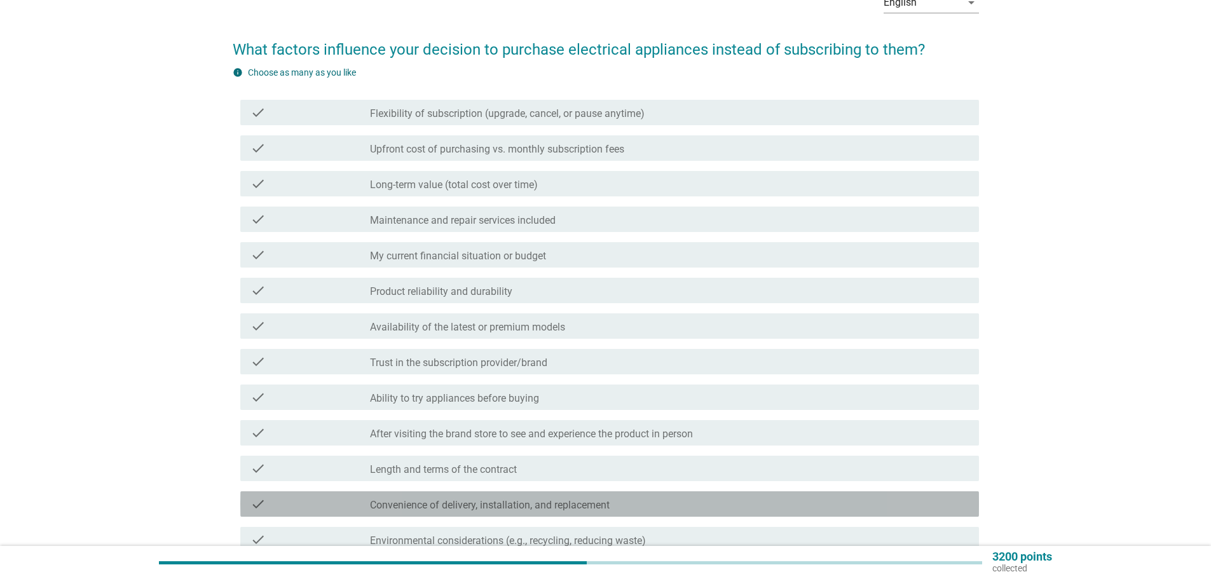
click at [393, 502] on label "Convenience of delivery, installation, and replacement" at bounding box center [490, 505] width 240 height 13
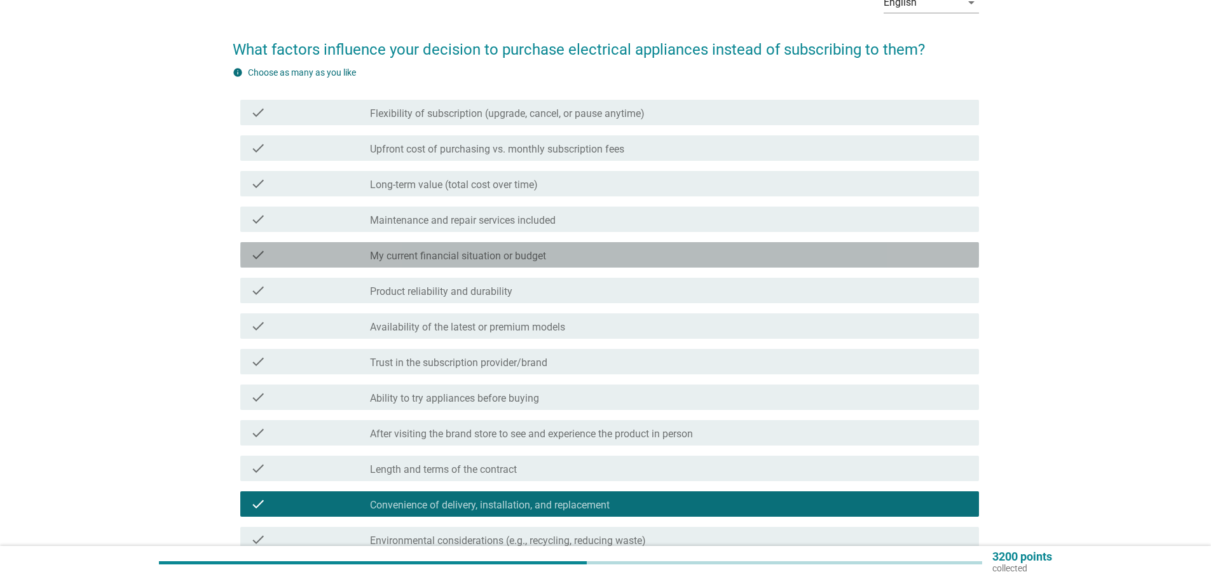
click at [507, 252] on label "My current financial situation or budget" at bounding box center [458, 256] width 176 height 13
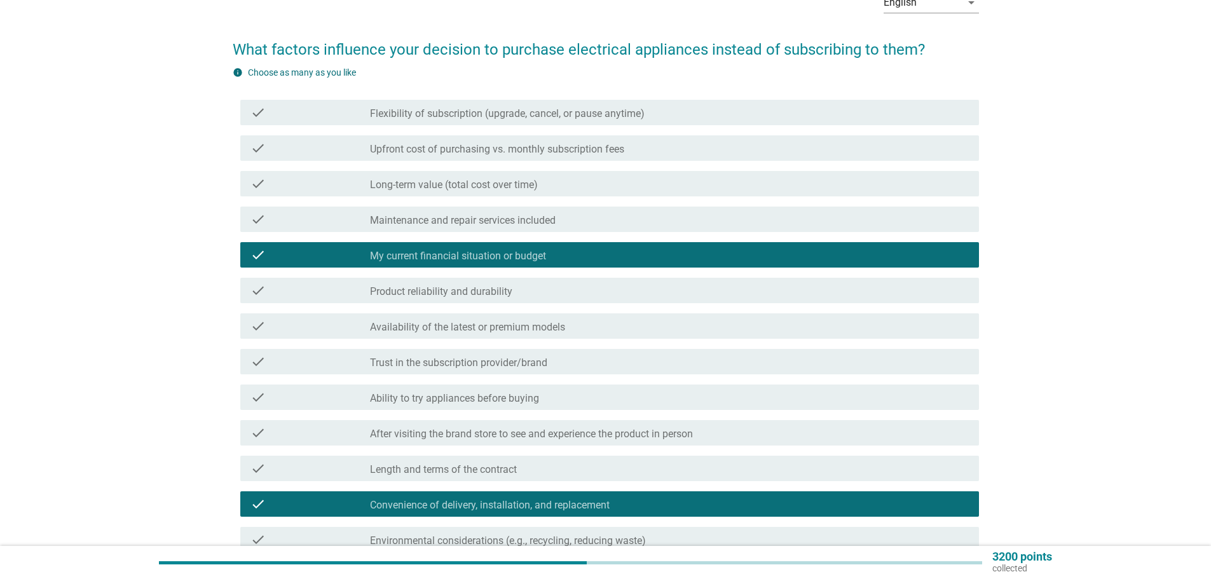
click at [493, 221] on label "Maintenance and repair services included" at bounding box center [463, 220] width 186 height 13
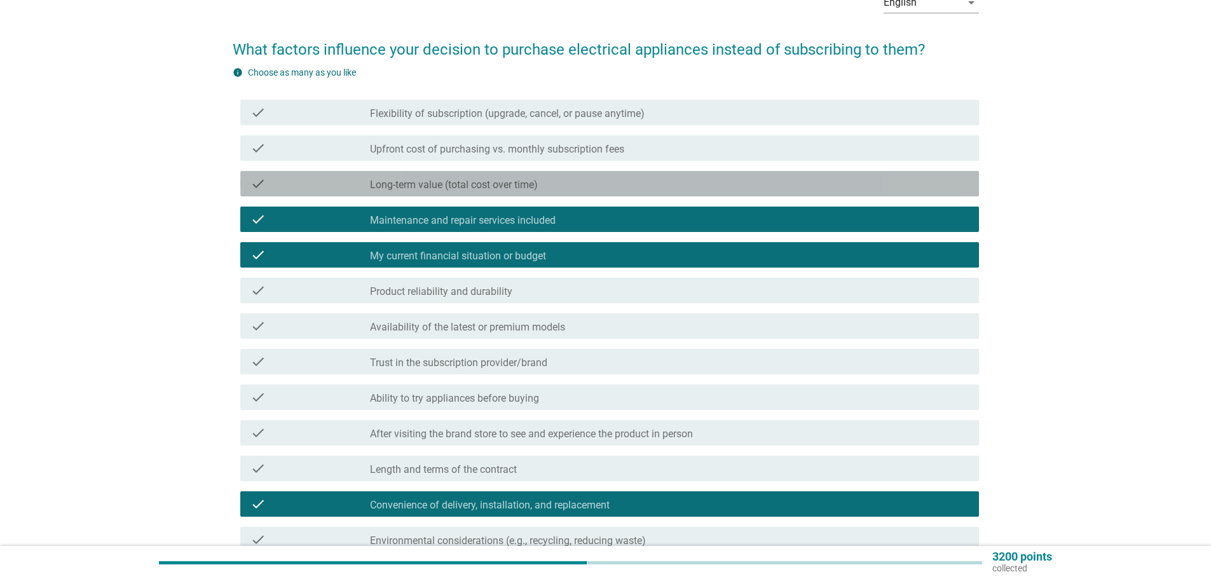
drag, startPoint x: 522, startPoint y: 179, endPoint x: 551, endPoint y: 152, distance: 40.0
click at [523, 178] on div "check_box_outline_blank Long-term value (total cost over time)" at bounding box center [669, 183] width 599 height 15
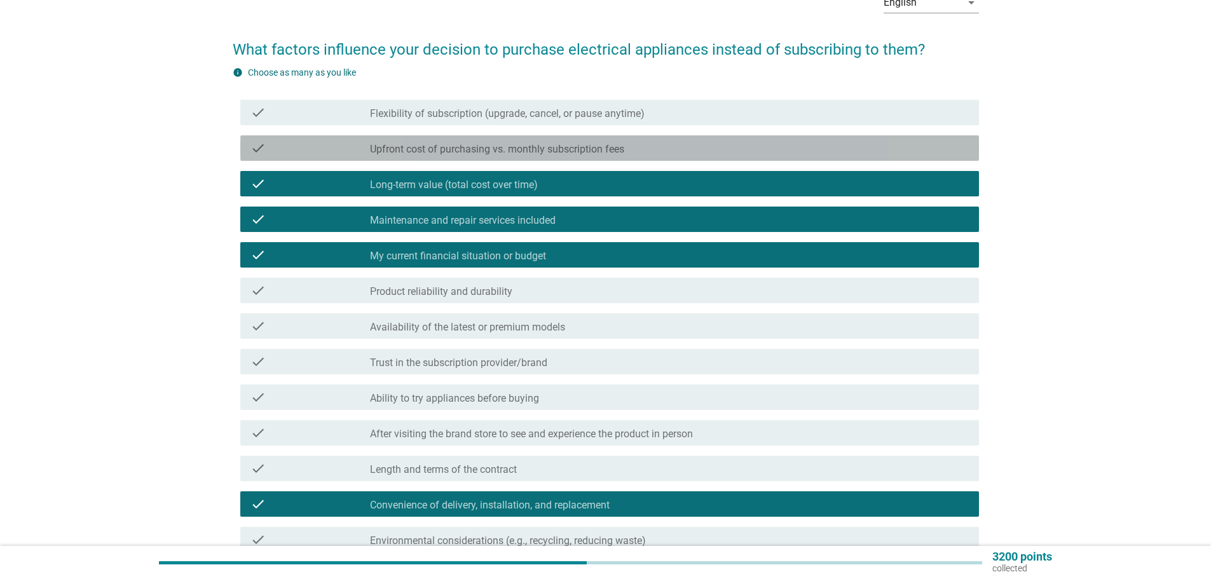
click at [570, 139] on div "check check_box_outline_blank Upfront cost of purchasing vs. monthly subscripti…" at bounding box center [609, 147] width 739 height 25
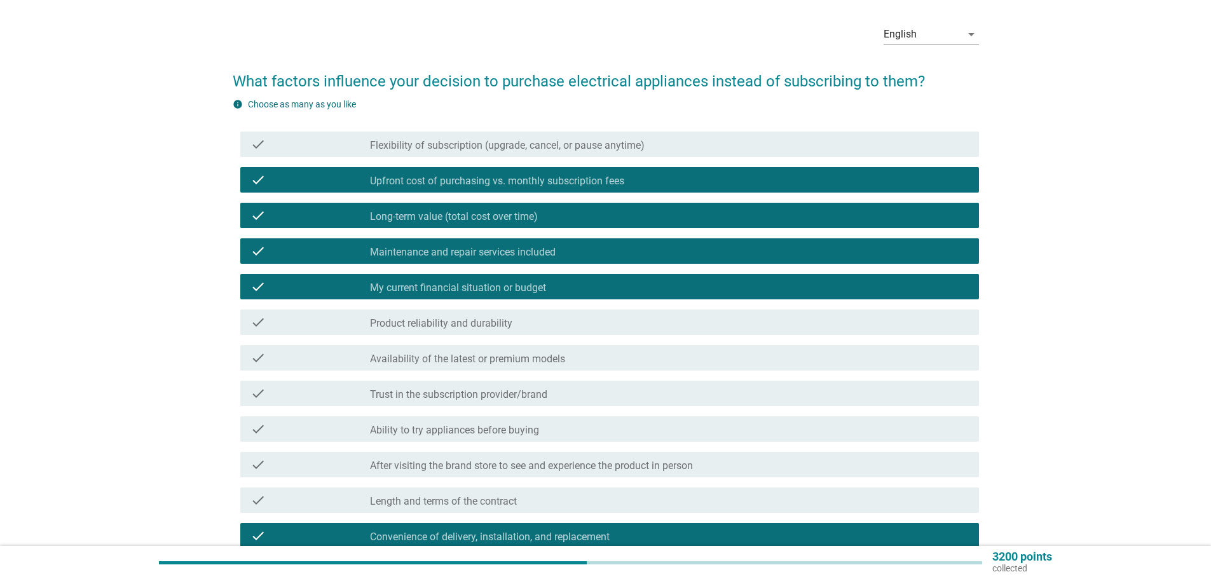
scroll to position [235, 0]
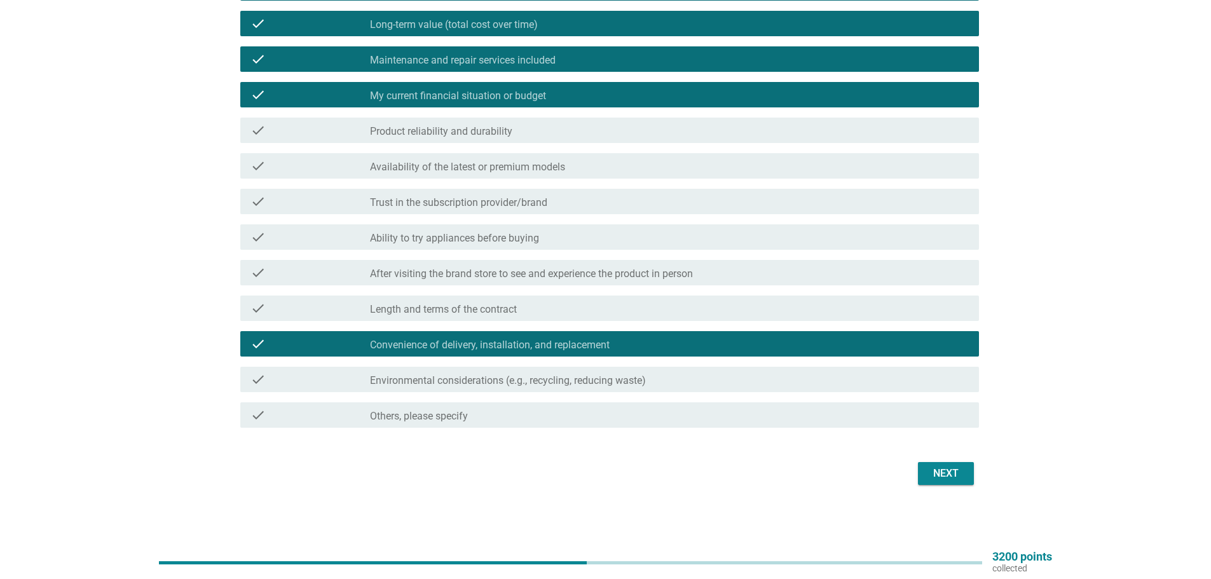
click at [953, 474] on div "Next" at bounding box center [946, 473] width 36 height 15
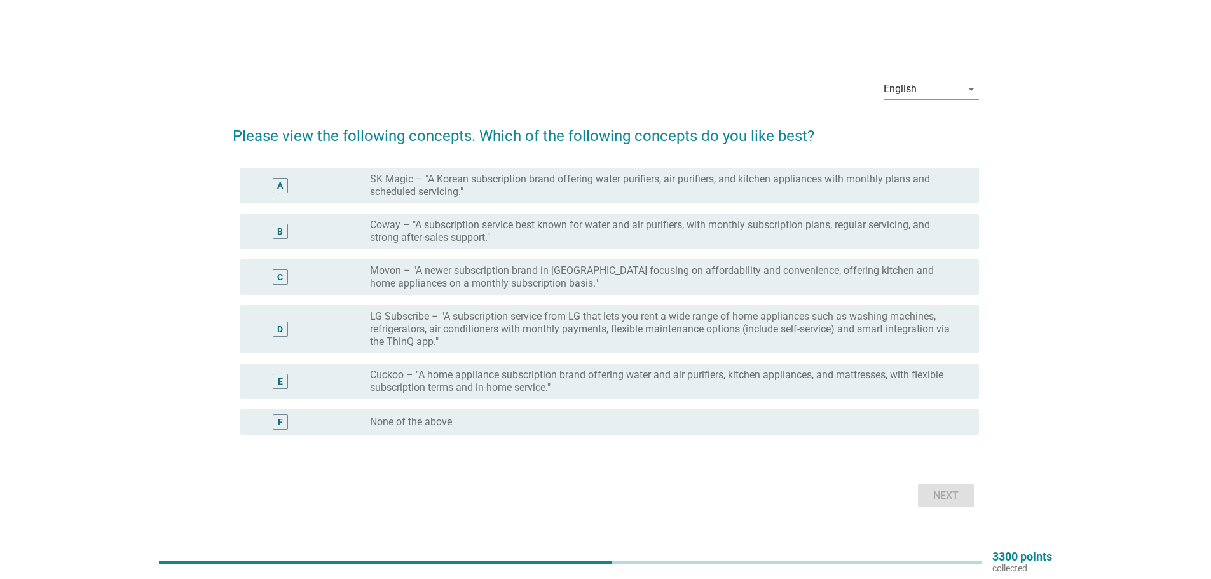
click at [770, 330] on label "LG Subscribe – "A subscription service from LG that lets you rent a wide range …" at bounding box center [664, 329] width 589 height 38
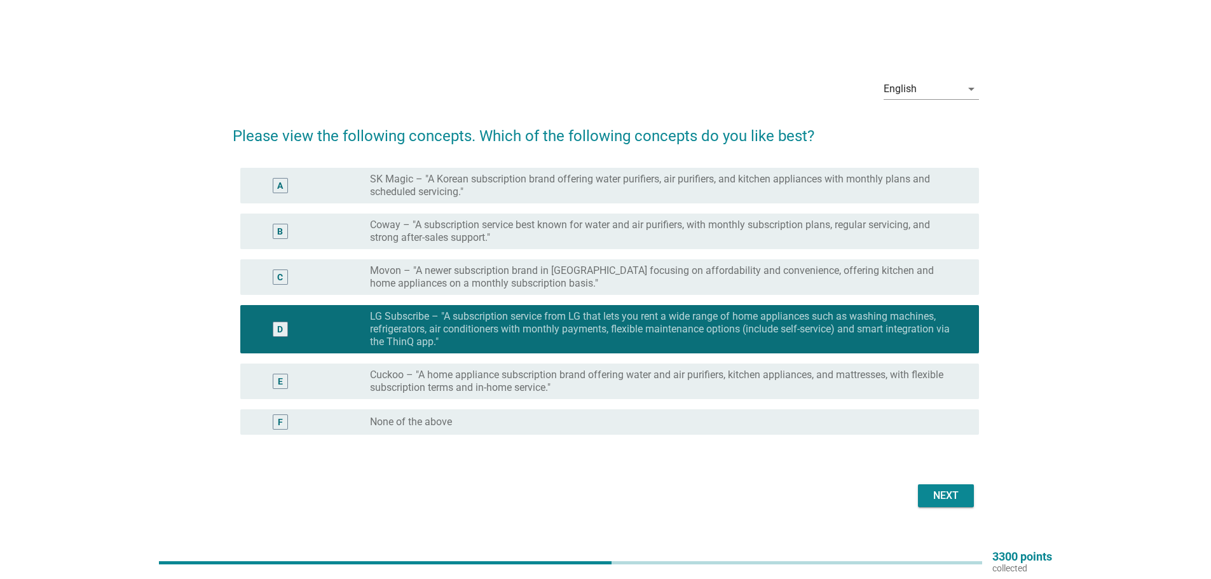
click at [871, 262] on div "C radio_button_unchecked Movon – "A newer subscription brand in [GEOGRAPHIC_DAT…" at bounding box center [609, 277] width 739 height 36
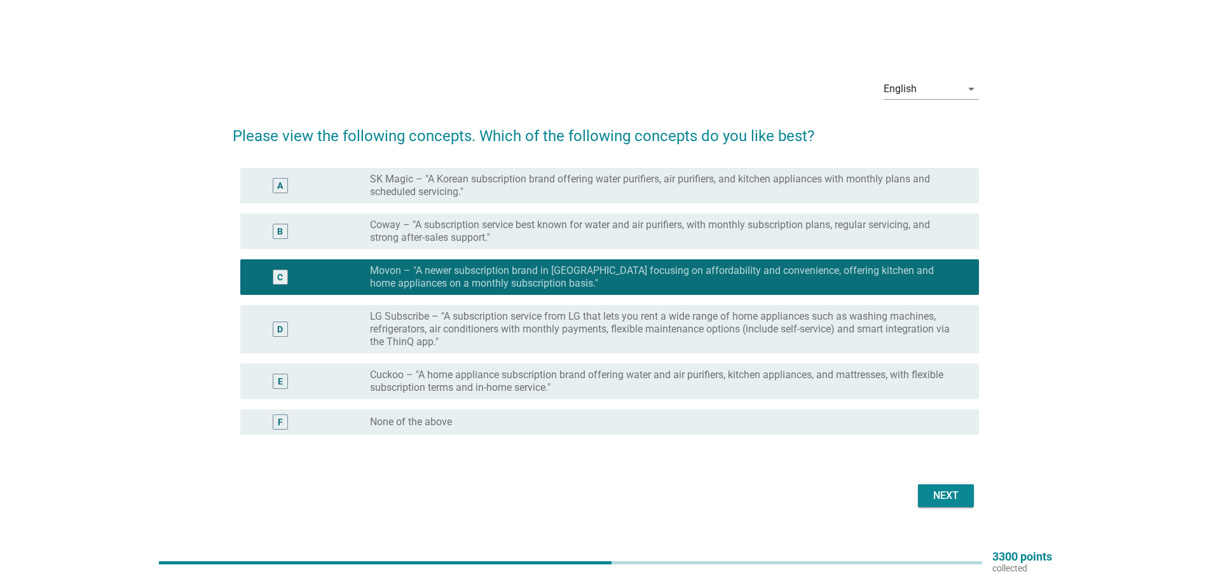
click at [819, 348] on div "D radio_button_unchecked LG Subscribe – "A subscription service from LG that le…" at bounding box center [609, 329] width 739 height 48
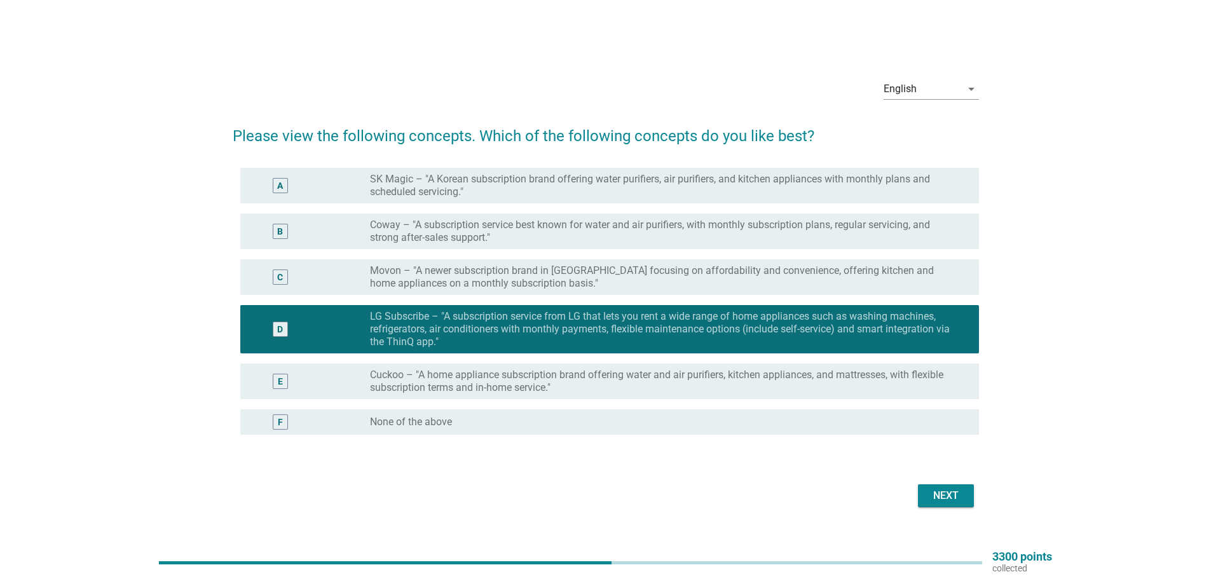
click at [948, 475] on form "Please view the following concepts. Which of the following concepts do you like…" at bounding box center [606, 311] width 746 height 399
click at [945, 491] on div "Next" at bounding box center [946, 495] width 36 height 15
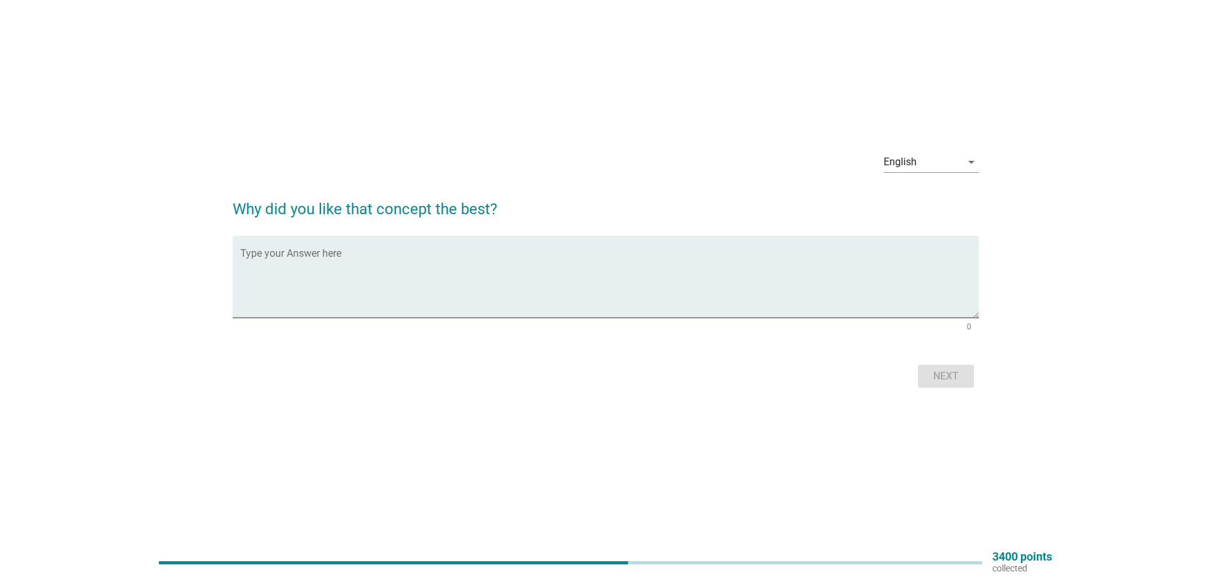
scroll to position [33, 0]
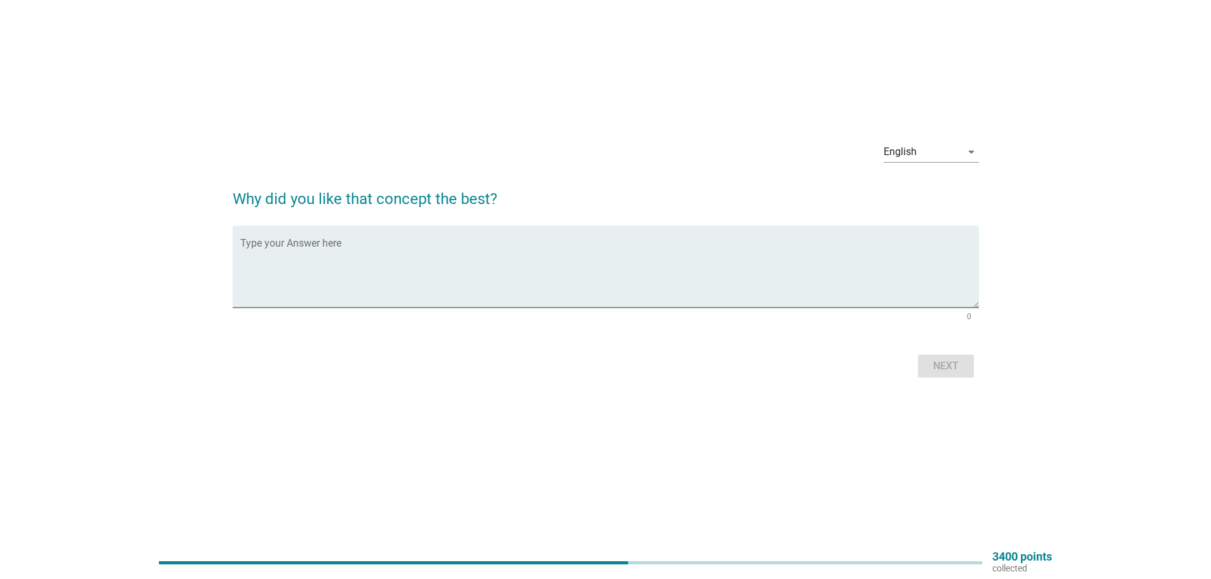
click at [945, 366] on div "Next" at bounding box center [606, 366] width 746 height 31
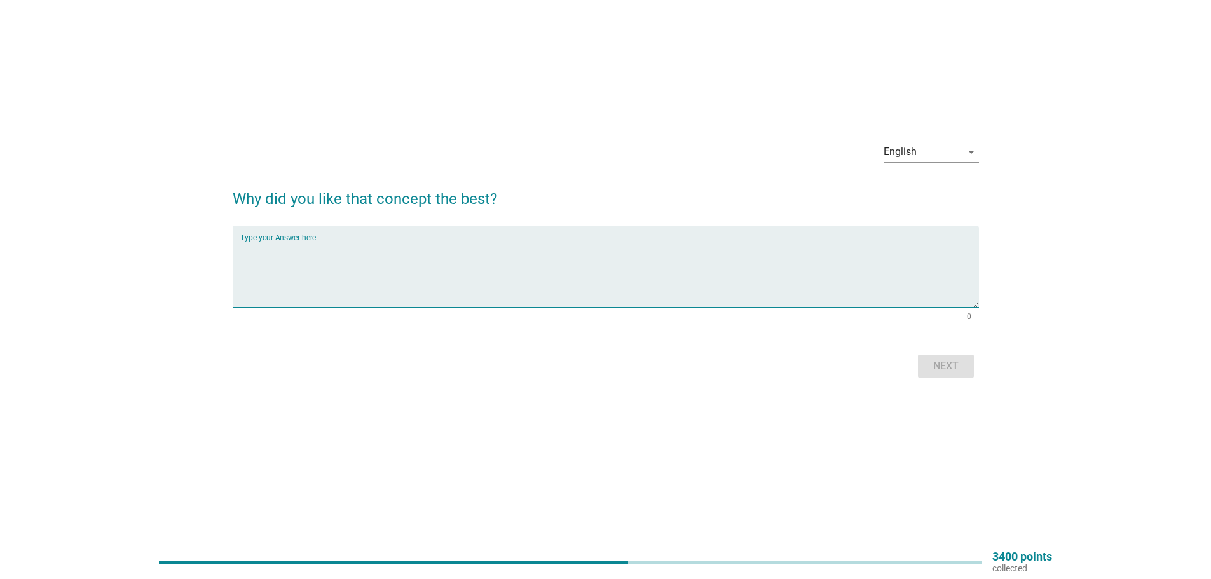
click at [708, 265] on textarea "Type your Answer here" at bounding box center [609, 274] width 739 height 67
type textarea "none"
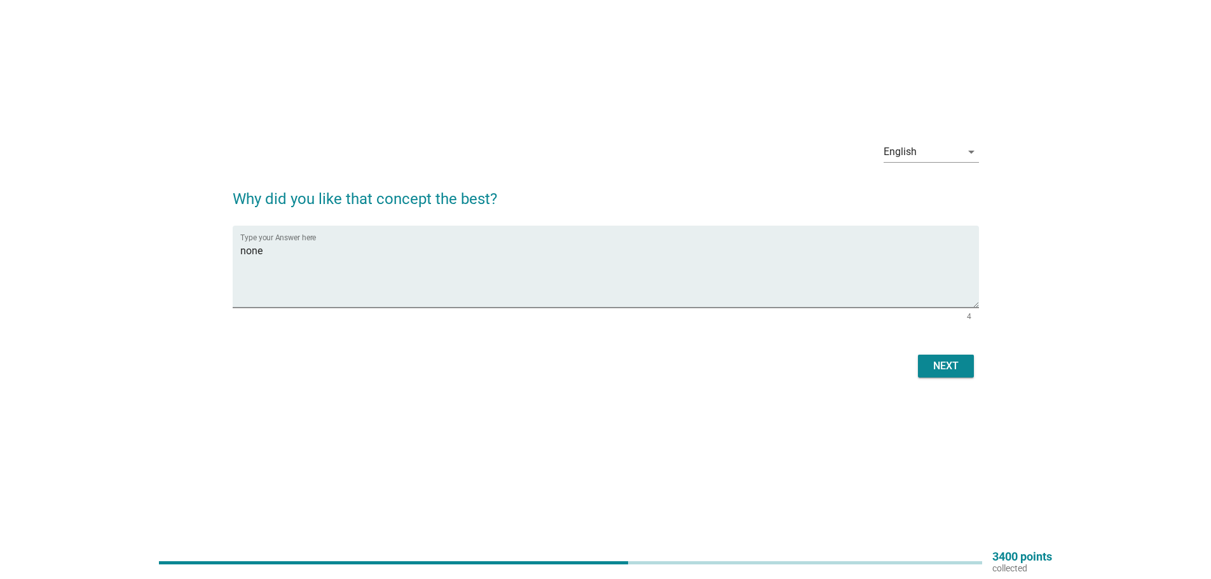
click at [964, 353] on div "Next" at bounding box center [606, 366] width 746 height 31
click at [965, 373] on button "Next" at bounding box center [946, 366] width 56 height 23
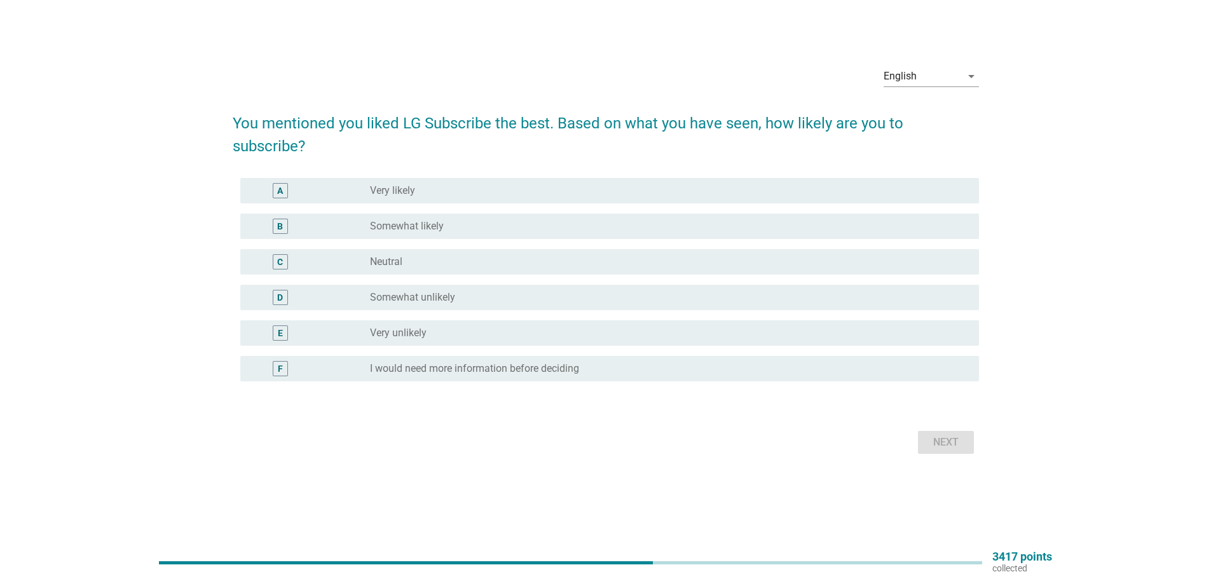
scroll to position [0, 0]
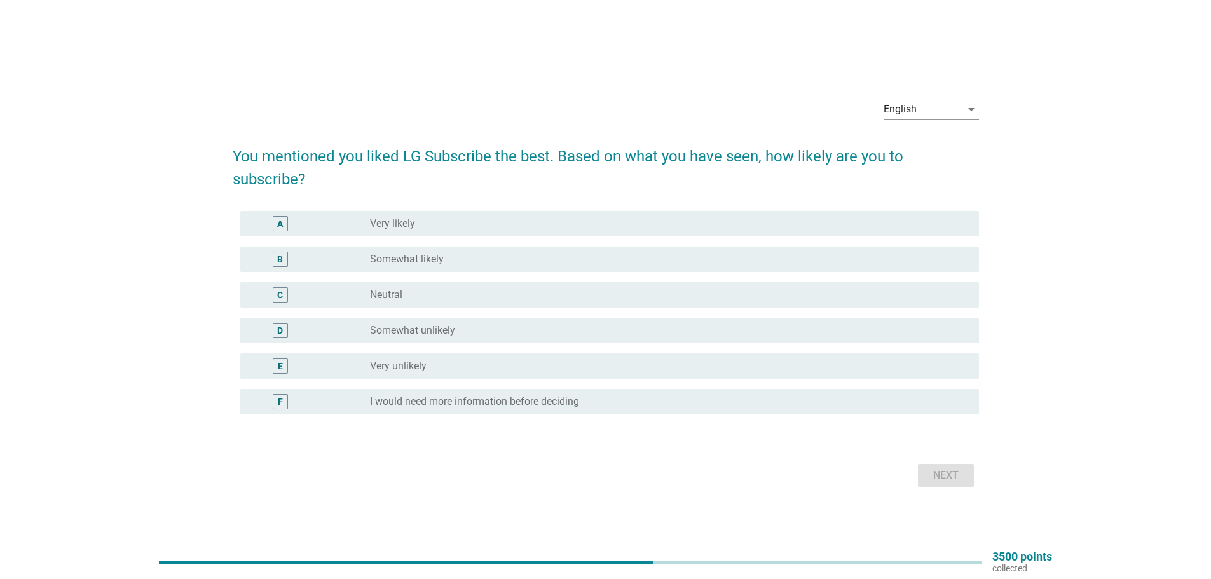
click at [453, 289] on div "radio_button_unchecked Neutral" at bounding box center [664, 295] width 589 height 13
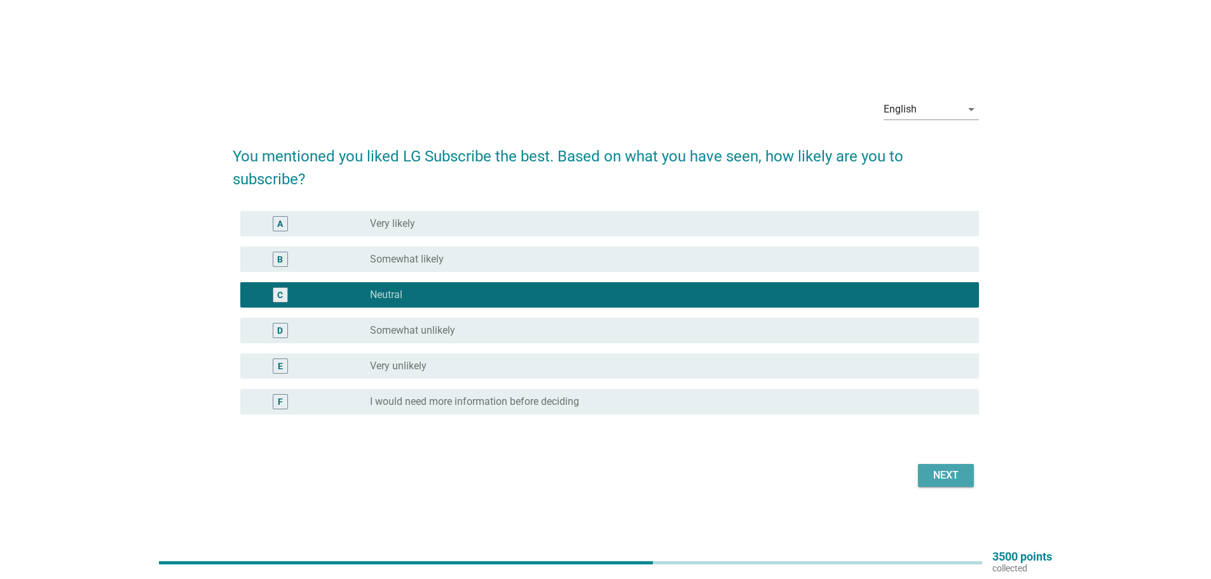
click at [963, 468] on div "Next" at bounding box center [946, 475] width 36 height 15
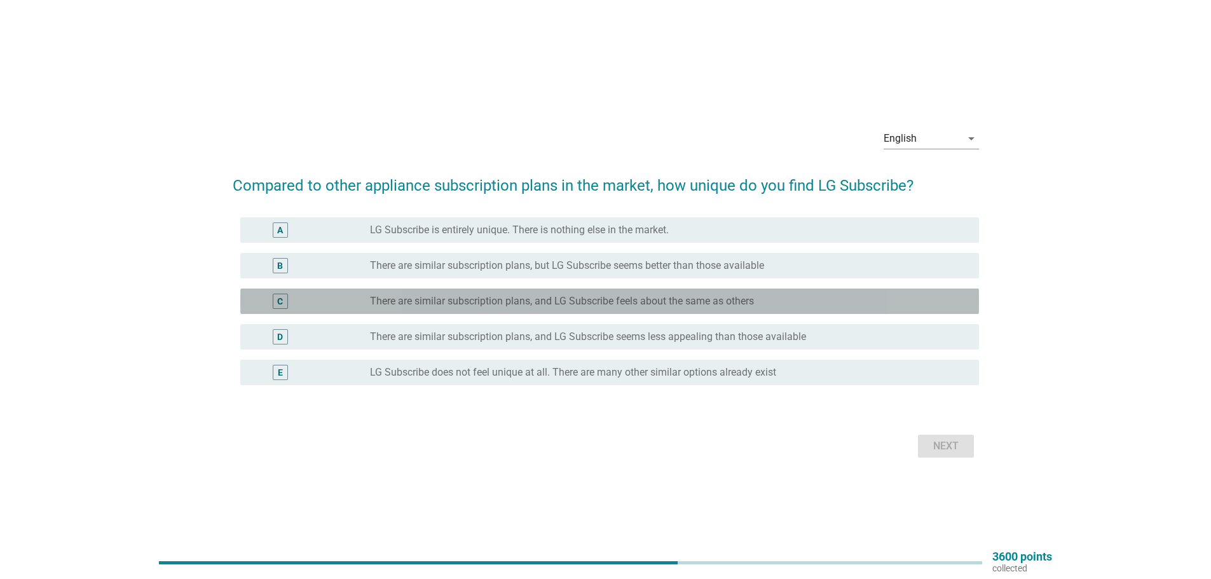
click at [821, 310] on div "C radio_button_unchecked There are similar subscription plans, and LG Subscribe…" at bounding box center [609, 301] width 739 height 25
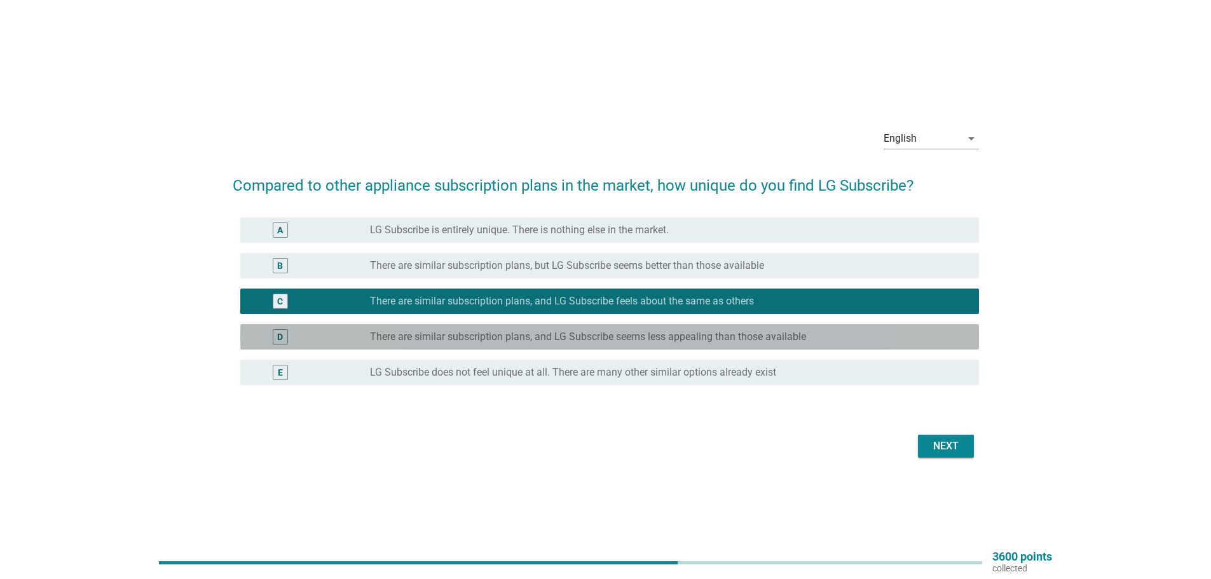
click at [809, 334] on div "radio_button_unchecked There are similar subscription plans, and LG Subscribe s…" at bounding box center [664, 337] width 589 height 13
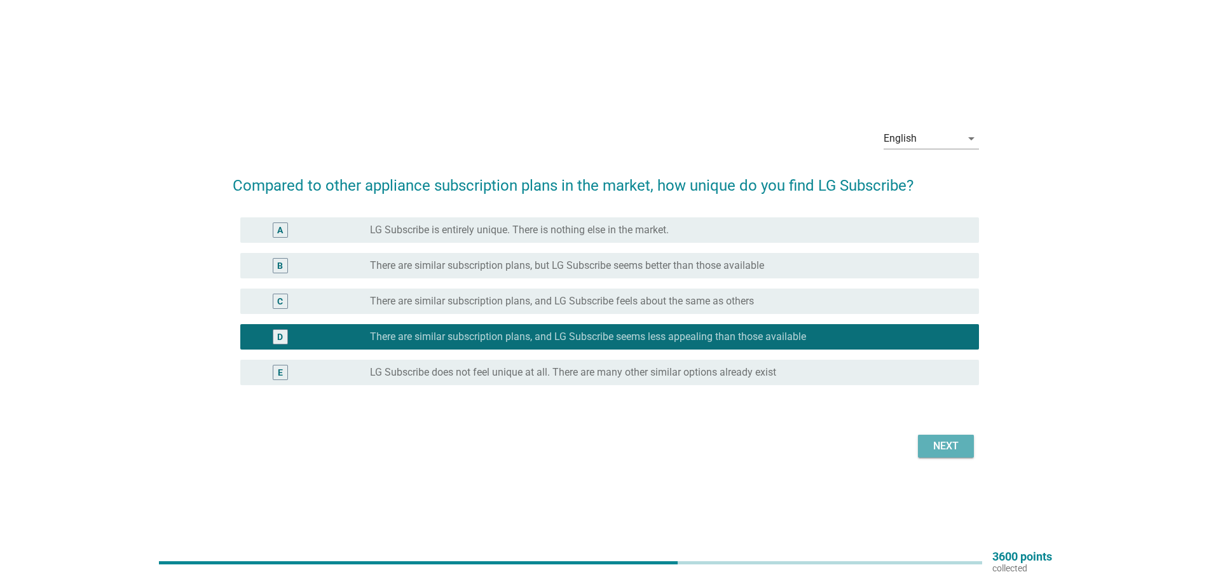
click at [969, 446] on button "Next" at bounding box center [946, 446] width 56 height 23
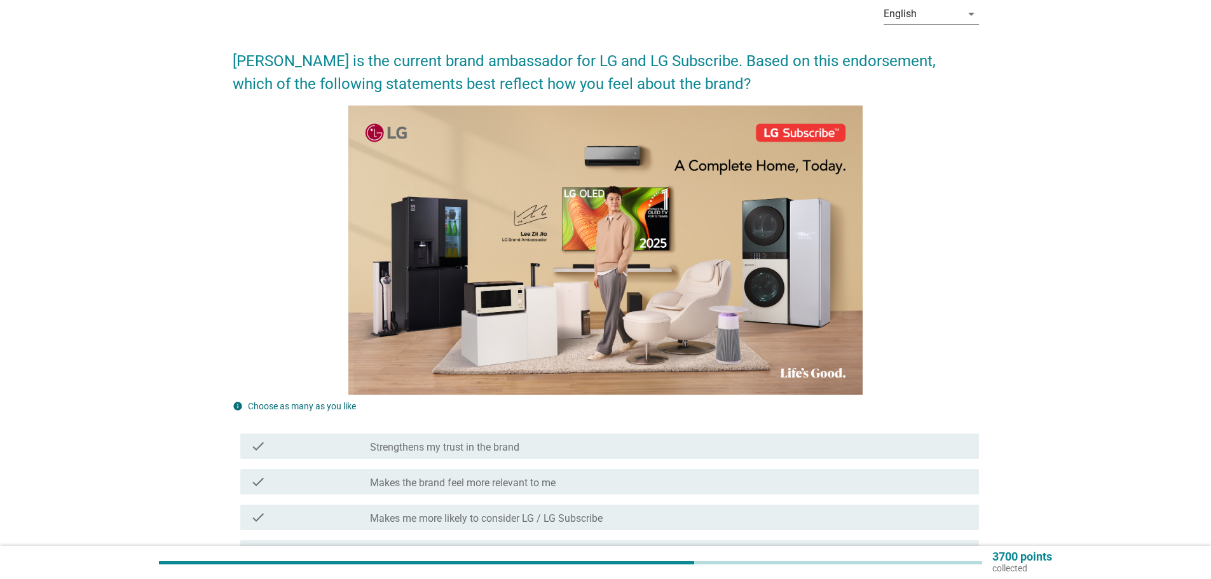
scroll to position [127, 0]
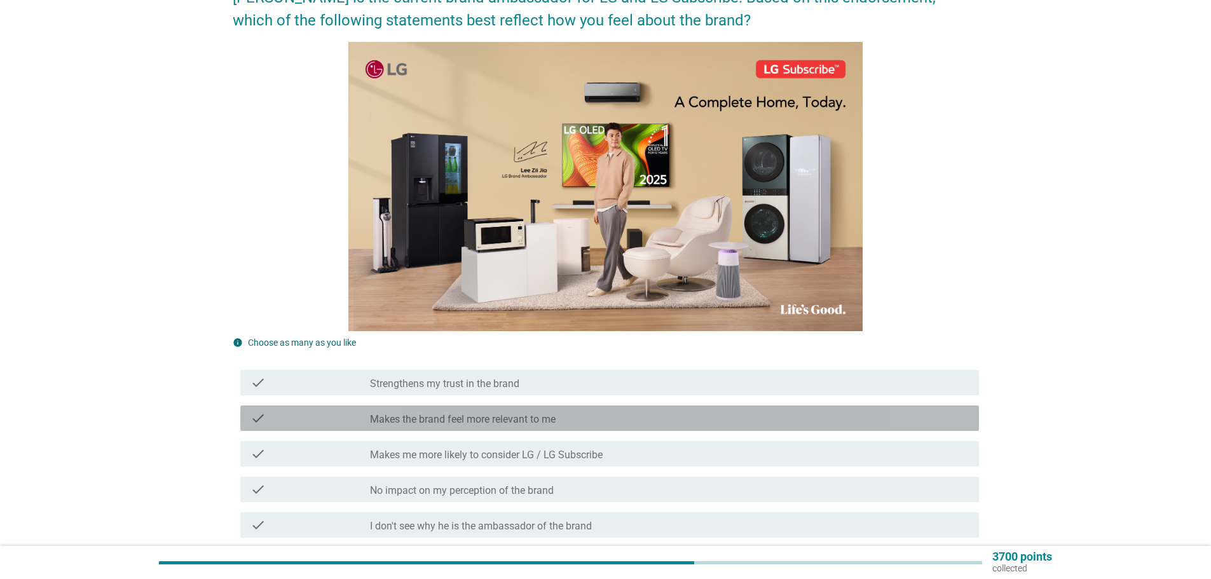
click at [668, 419] on div "check_box_outline_blank Makes the brand feel more relevant to me" at bounding box center [669, 418] width 599 height 15
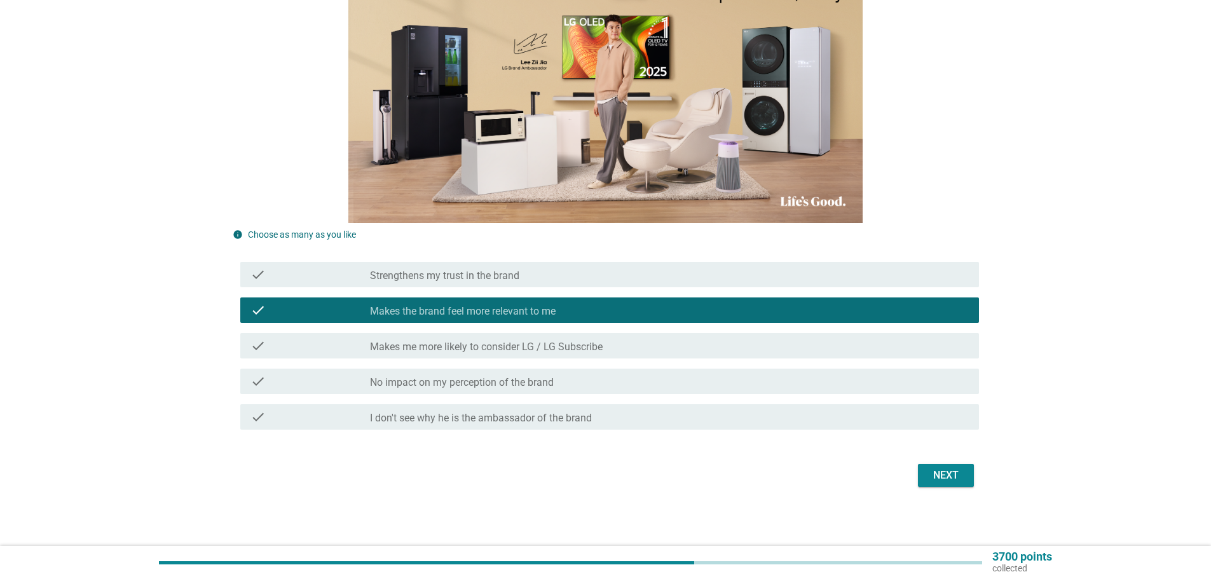
scroll to position [237, 0]
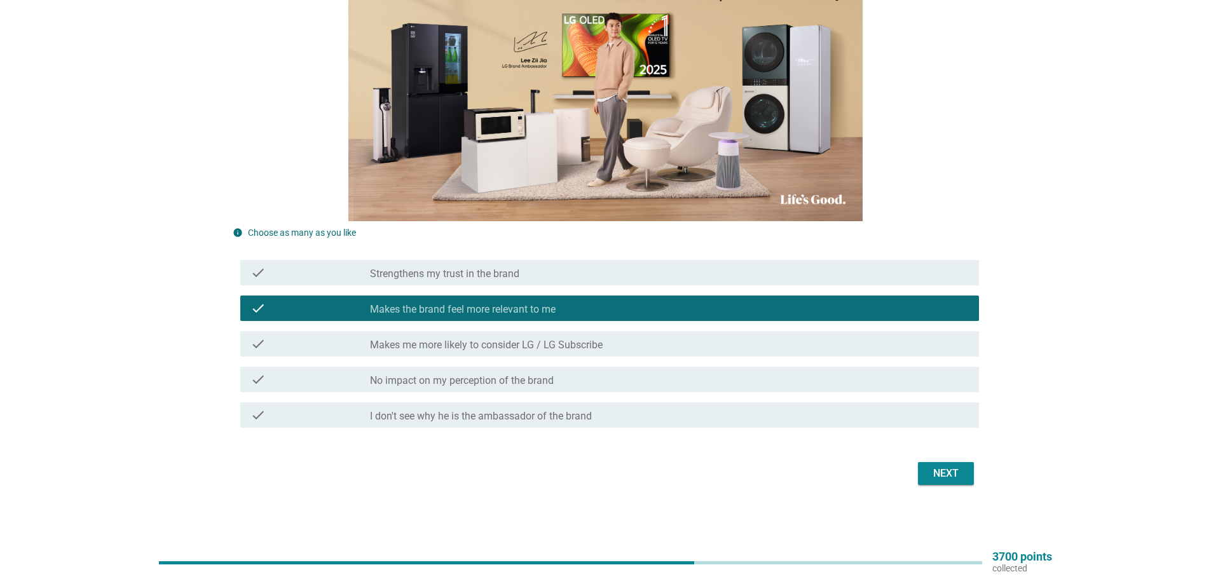
click at [956, 471] on div "Next" at bounding box center [946, 473] width 36 height 15
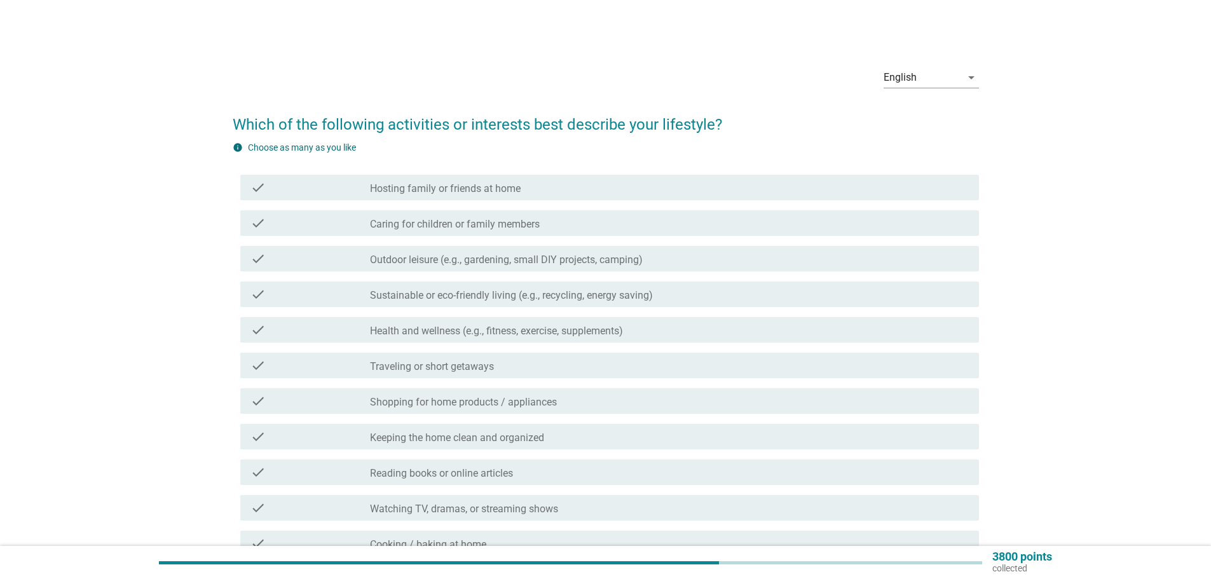
click at [548, 512] on label "Watching TV, dramas, or streaming shows" at bounding box center [464, 509] width 188 height 13
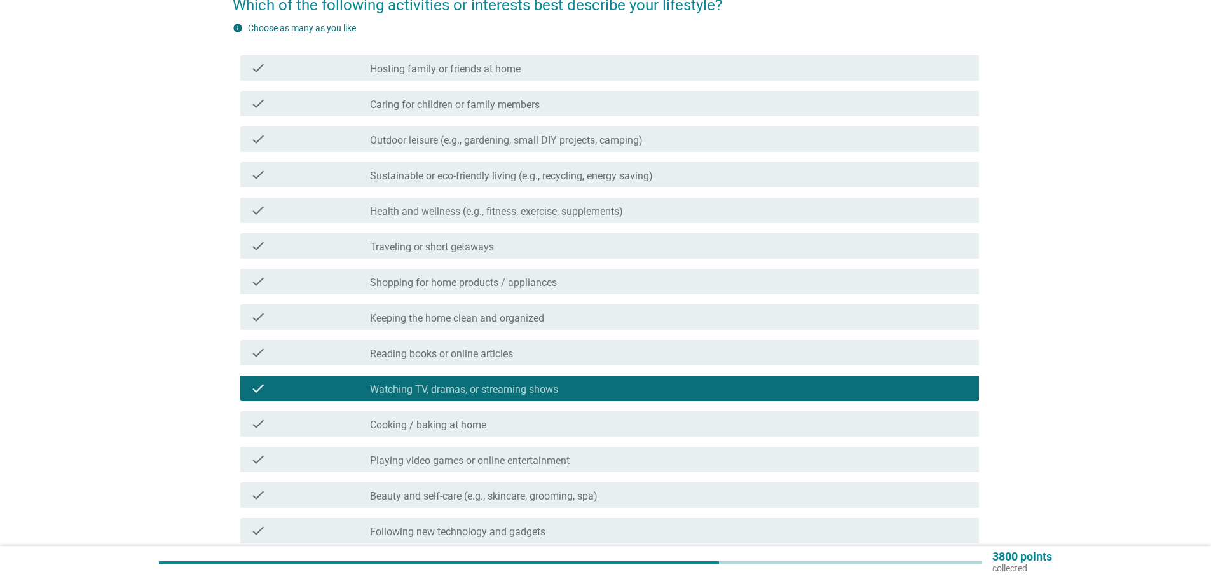
scroll to position [127, 0]
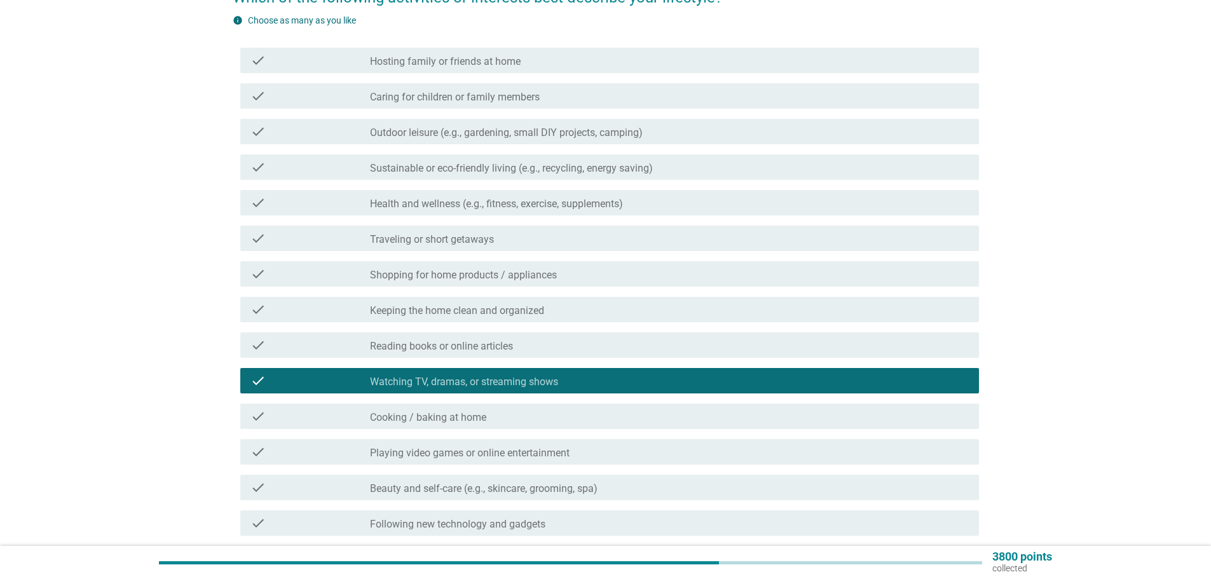
click at [520, 165] on label "Sustainable or eco-friendly living (e.g., recycling, energy saving)" at bounding box center [511, 168] width 283 height 13
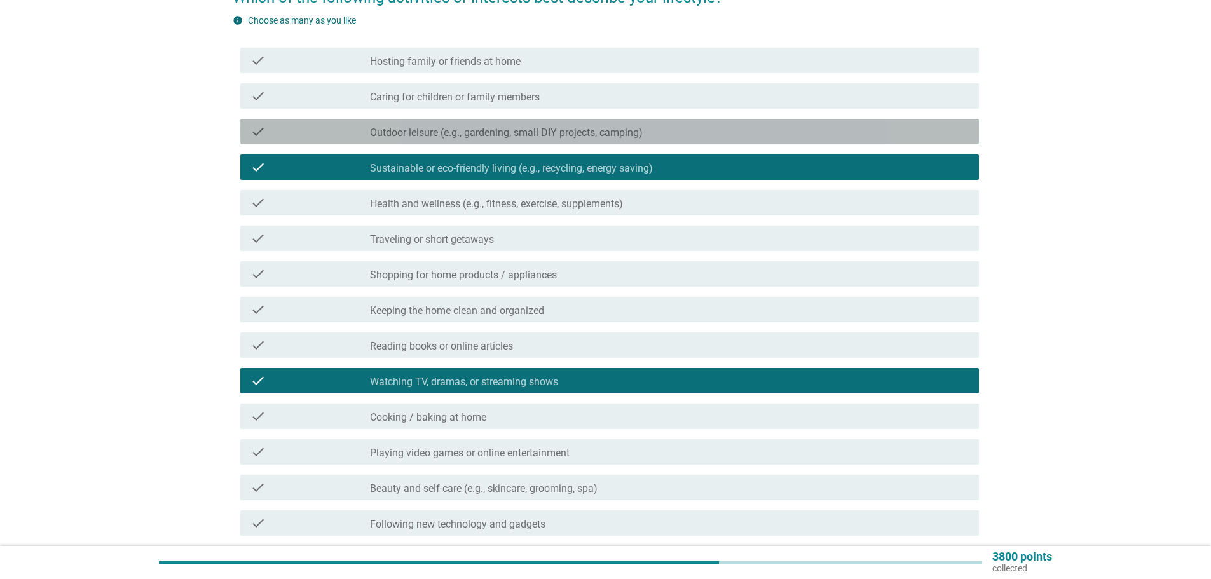
click at [532, 132] on label "Outdoor leisure (e.g., gardening, small DIY projects, camping)" at bounding box center [506, 133] width 273 height 13
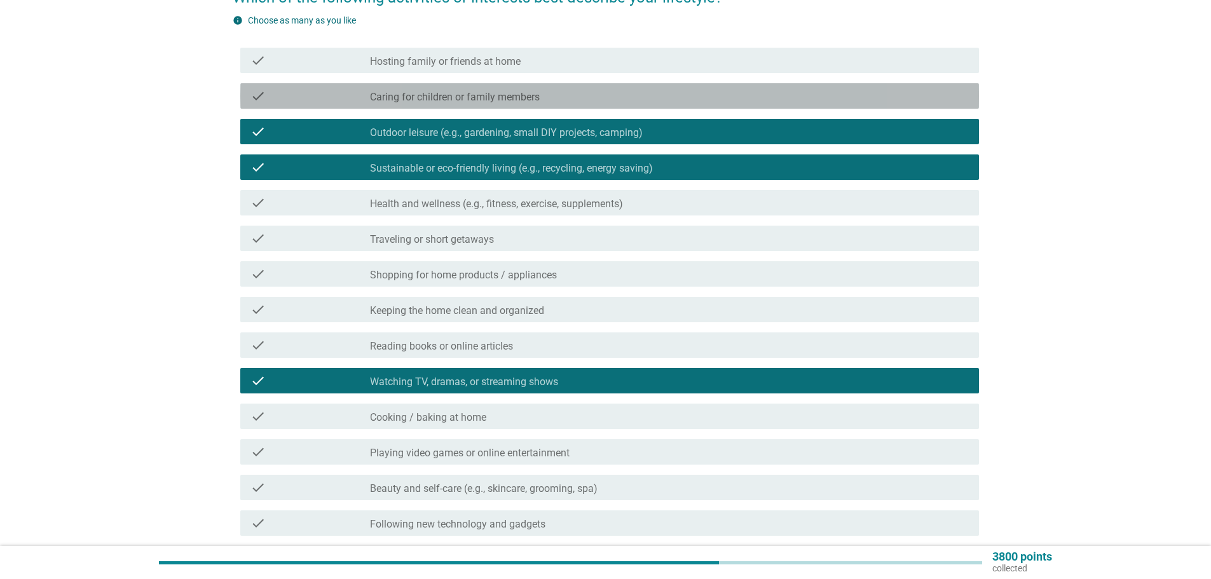
click at [572, 93] on div "check_box_outline_blank Caring for children or family members" at bounding box center [669, 95] width 599 height 15
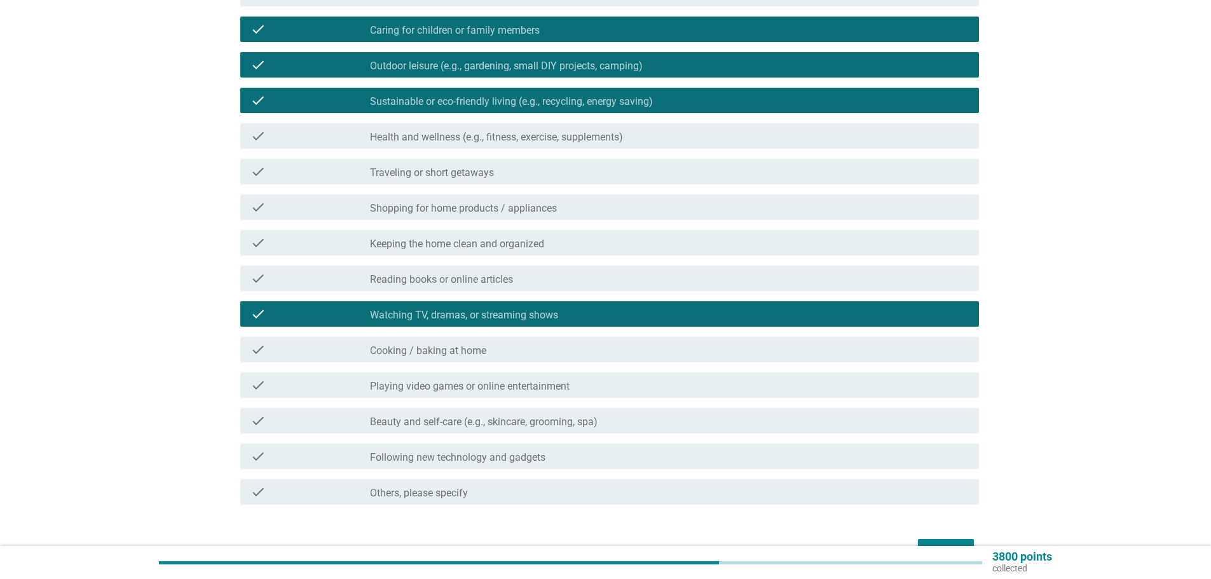
scroll to position [271, 0]
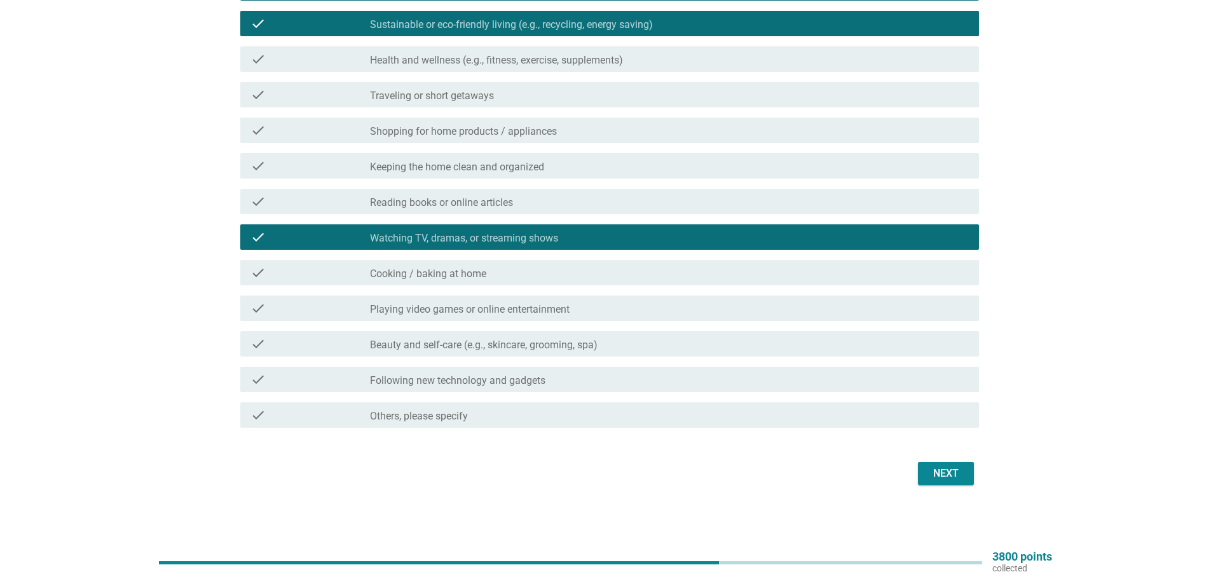
click at [943, 460] on div "Next" at bounding box center [606, 473] width 746 height 31
click at [940, 470] on div "Next" at bounding box center [946, 473] width 36 height 15
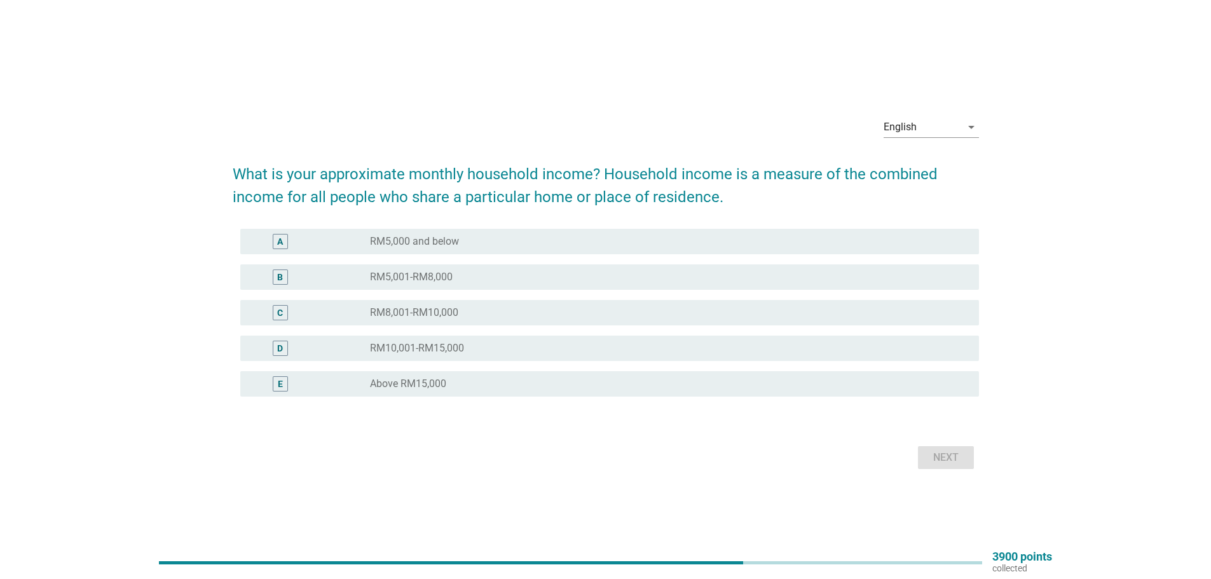
drag, startPoint x: 554, startPoint y: 240, endPoint x: 571, endPoint y: 250, distance: 19.6
click at [555, 245] on div "radio_button_unchecked RM5,000 and below" at bounding box center [664, 241] width 589 height 13
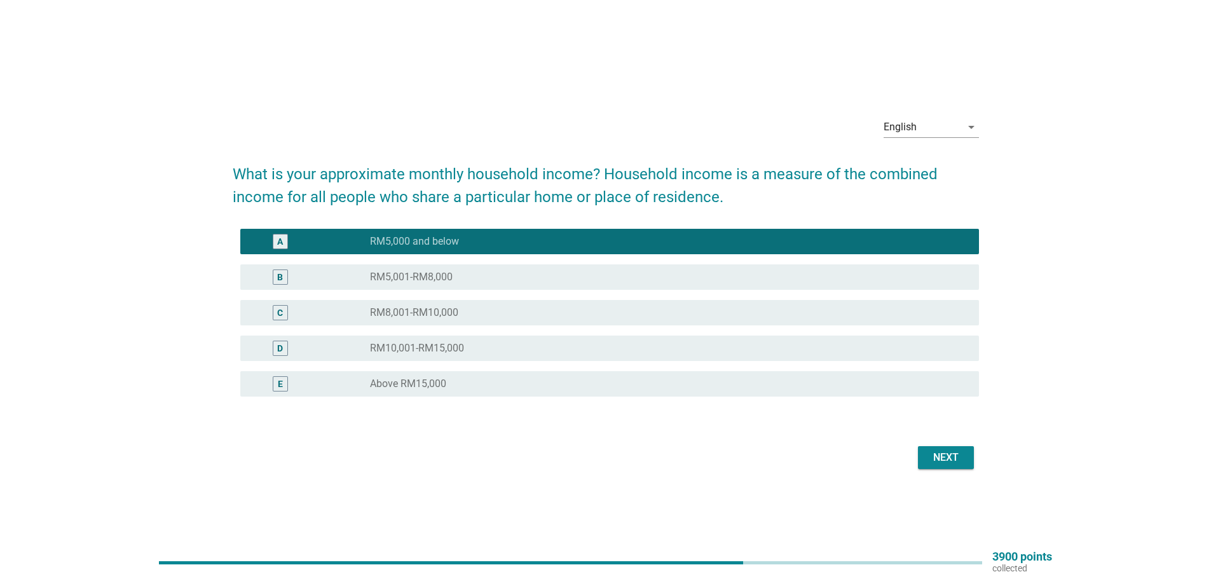
click at [939, 456] on div "Next" at bounding box center [946, 457] width 36 height 15
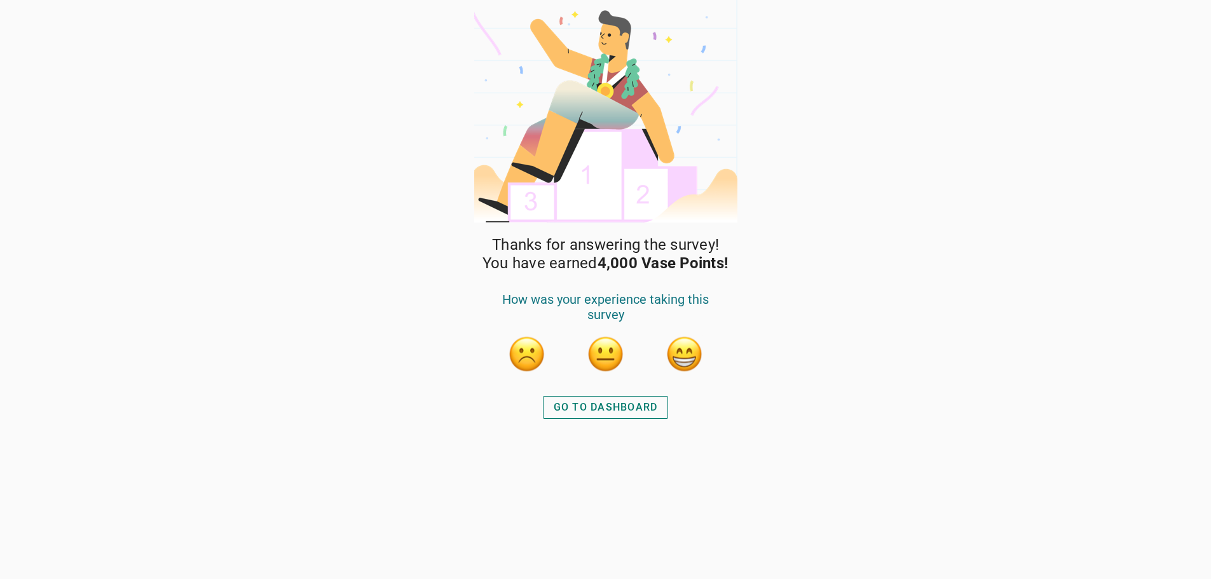
click at [632, 416] on button "GO TO DASHBOARD" at bounding box center [606, 407] width 126 height 23
